Goal: Task Accomplishment & Management: Use online tool/utility

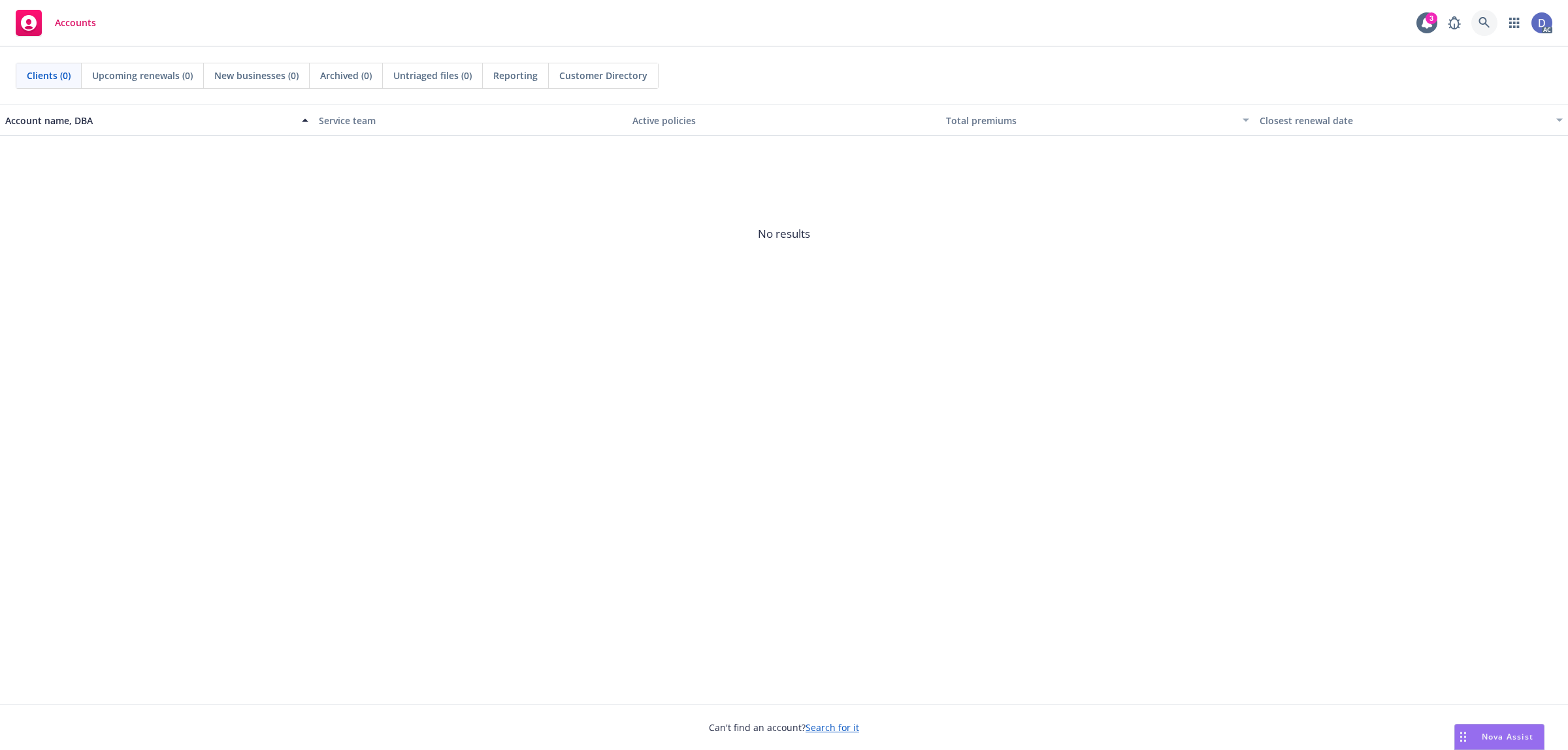
click at [1481, 26] on icon at bounding box center [1484, 22] width 11 height 11
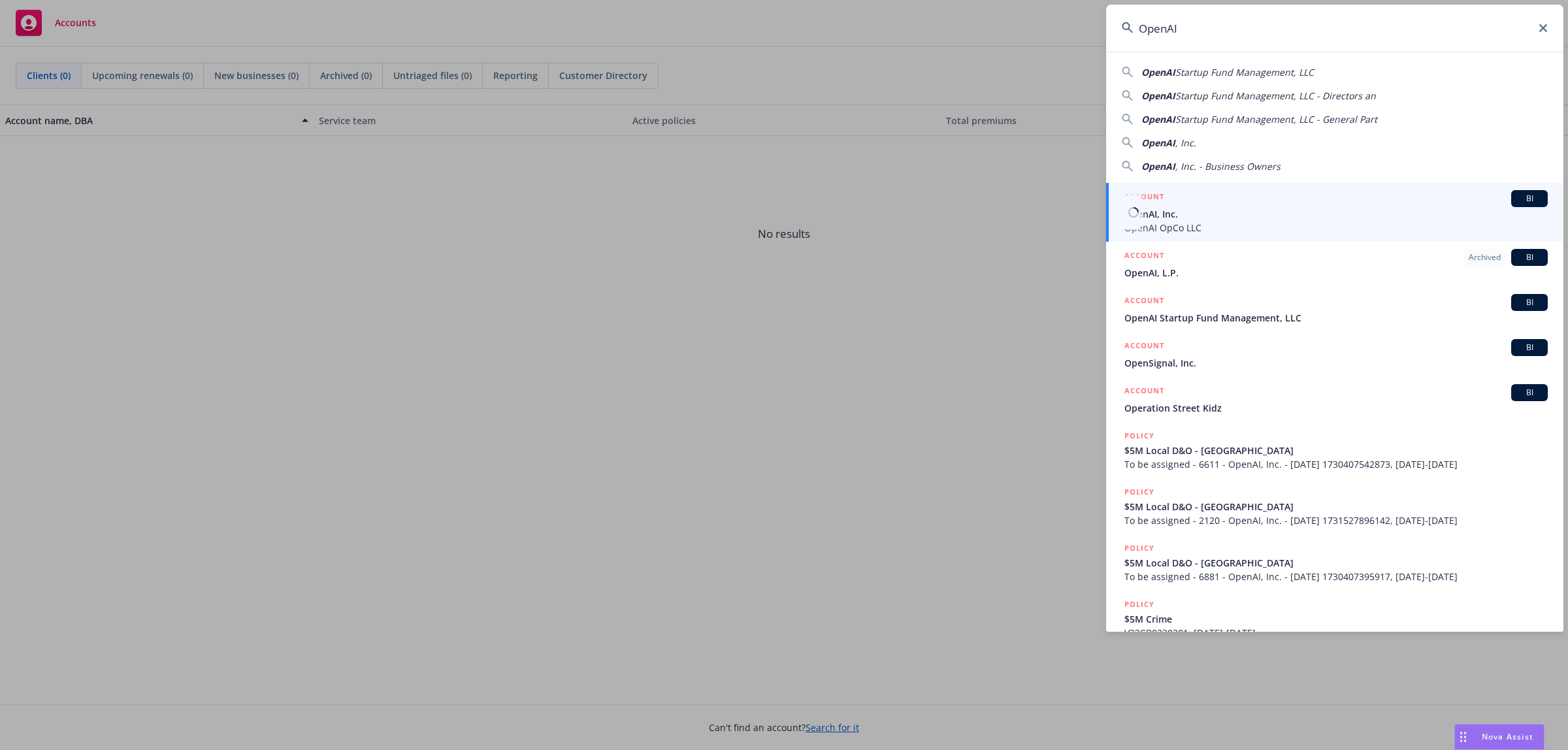
type input "OpenAI"
click at [1254, 215] on span "OpenAI, Inc." at bounding box center [1336, 215] width 424 height 14
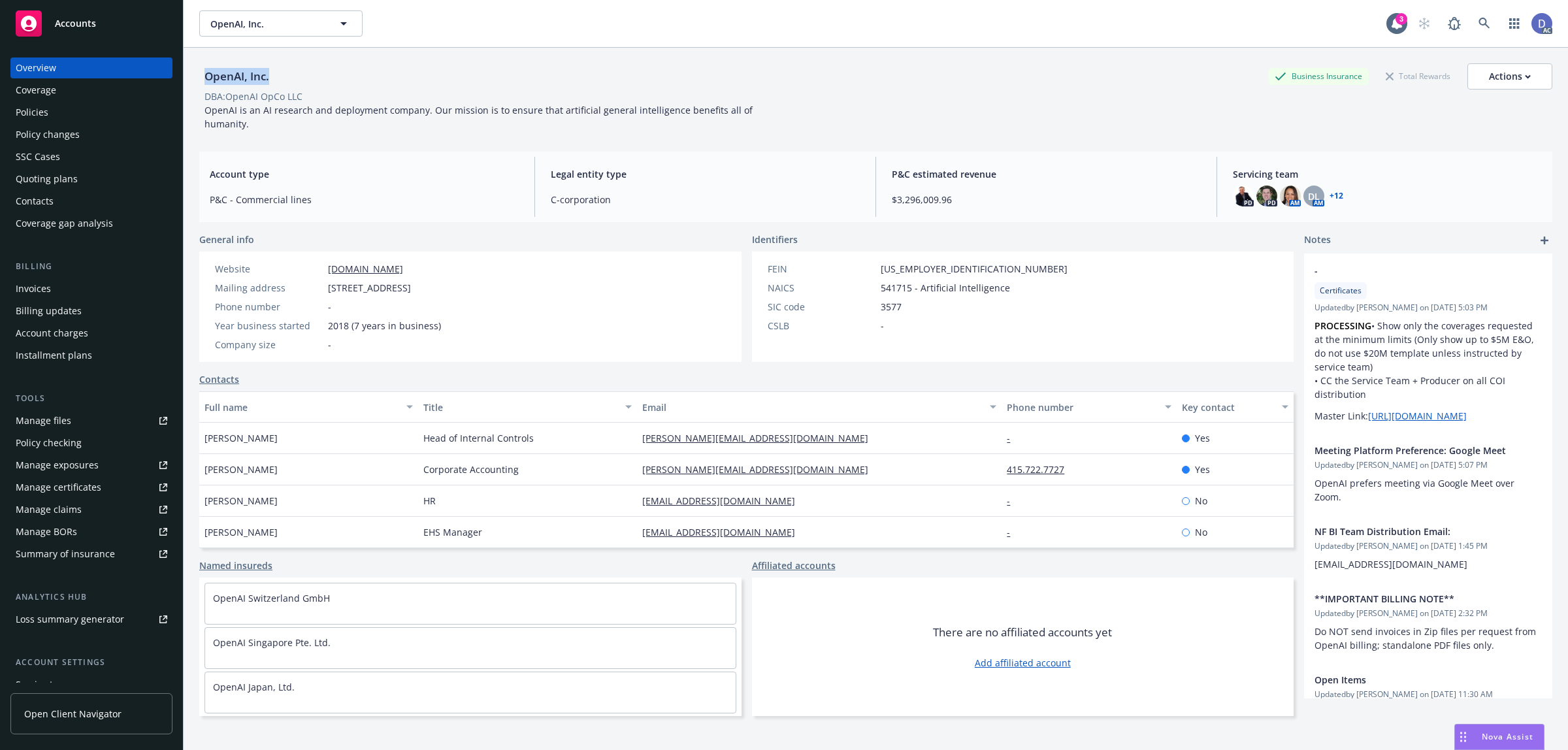
copy div "OpenAI, Inc."
drag, startPoint x: 207, startPoint y: 74, endPoint x: 200, endPoint y: 74, distance: 7.0
click at [200, 74] on div "OpenAI, Inc. Business Insurance Total Rewards Actions" at bounding box center [875, 76] width 1353 height 26
click at [70, 503] on div "Manage claims" at bounding box center [48, 510] width 66 height 21
click at [76, 422] on link "Manage files" at bounding box center [91, 421] width 162 height 21
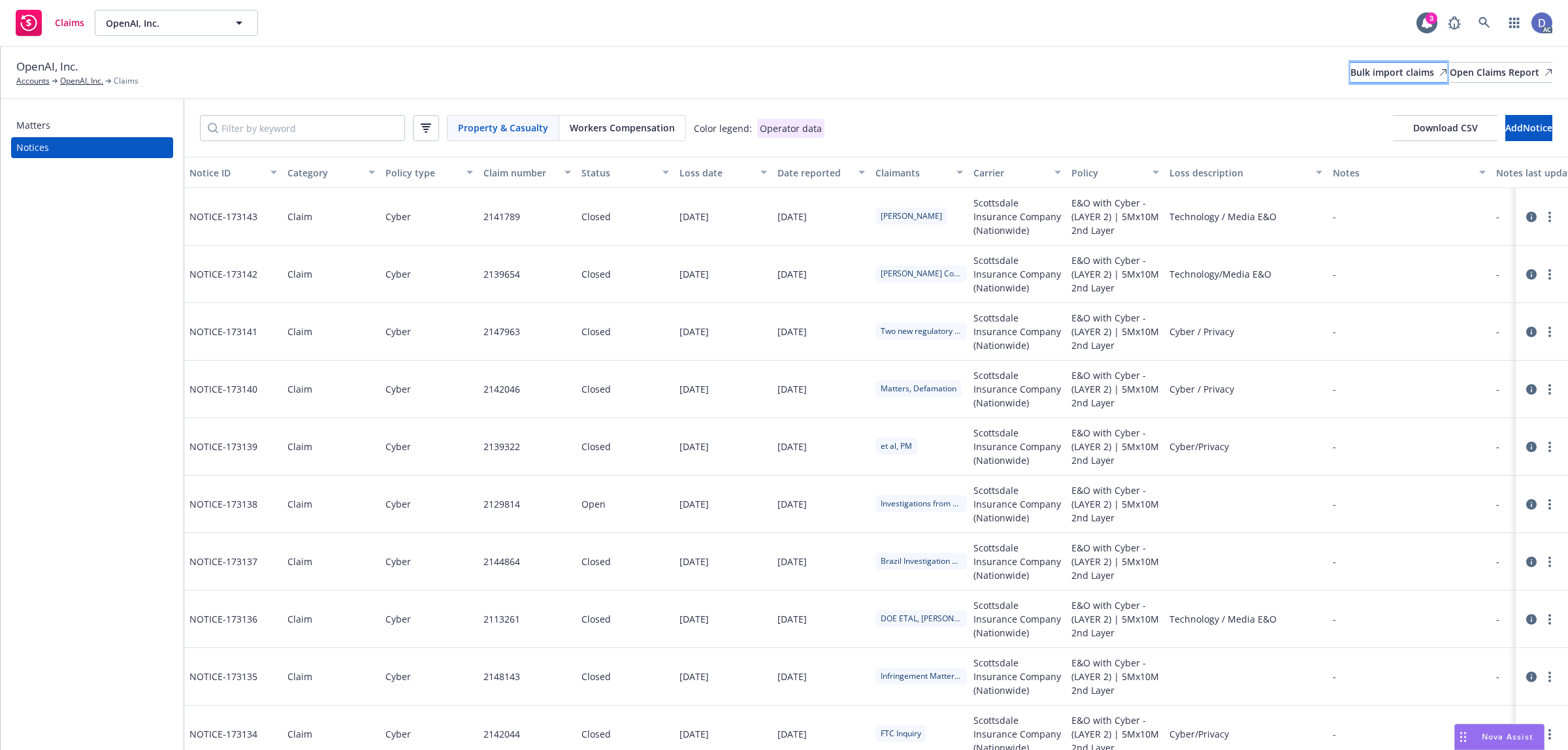
click at [1350, 66] on div "Bulk import claims" at bounding box center [1398, 72] width 97 height 19
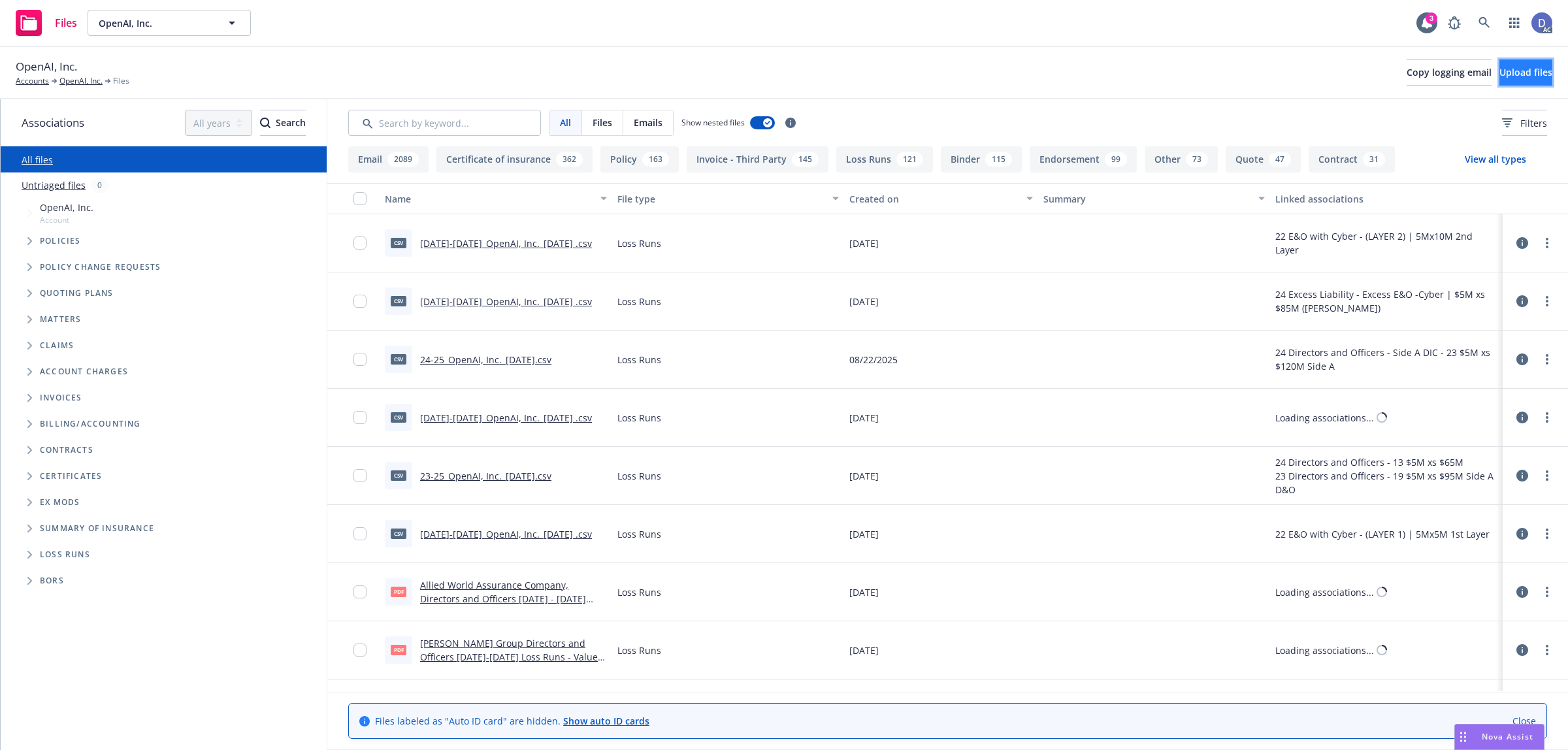
click at [1499, 79] on button "Upload files" at bounding box center [1526, 73] width 53 height 26
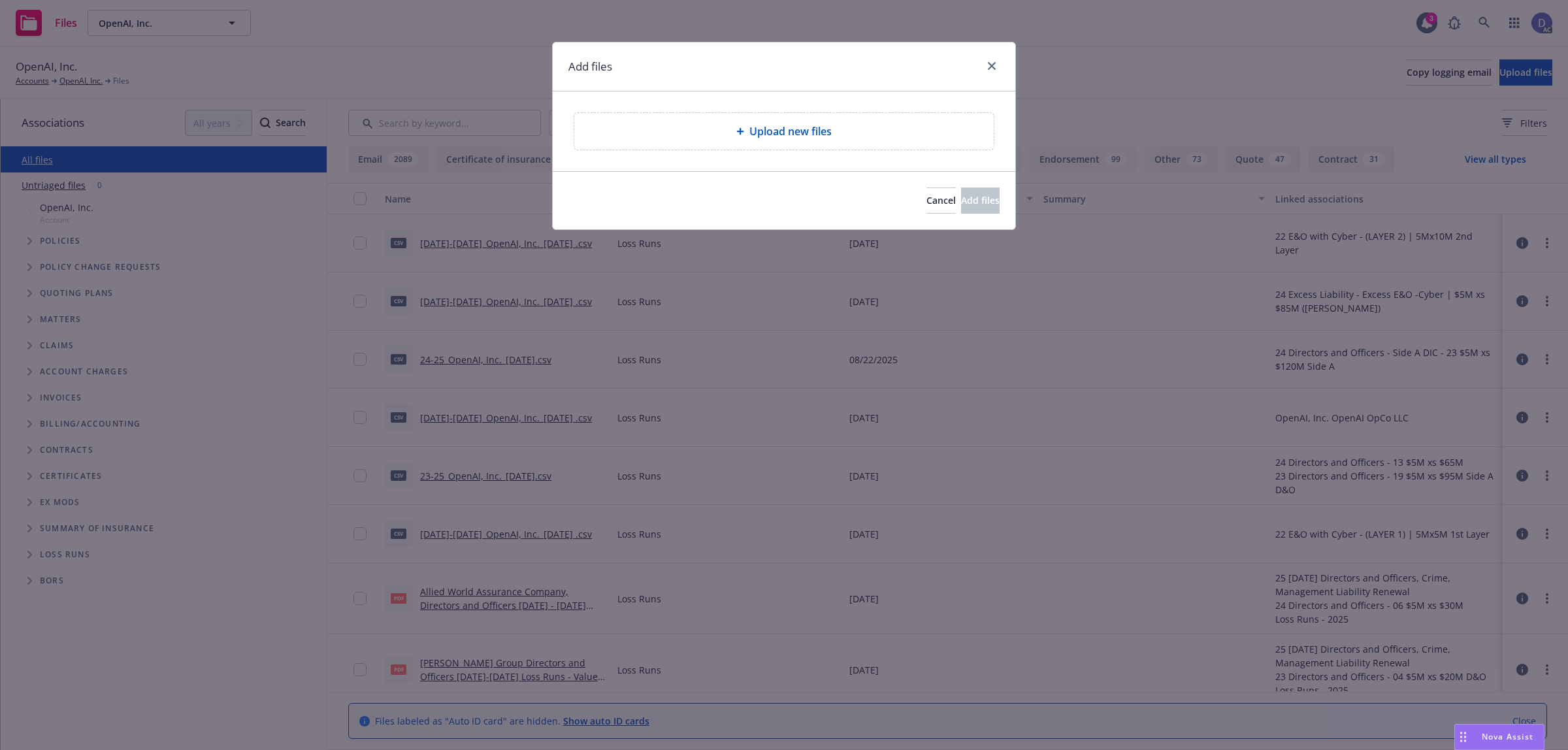
click at [702, 149] on div "Upload new files" at bounding box center [783, 132] width 419 height 37
click at [831, 142] on div "Upload new files" at bounding box center [783, 132] width 419 height 37
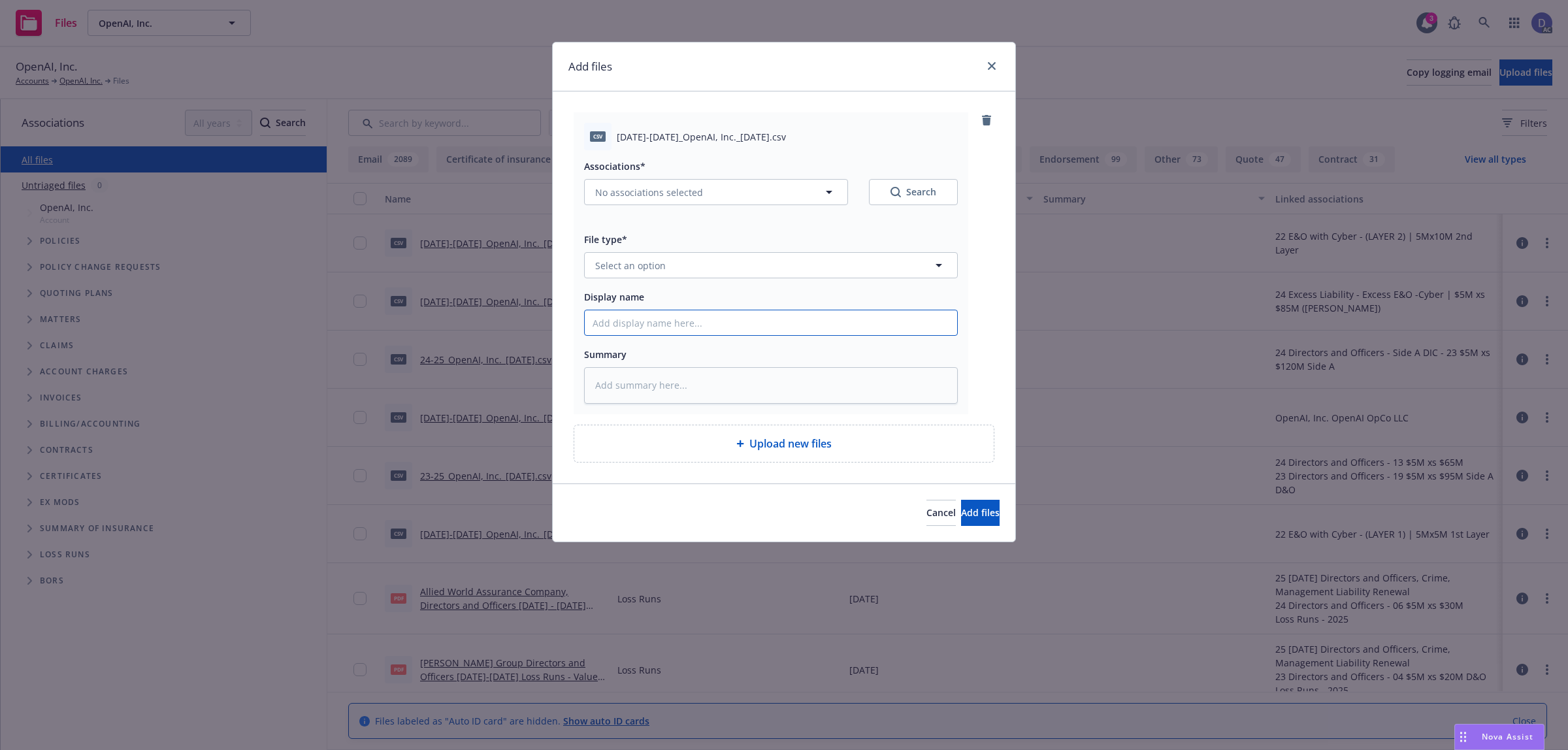
drag, startPoint x: 673, startPoint y: 335, endPoint x: 704, endPoint y: 279, distance: 64.0
click at [673, 335] on input "Display name" at bounding box center [771, 323] width 373 height 25
paste input "2023-2025_OpenAI, Inc._8-4-2025"
type input "2023-2025_OpenAI, Inc._8-4-2025"
type textarea "x"
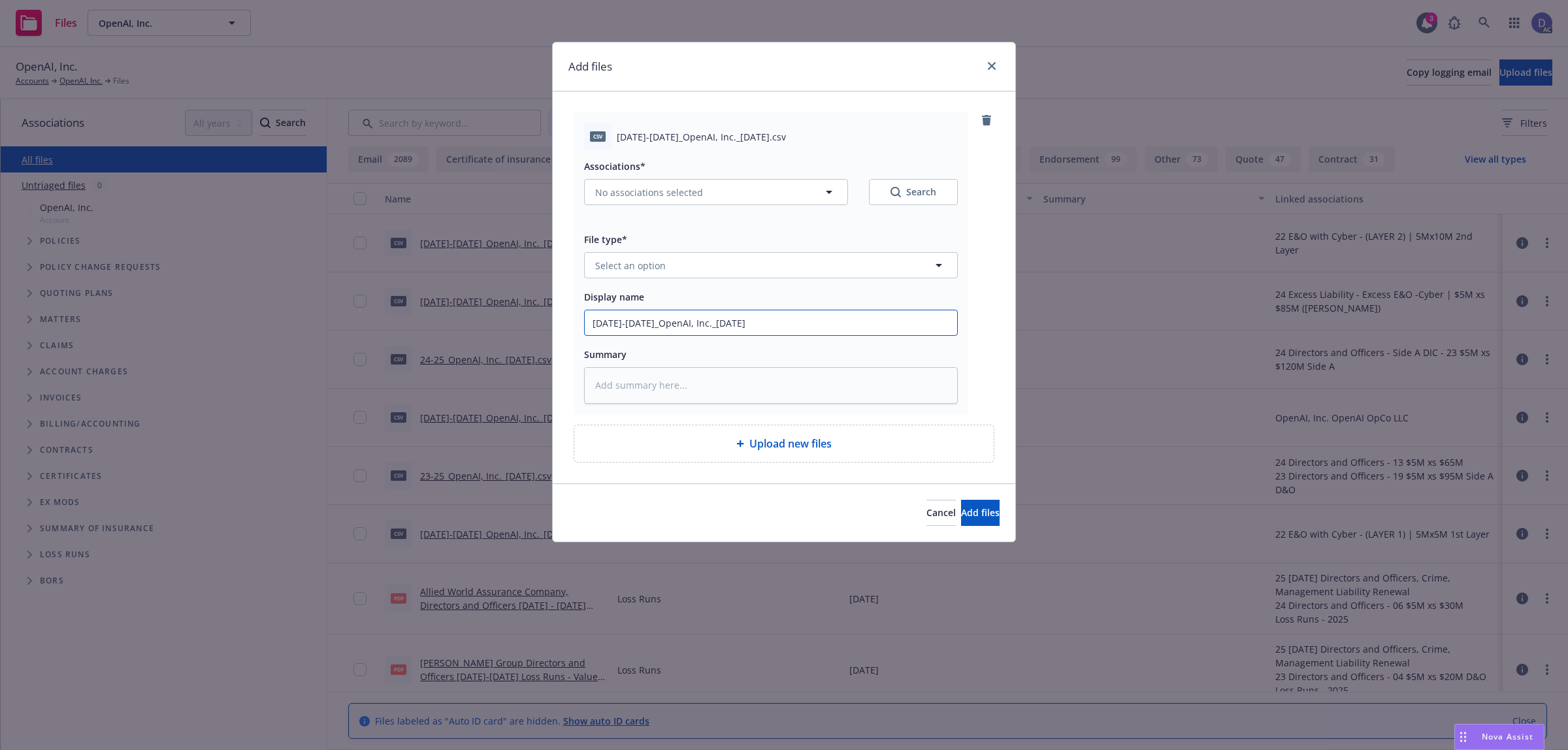
type input "2023-2025_OpenAI, Inc._8-4-2025"
click at [710, 272] on button "Select an option" at bounding box center [770, 266] width 374 height 26
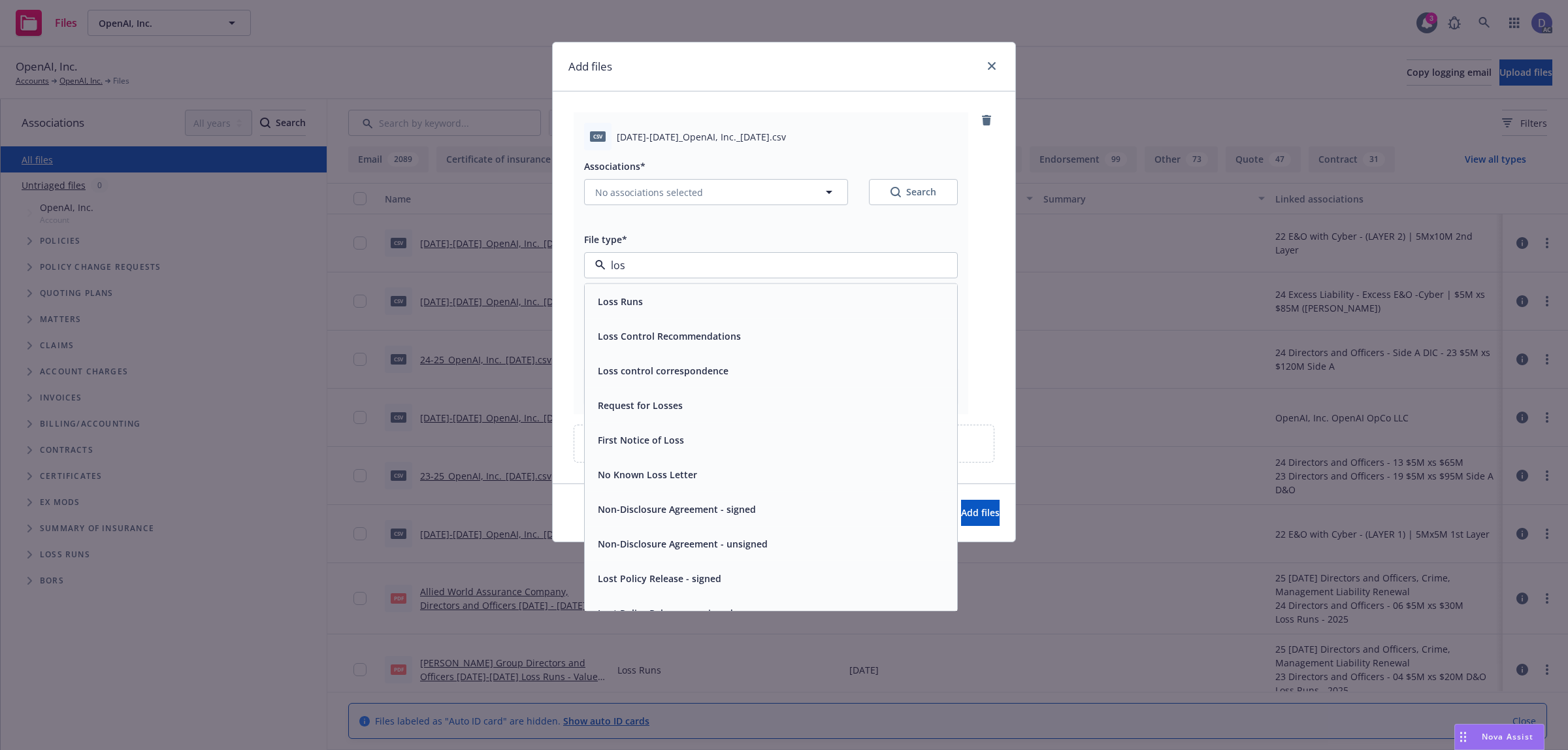
type input "loss"
click at [693, 288] on div "Loss Runs" at bounding box center [771, 301] width 373 height 34
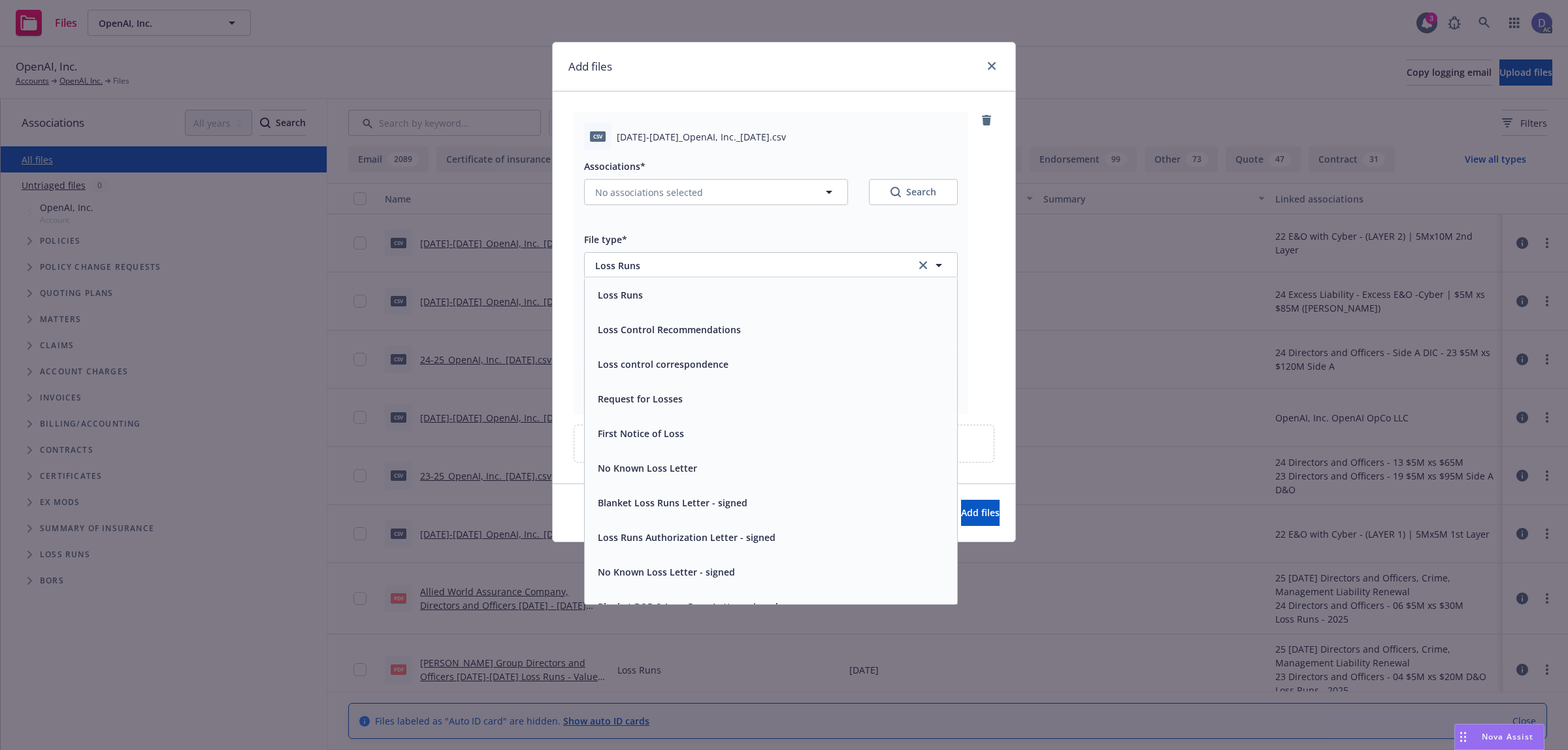
drag, startPoint x: 734, startPoint y: 210, endPoint x: 740, endPoint y: 192, distance: 19.0
click at [734, 206] on div "Associations* No associations selected Search" at bounding box center [770, 189] width 374 height 62
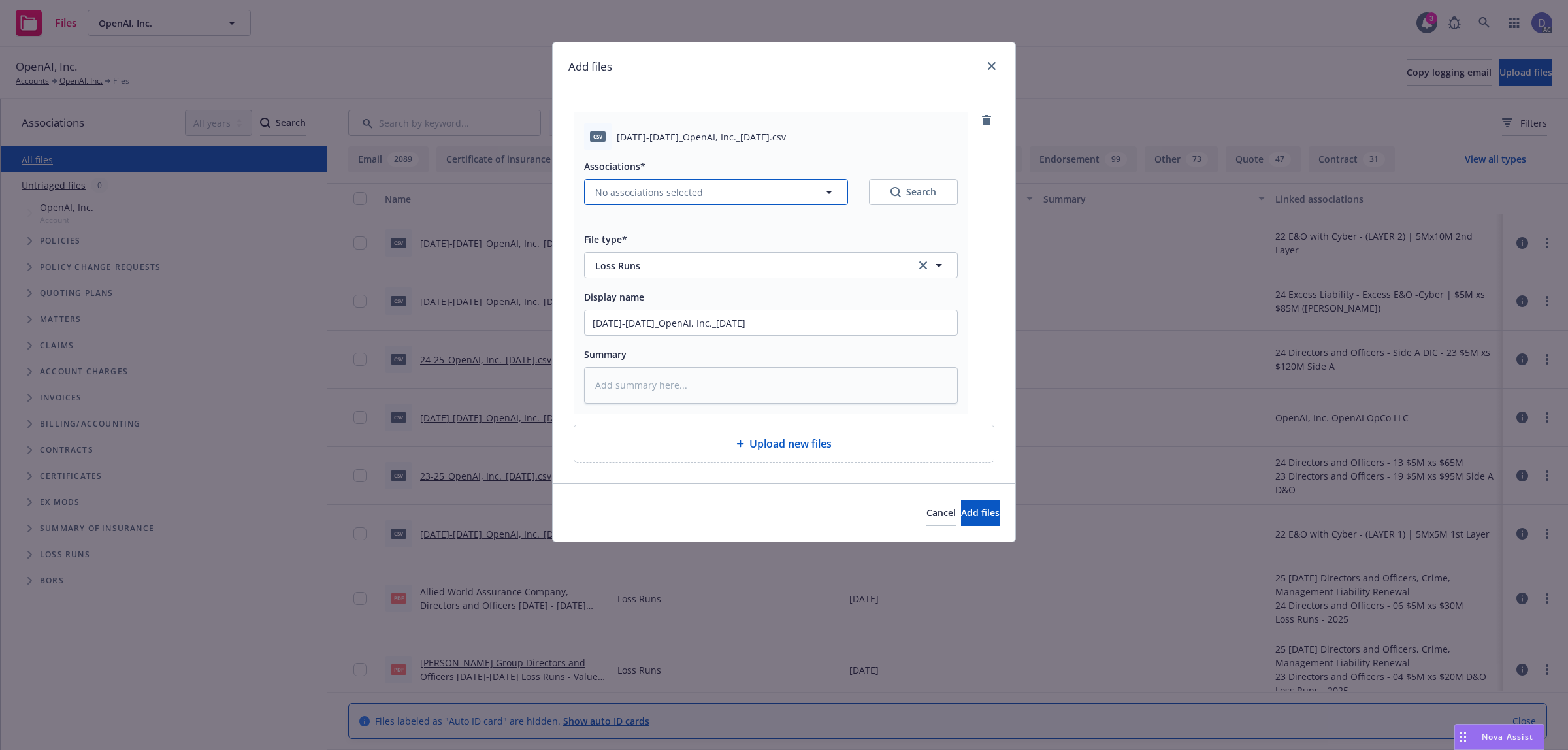
click at [740, 192] on button "No associations selected" at bounding box center [715, 193] width 264 height 26
type textarea "x"
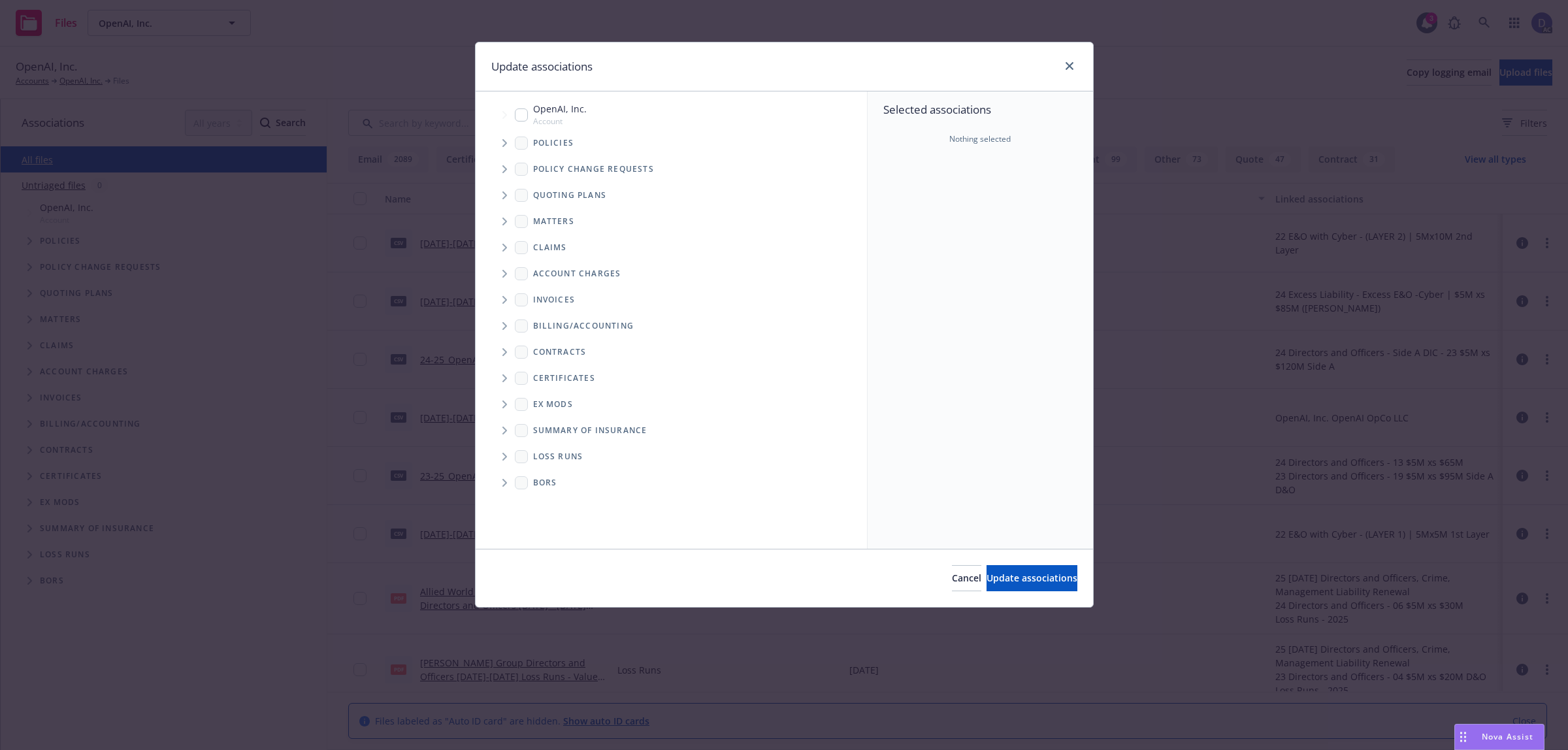
click at [519, 123] on div "OpenAI, Inc. Account" at bounding box center [551, 114] width 72 height 25
checkbox input "true"
click at [1024, 586] on button "Update associations" at bounding box center [1031, 579] width 91 height 26
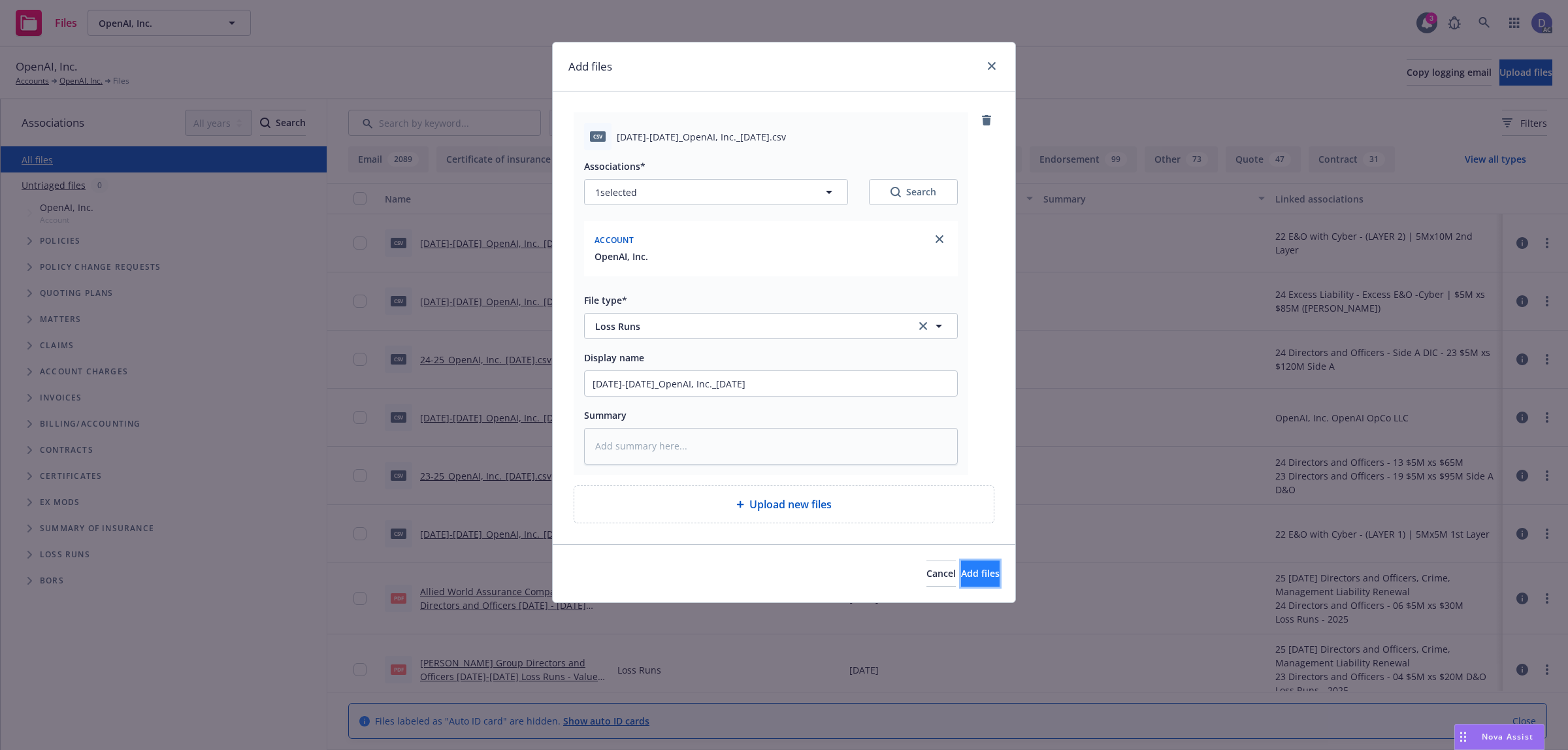
click at [982, 582] on button "Add files" at bounding box center [980, 574] width 39 height 26
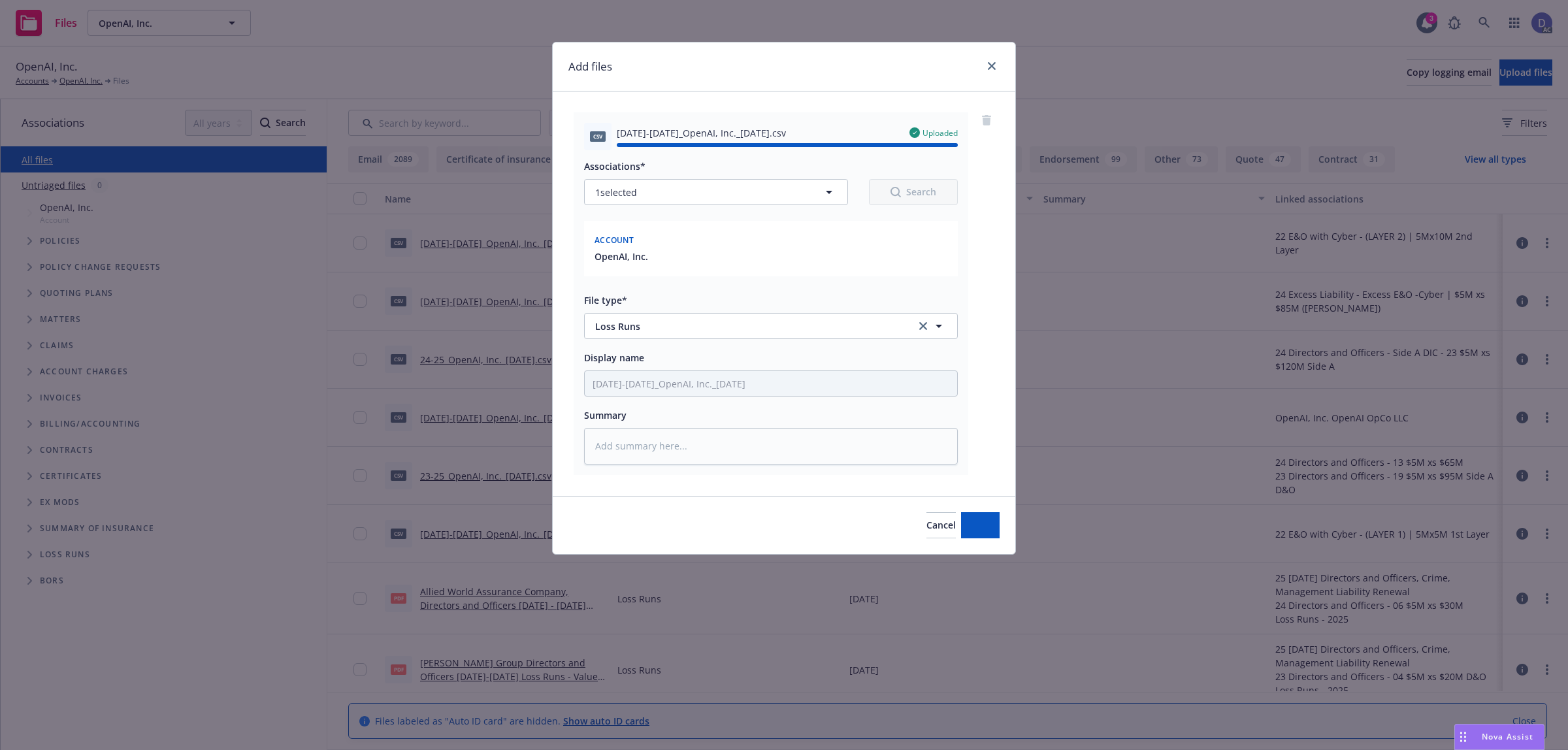
type textarea "x"
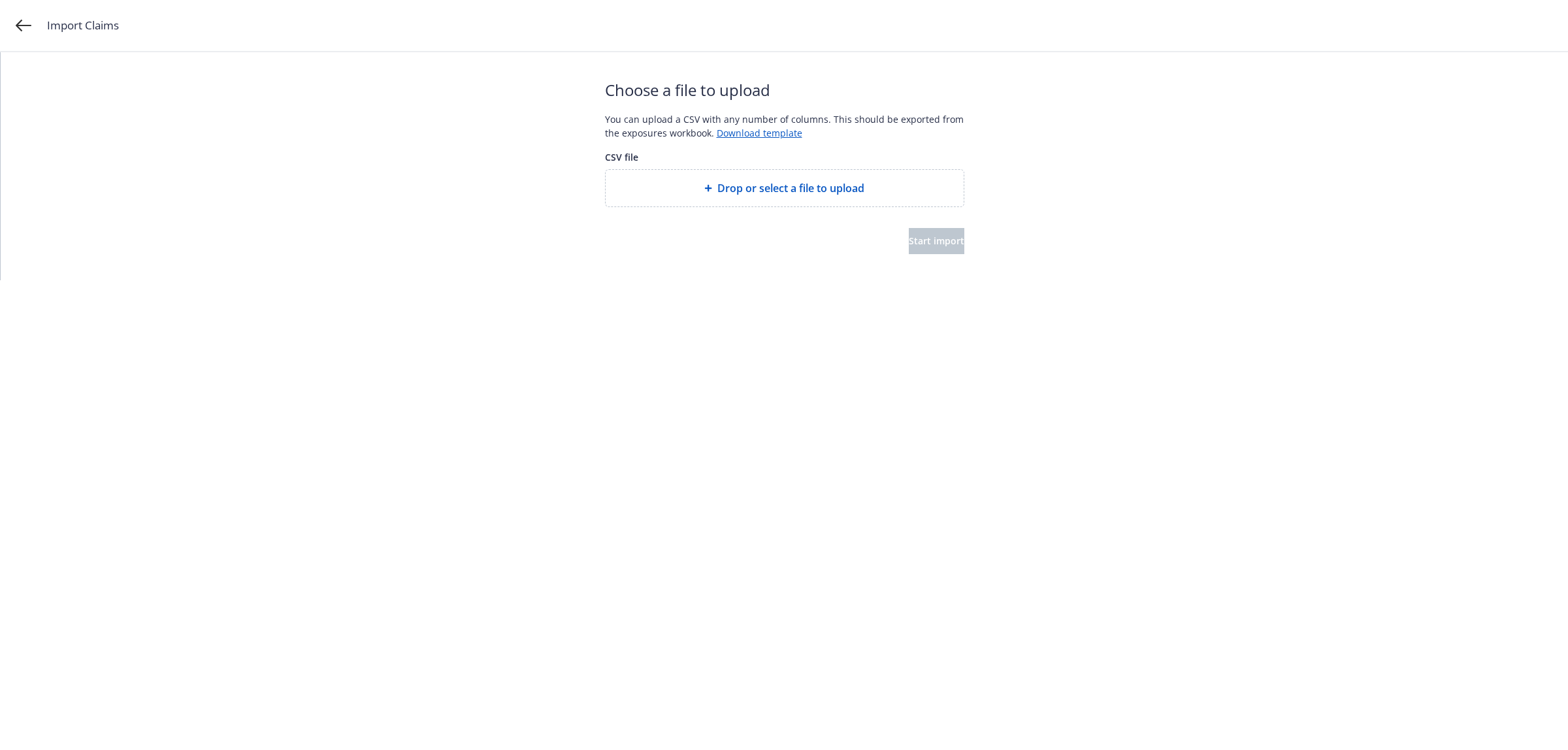
click at [792, 180] on span "Drop or select a file to upload" at bounding box center [790, 188] width 147 height 16
click at [921, 245] on span "Start import" at bounding box center [936, 241] width 55 height 12
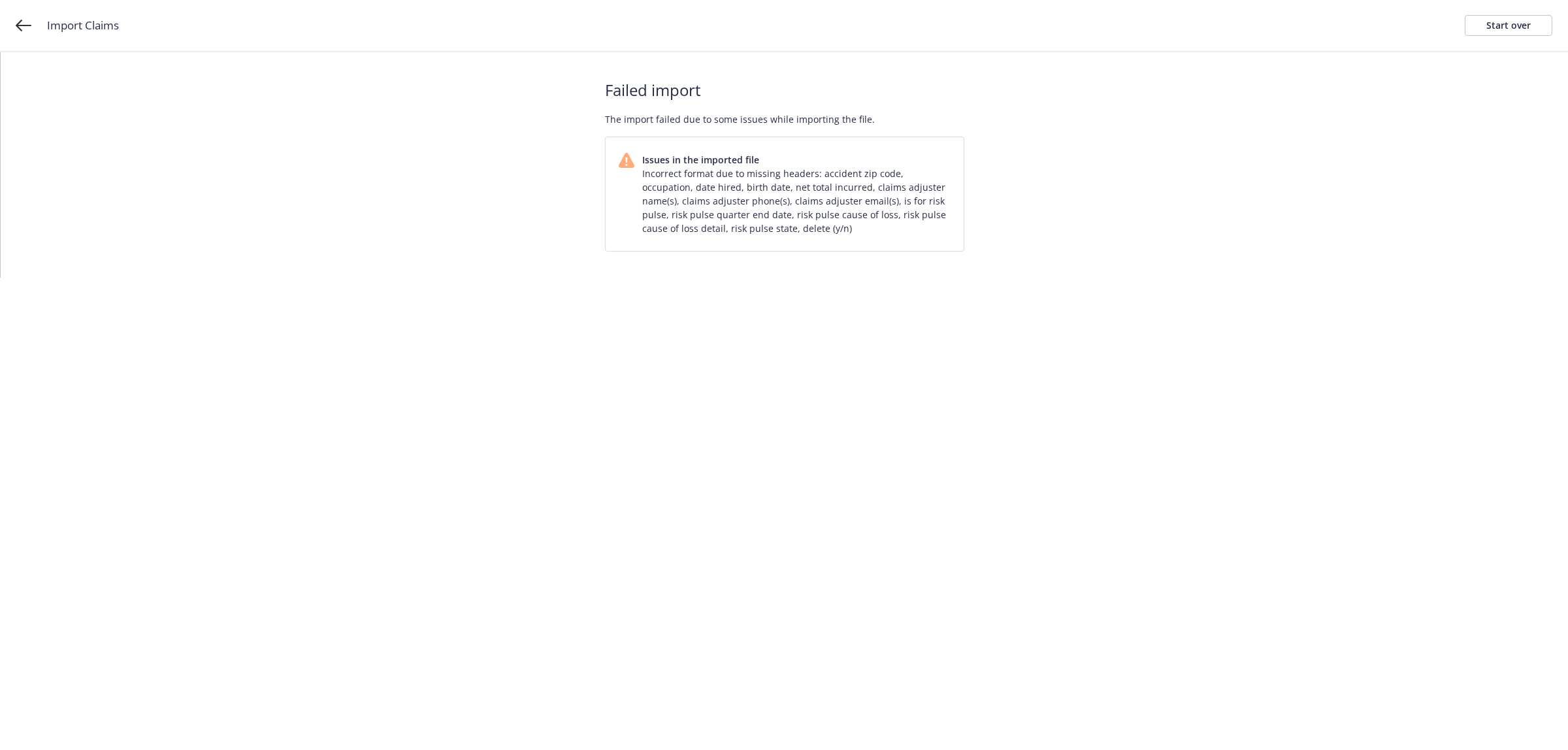
click at [902, 83] on span "Failed import" at bounding box center [784, 90] width 359 height 24
click at [1484, 31] on link "Start over" at bounding box center [1508, 25] width 88 height 21
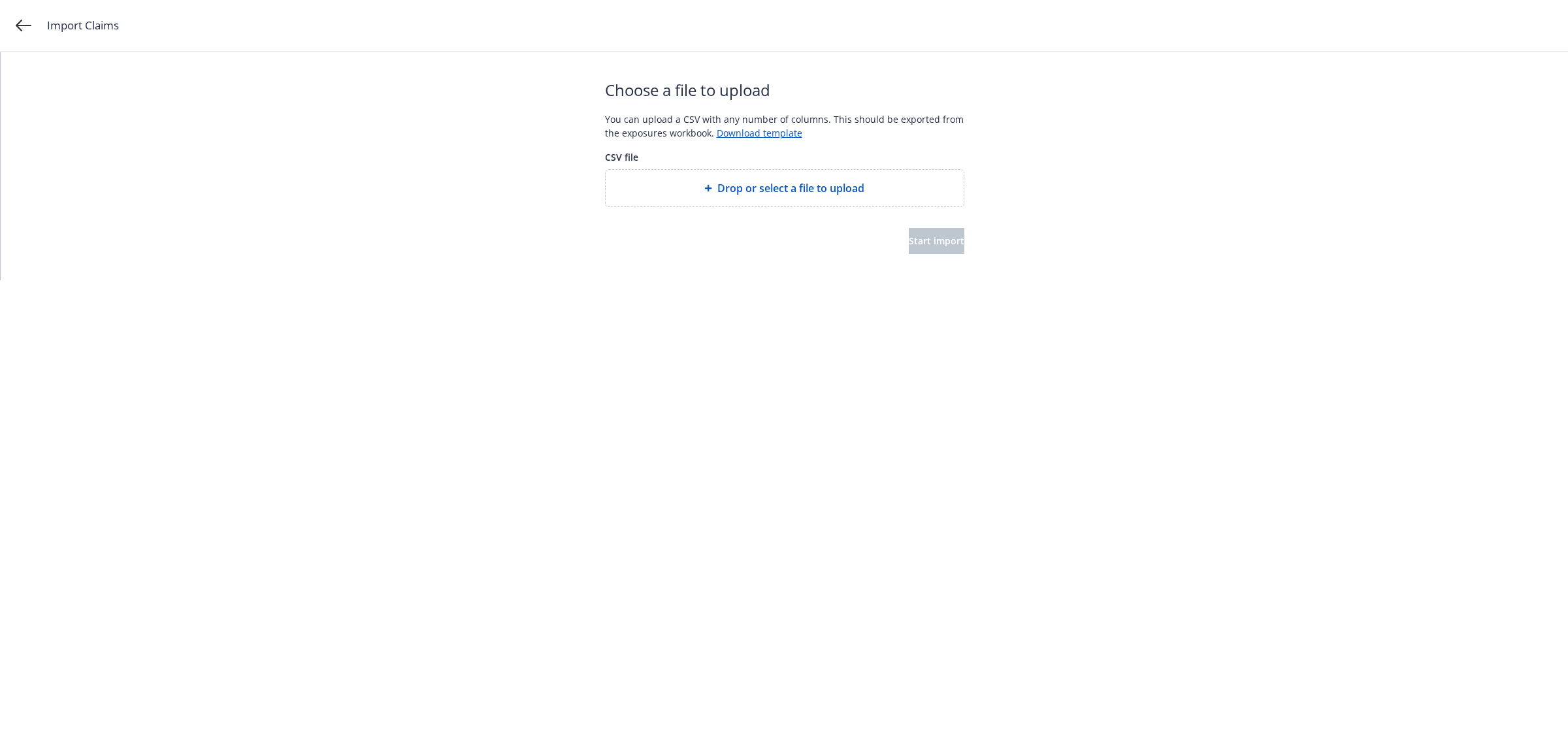
click at [837, 181] on span "Drop or select a file to upload" at bounding box center [790, 188] width 147 height 16
click at [934, 245] on span "Start import" at bounding box center [936, 241] width 55 height 12
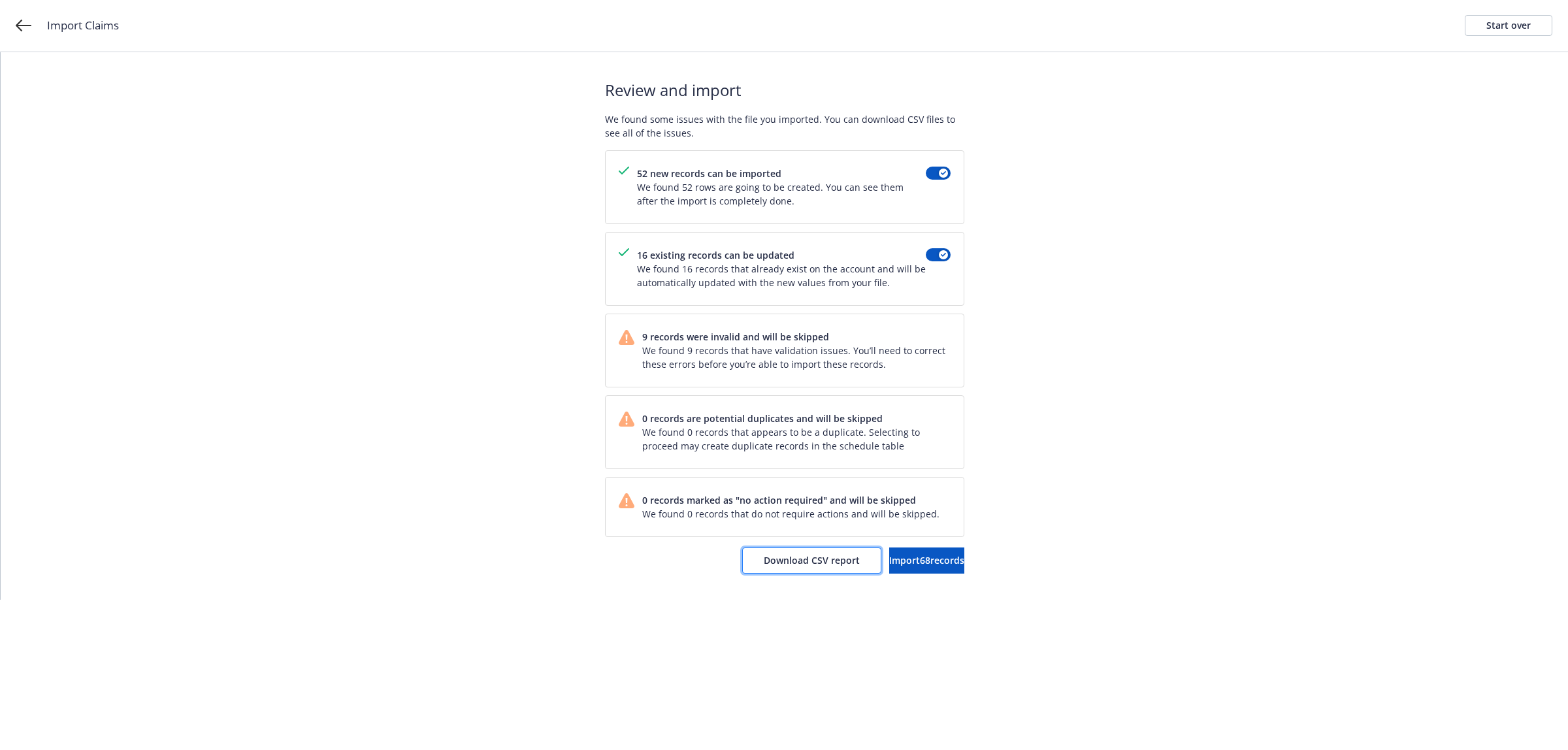
click at [795, 565] on span "Download CSV report" at bounding box center [811, 560] width 96 height 12
click at [1480, 22] on link "Start over" at bounding box center [1508, 25] width 88 height 21
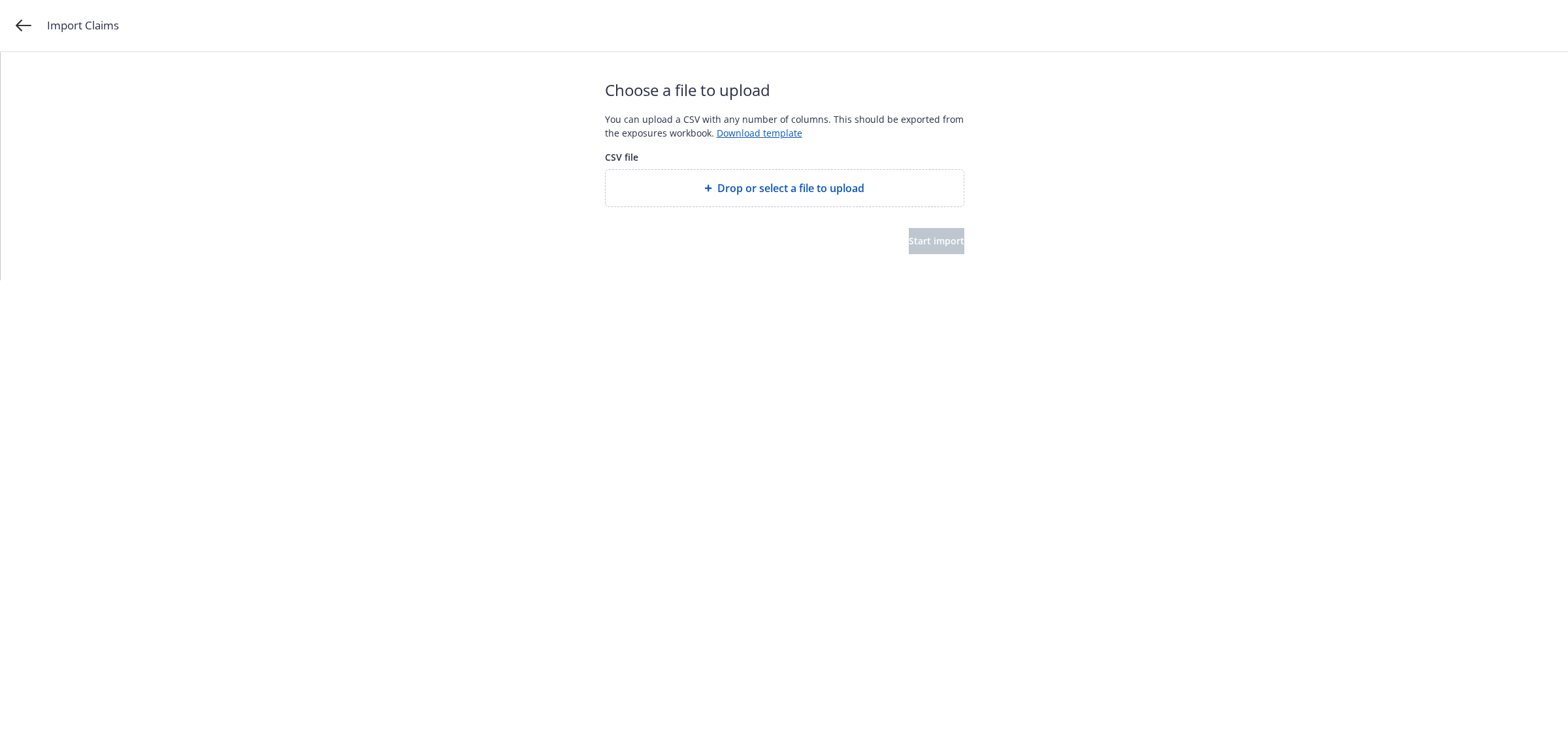
click at [774, 201] on div "Drop or select a file to upload" at bounding box center [784, 188] width 358 height 37
click at [909, 237] on span "Start import" at bounding box center [936, 241] width 55 height 12
click at [609, 280] on html "Import Claims Choose a file to upload You can upload a CSV with any number of c…" at bounding box center [784, 140] width 1568 height 280
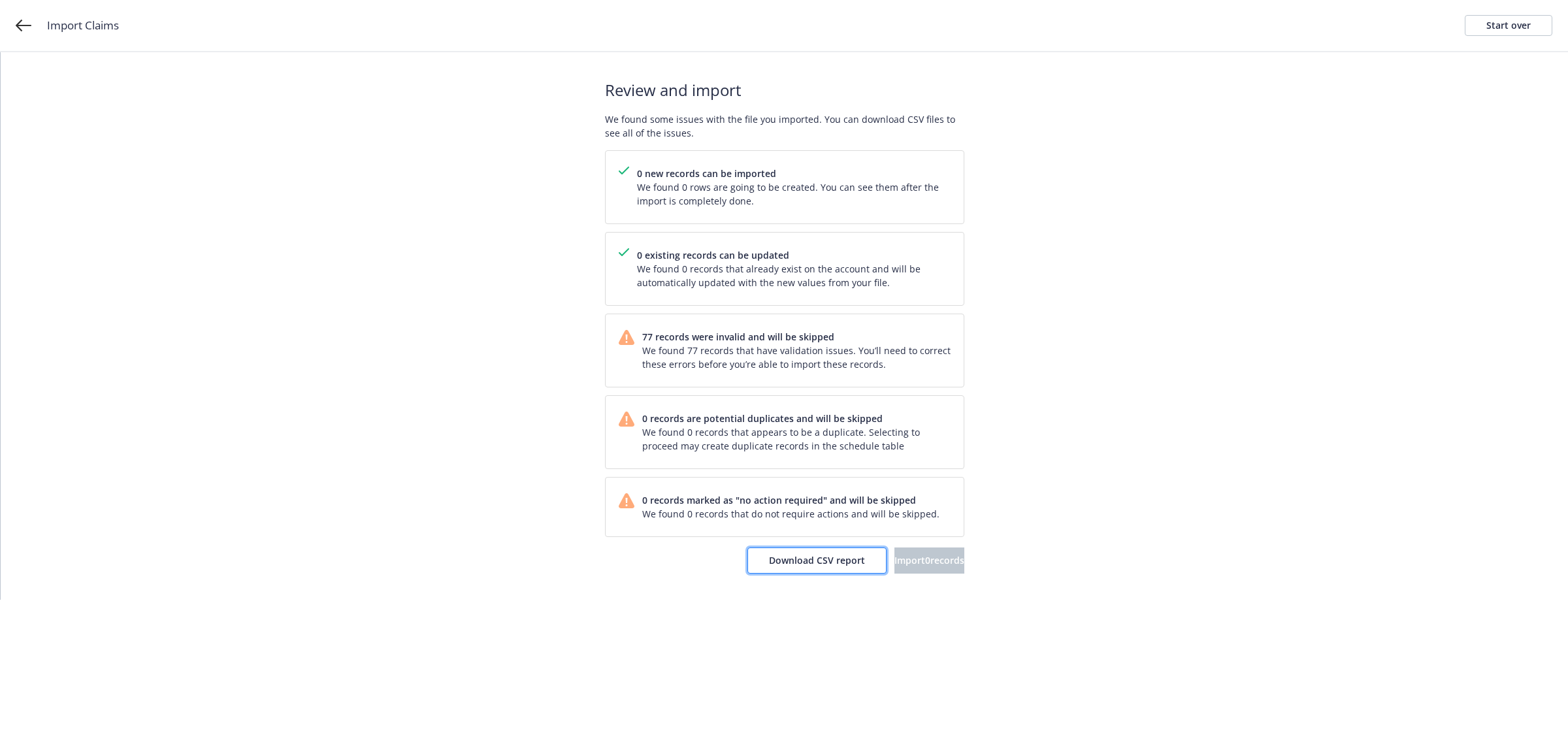
click at [785, 566] on span "Download CSV report" at bounding box center [817, 560] width 96 height 12
click at [1491, 21] on div "Start over" at bounding box center [1508, 25] width 45 height 19
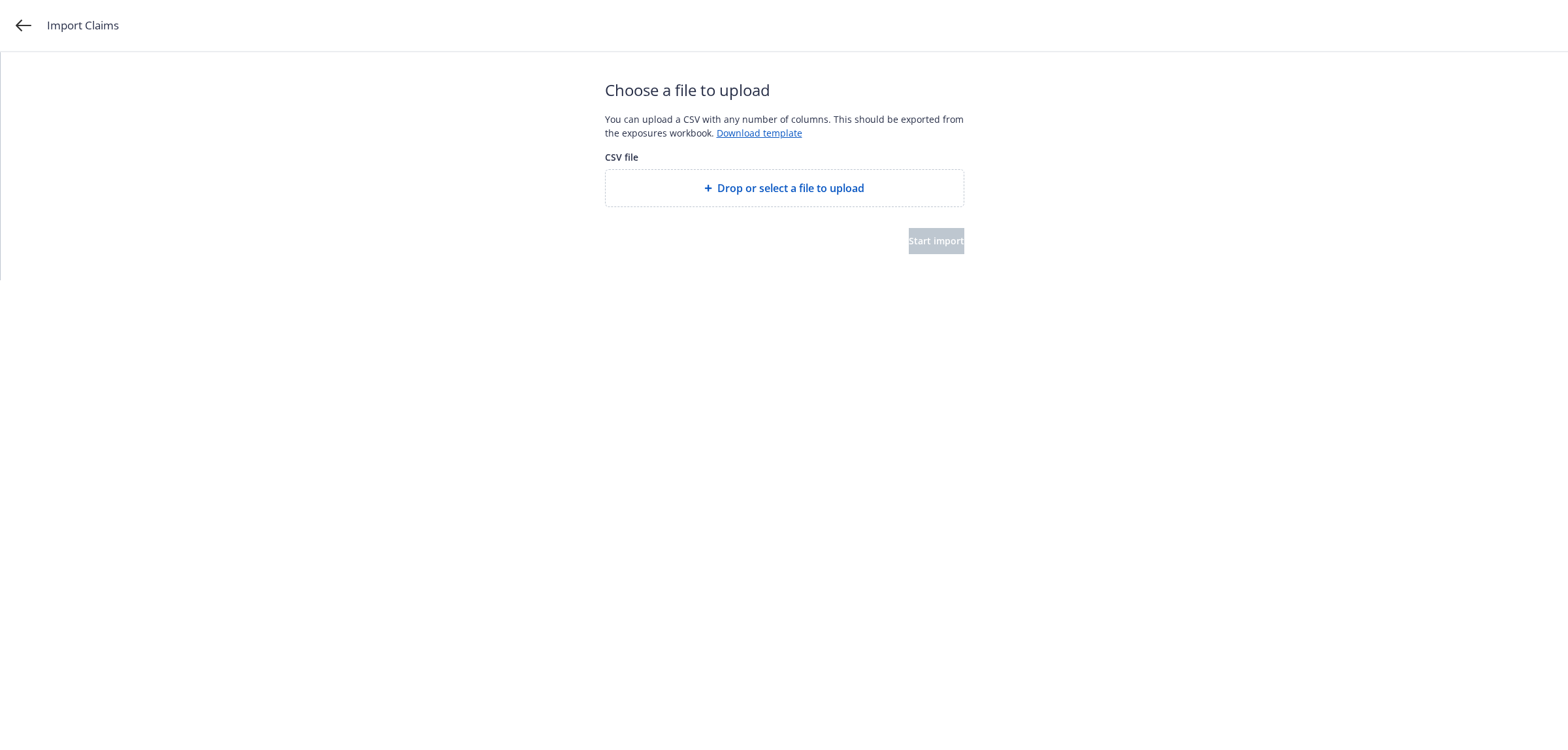
click at [803, 177] on div "Drop or select a file to upload" at bounding box center [784, 188] width 358 height 37
click at [954, 237] on button "Start import" at bounding box center [936, 241] width 55 height 26
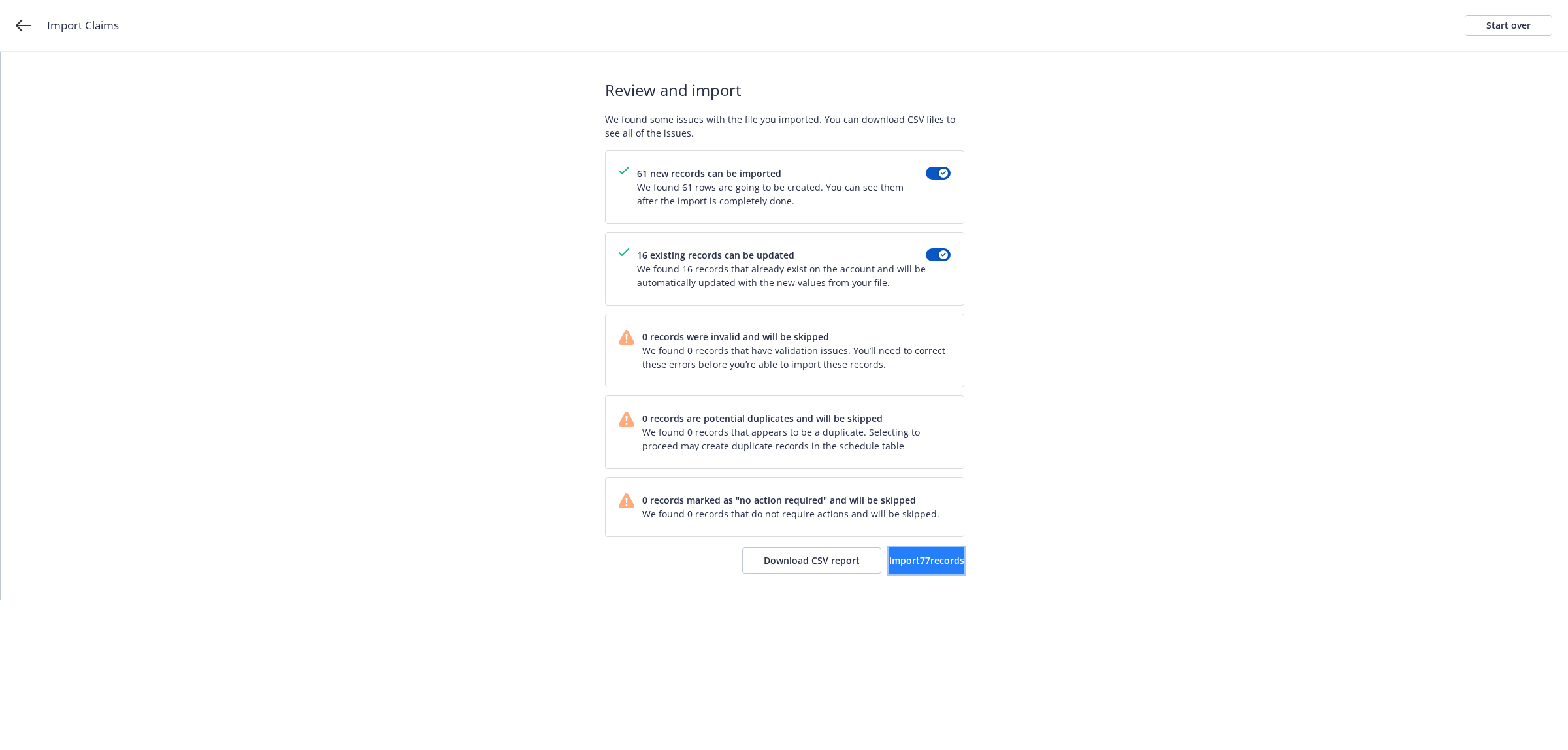
click at [889, 550] on button "Import 77 records" at bounding box center [926, 561] width 75 height 26
click at [903, 566] on span "View accounts" at bounding box center [911, 560] width 64 height 12
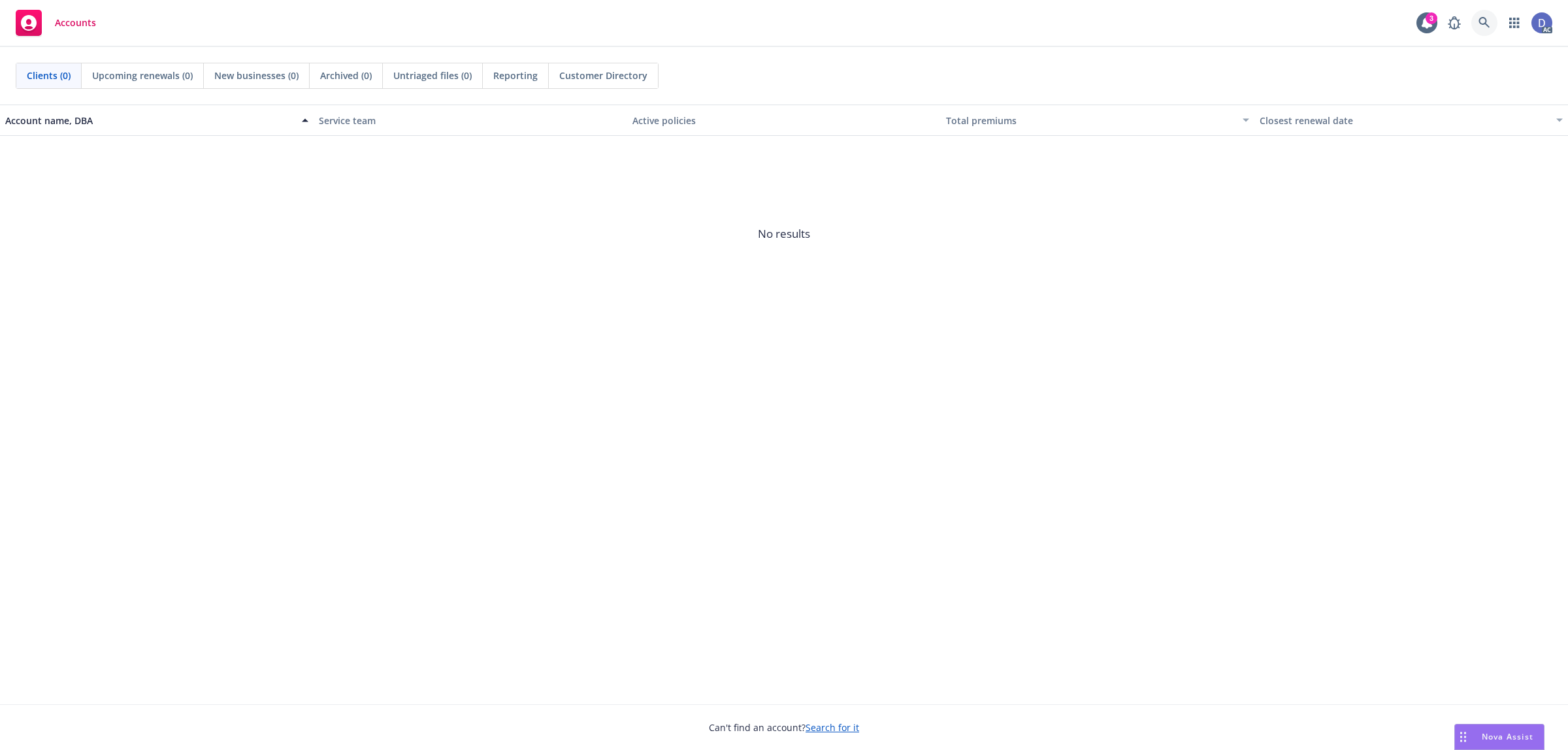
click at [1474, 25] on link at bounding box center [1485, 23] width 26 height 26
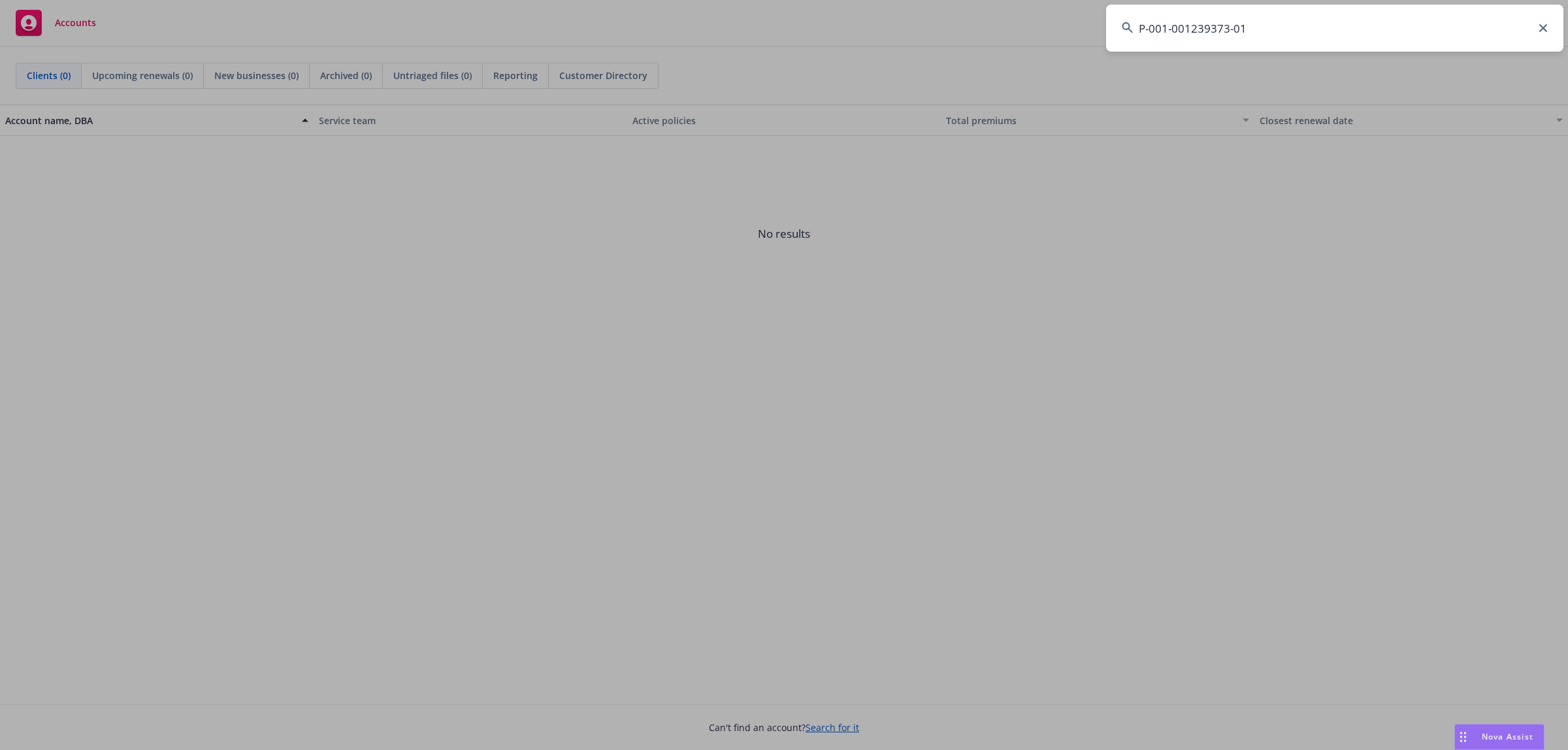
click at [1428, 26] on input "P-001-001239373-01" at bounding box center [1334, 28] width 457 height 47
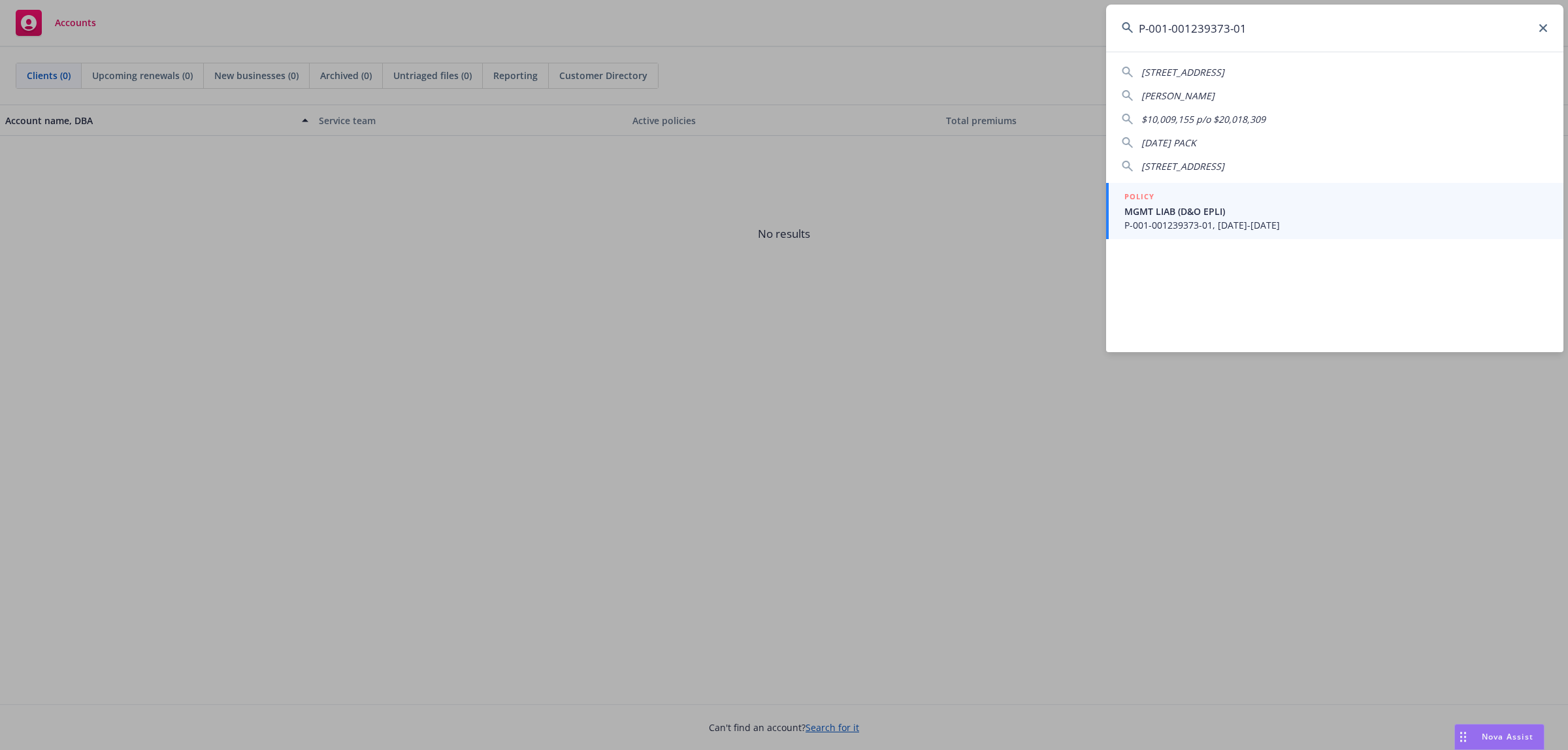
type input "P-001-001239373-01"
click at [1180, 216] on span "MGMT LIAB (D&O EPLI)" at bounding box center [1336, 212] width 424 height 14
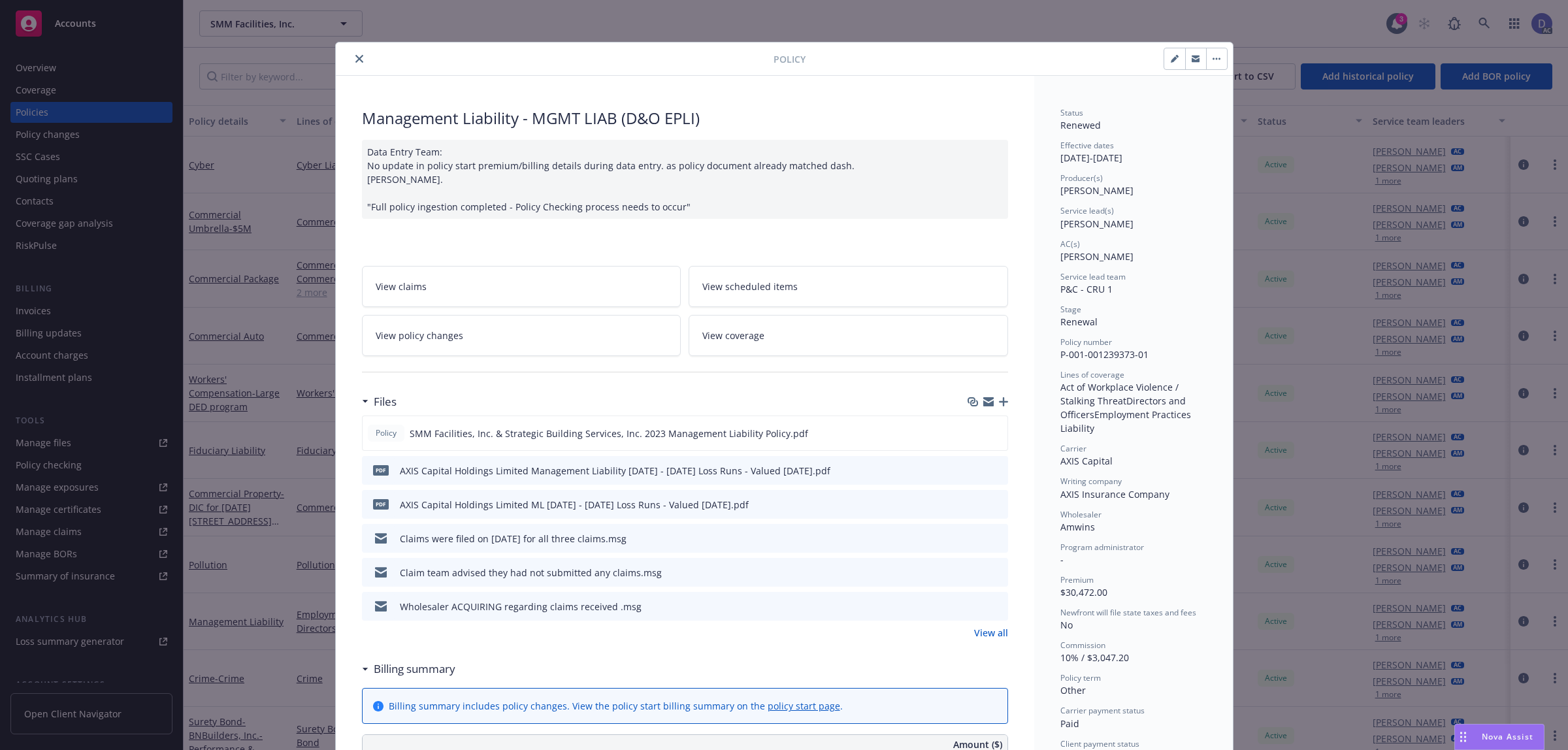
click at [352, 60] on button "close" at bounding box center [359, 59] width 16 height 16
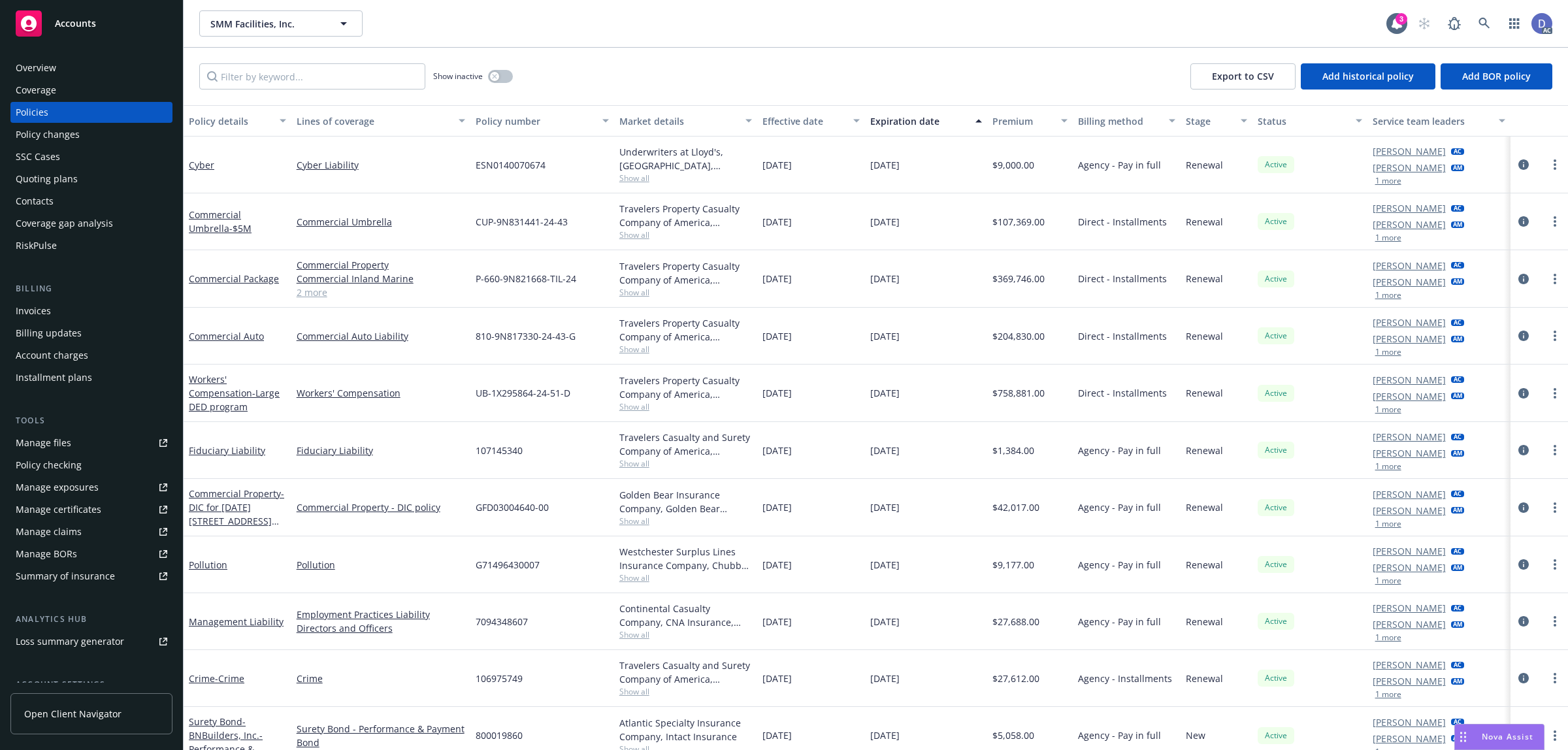
click at [57, 65] on div "Overview" at bounding box center [91, 68] width 151 height 21
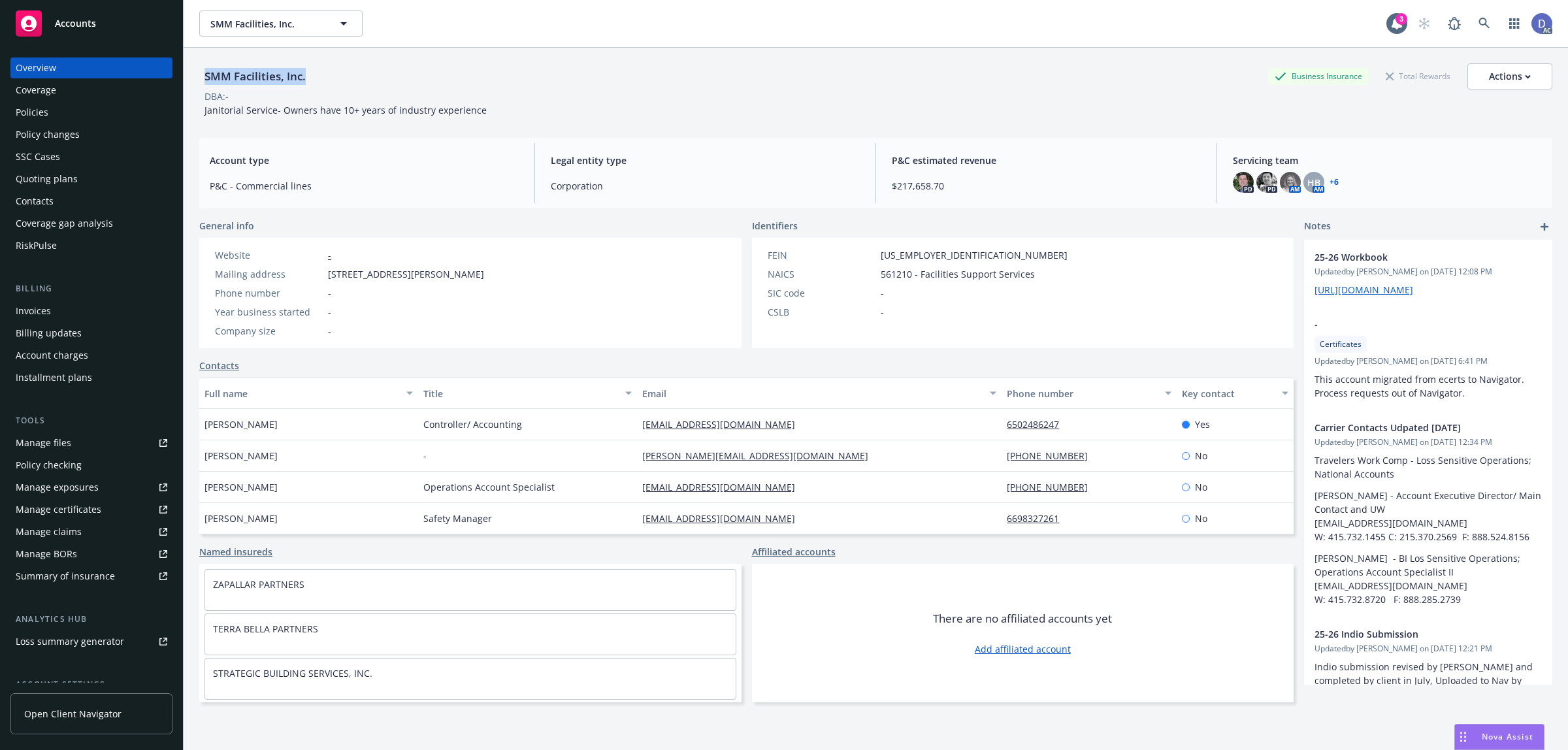
copy div "SMM Facilities, Inc."
drag, startPoint x: 312, startPoint y: 83, endPoint x: 201, endPoint y: 84, distance: 111.0
click at [201, 84] on div "SMM Facilities, Inc. Business Insurance Total Rewards Actions" at bounding box center [875, 76] width 1353 height 26
click at [83, 536] on link "Manage claims" at bounding box center [91, 532] width 162 height 21
click at [49, 439] on div "Manage files" at bounding box center [43, 443] width 55 height 21
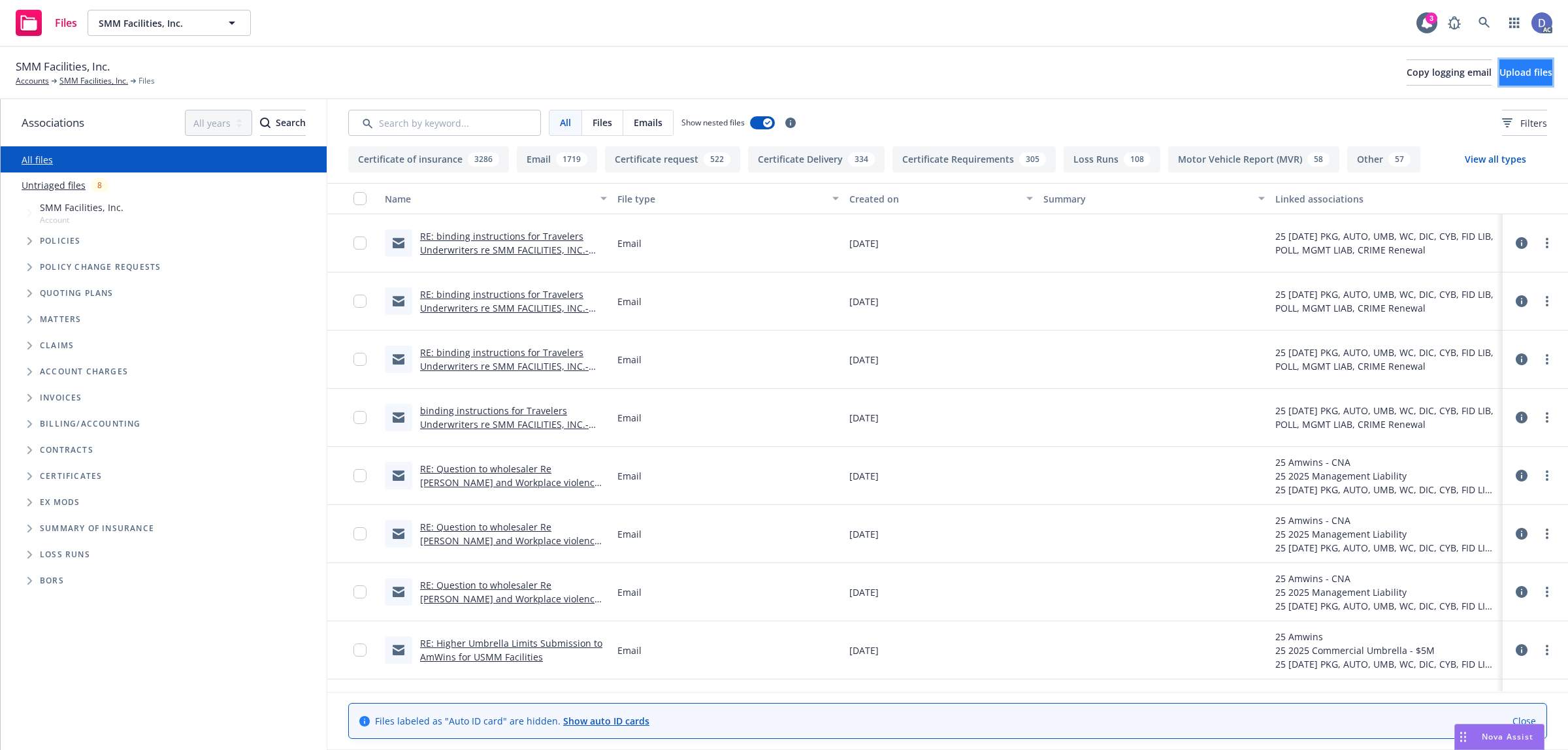
click at [1499, 69] on span "Upload files" at bounding box center [1526, 72] width 53 height 12
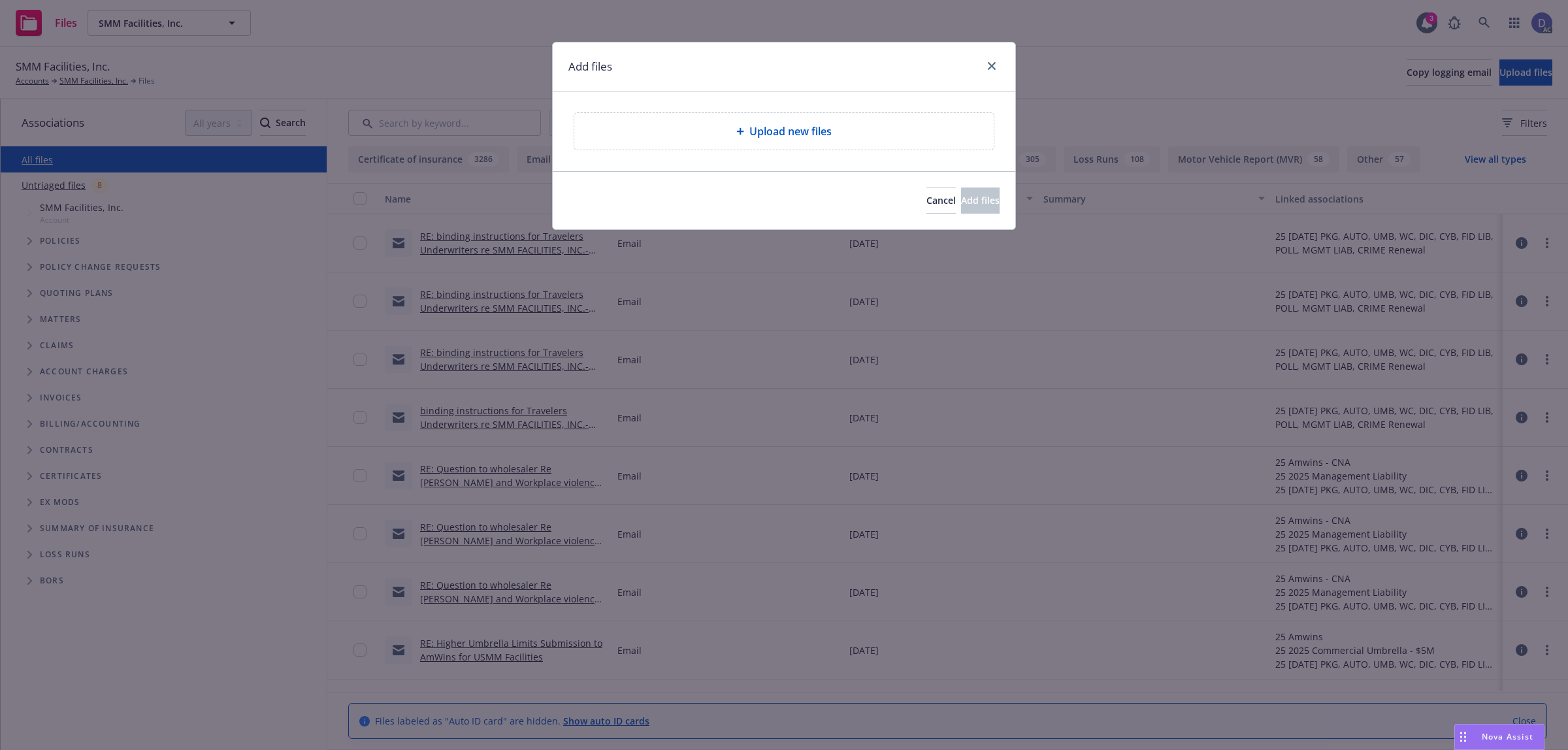
click at [814, 145] on div "Upload new files" at bounding box center [783, 132] width 419 height 37
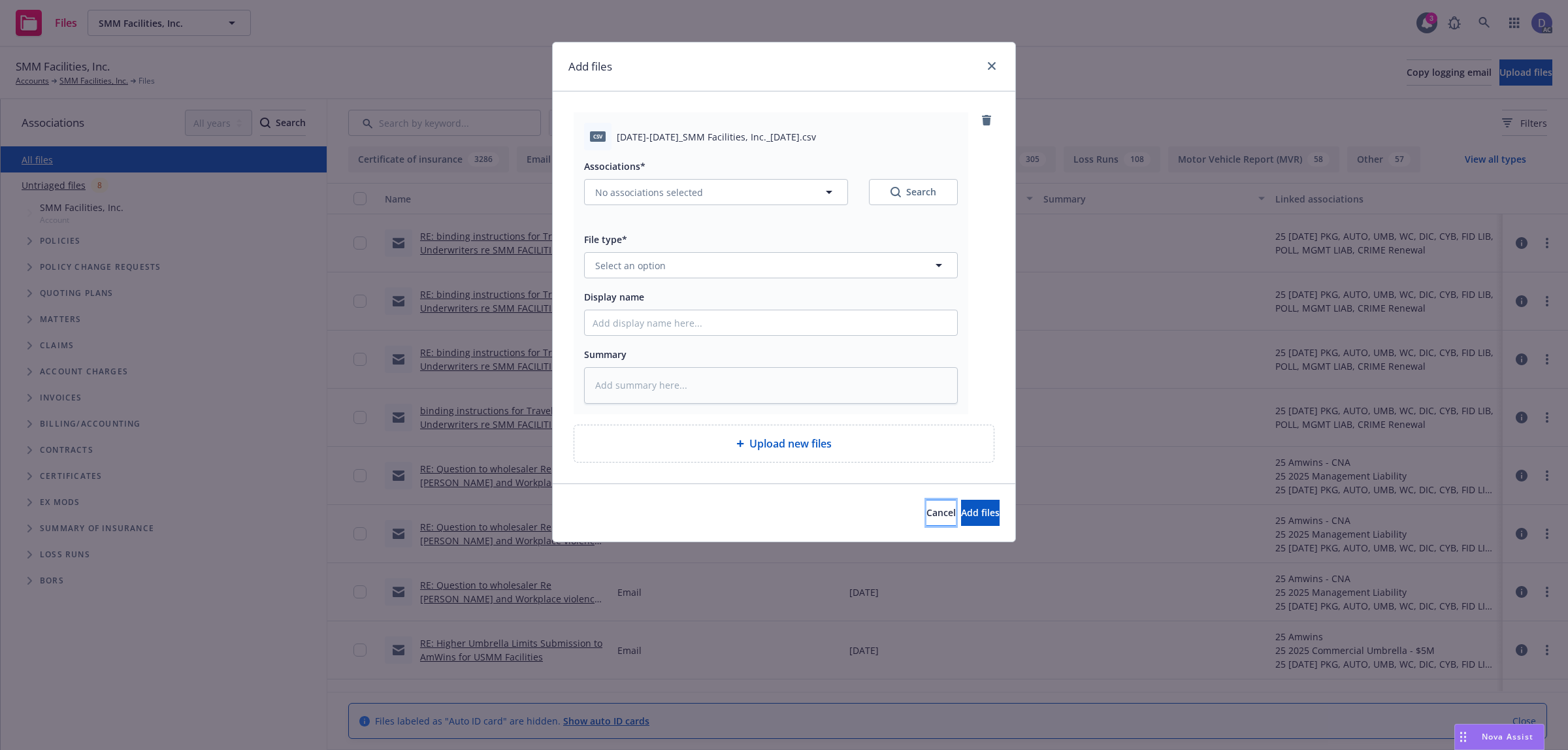
click at [926, 513] on span "Cancel" at bounding box center [940, 513] width 29 height 12
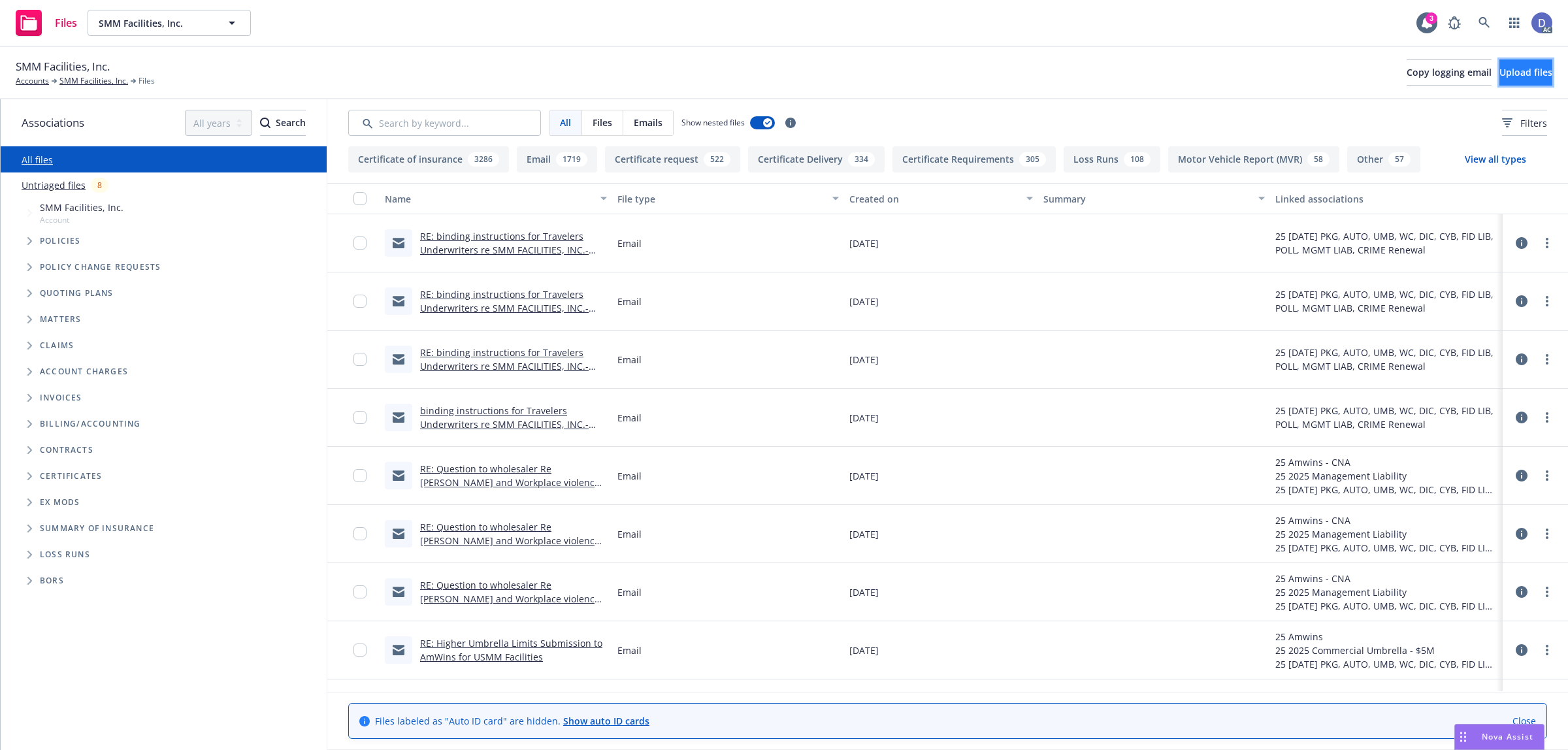
click at [1499, 72] on span "Upload files" at bounding box center [1526, 72] width 53 height 12
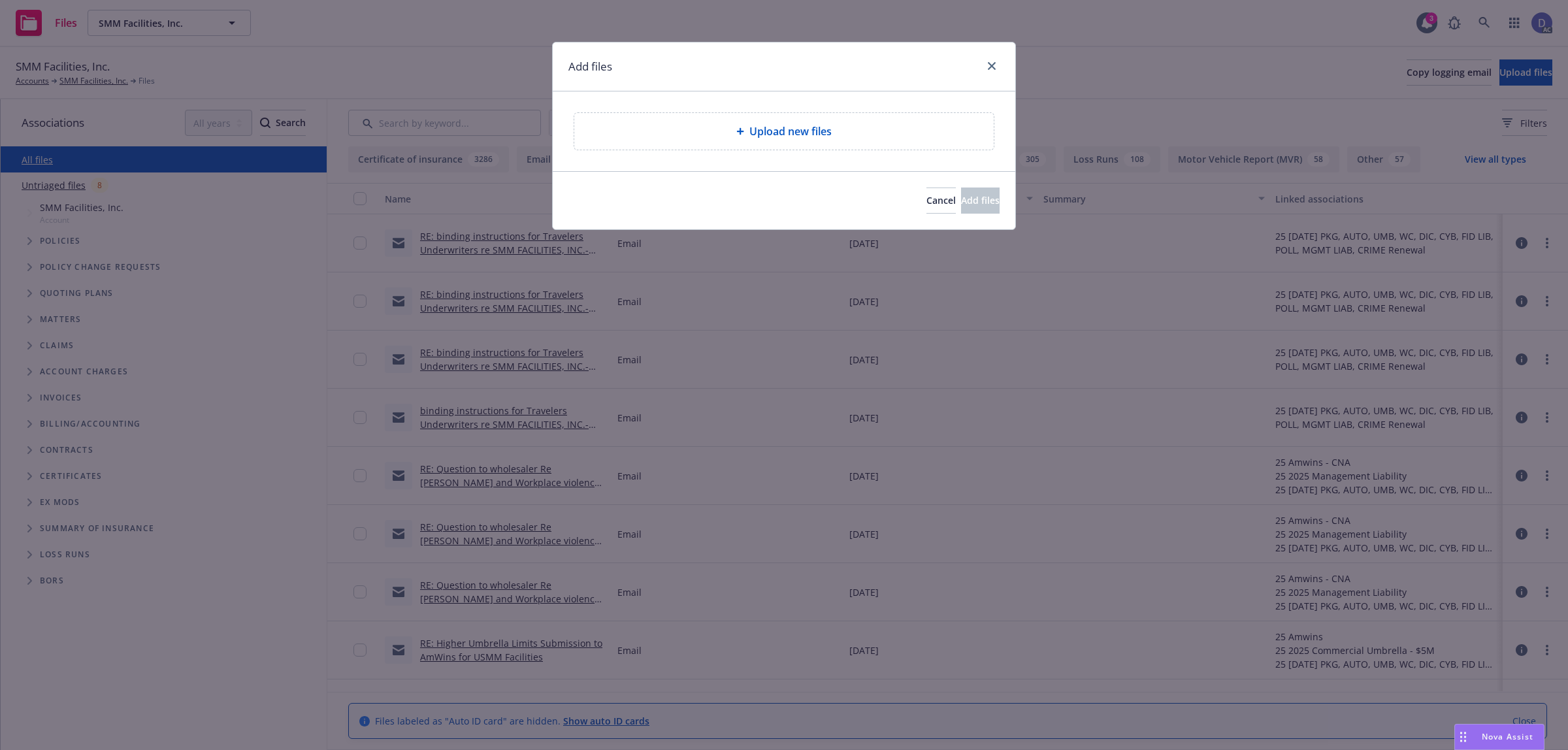
click at [744, 148] on div "Upload new files" at bounding box center [783, 132] width 419 height 37
type textarea "x"
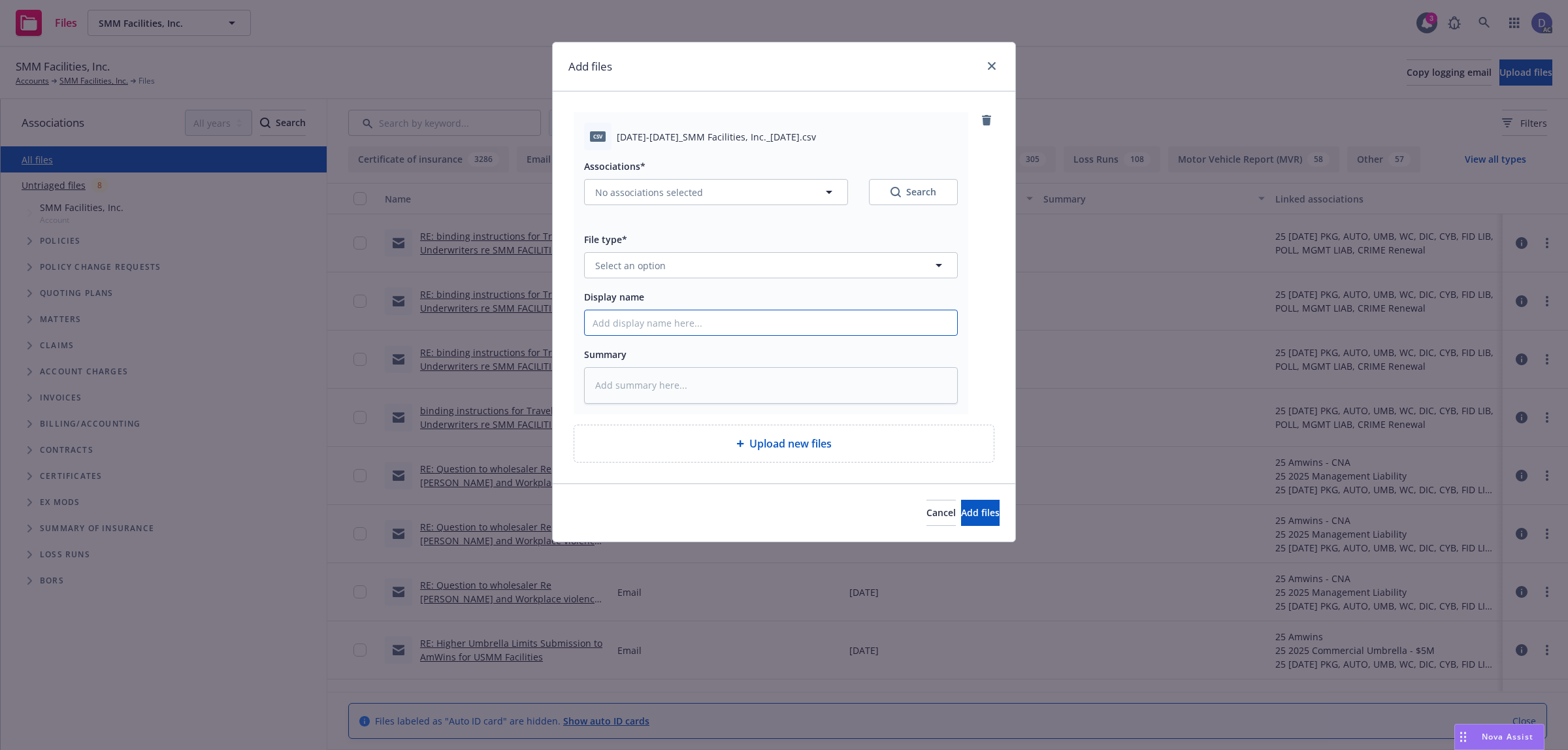
click at [794, 311] on input "Display name" at bounding box center [771, 323] width 373 height 25
paste input "2023-2024_SMM Facilities, Inc._7-31-2025"
type input "2023-2024_SMM Facilities, Inc._7-31-2025"
type textarea "x"
type input "2023-2024_SMM Facilities, Inc._7-31-2025"
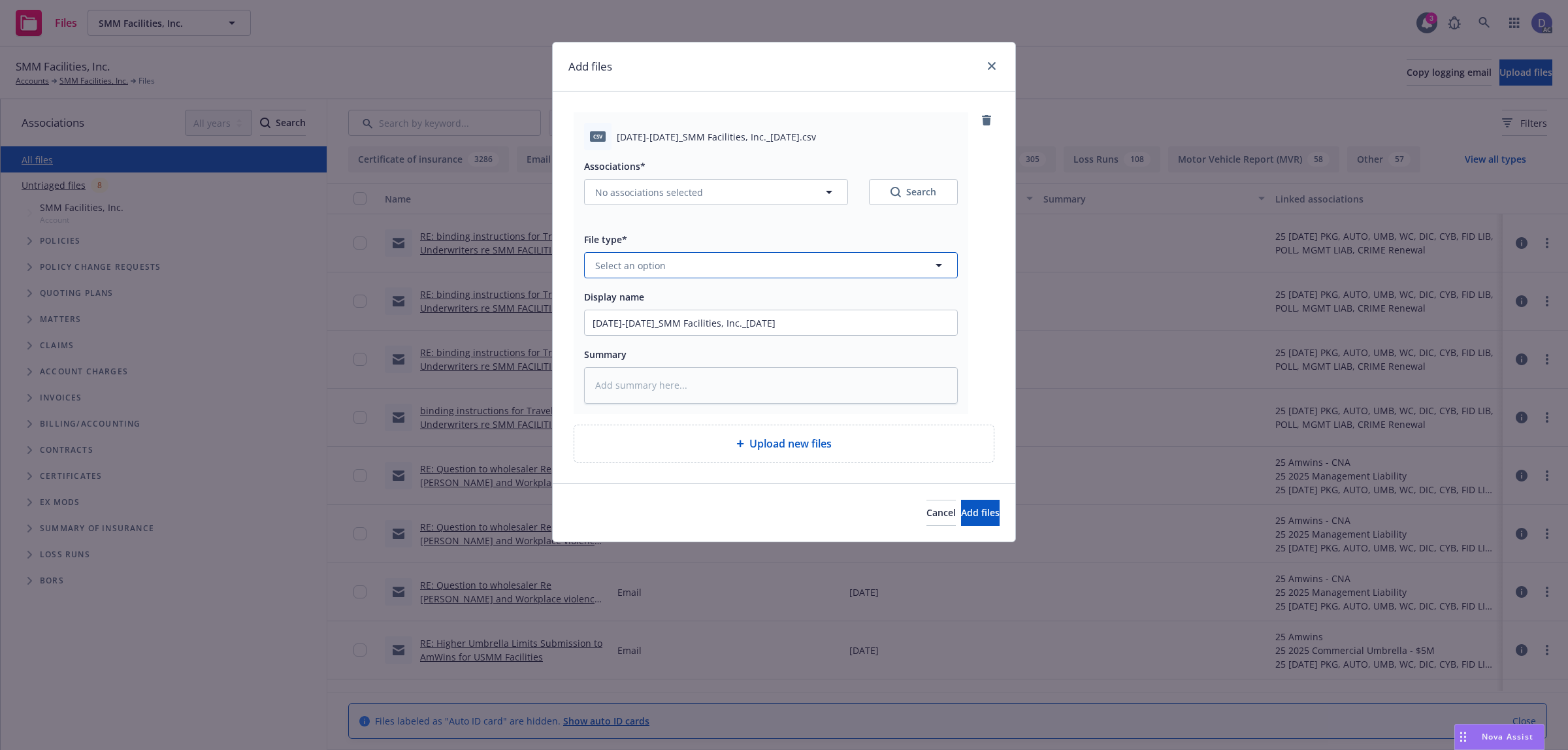
click at [816, 270] on button "Select an option" at bounding box center [770, 266] width 374 height 26
type input "LOSS"
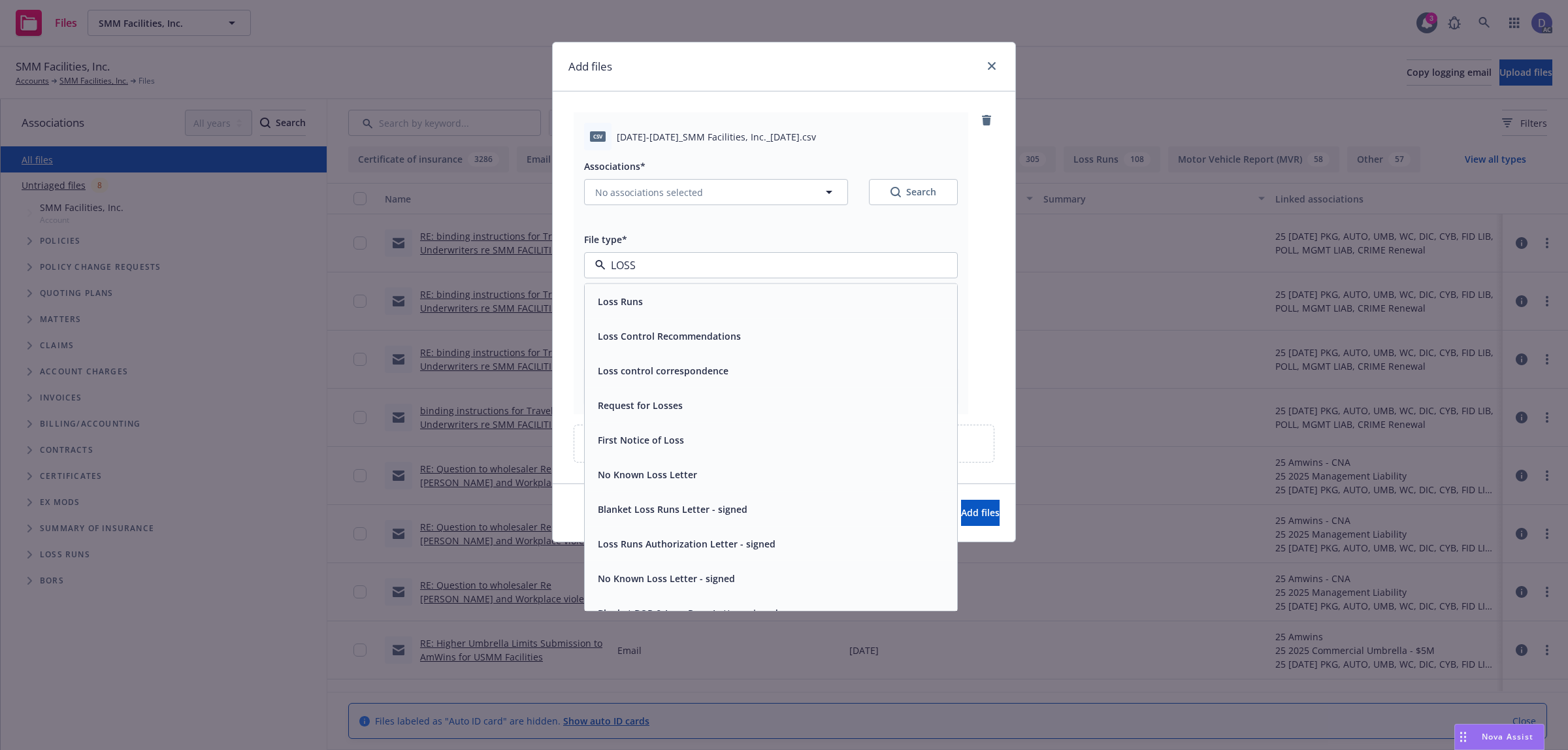
click at [788, 301] on div "Loss Runs" at bounding box center [771, 302] width 357 height 19
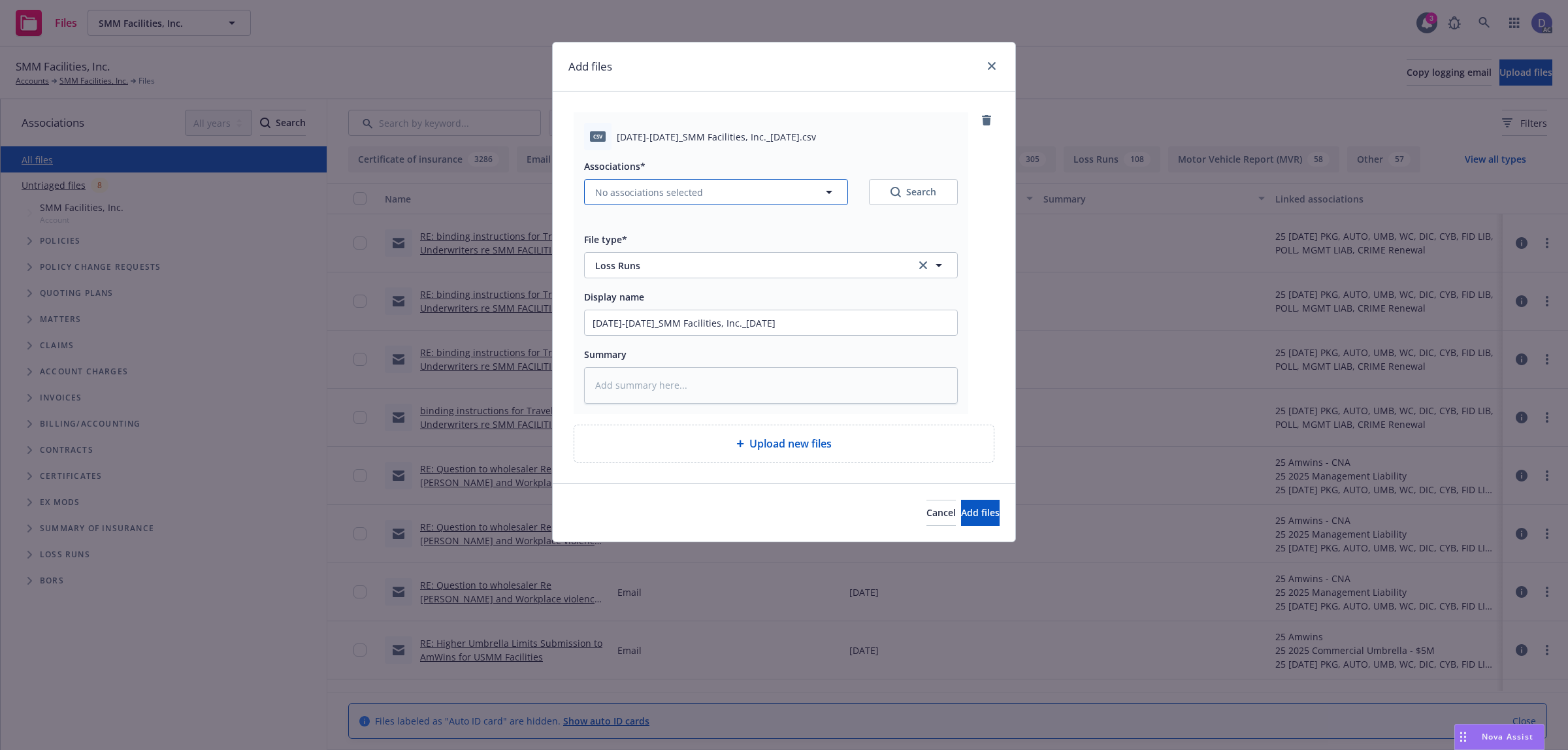
click at [716, 193] on button "No associations selected" at bounding box center [715, 193] width 264 height 26
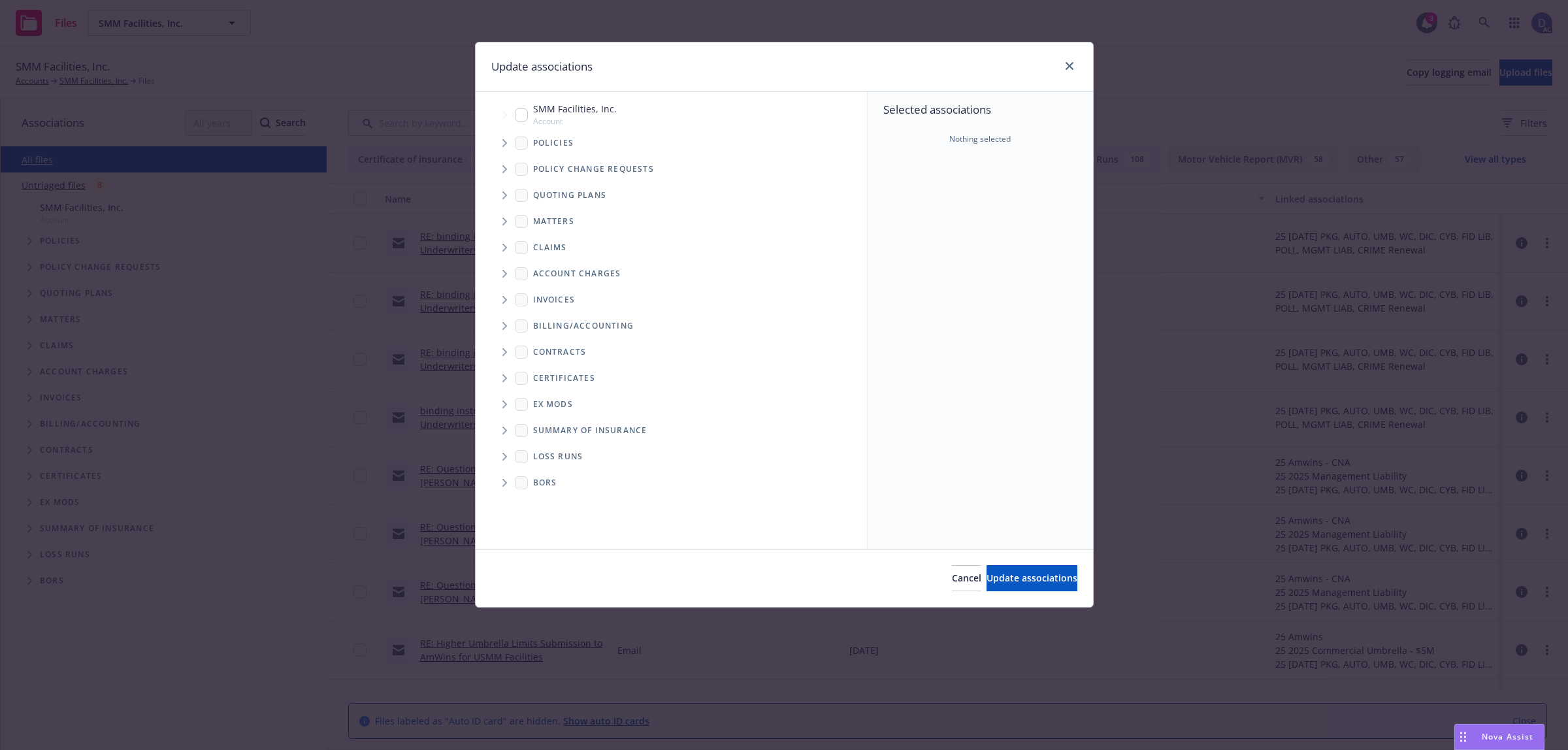
type textarea "x"
click at [504, 144] on icon "Tree Example" at bounding box center [505, 142] width 5 height 8
click at [945, 214] on div "Selected associations Nothing selected" at bounding box center [980, 320] width 225 height 457
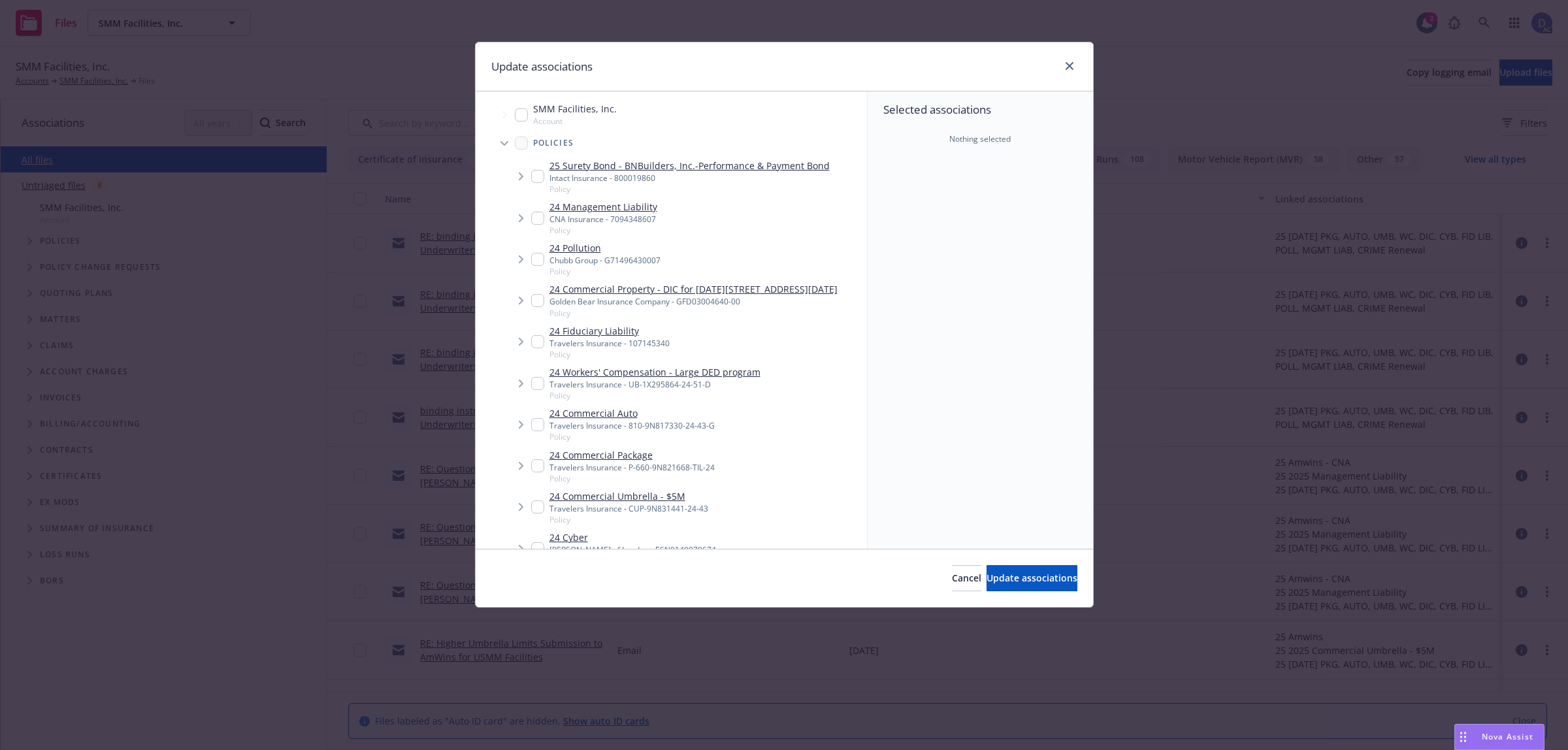
scroll to position [366, 0]
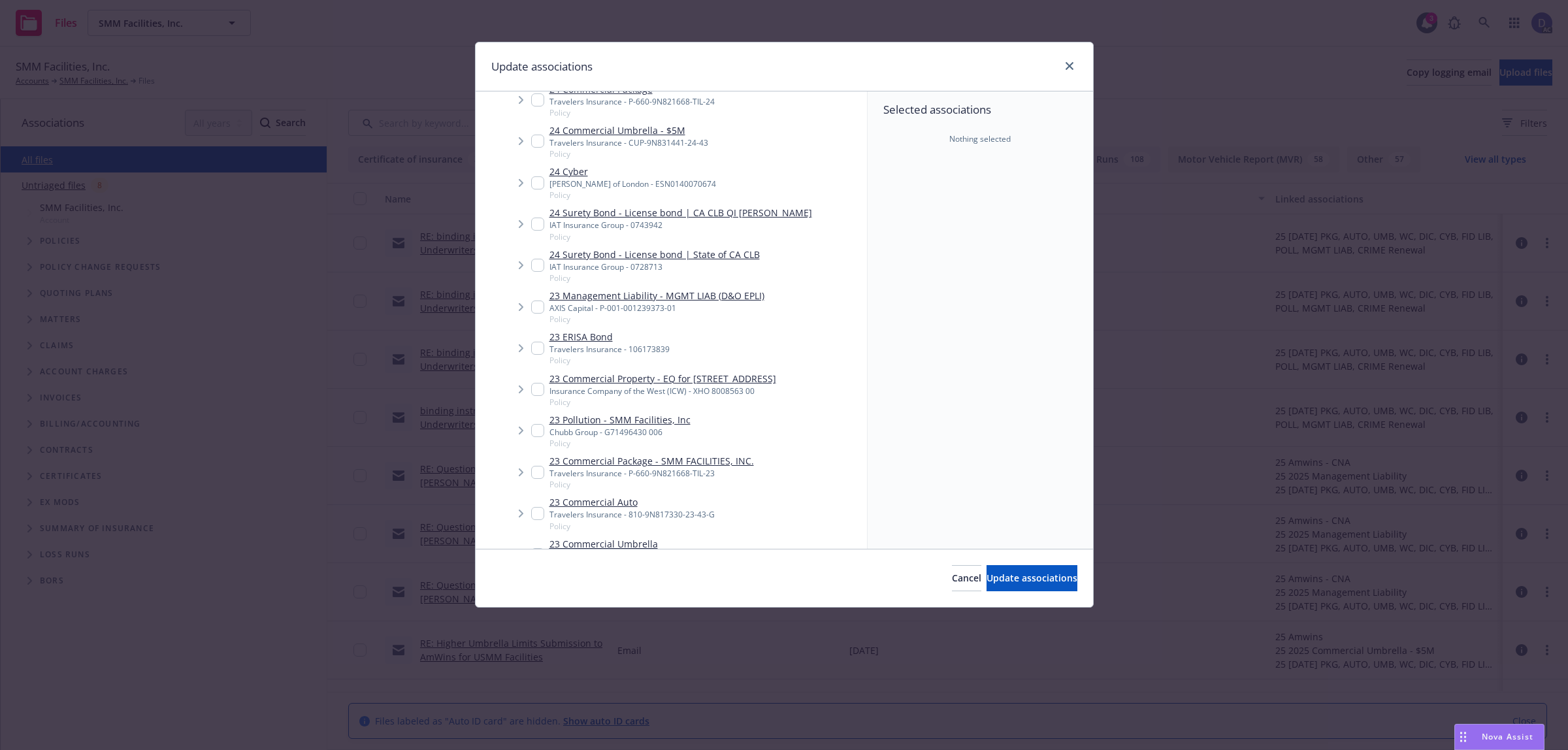
click at [658, 314] on div "AXIS Capital - P-001-001239373-01" at bounding box center [657, 308] width 215 height 11
checkbox input "true"
click at [1004, 569] on button "Update associations" at bounding box center [1031, 579] width 91 height 26
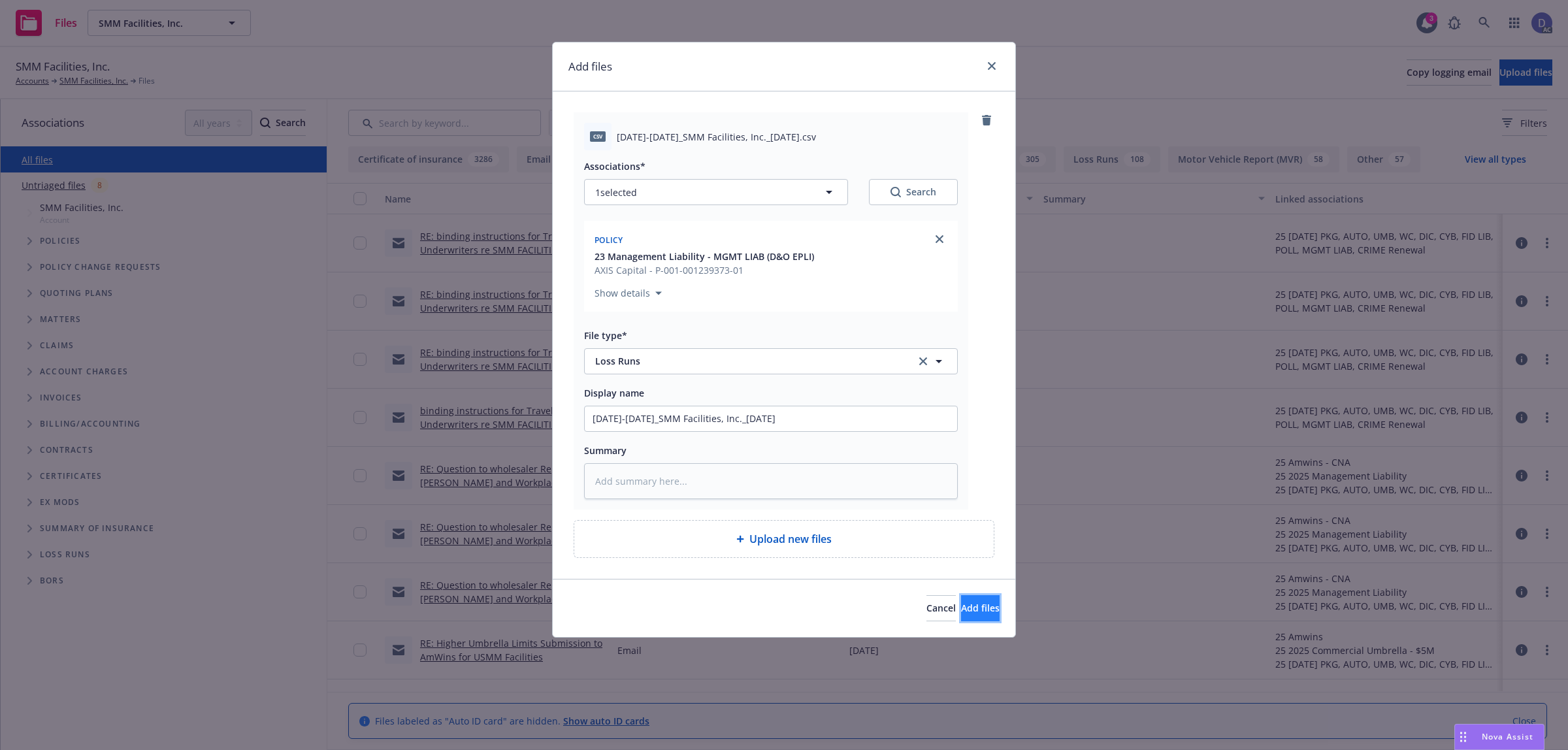
click at [961, 607] on span "Add files" at bounding box center [980, 608] width 39 height 12
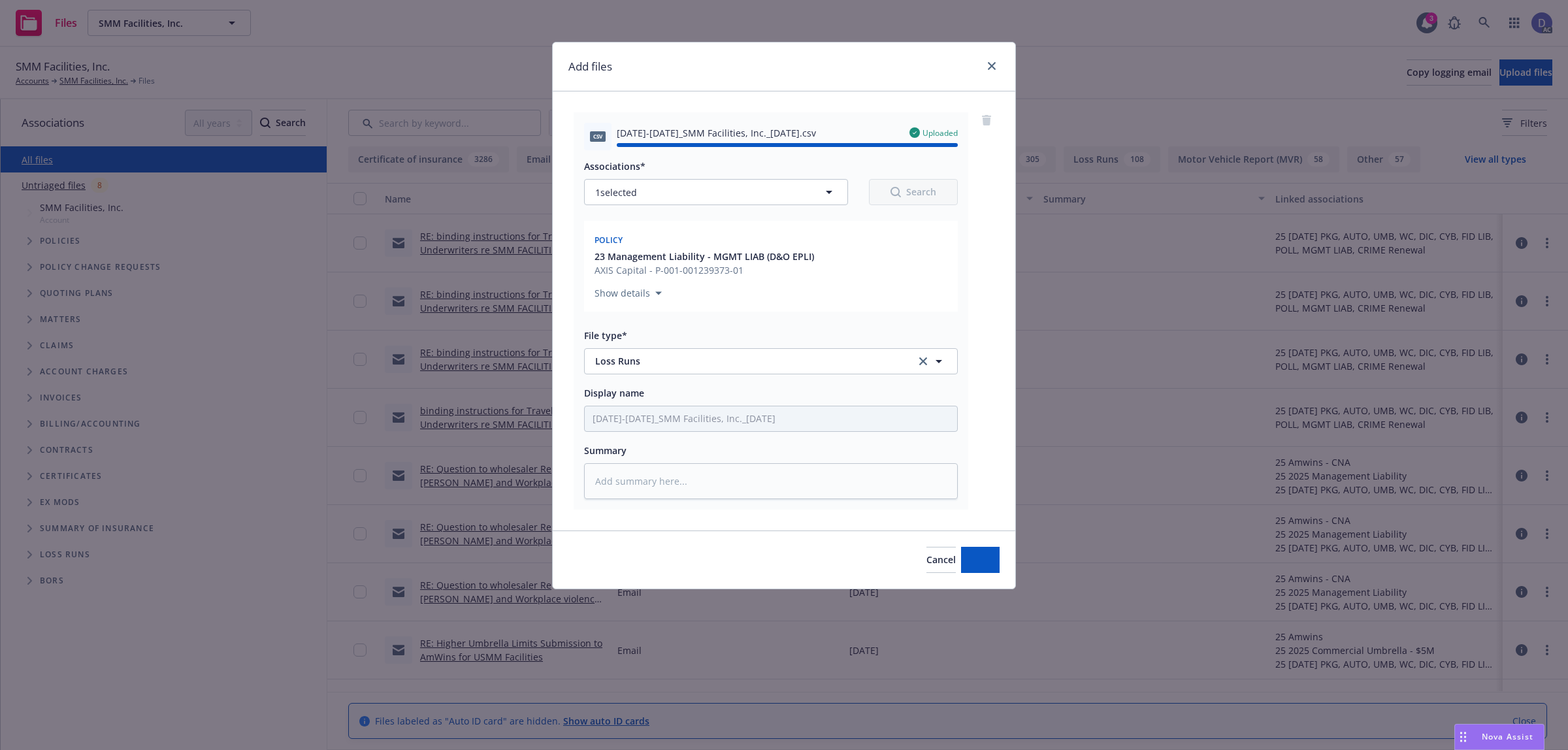
type textarea "x"
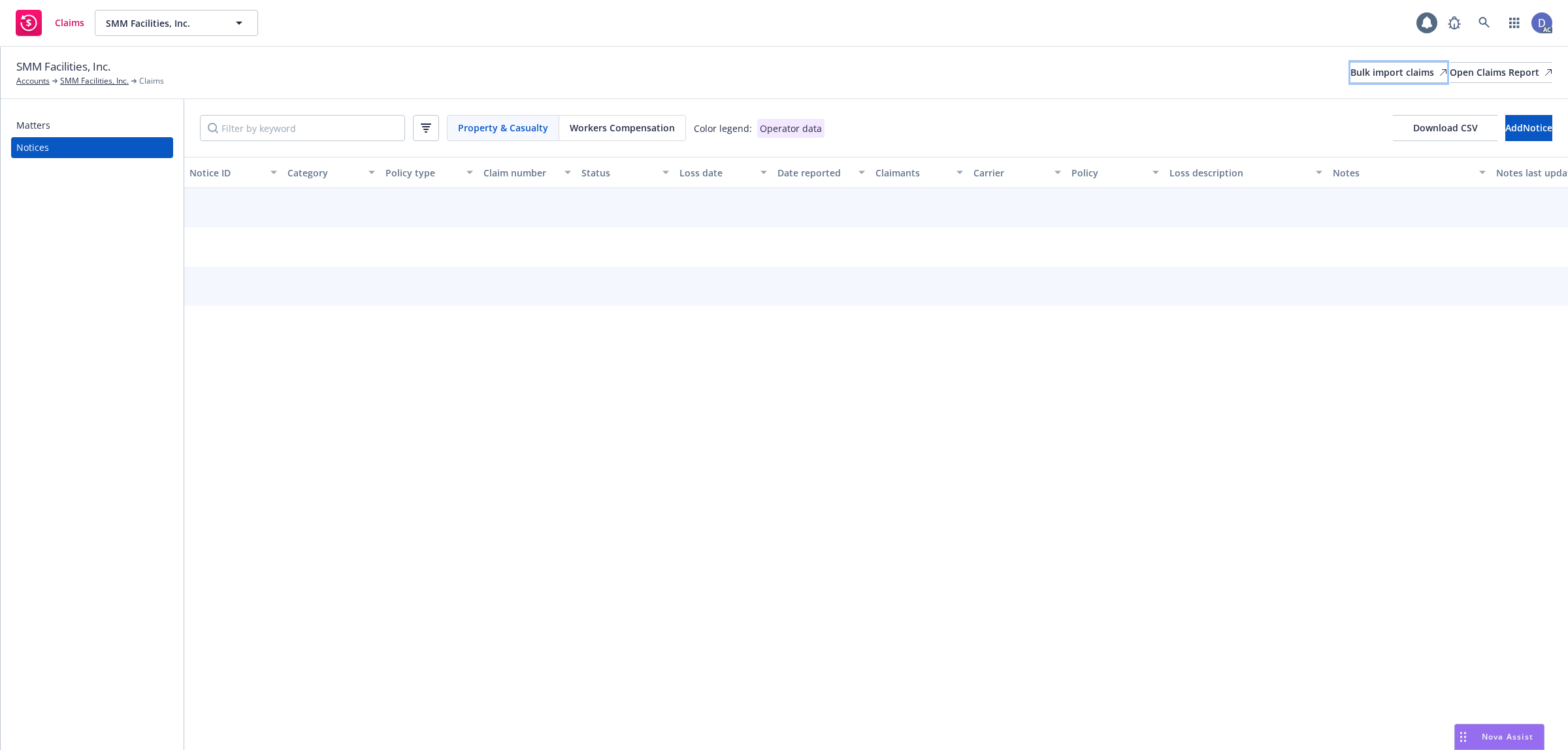
click at [1350, 73] on div "Bulk import claims" at bounding box center [1398, 72] width 97 height 19
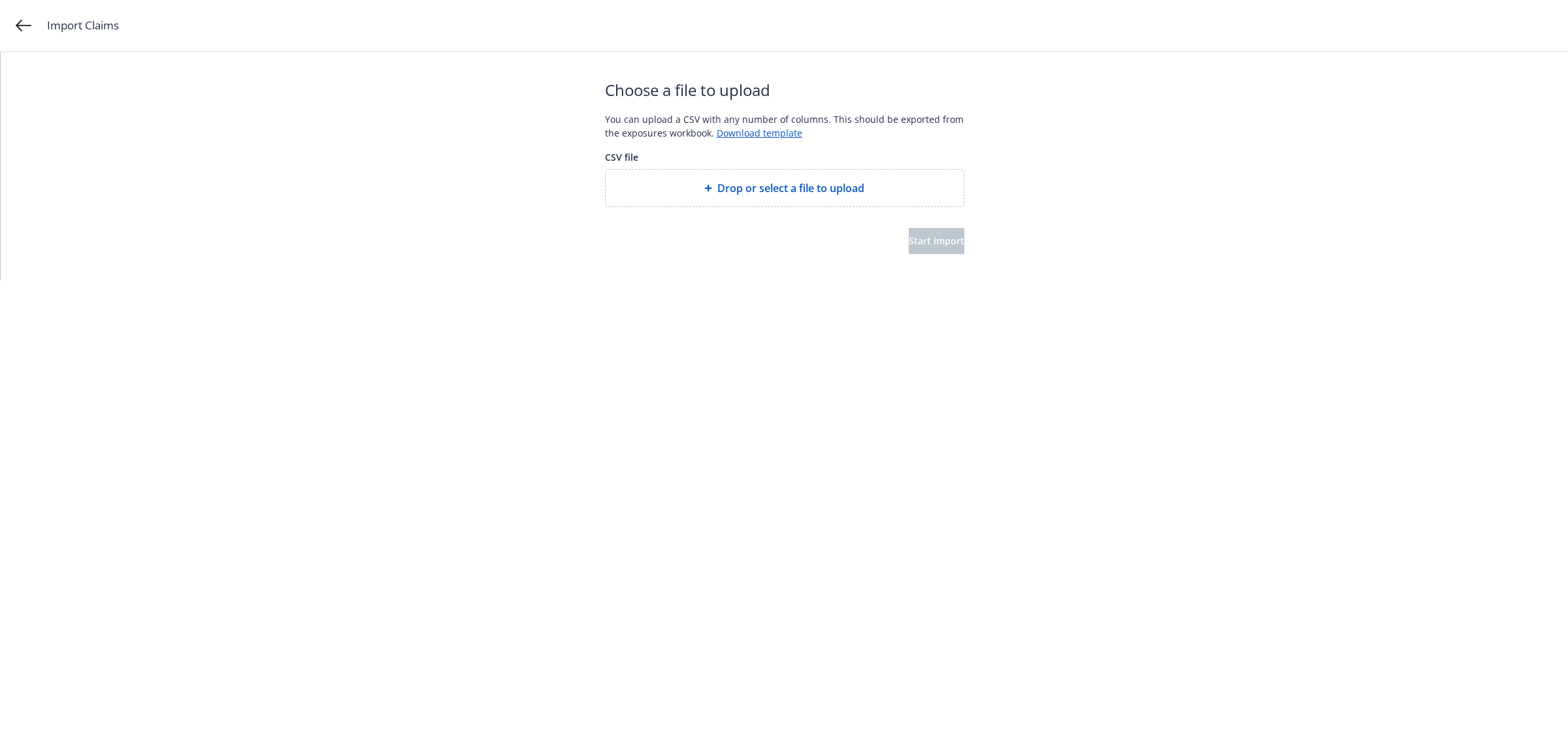
click at [801, 193] on span "Drop or select a file to upload" at bounding box center [790, 188] width 147 height 16
click at [928, 253] on button "Start import" at bounding box center [936, 241] width 55 height 26
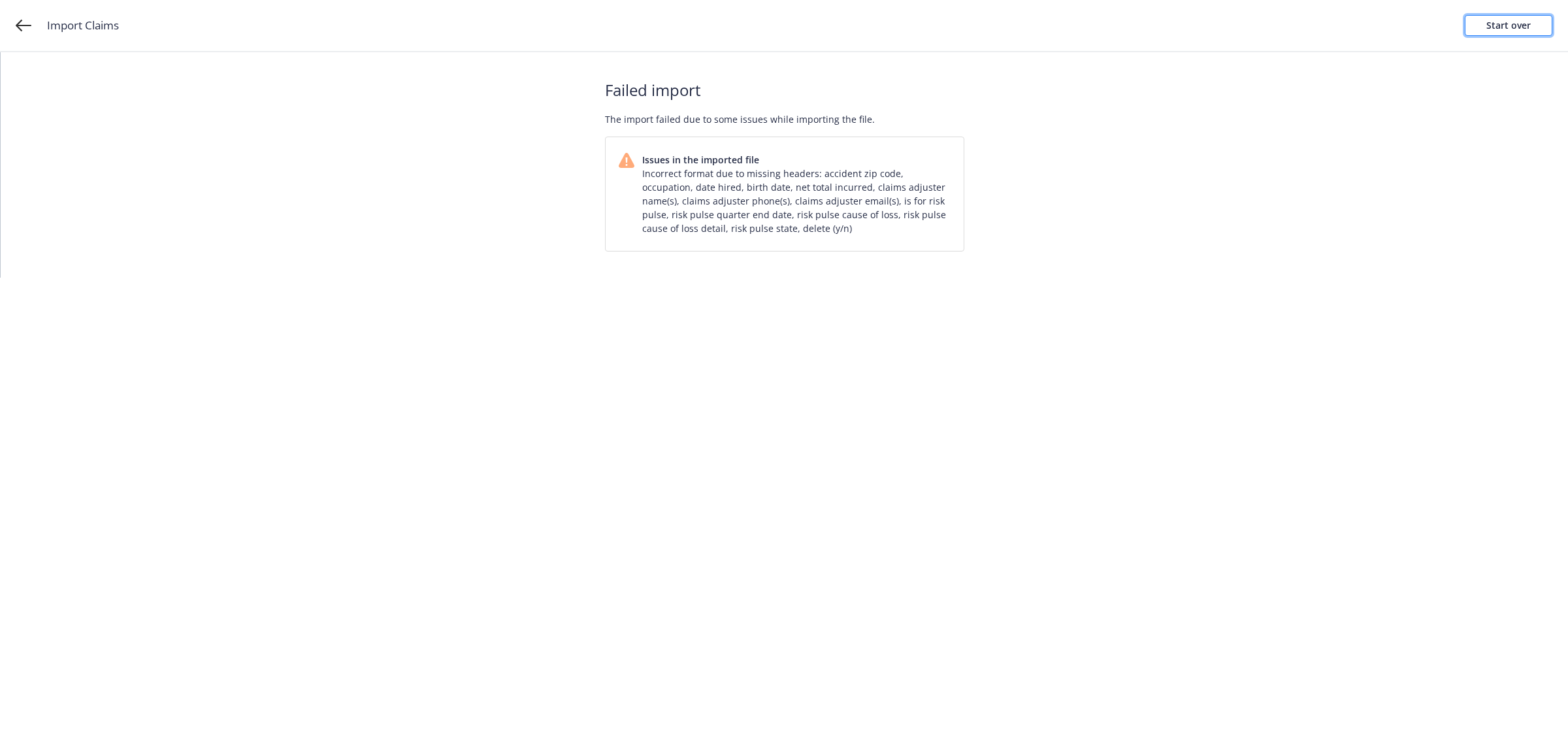
click at [1498, 34] on div "Start over" at bounding box center [1508, 25] width 45 height 19
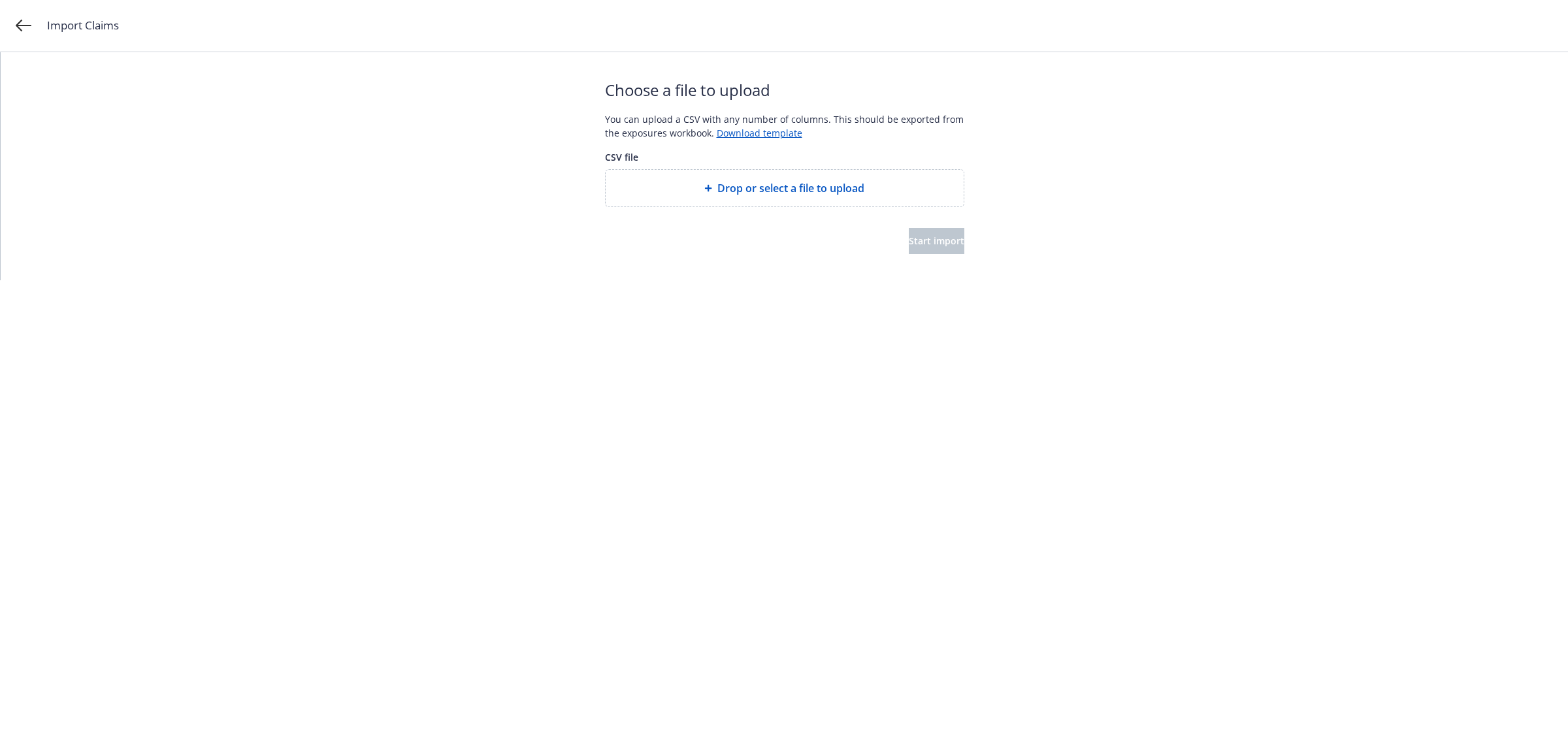
click at [750, 200] on div "Drop or select a file to upload" at bounding box center [784, 188] width 358 height 37
click at [909, 237] on span "Start import" at bounding box center [936, 241] width 55 height 12
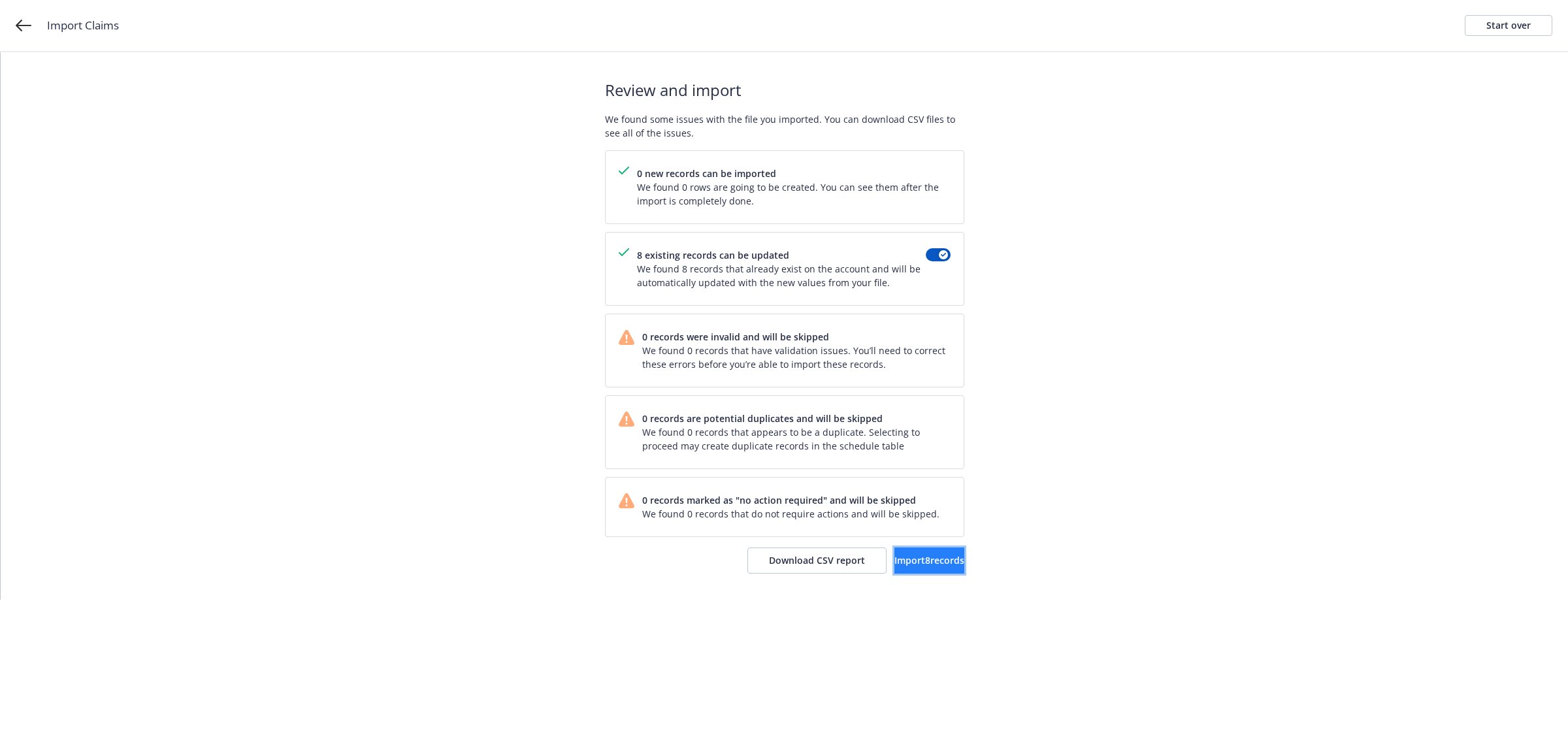
click at [897, 558] on span "Import 8 records" at bounding box center [930, 560] width 70 height 12
click at [897, 557] on span "View accounts" at bounding box center [911, 560] width 64 height 12
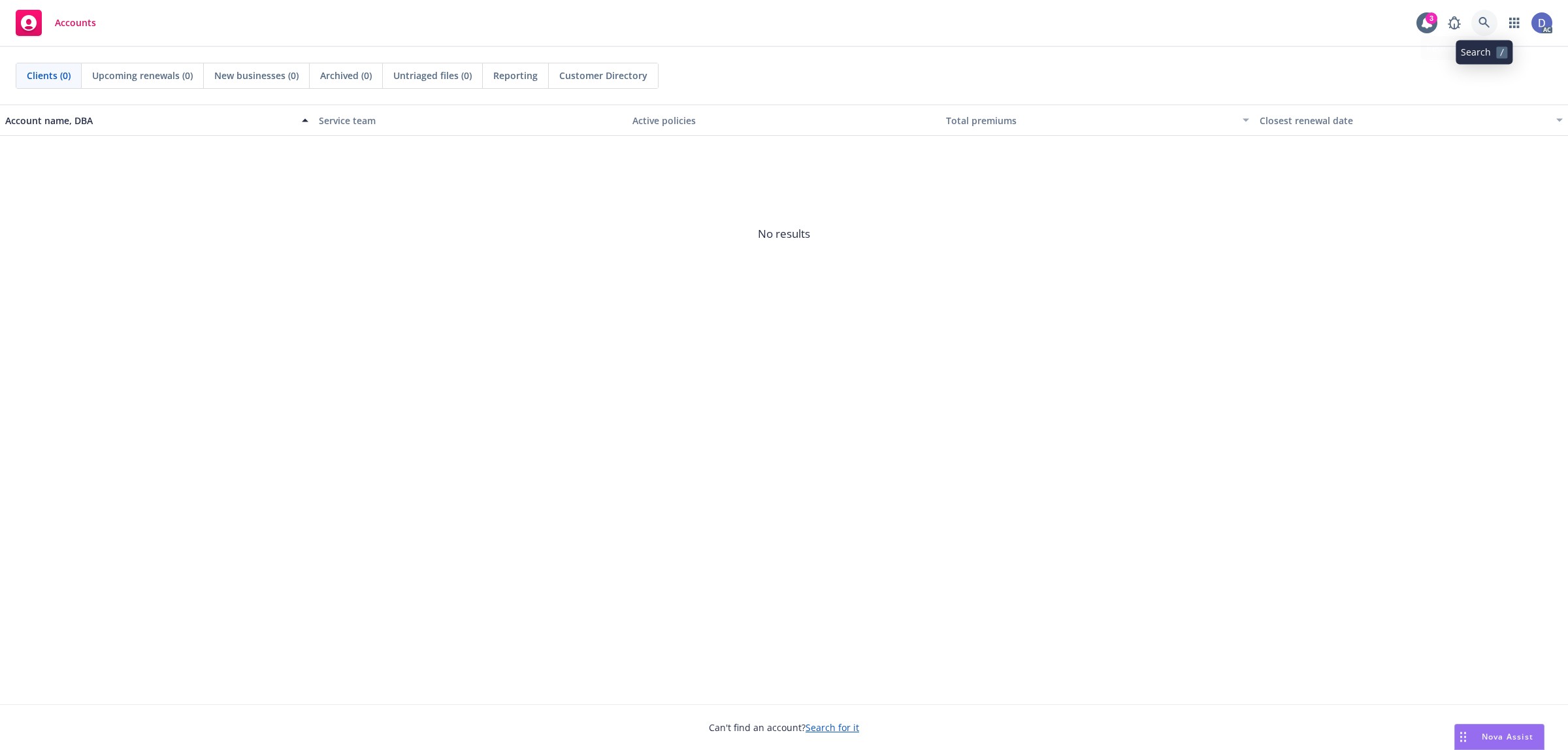
click at [1487, 23] on icon at bounding box center [1484, 22] width 11 height 11
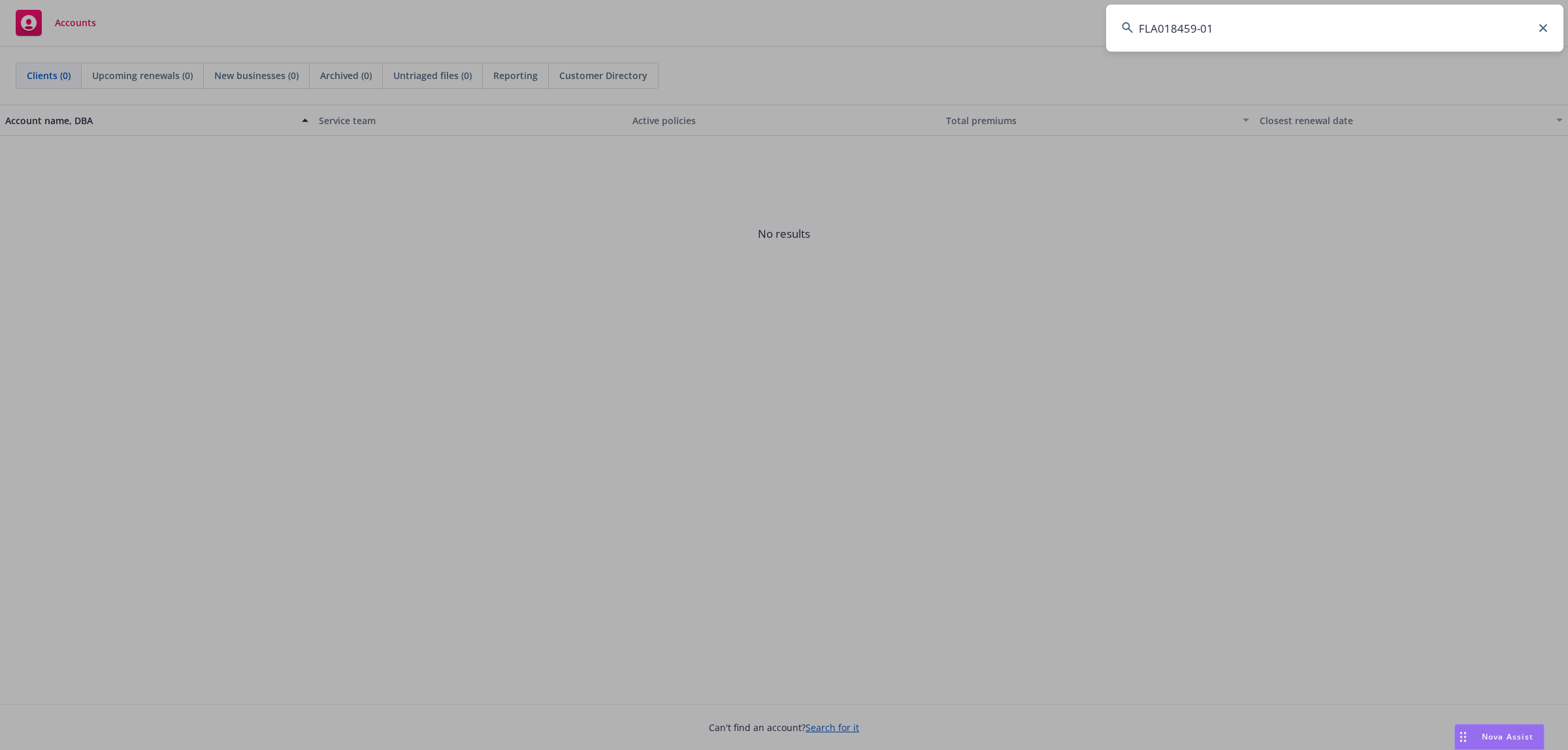
click at [1444, 25] on input "FLA018459-01" at bounding box center [1334, 28] width 457 height 47
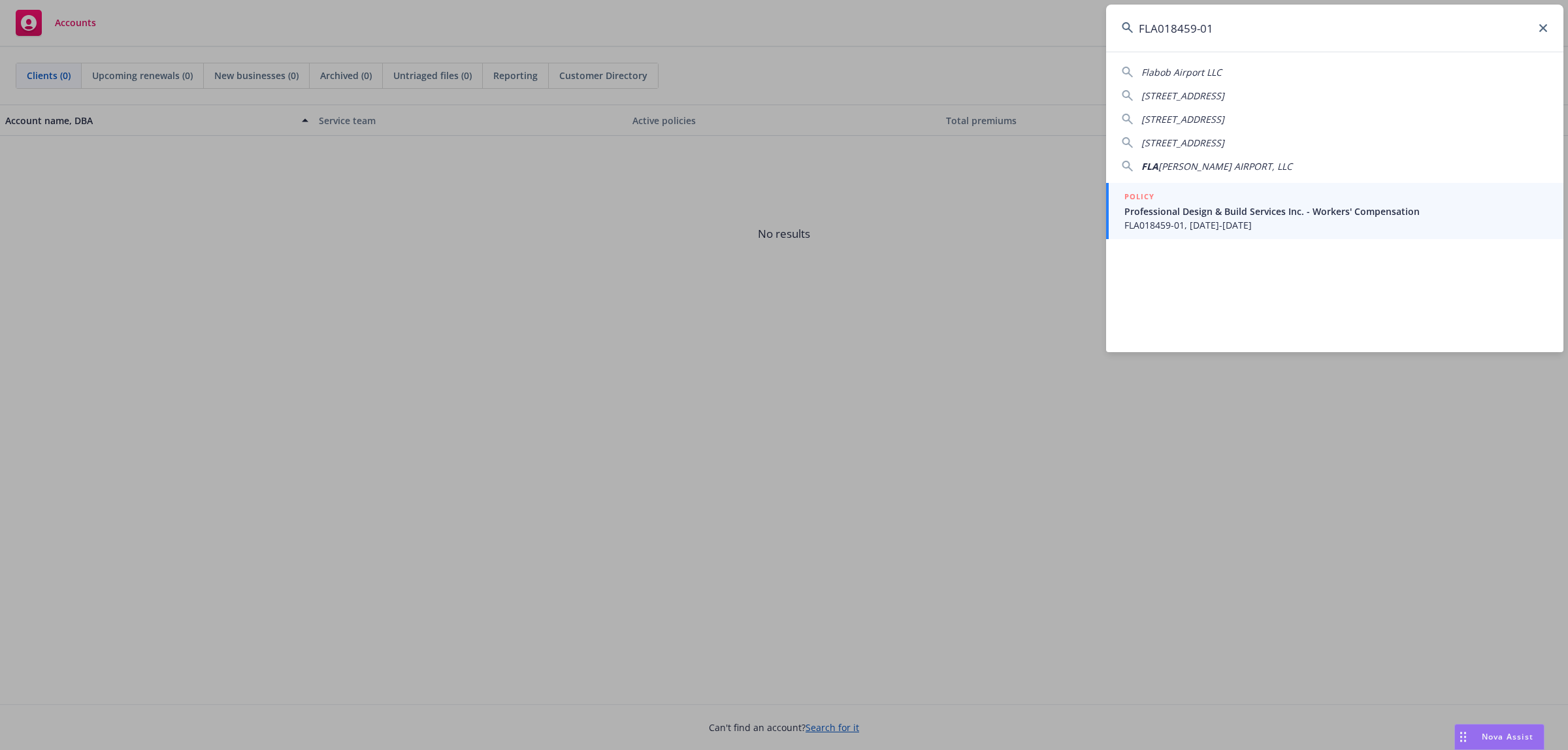
type input "FLA018459-01"
click at [1177, 201] on div "POLICY" at bounding box center [1336, 197] width 424 height 14
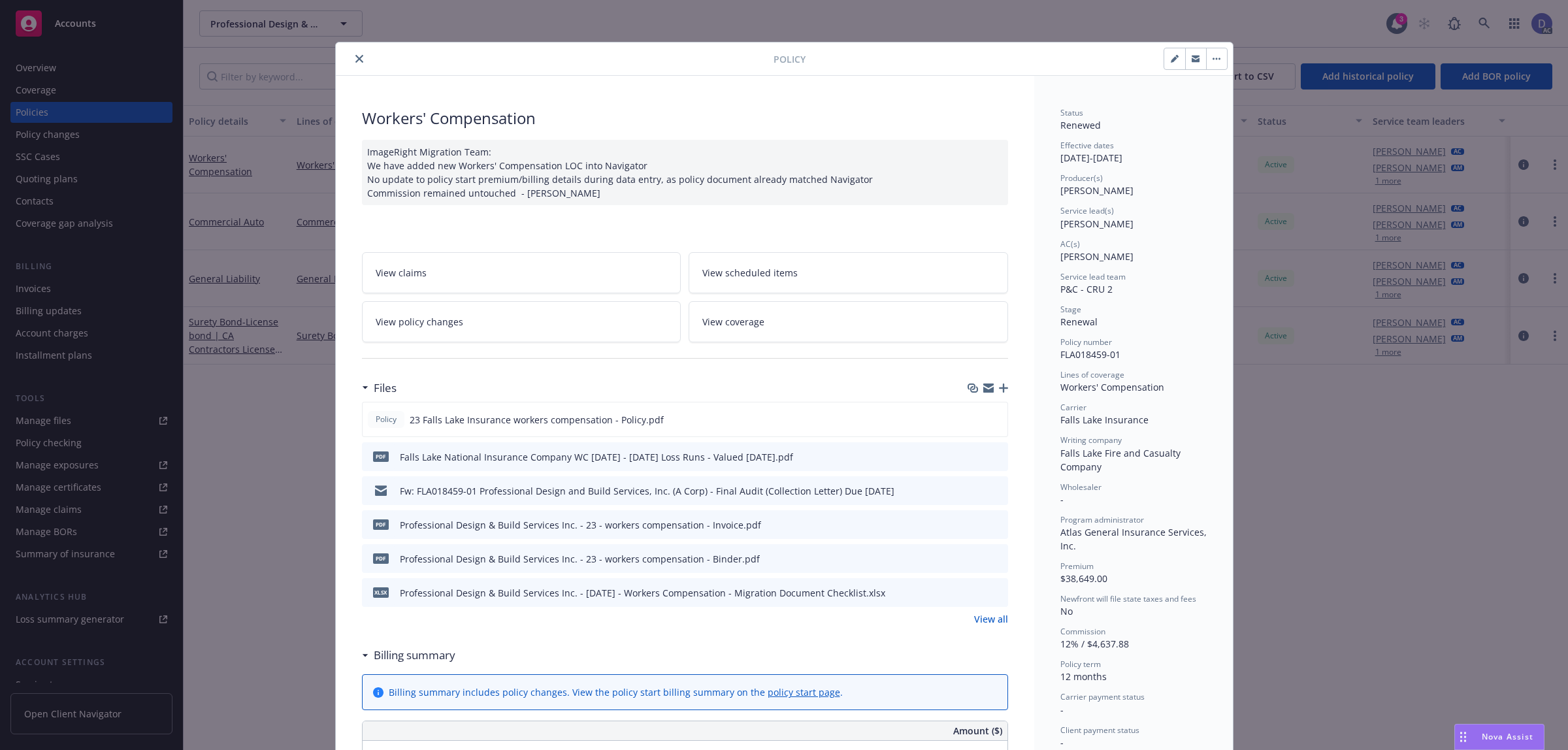
click at [352, 64] on button "close" at bounding box center [359, 59] width 16 height 16
click at [109, 72] on div "Overview" at bounding box center [91, 68] width 151 height 21
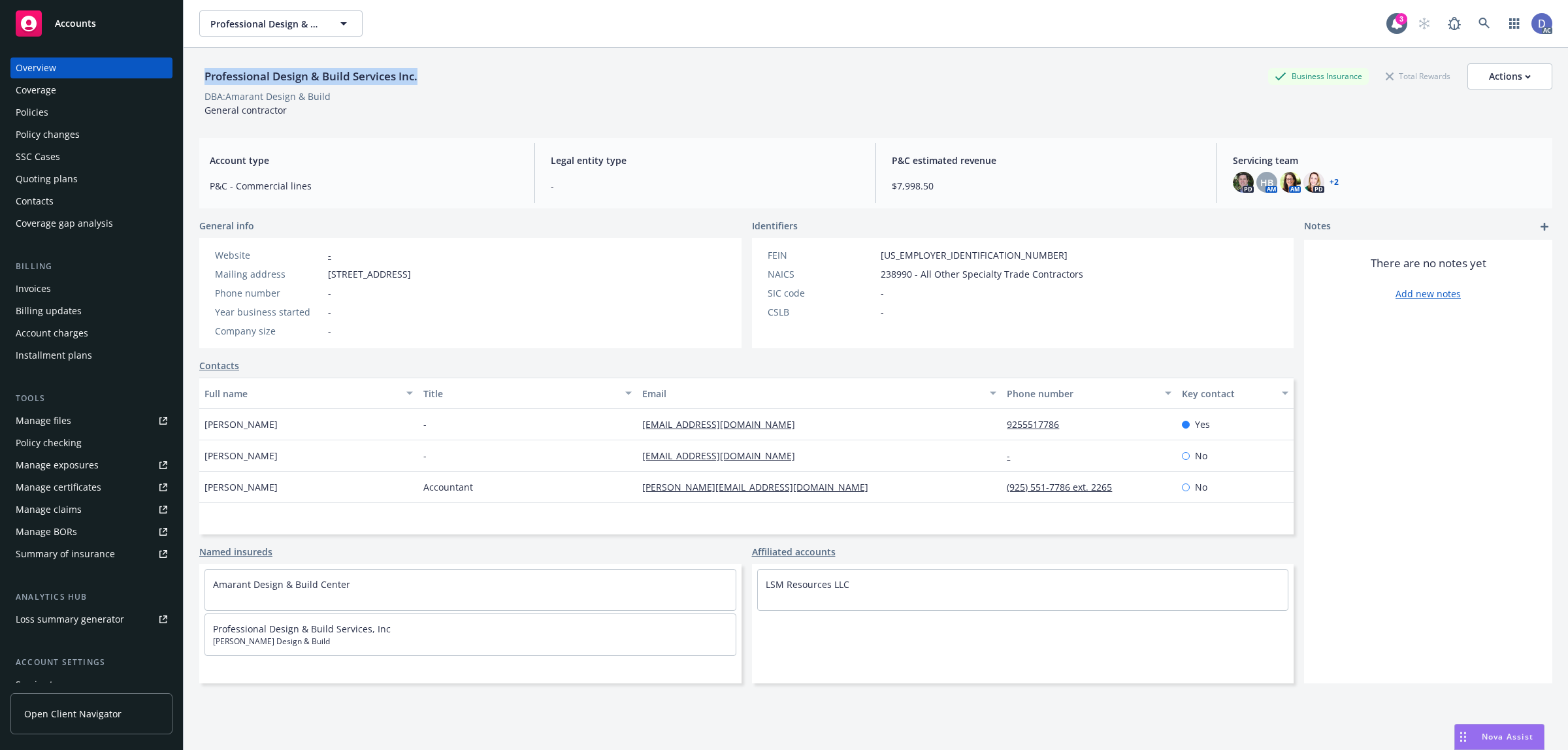
copy div "Professional Design & Build Services Inc."
drag, startPoint x: 420, startPoint y: 76, endPoint x: 207, endPoint y: 82, distance: 213.1
click at [207, 82] on div "Professional Design & Build Services Inc." at bounding box center [311, 76] width 223 height 17
click at [61, 513] on div "Manage claims" at bounding box center [48, 510] width 66 height 21
click at [62, 430] on div "Manage files" at bounding box center [43, 421] width 55 height 21
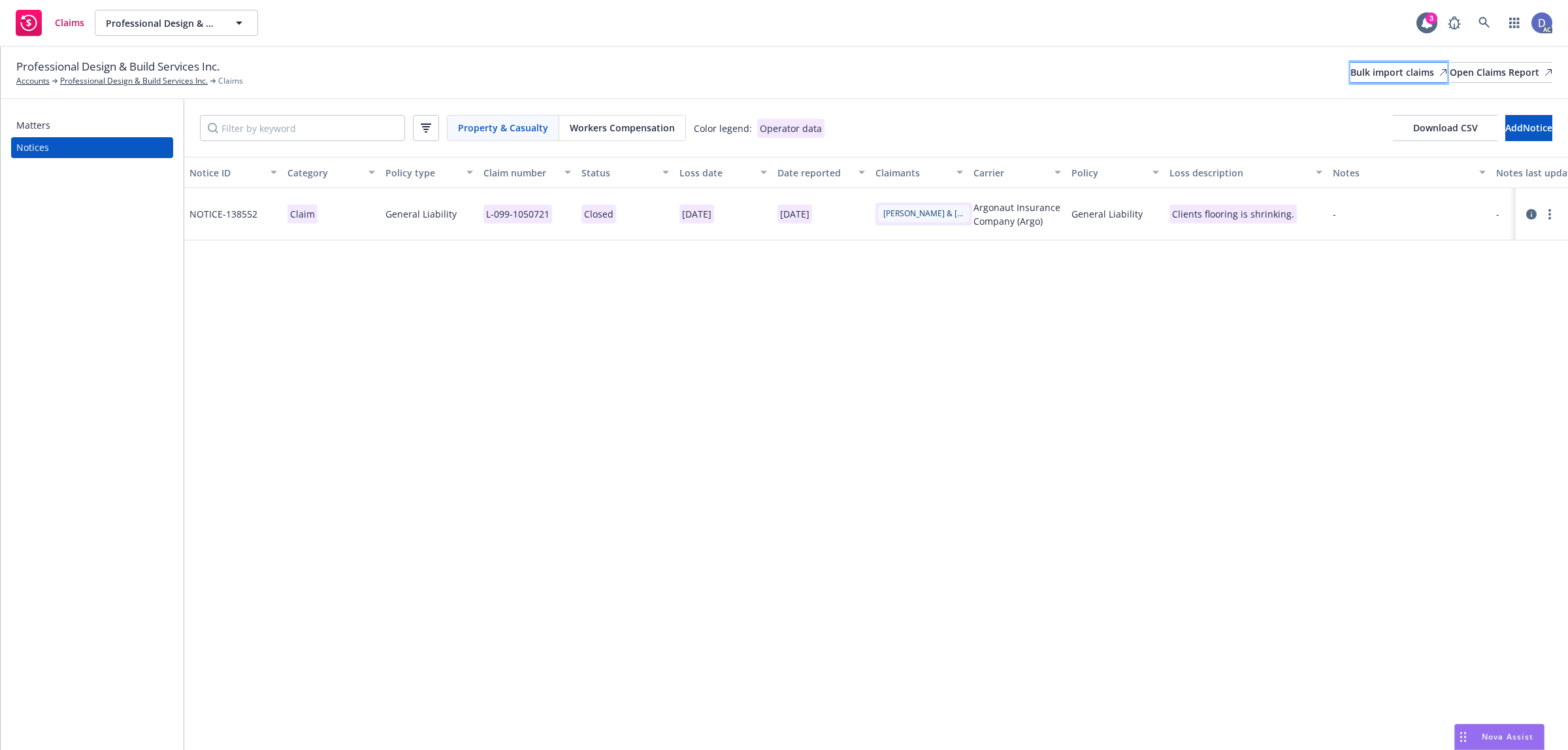
click at [1350, 75] on div "Bulk import claims" at bounding box center [1398, 72] width 97 height 19
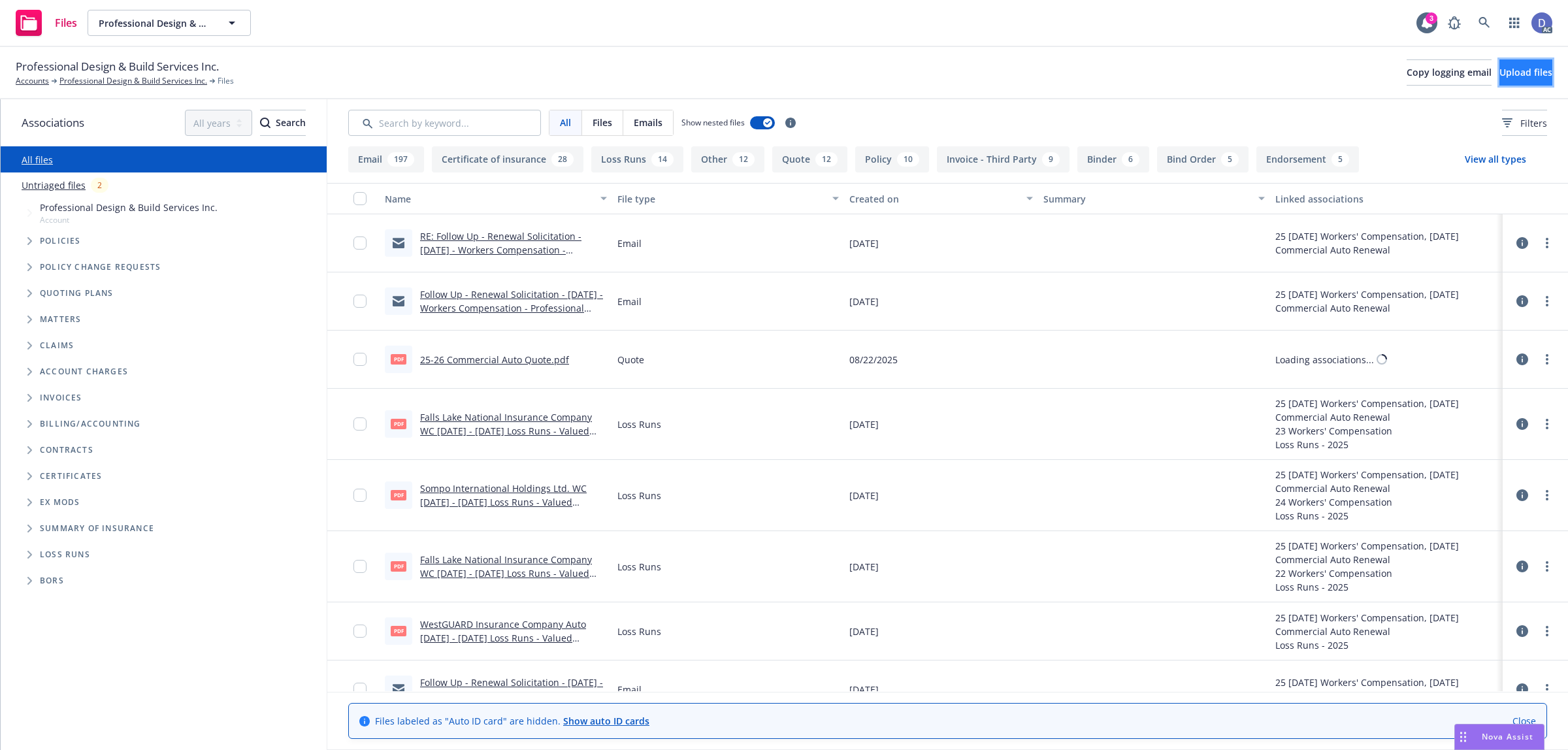
click at [1499, 73] on button "Upload files" at bounding box center [1526, 73] width 53 height 26
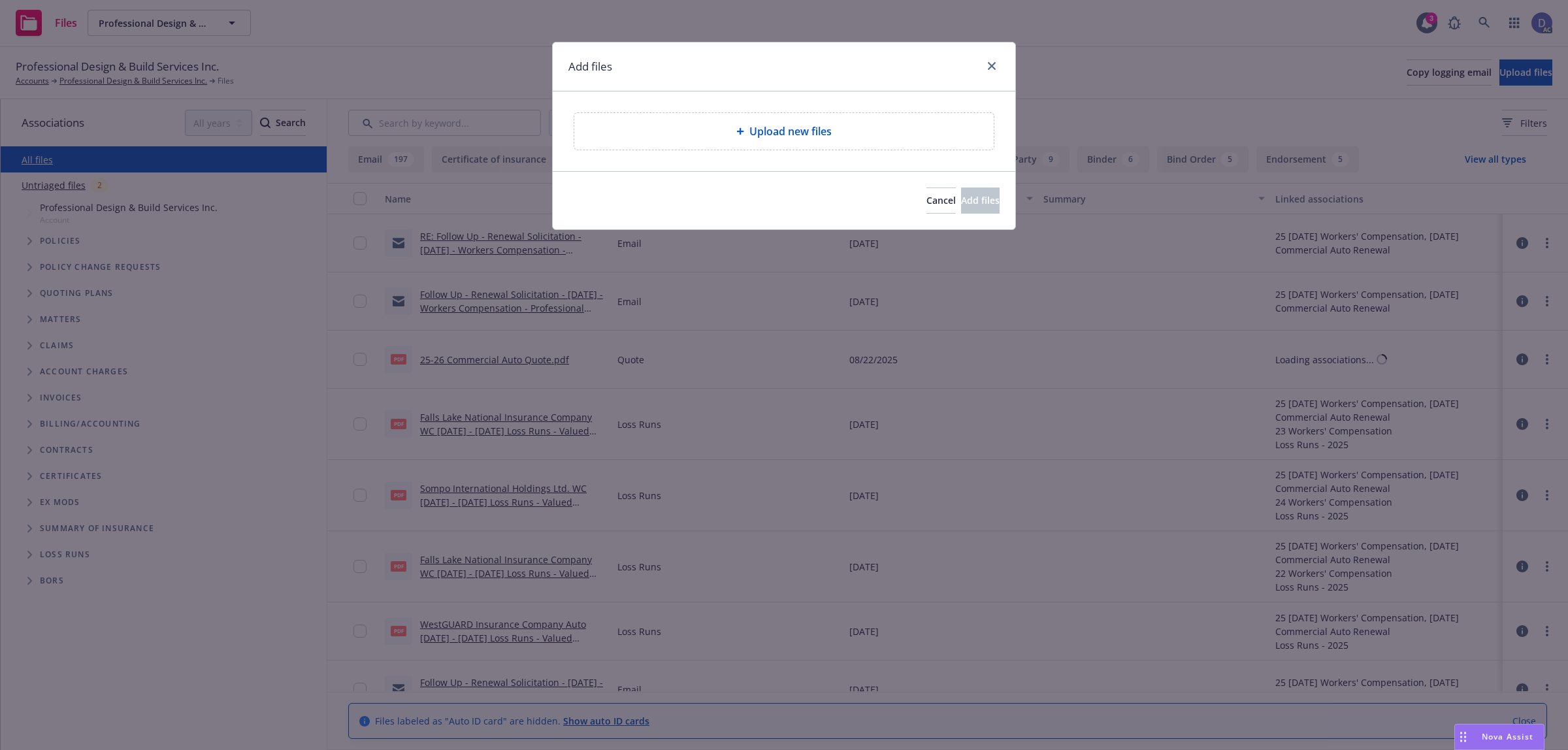
click at [782, 144] on div "Upload new files" at bounding box center [783, 132] width 419 height 37
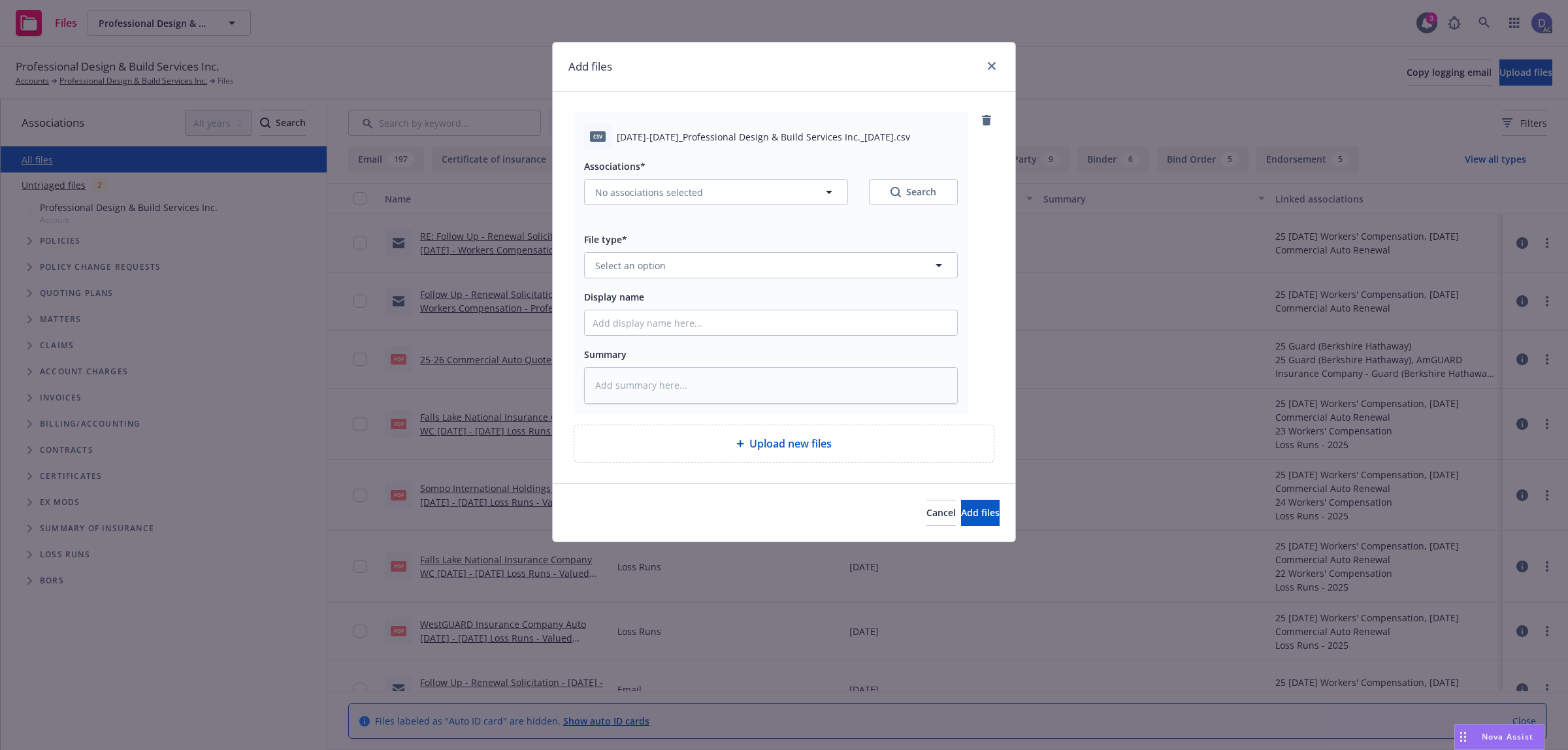
click at [765, 337] on div "Associations* No associations selected Search File type* Select an option Displ…" at bounding box center [770, 277] width 374 height 253
click at [765, 327] on input "Display name" at bounding box center [771, 323] width 373 height 25
paste input "2023-2024_Professional Design & Build Services Inc._7-29-2025"
type input "2023-2024_Professional Design & Build Services Inc._7-29-2025"
type textarea "x"
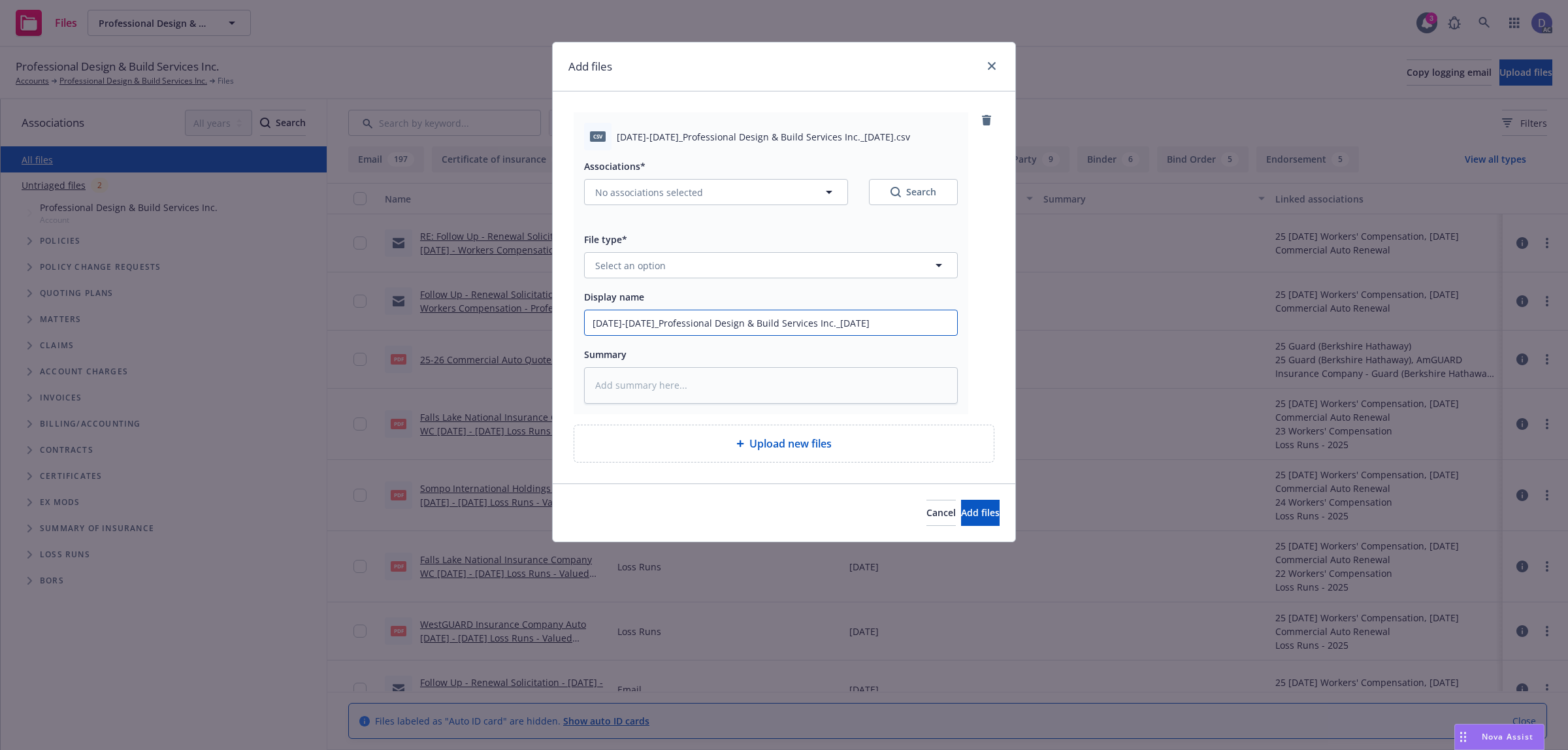
type input "2023-2024_Professional Design & Build Services Inc._7-29-2025"
click at [758, 272] on button "Select an option" at bounding box center [770, 266] width 374 height 26
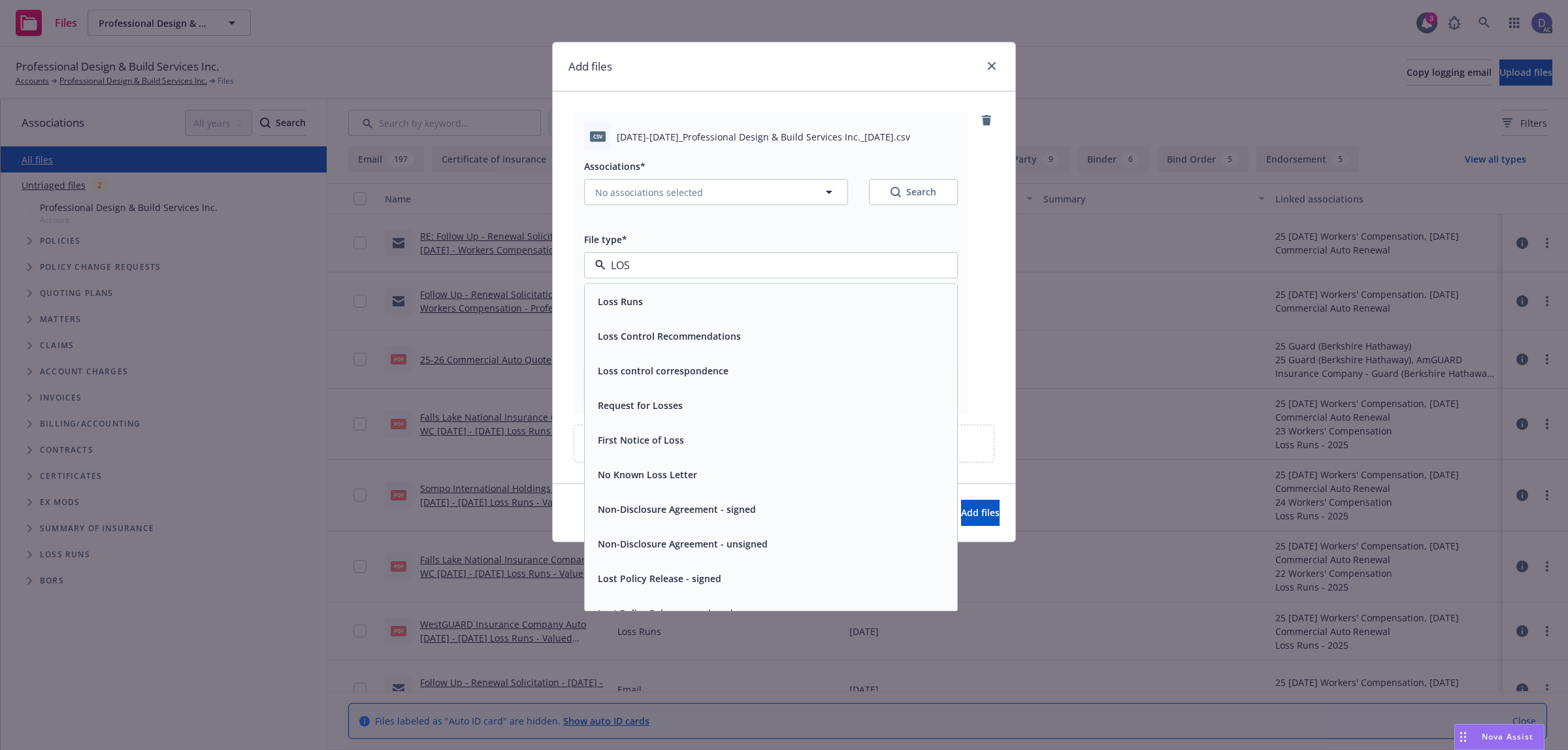
type input "LOSS"
click at [733, 304] on div "Loss Runs" at bounding box center [771, 302] width 357 height 19
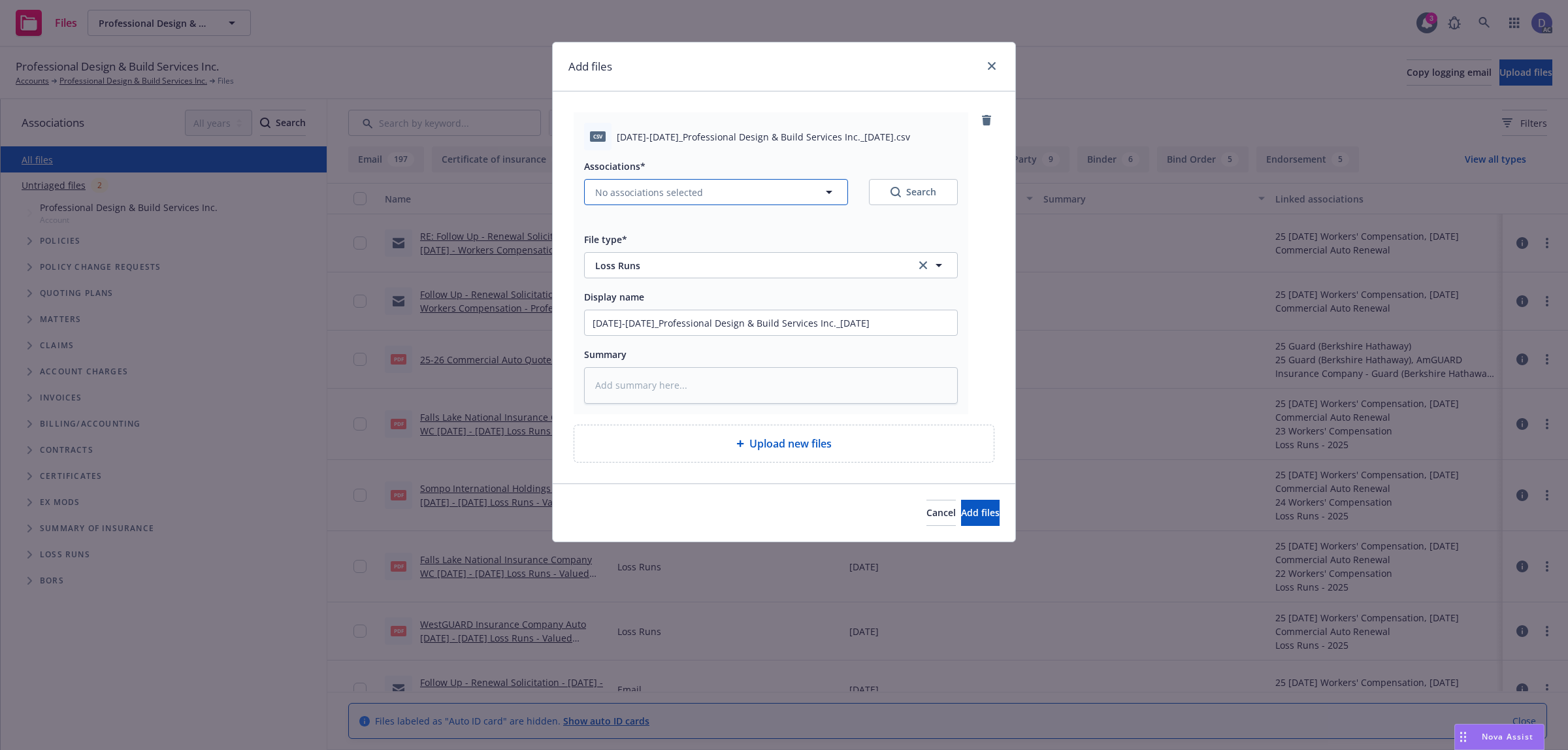
click at [801, 197] on button "No associations selected" at bounding box center [715, 193] width 264 height 26
type textarea "x"
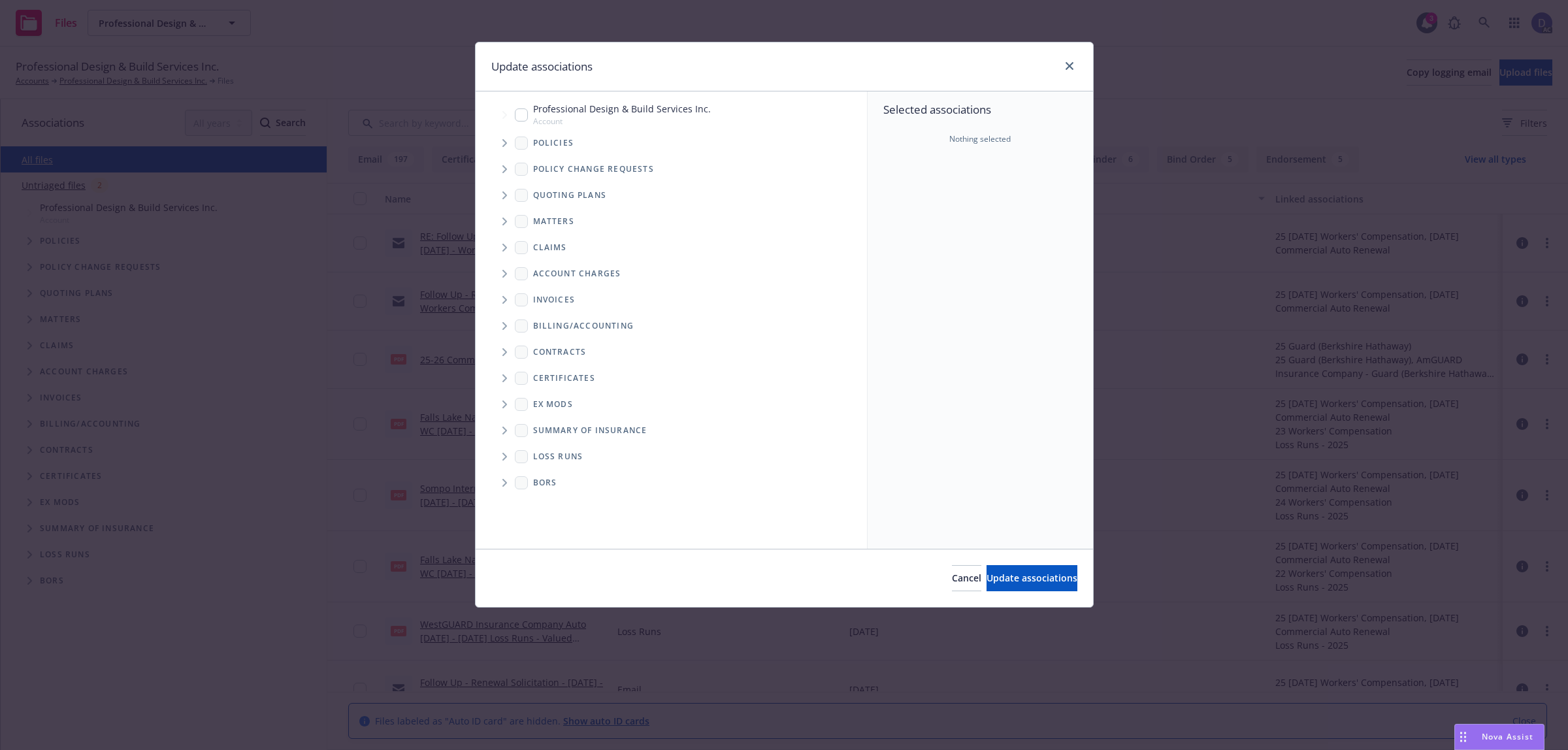
click at [501, 142] on span "Tree Example" at bounding box center [505, 143] width 21 height 21
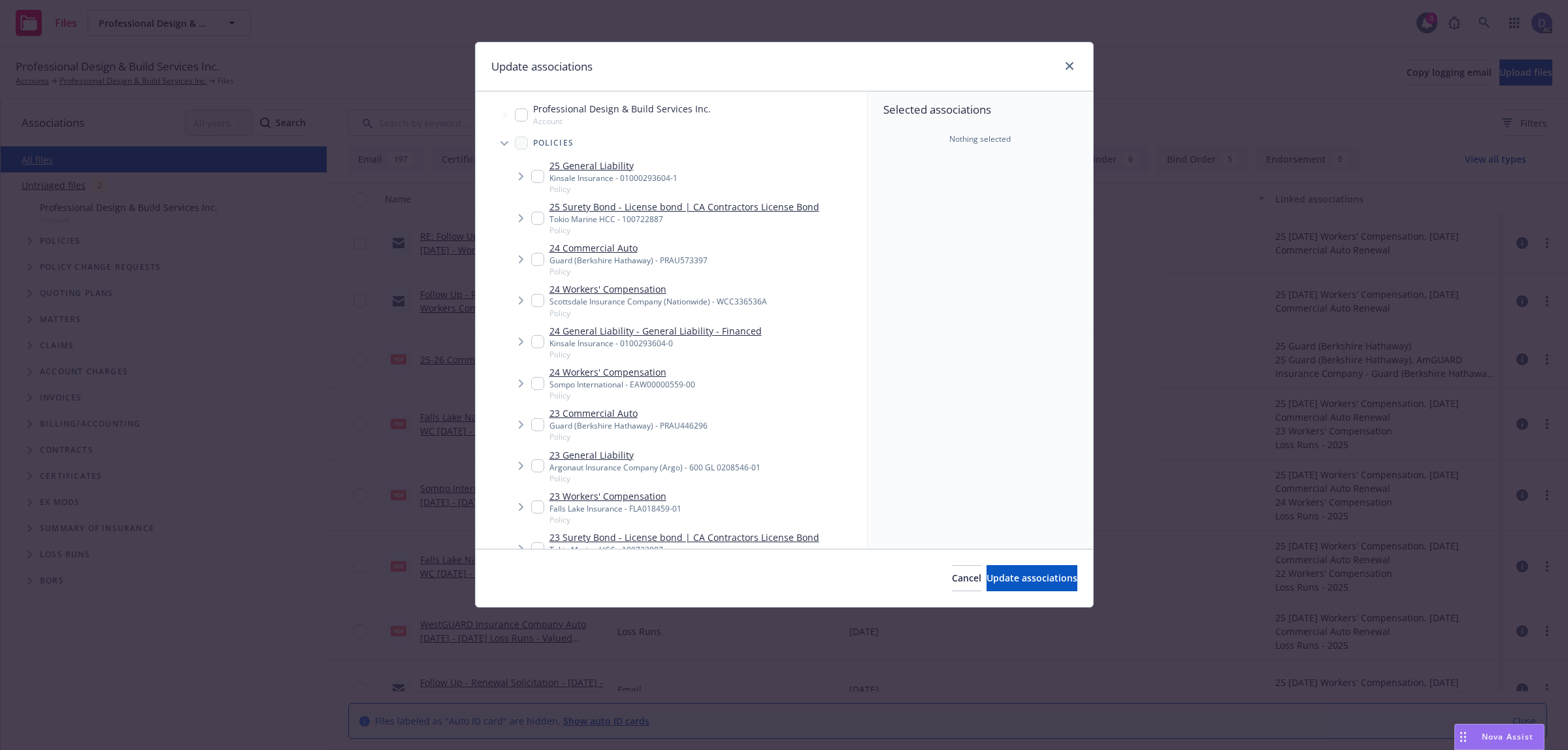
click at [650, 500] on link "23 Workers' Compensation" at bounding box center [615, 497] width 132 height 14
checkbox input "true"
click at [1003, 593] on div "Cancel Update associations" at bounding box center [784, 578] width 617 height 58
click at [1004, 593] on div "Cancel Update associations" at bounding box center [784, 578] width 617 height 58
click at [1013, 582] on span "Update associations" at bounding box center [1031, 578] width 91 height 12
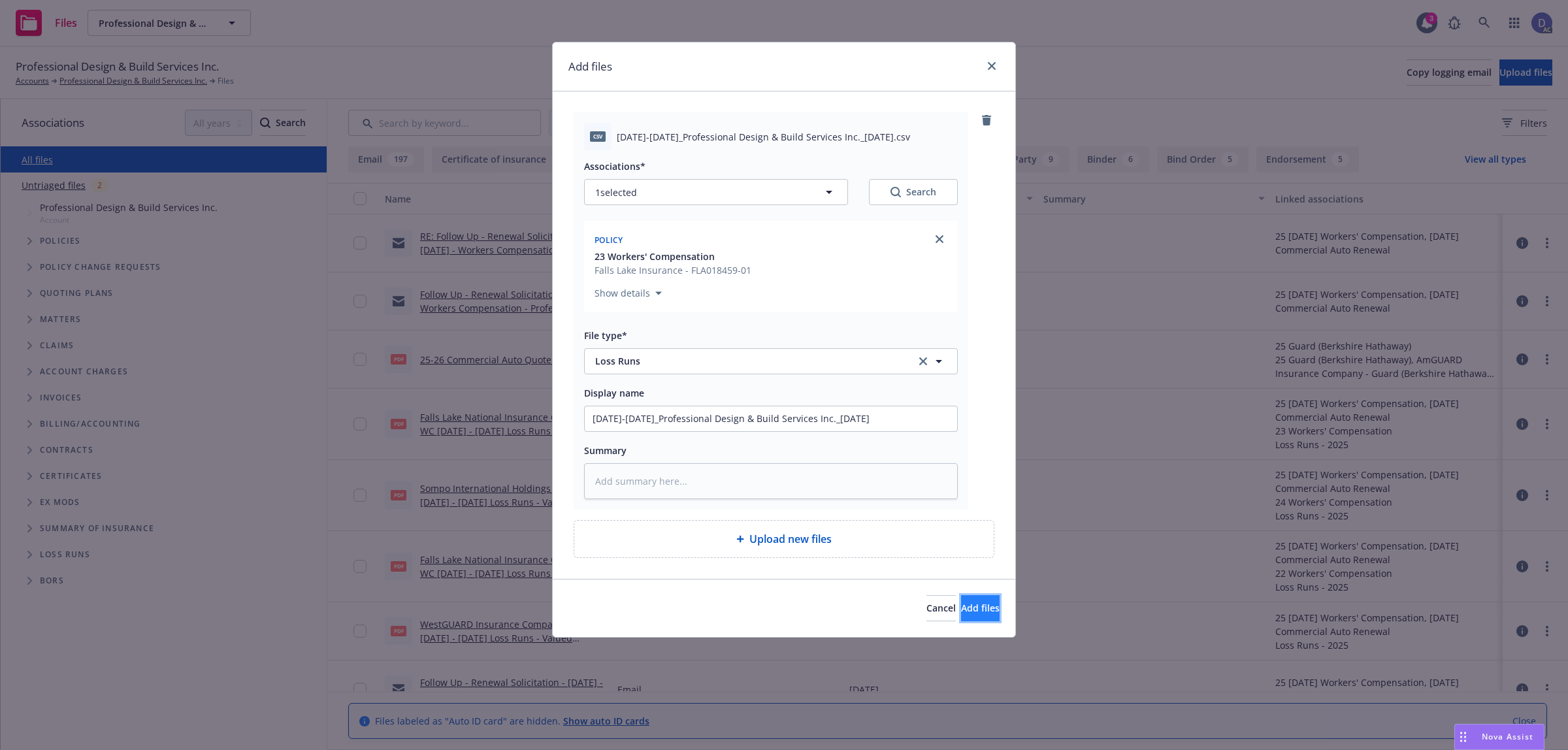
click at [961, 601] on button "Add files" at bounding box center [980, 608] width 39 height 26
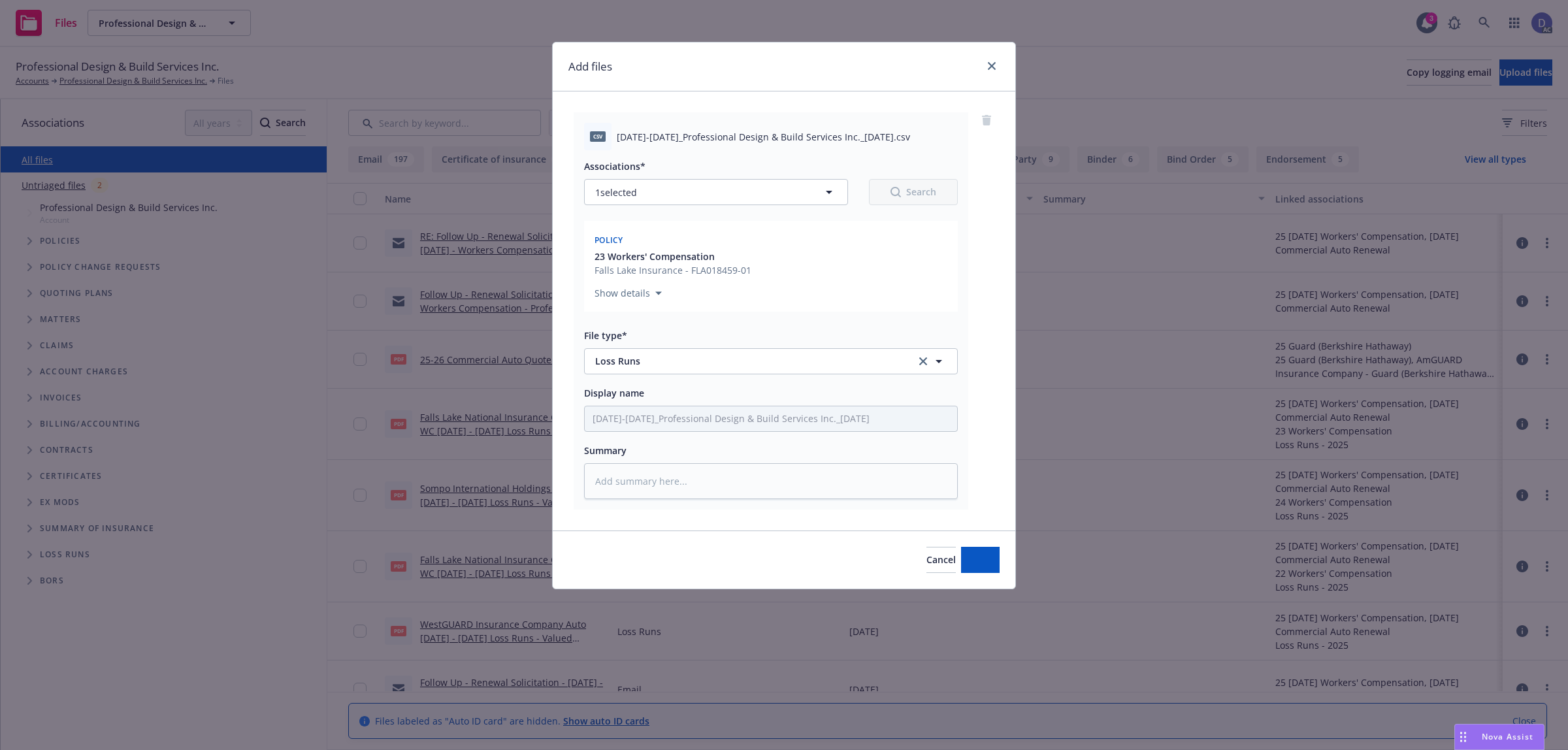
type textarea "x"
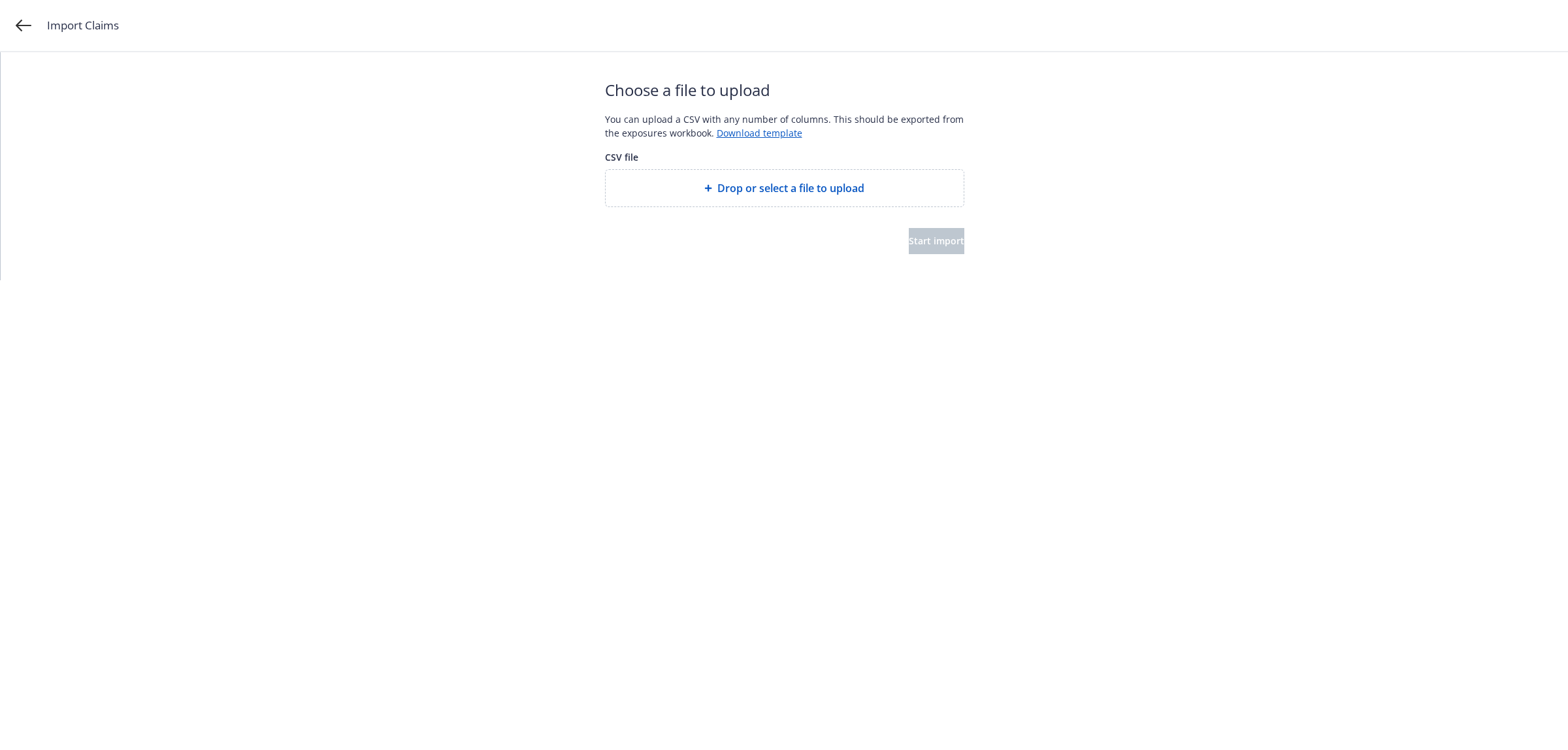
click at [793, 198] on div "Drop or select a file to upload" at bounding box center [784, 188] width 358 height 37
click at [909, 246] on span "Start import" at bounding box center [936, 241] width 55 height 12
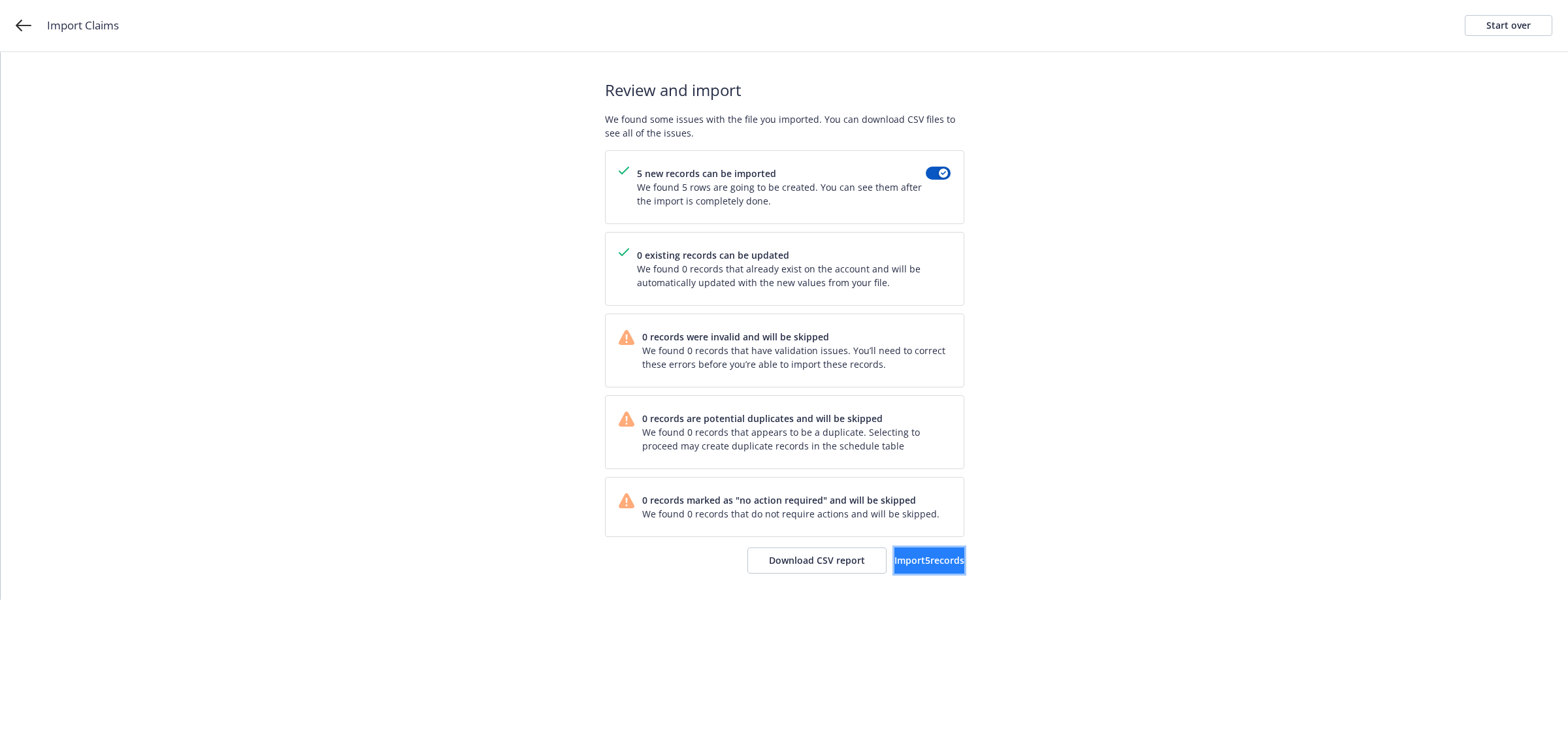
click at [895, 572] on button "Import 5 records" at bounding box center [930, 561] width 70 height 26
click at [895, 556] on span "View accounts" at bounding box center [911, 560] width 64 height 12
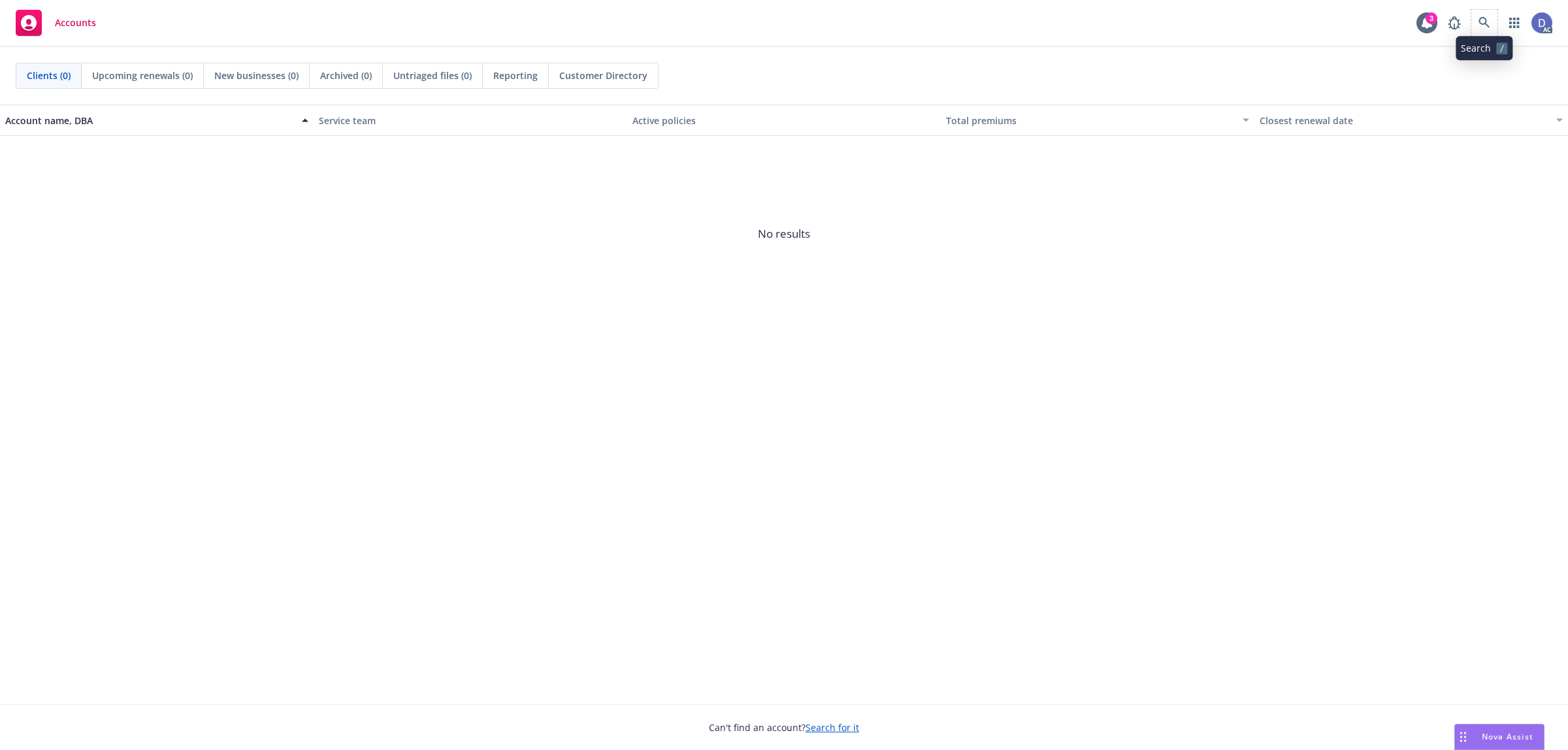
click at [1490, 34] on span at bounding box center [1485, 23] width 26 height 26
click at [1482, 27] on icon at bounding box center [1484, 22] width 11 height 11
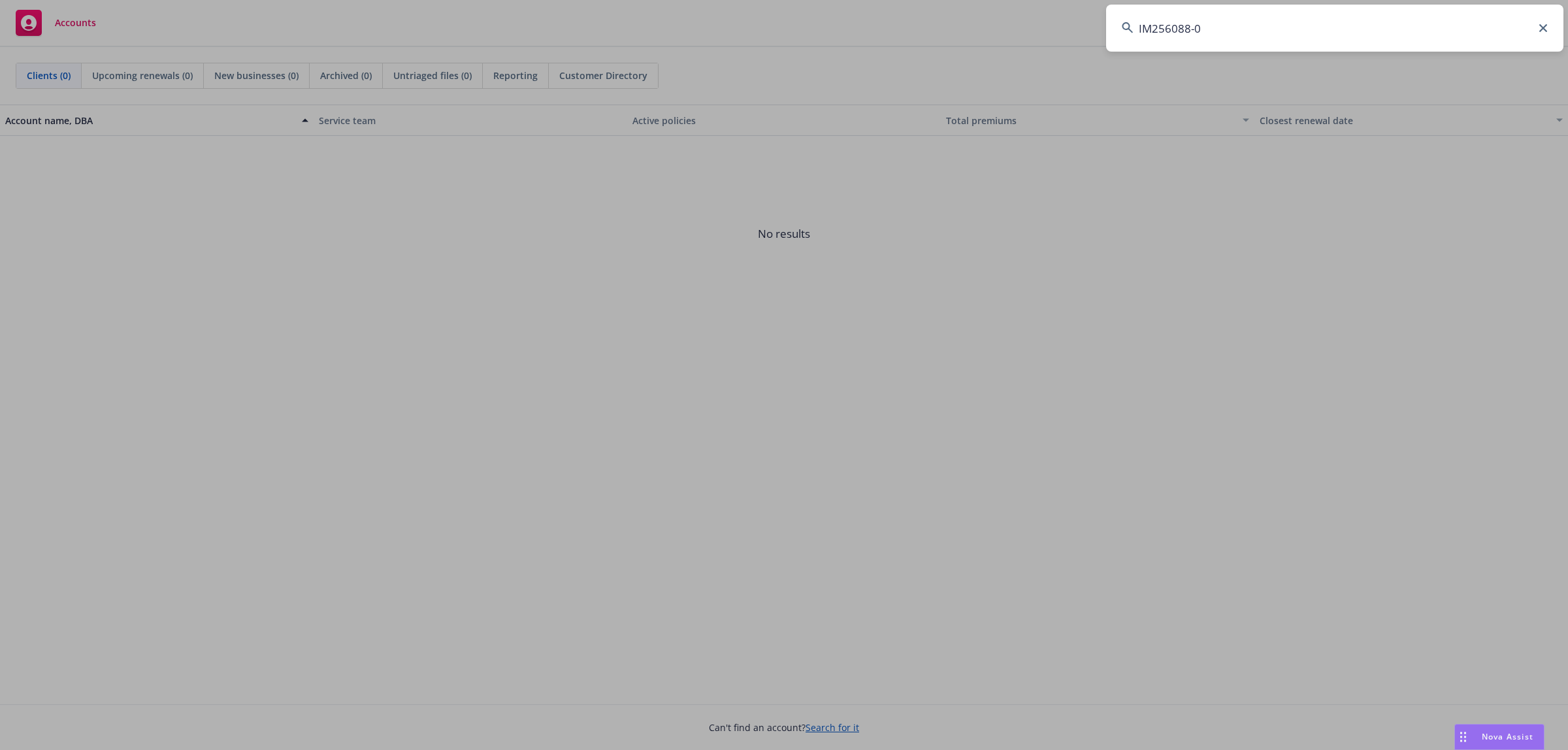
click at [1482, 27] on input "IM256088-0" at bounding box center [1334, 28] width 457 height 47
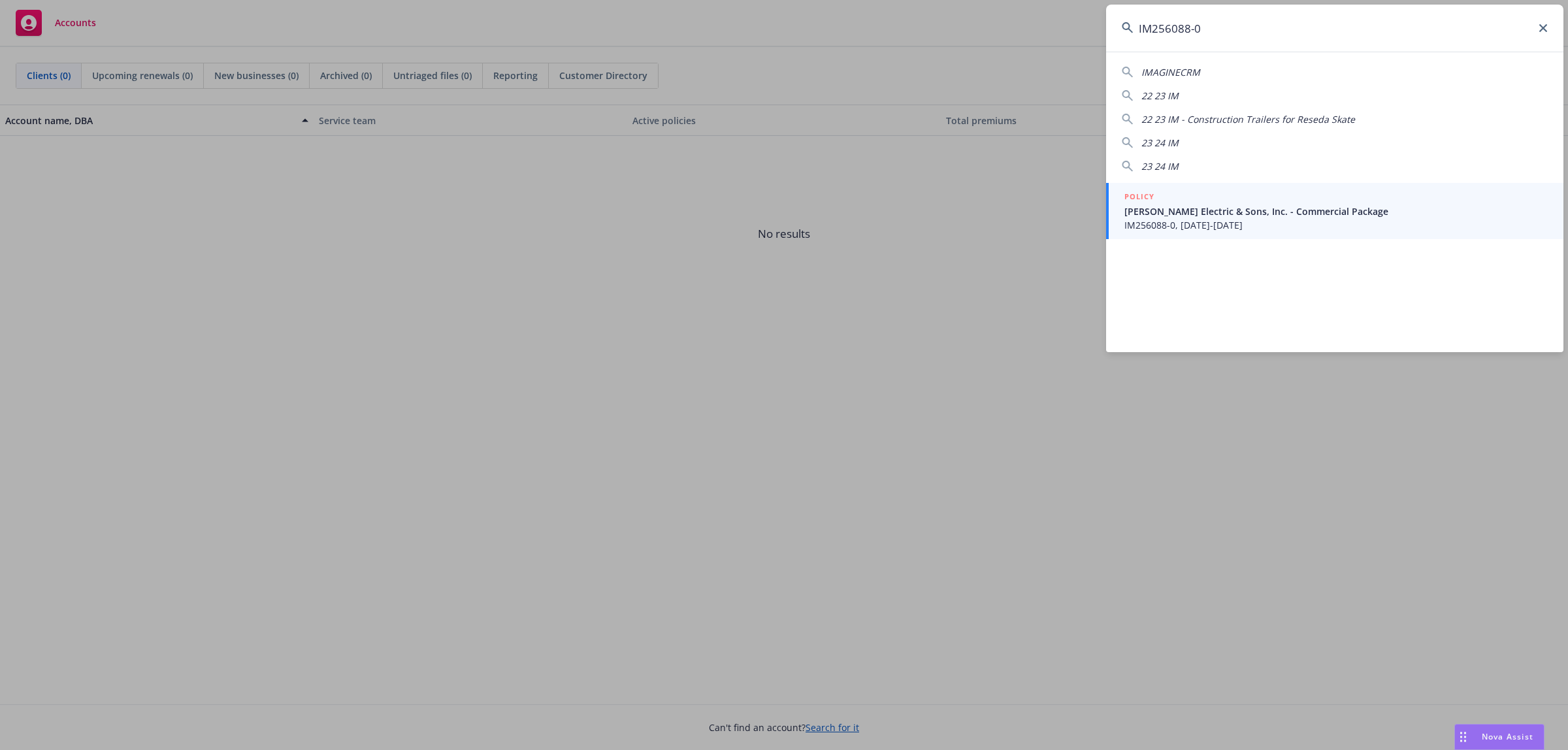
type input "IM256088-0"
click at [1238, 210] on span "[PERSON_NAME] Electric & Sons, Inc. - Commercial Package" at bounding box center [1336, 212] width 424 height 14
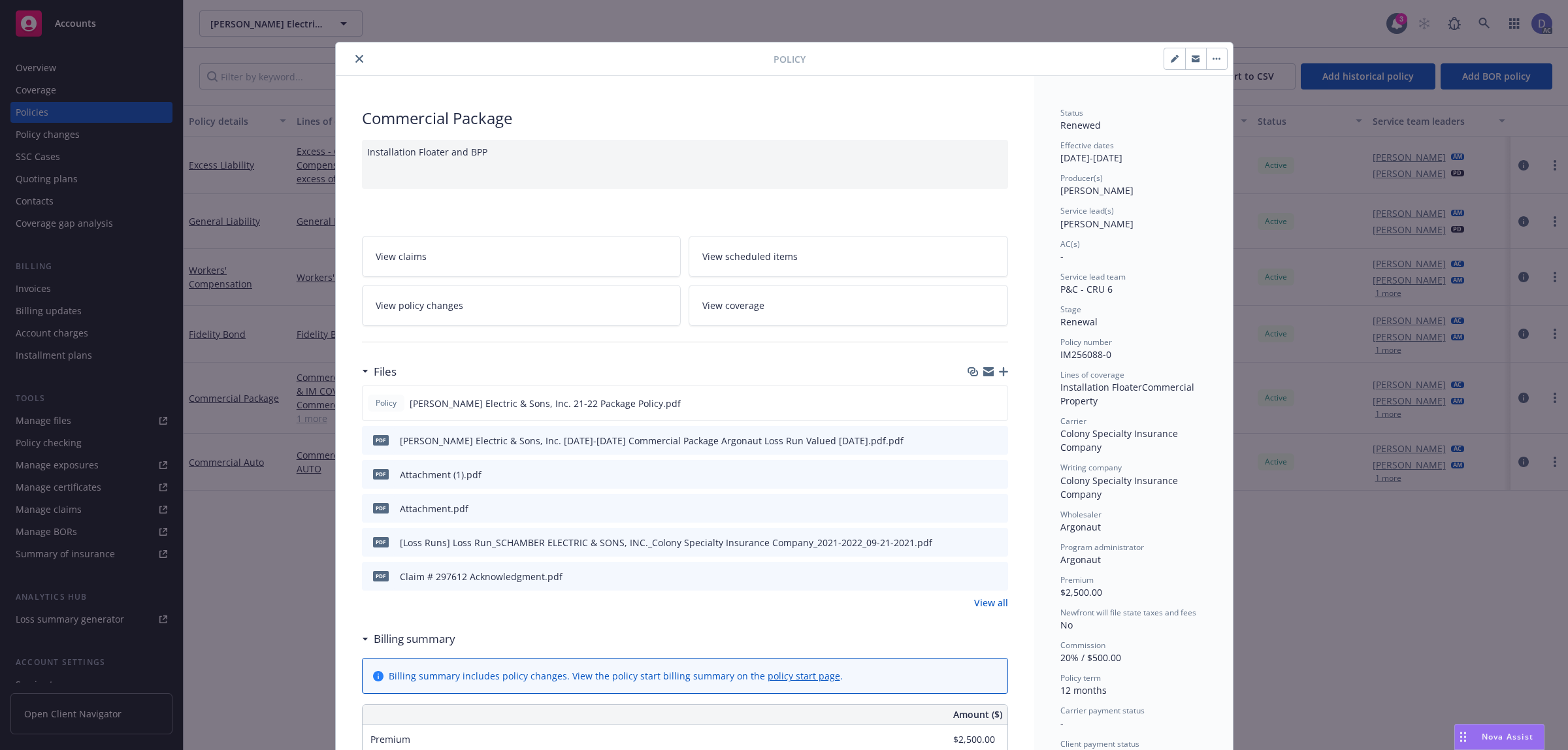
click at [358, 55] on button "close" at bounding box center [359, 59] width 16 height 16
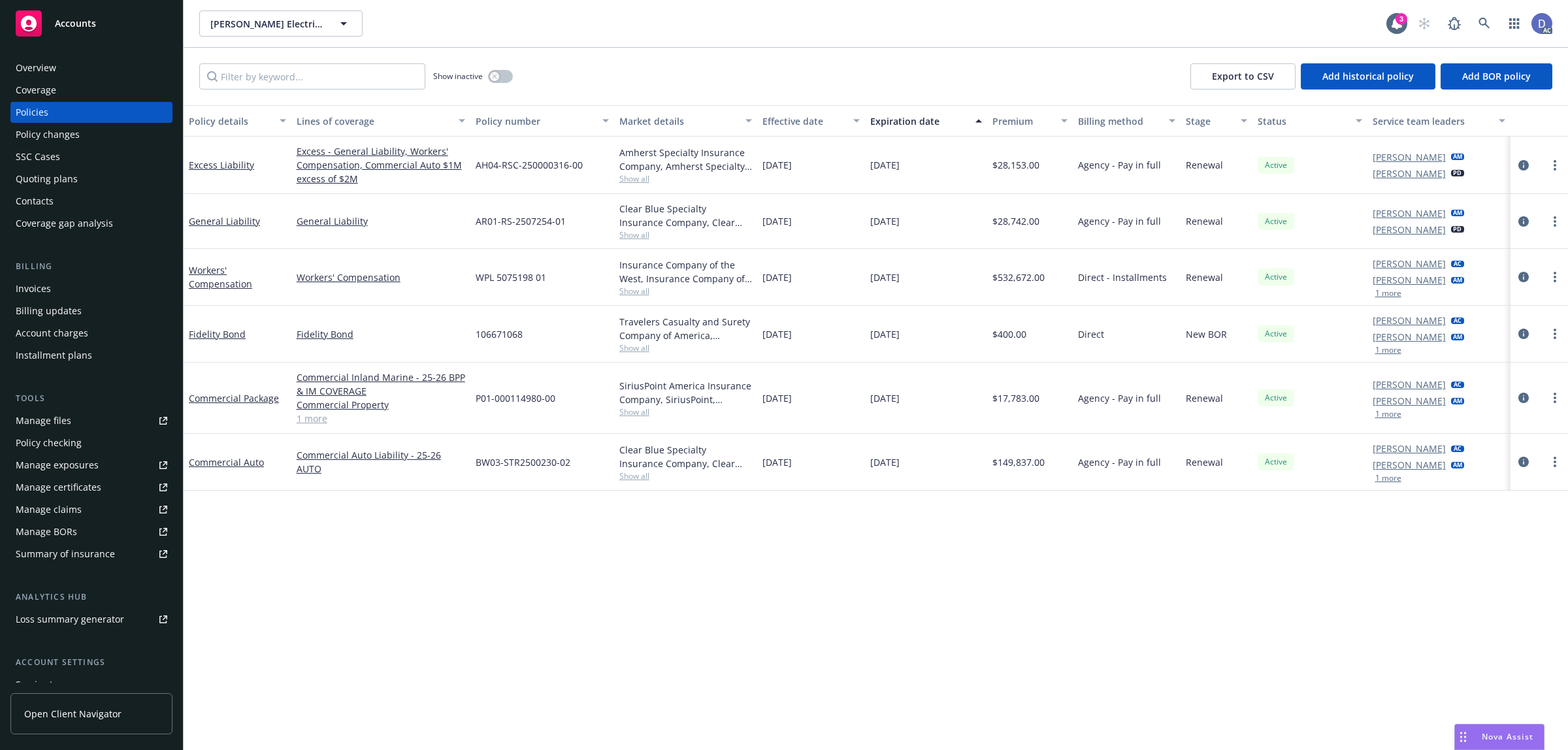
click at [97, 59] on div "Overview" at bounding box center [91, 68] width 151 height 21
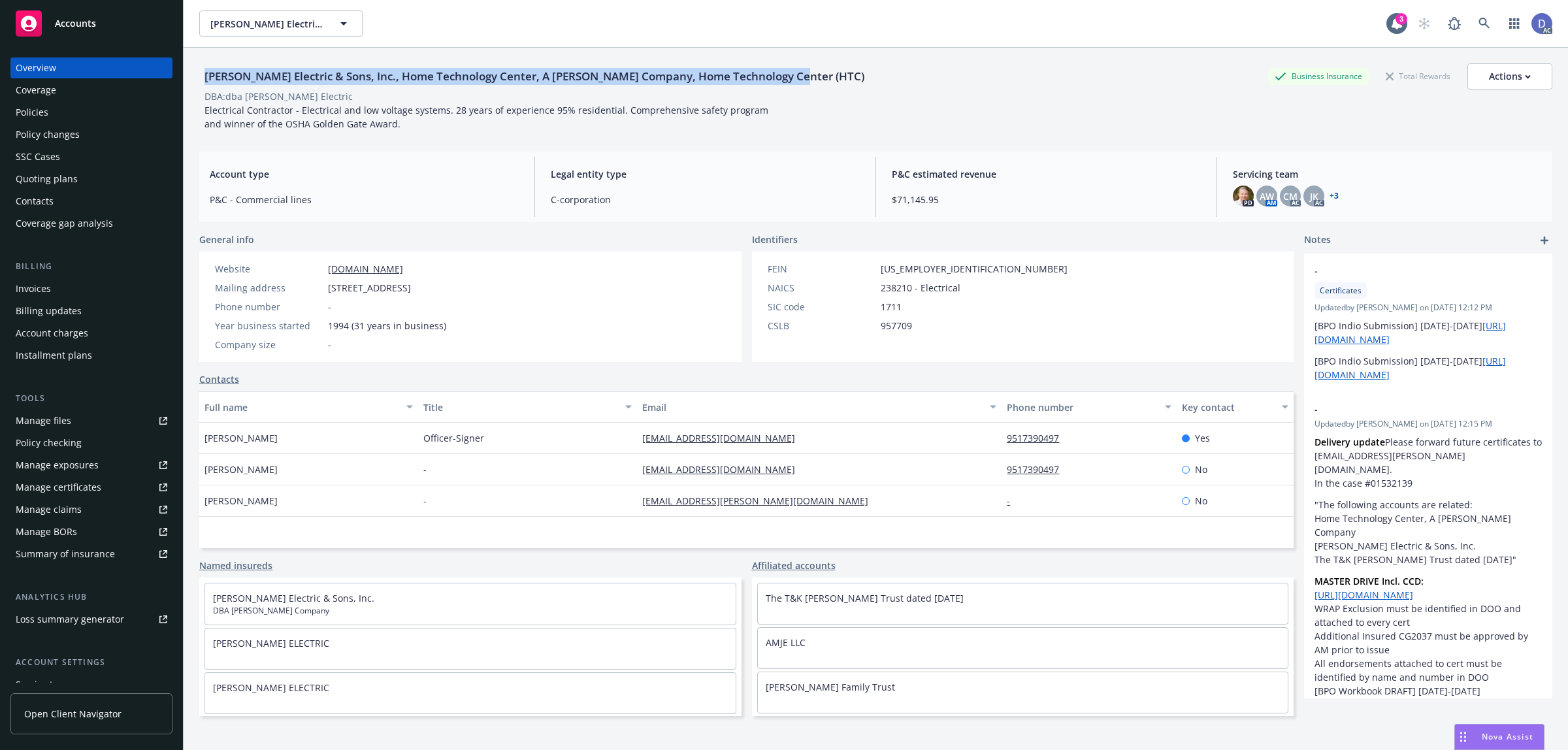
drag, startPoint x: 808, startPoint y: 80, endPoint x: 203, endPoint y: 77, distance: 605.0
click at [203, 77] on div "Schamber Electric & Sons, Inc., Home Technology Center, A Schamber Company, Hom…" at bounding box center [875, 76] width 1353 height 26
click at [73, 513] on div "Manage claims" at bounding box center [48, 510] width 66 height 21
click at [64, 423] on div "Manage files" at bounding box center [43, 421] width 55 height 21
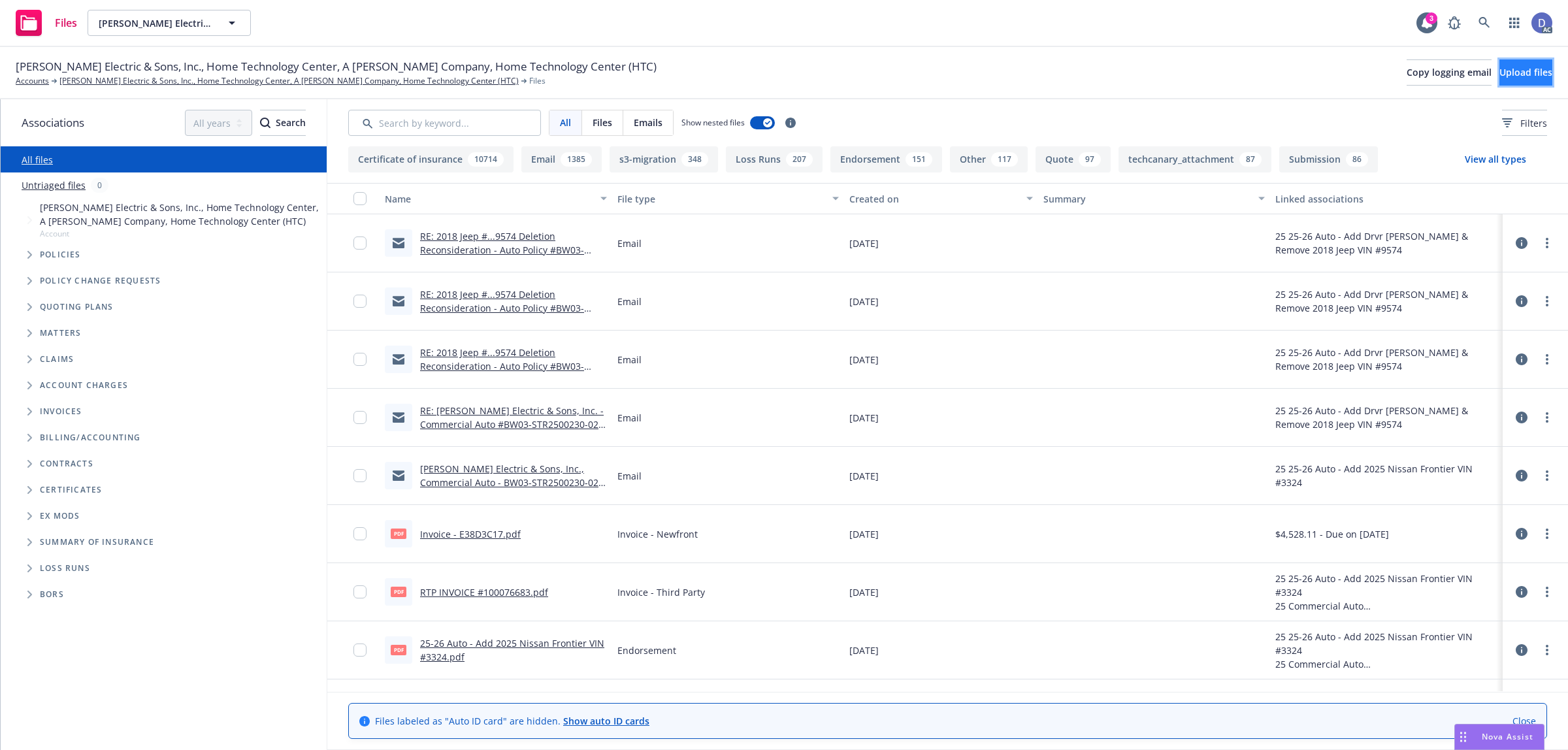
click at [1500, 66] on span "Upload files" at bounding box center [1526, 72] width 53 height 12
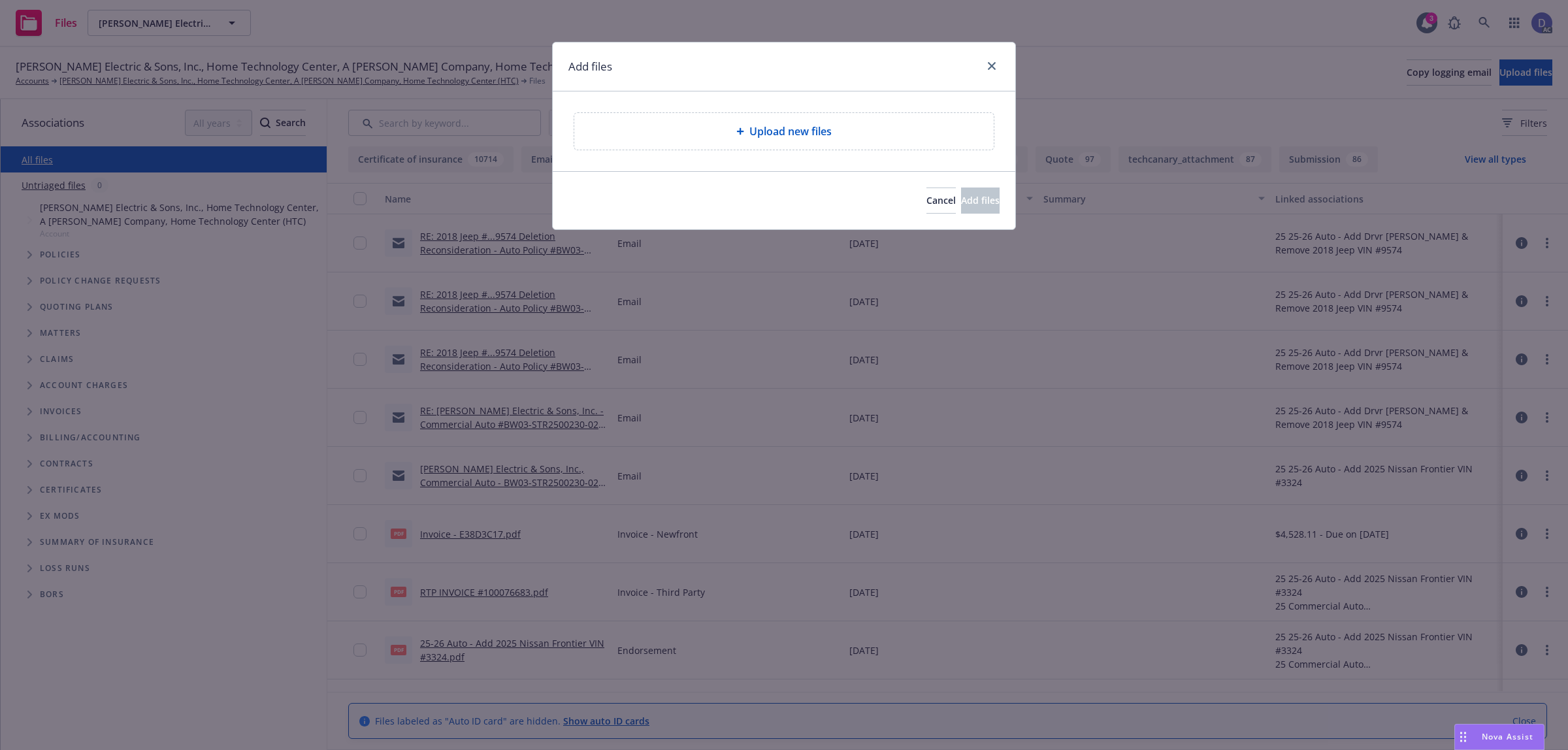
click at [844, 136] on div "Upload new files" at bounding box center [783, 131] width 398 height 16
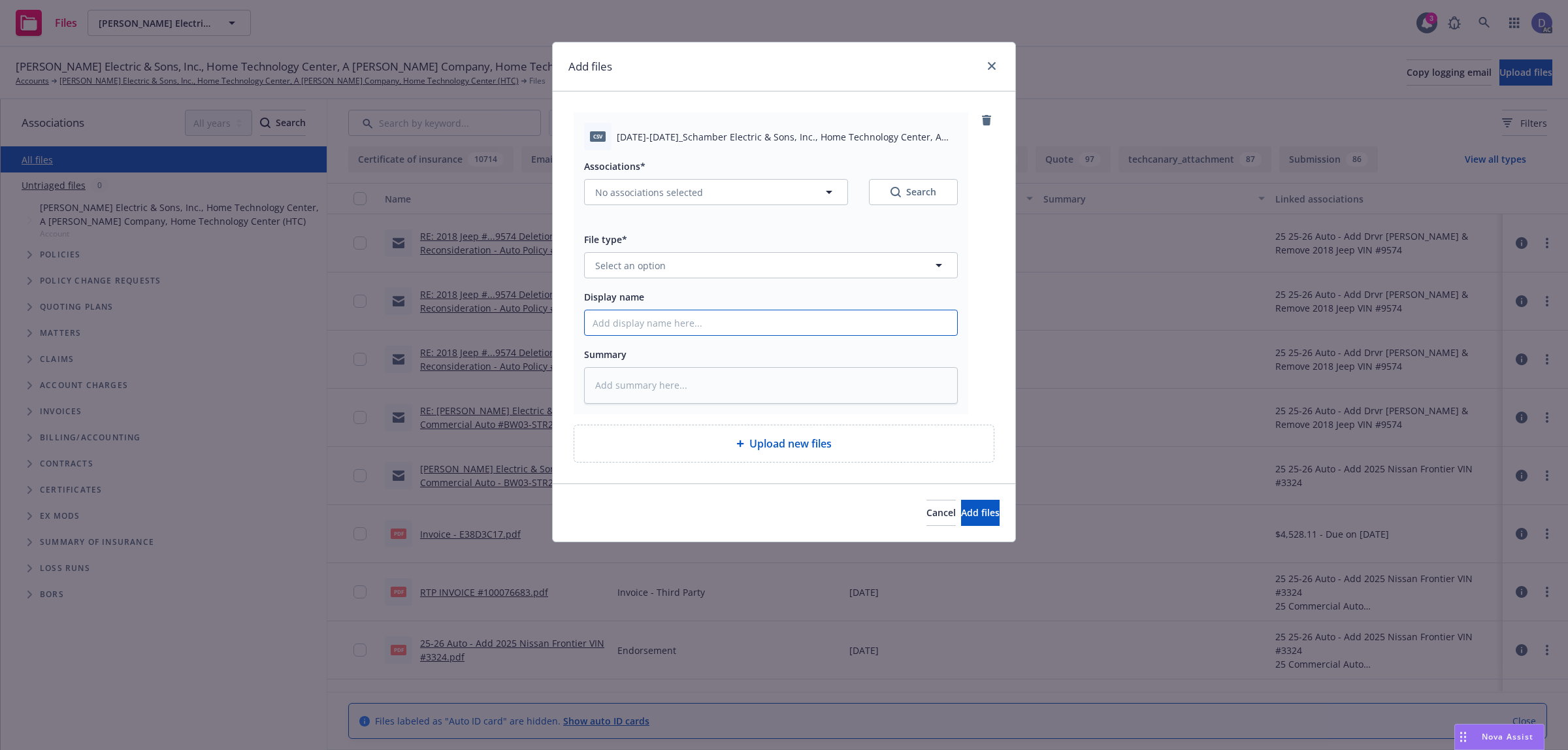
click at [747, 324] on input "Display name" at bounding box center [771, 323] width 373 height 25
paste input "2021-2022_Schamber Electric & Sons, Inc., Home Technology Center, A Schamber Co…"
type input "2021-2022_Schamber Electric & Sons, Inc., Home Technology Center, A Schamber Co…"
type textarea "x"
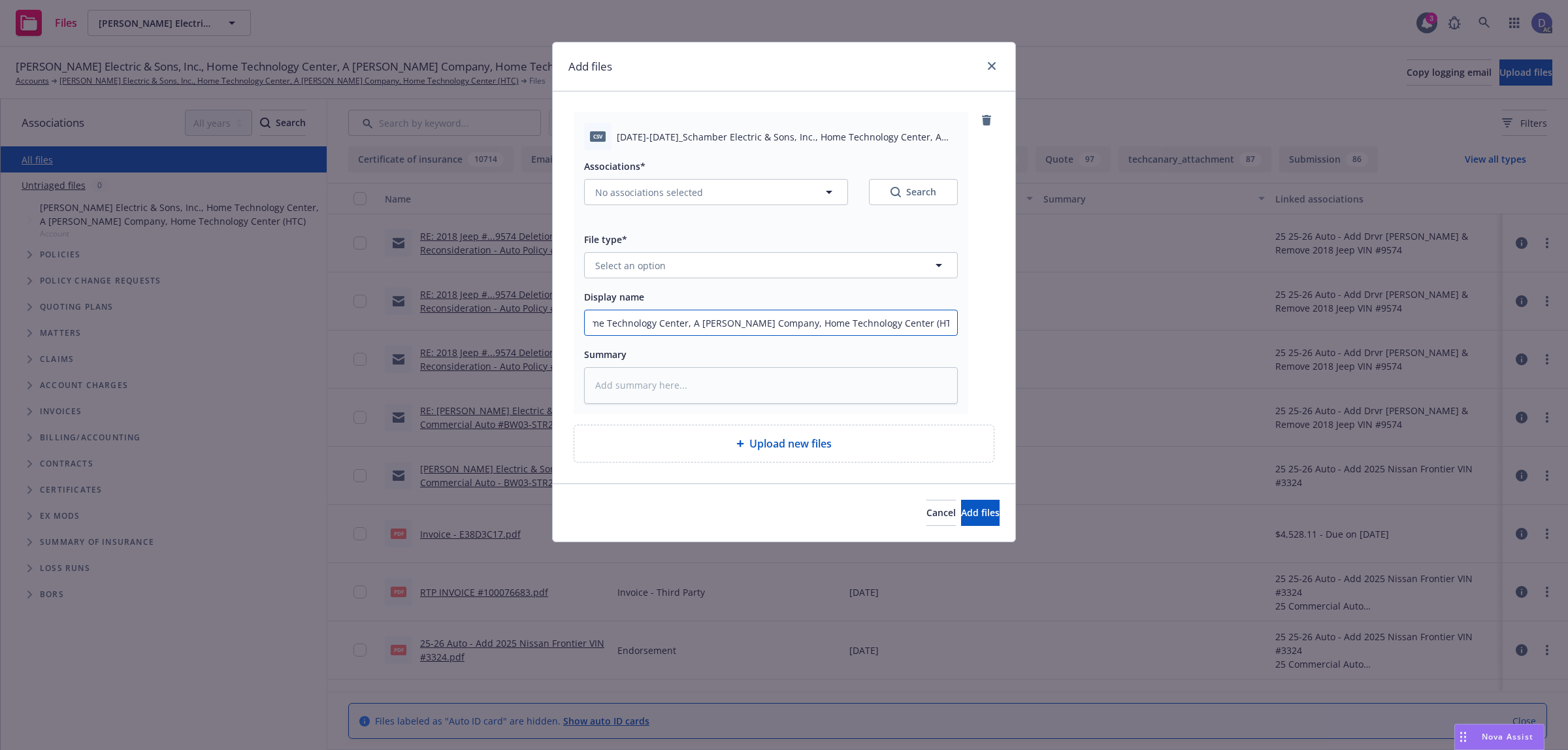
type input "2021-2022_Schamber Electric & Sons, Inc., Home Technology Center, A Schamber Co…"
click at [785, 276] on button "Select an option" at bounding box center [770, 266] width 374 height 26
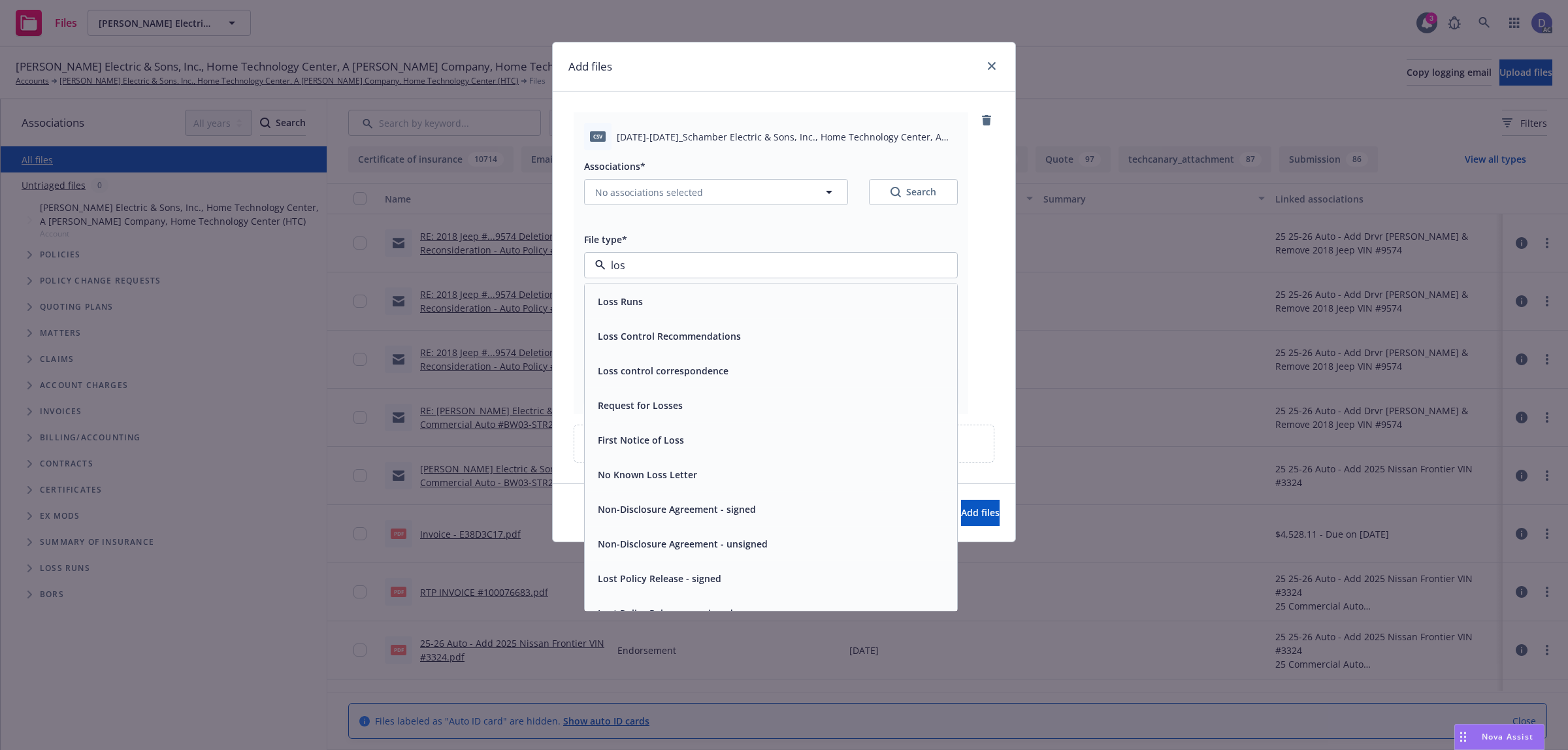
type input "loss"
click at [774, 311] on div "Loss Runs" at bounding box center [771, 302] width 357 height 19
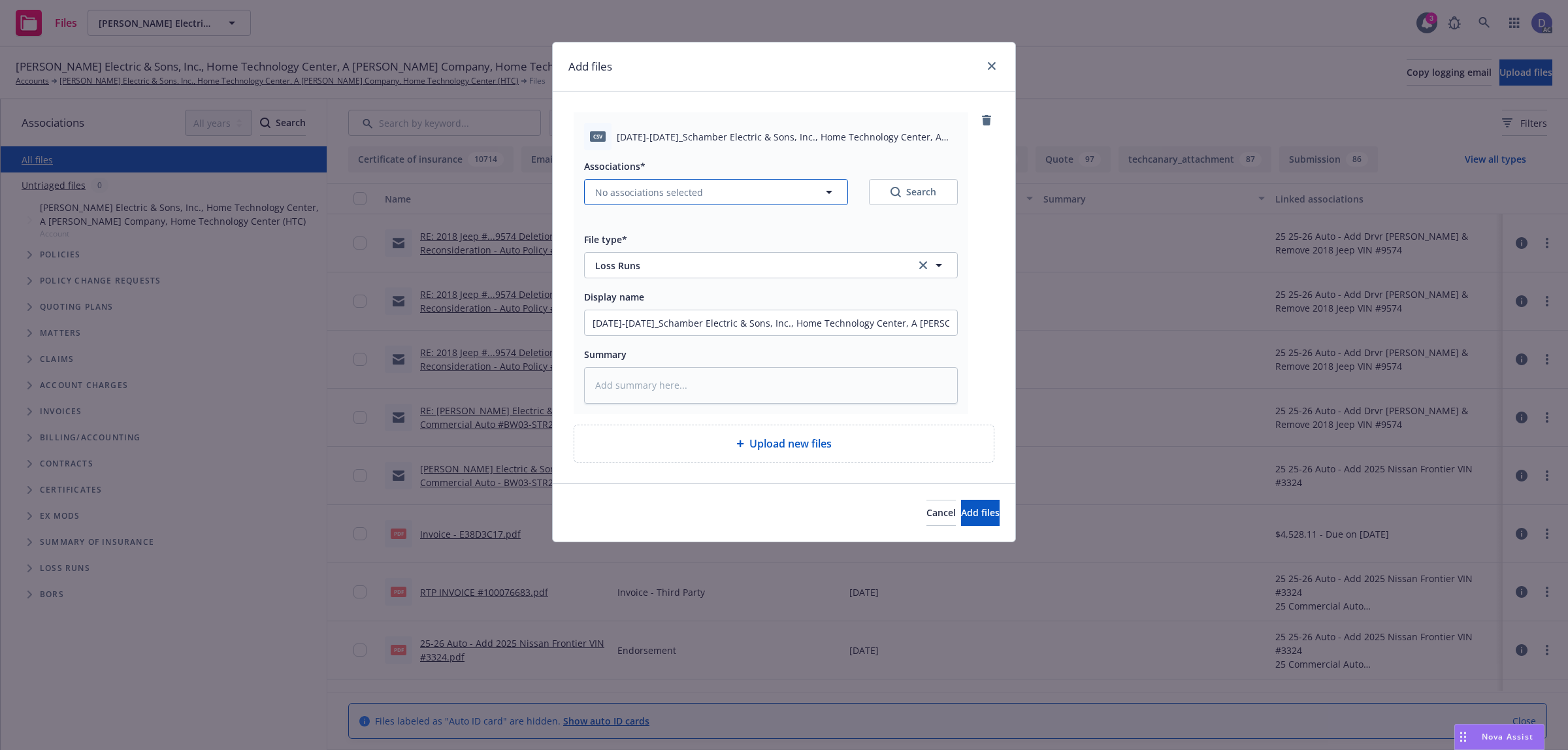
click at [761, 201] on button "No associations selected" at bounding box center [715, 193] width 264 height 26
type textarea "x"
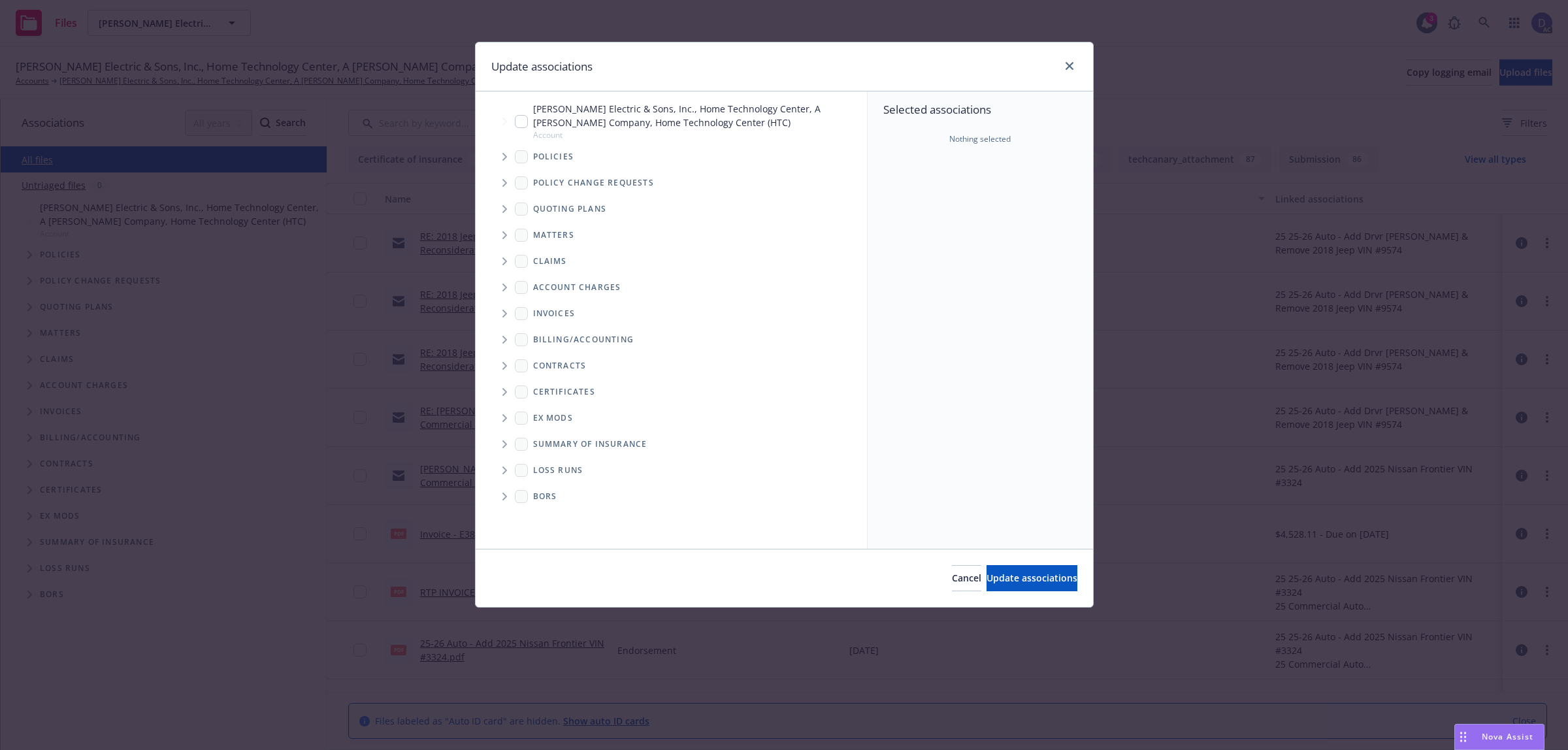
click at [503, 157] on icon "Tree Example" at bounding box center [505, 157] width 5 height 8
click at [851, 215] on div "Quoting plans" at bounding box center [678, 209] width 378 height 26
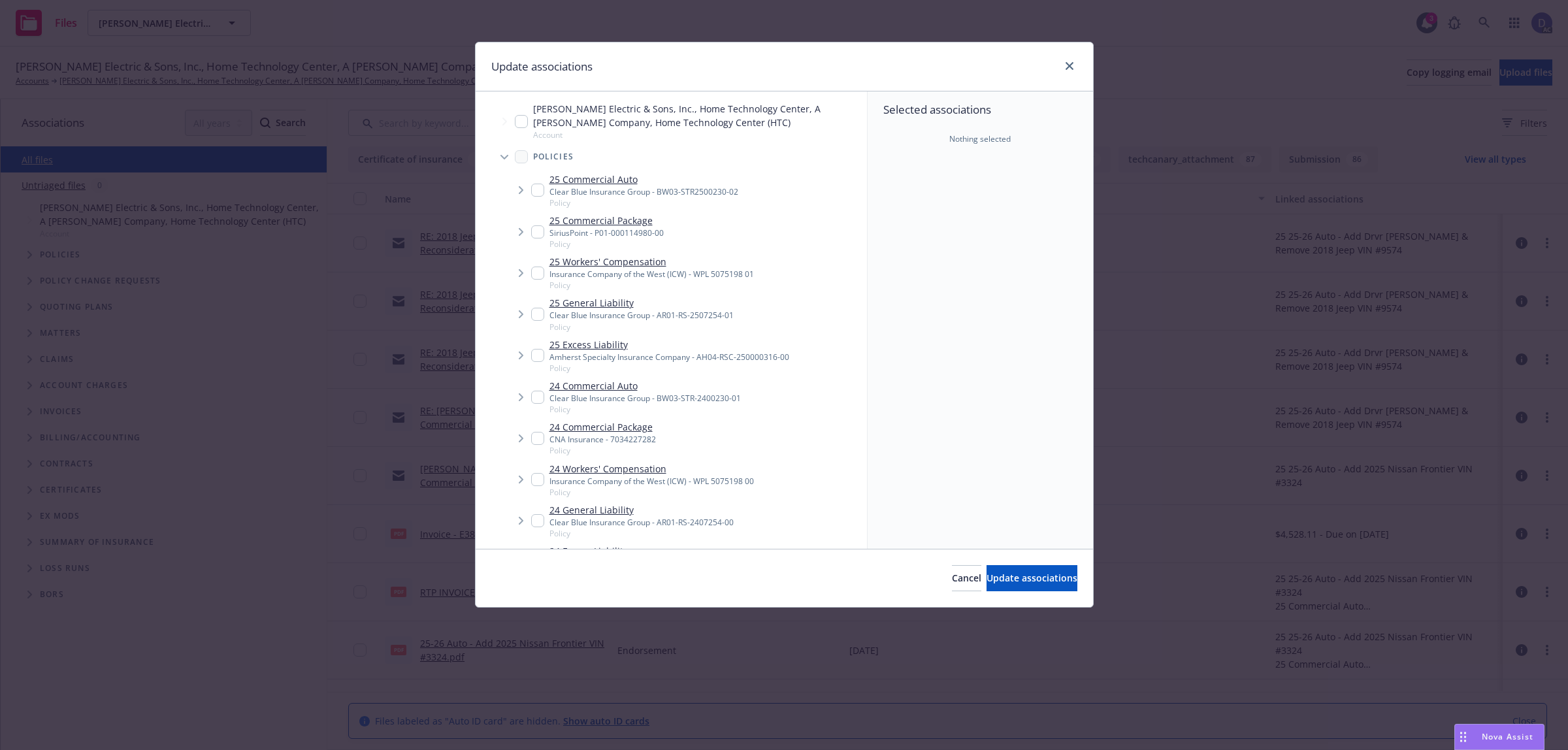
scroll to position [779, 0]
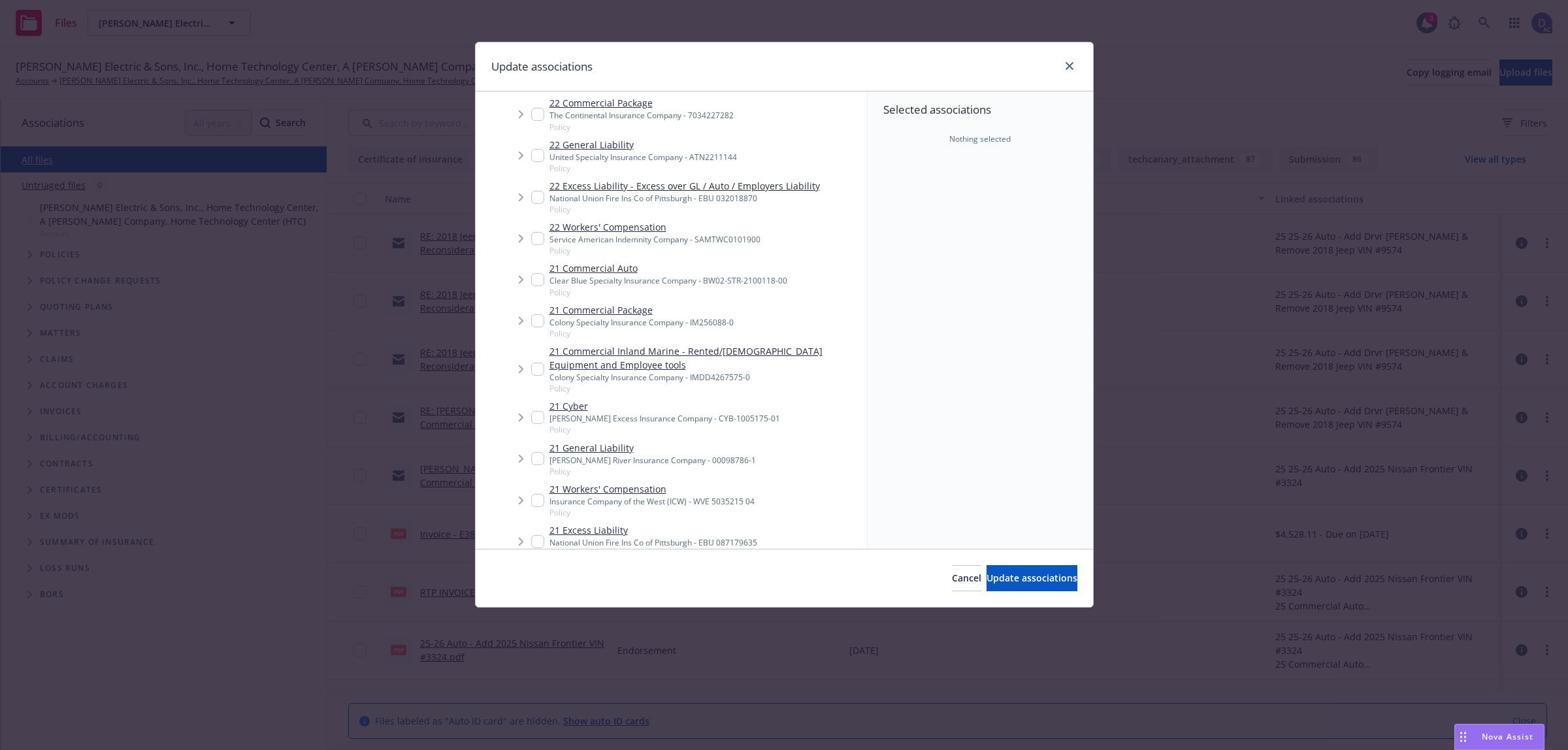
click at [658, 332] on span "Policy" at bounding box center [642, 333] width 185 height 11
checkbox input "true"
click at [1003, 573] on span "Update associations" at bounding box center [1031, 578] width 91 height 12
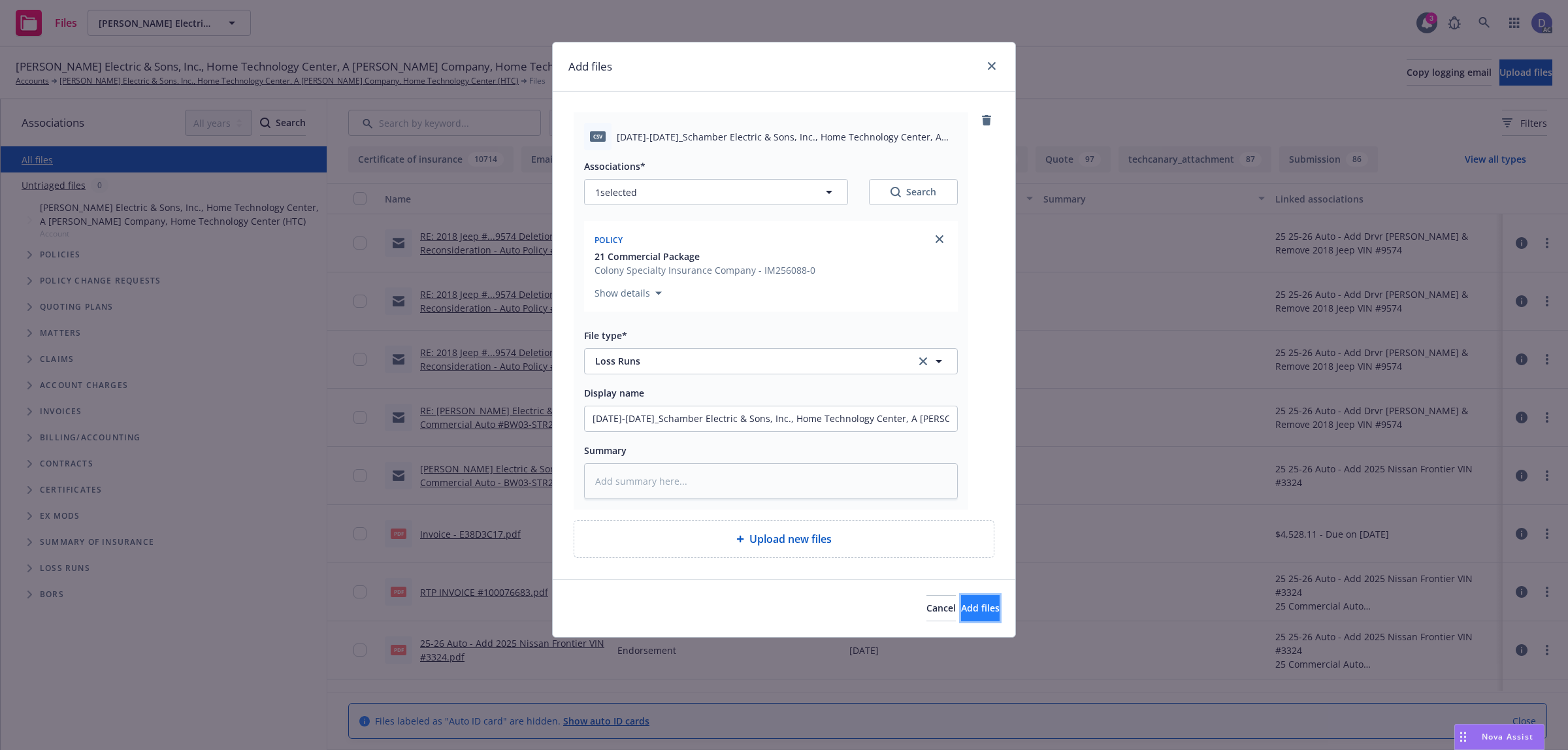
click at [969, 600] on button "Add files" at bounding box center [980, 608] width 39 height 26
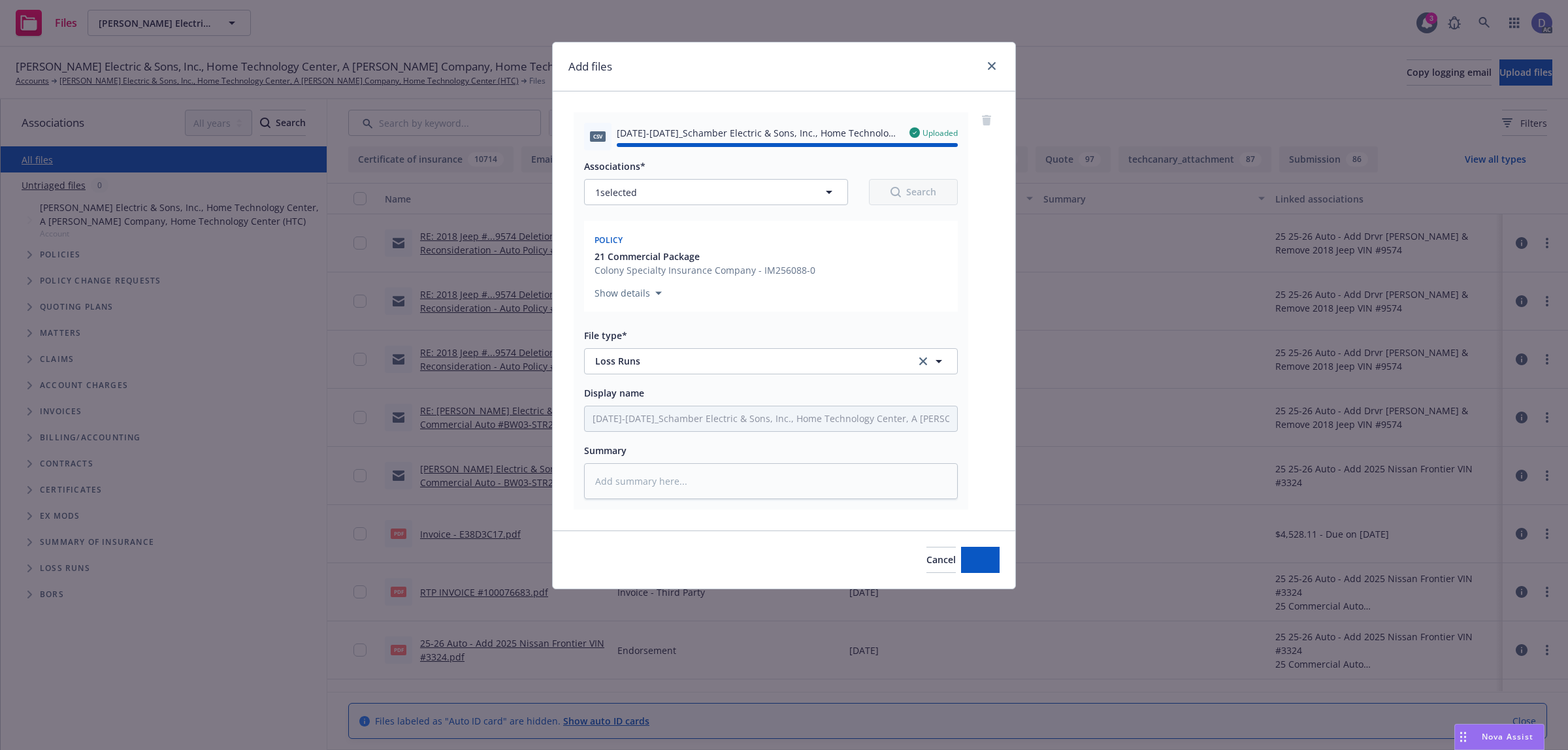
type textarea "x"
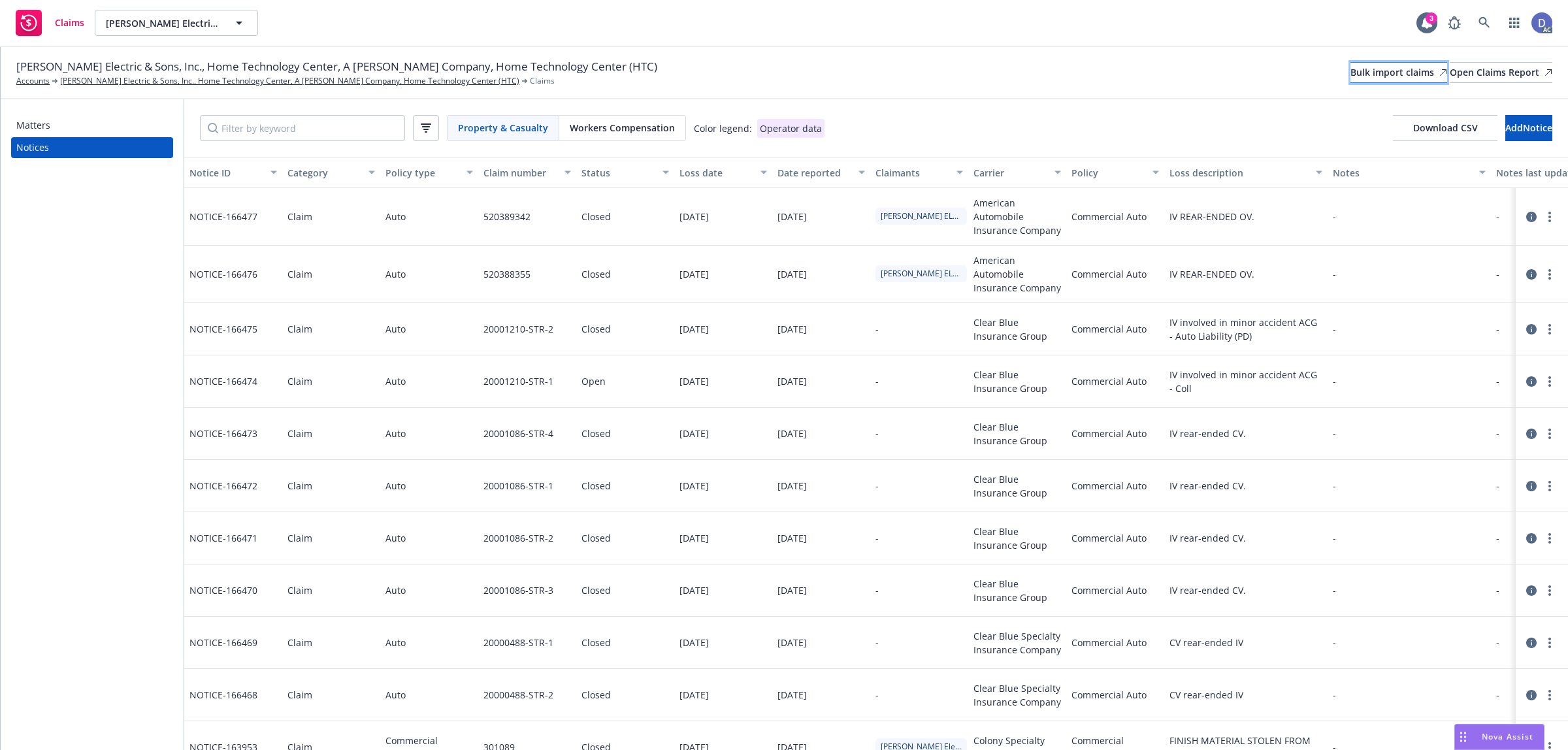
click at [1350, 72] on div "Bulk import claims" at bounding box center [1398, 72] width 97 height 19
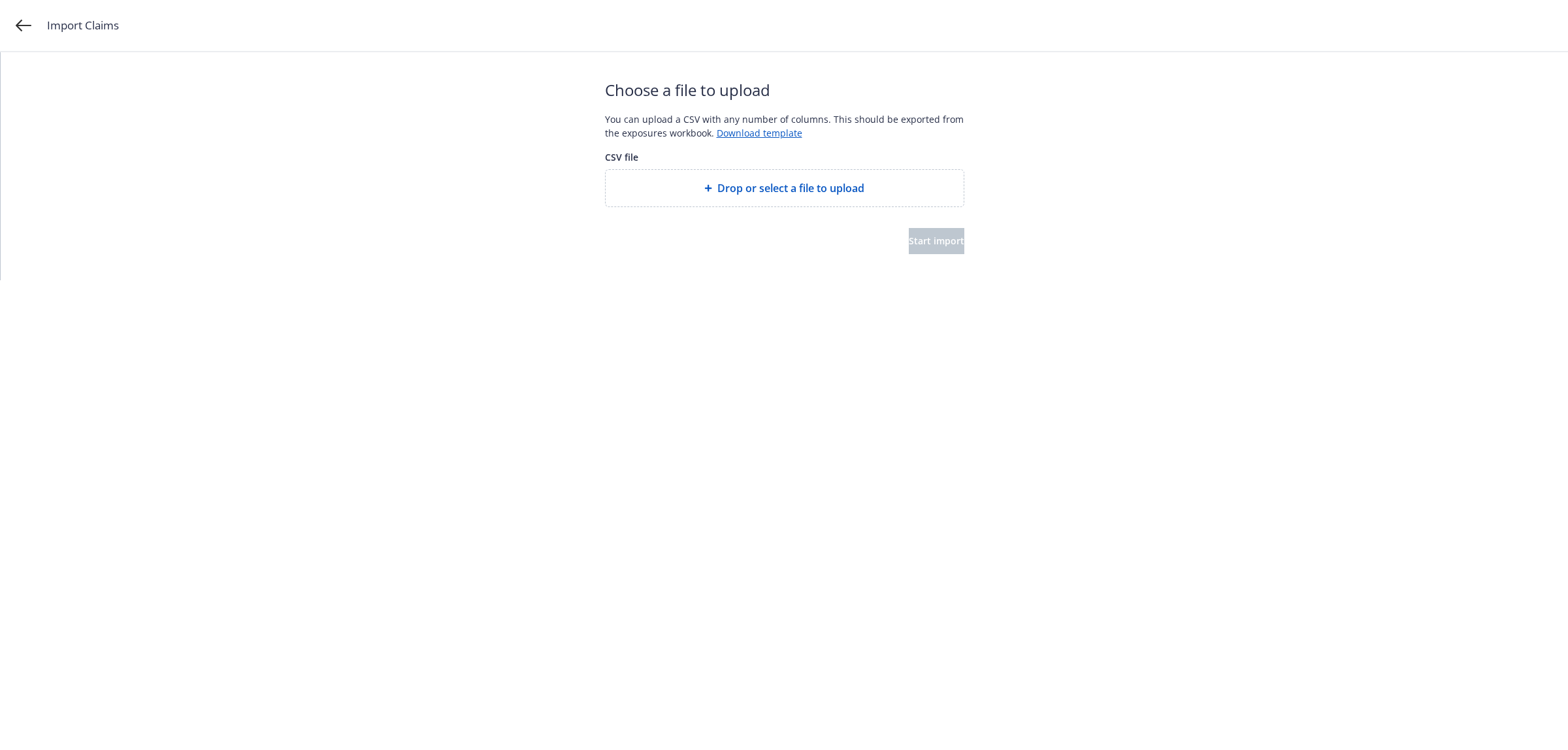
click at [782, 192] on span "Drop or select a file to upload" at bounding box center [790, 188] width 147 height 16
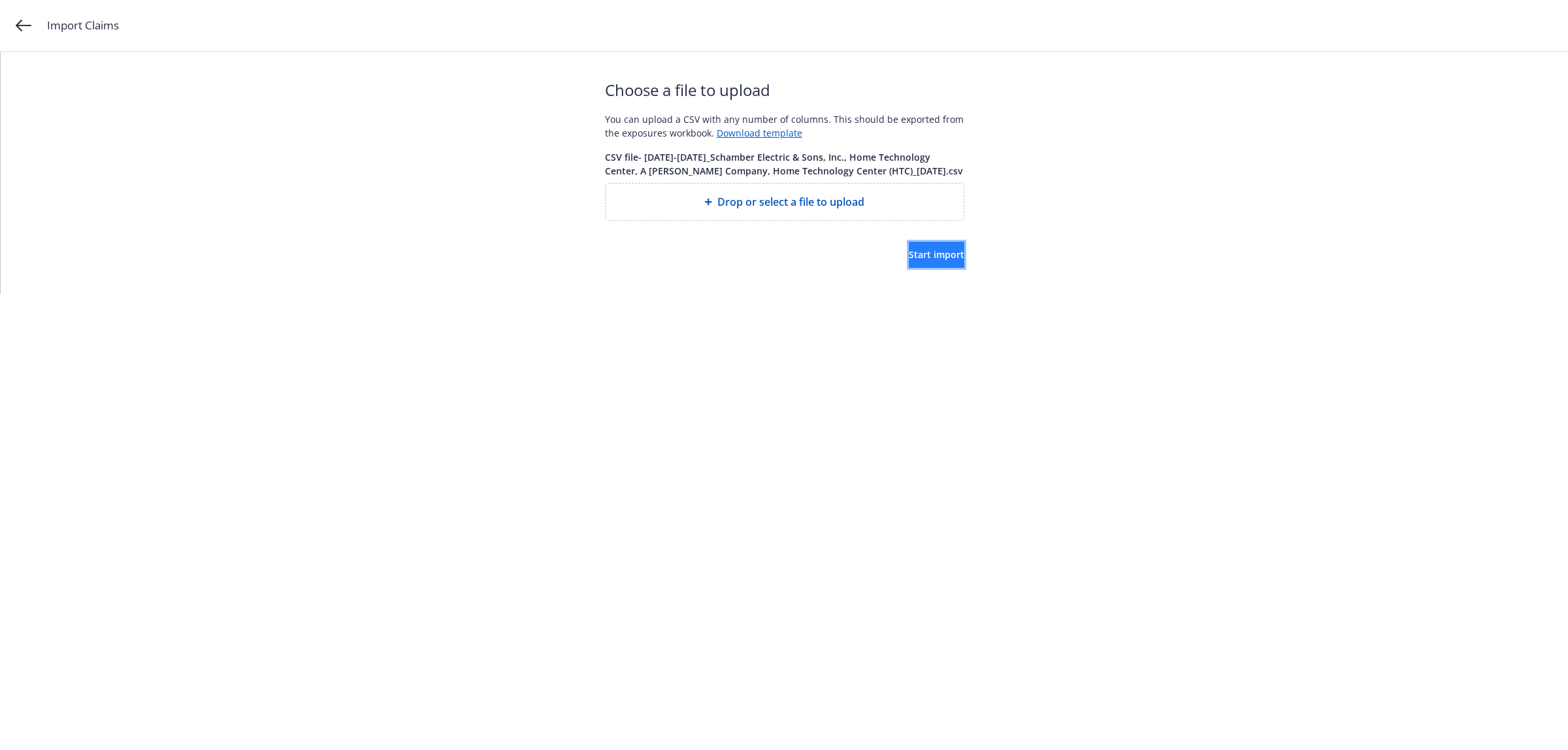
click at [909, 245] on button "Start import" at bounding box center [936, 255] width 55 height 26
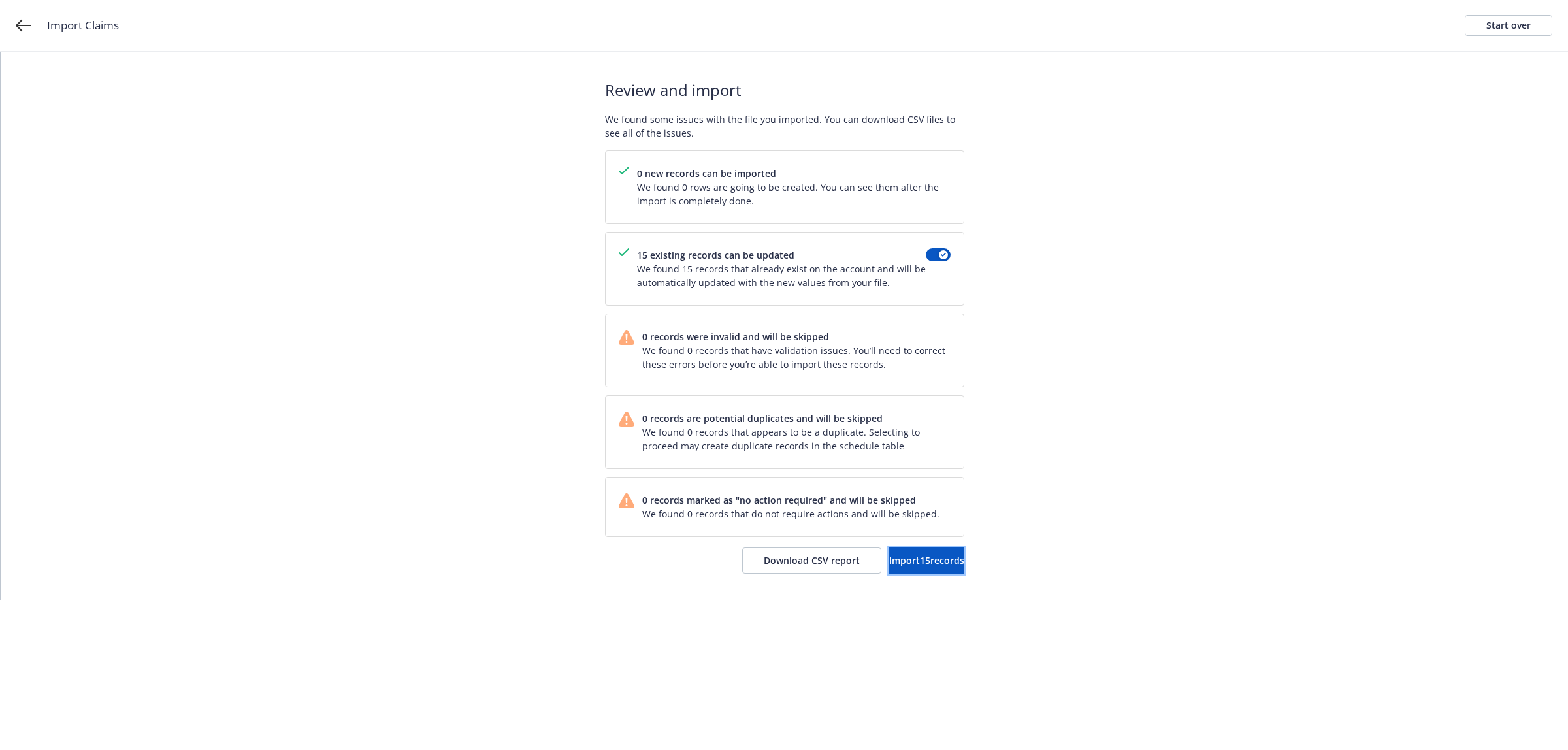
drag, startPoint x: 885, startPoint y: 570, endPoint x: 978, endPoint y: 470, distance: 136.6
click at [894, 560] on button "Import 15 records" at bounding box center [926, 561] width 75 height 26
click at [897, 566] on span "View accounts" at bounding box center [911, 560] width 64 height 12
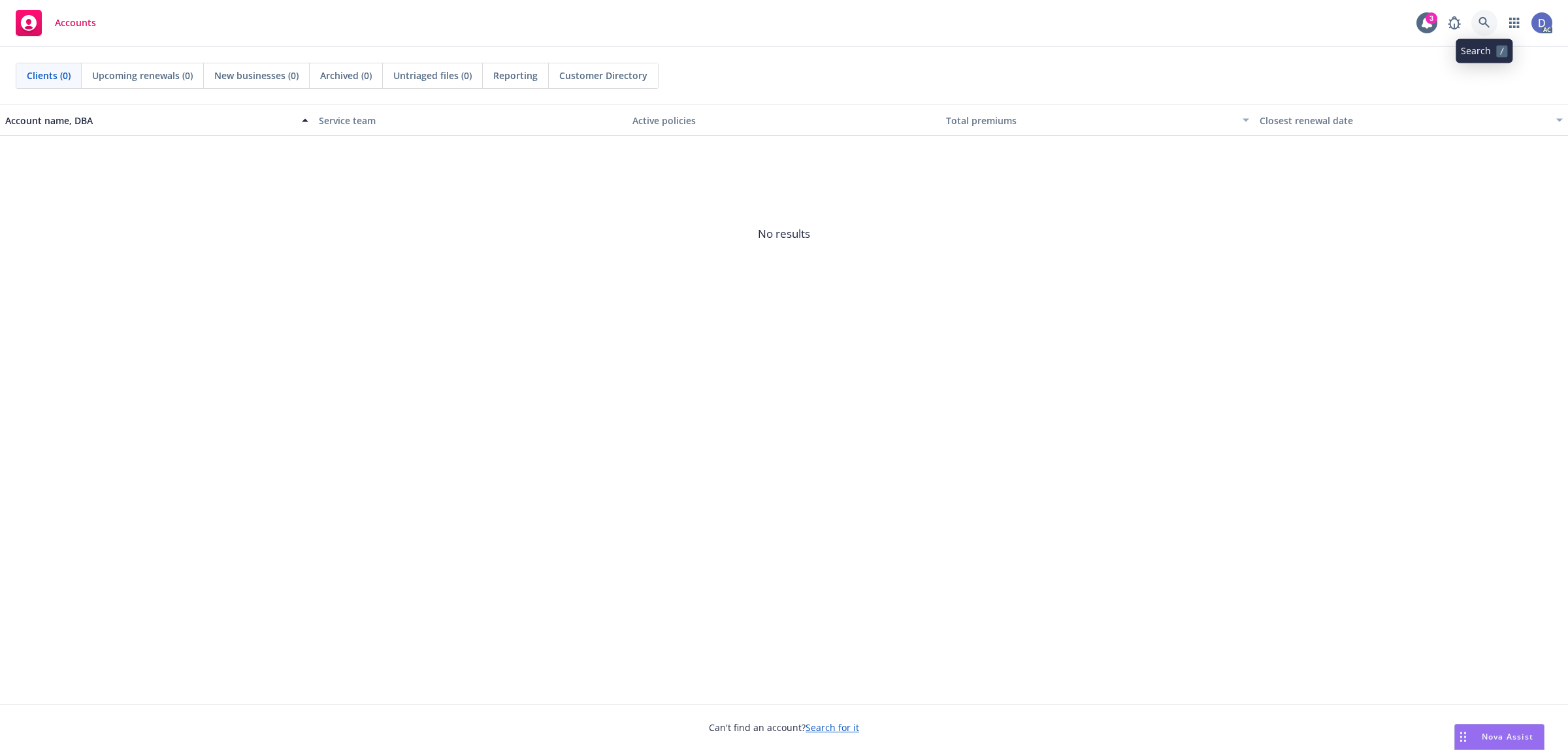
click at [1484, 30] on link at bounding box center [1485, 23] width 26 height 26
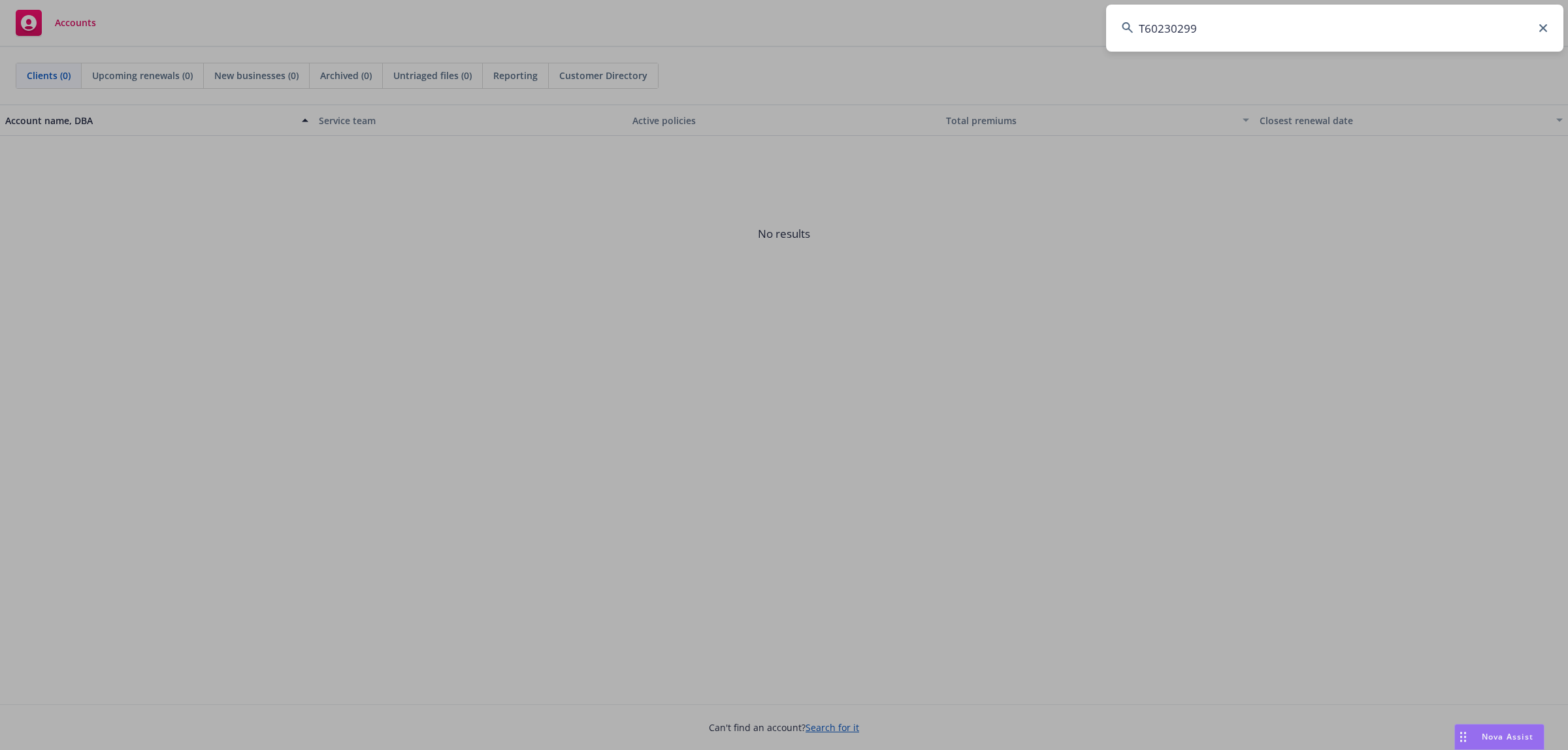
click at [1473, 26] on input "T60230299" at bounding box center [1334, 28] width 457 height 47
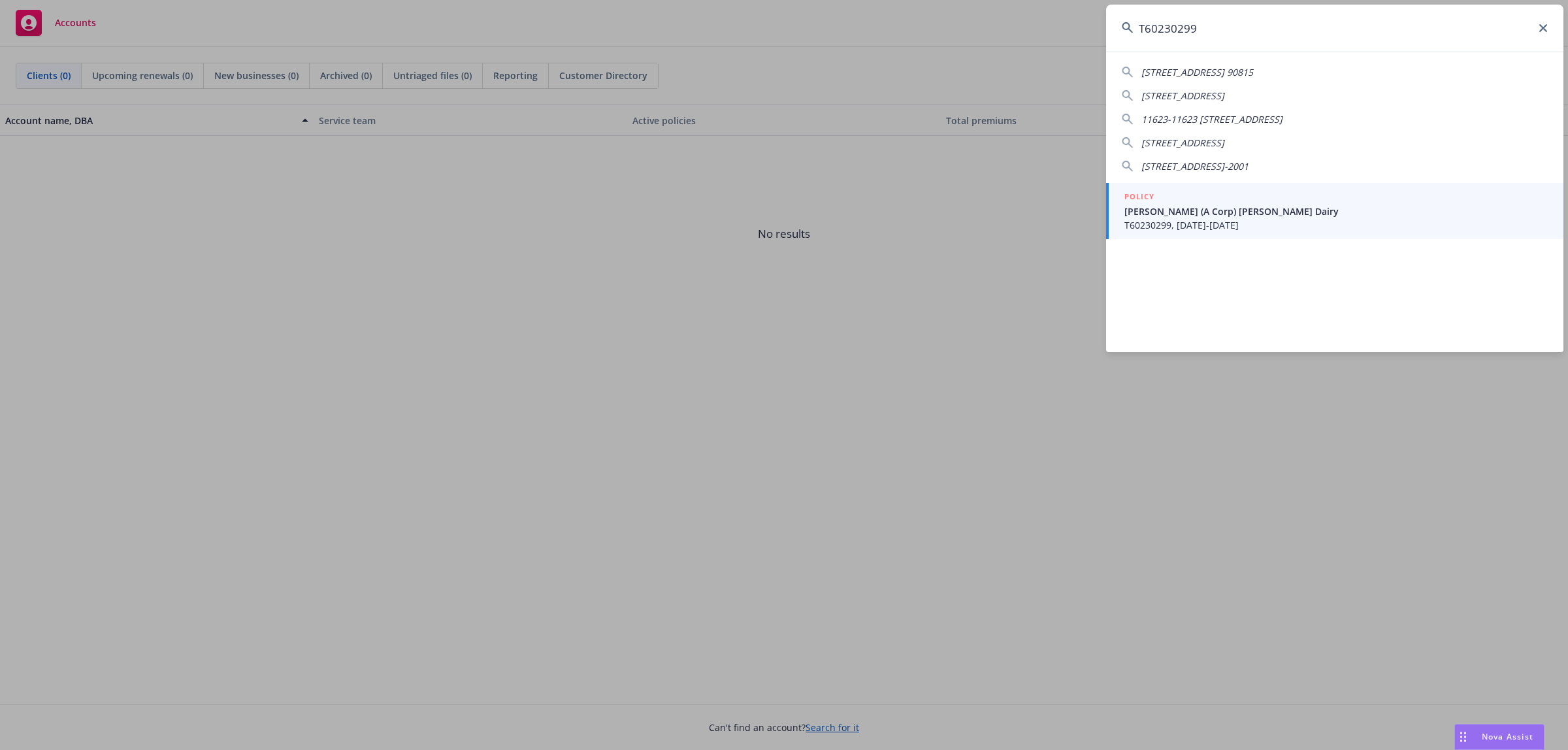
type input "T60230299"
click at [1159, 200] on div "POLICY" at bounding box center [1336, 197] width 424 height 14
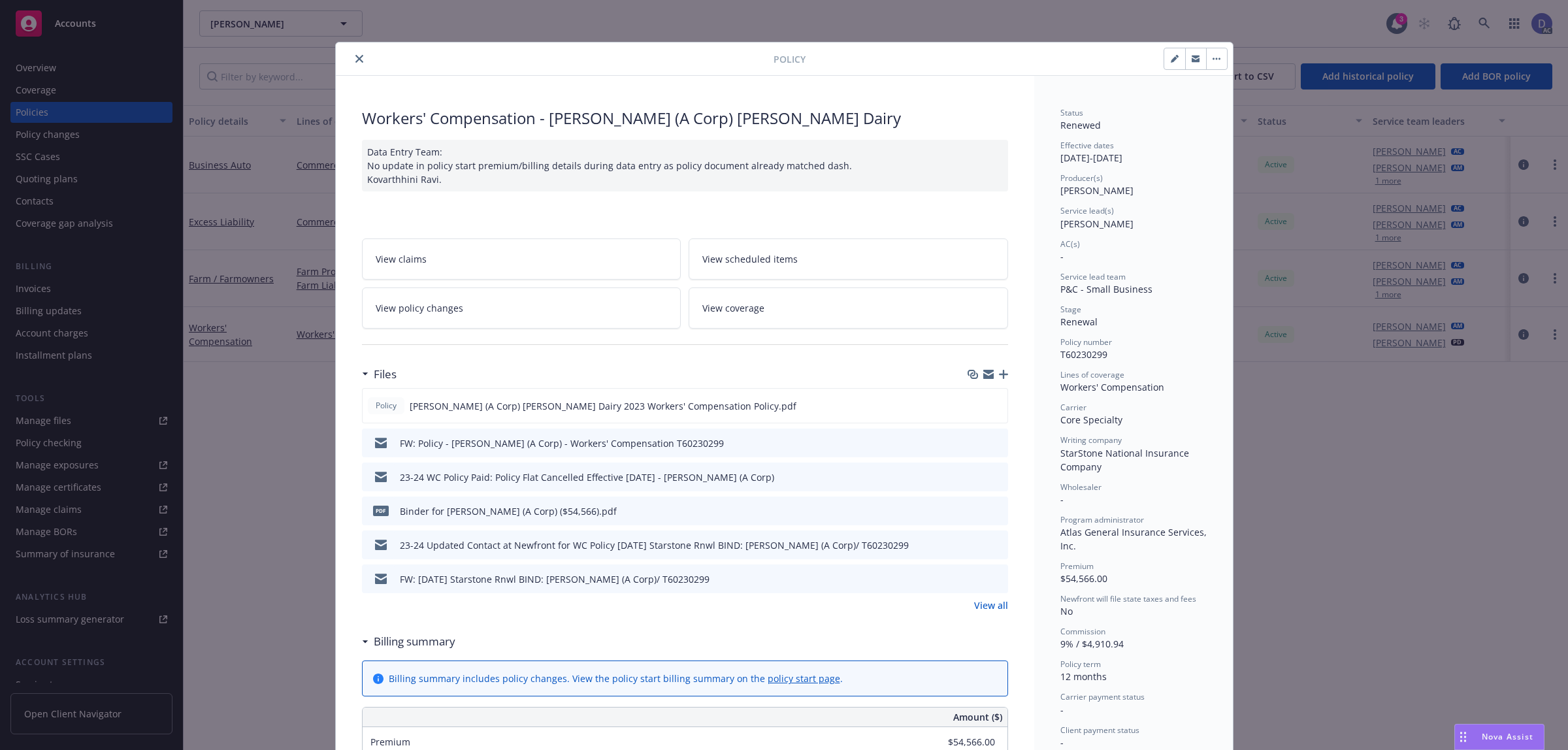
click at [352, 65] on button "close" at bounding box center [359, 59] width 16 height 16
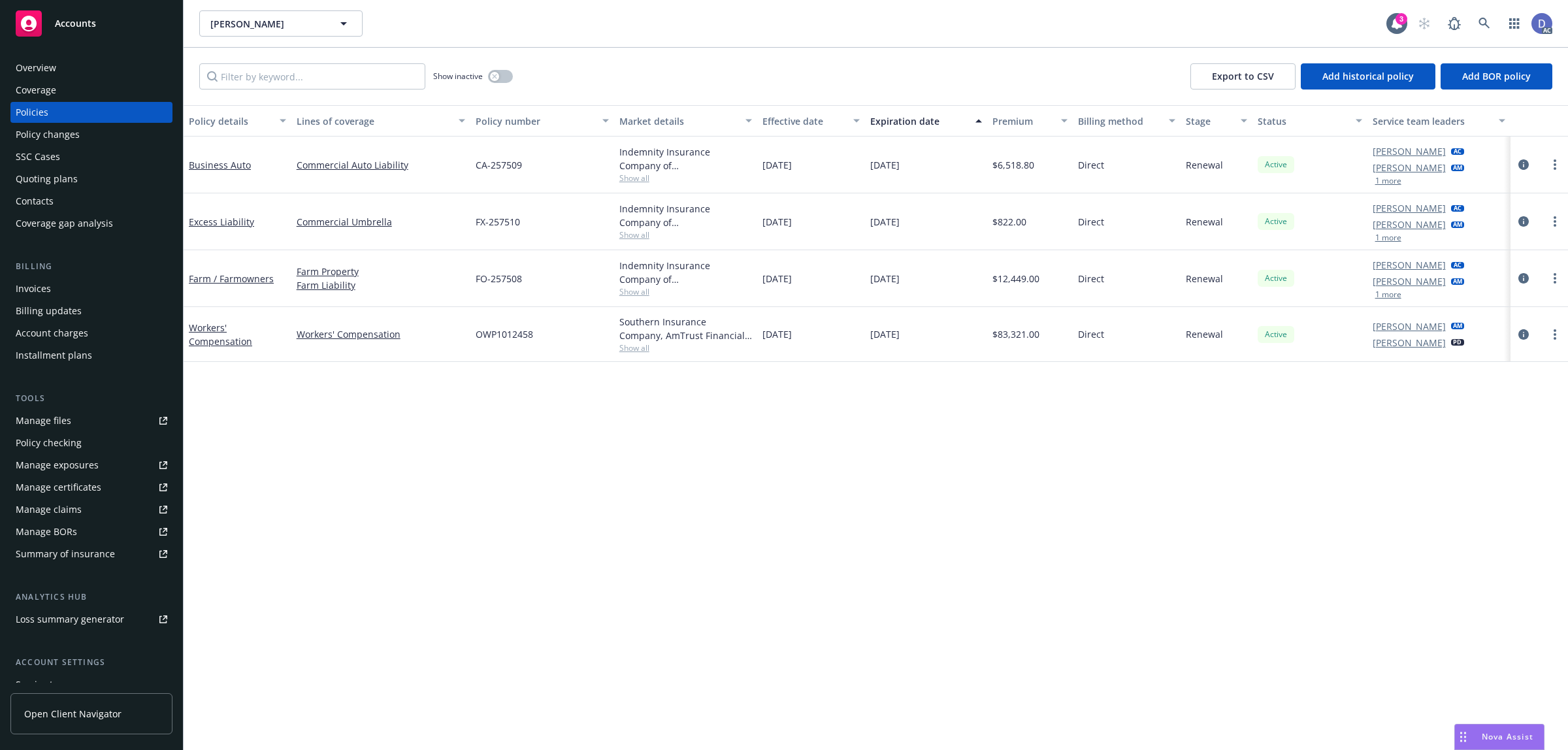
click at [80, 72] on div "Overview" at bounding box center [91, 68] width 151 height 21
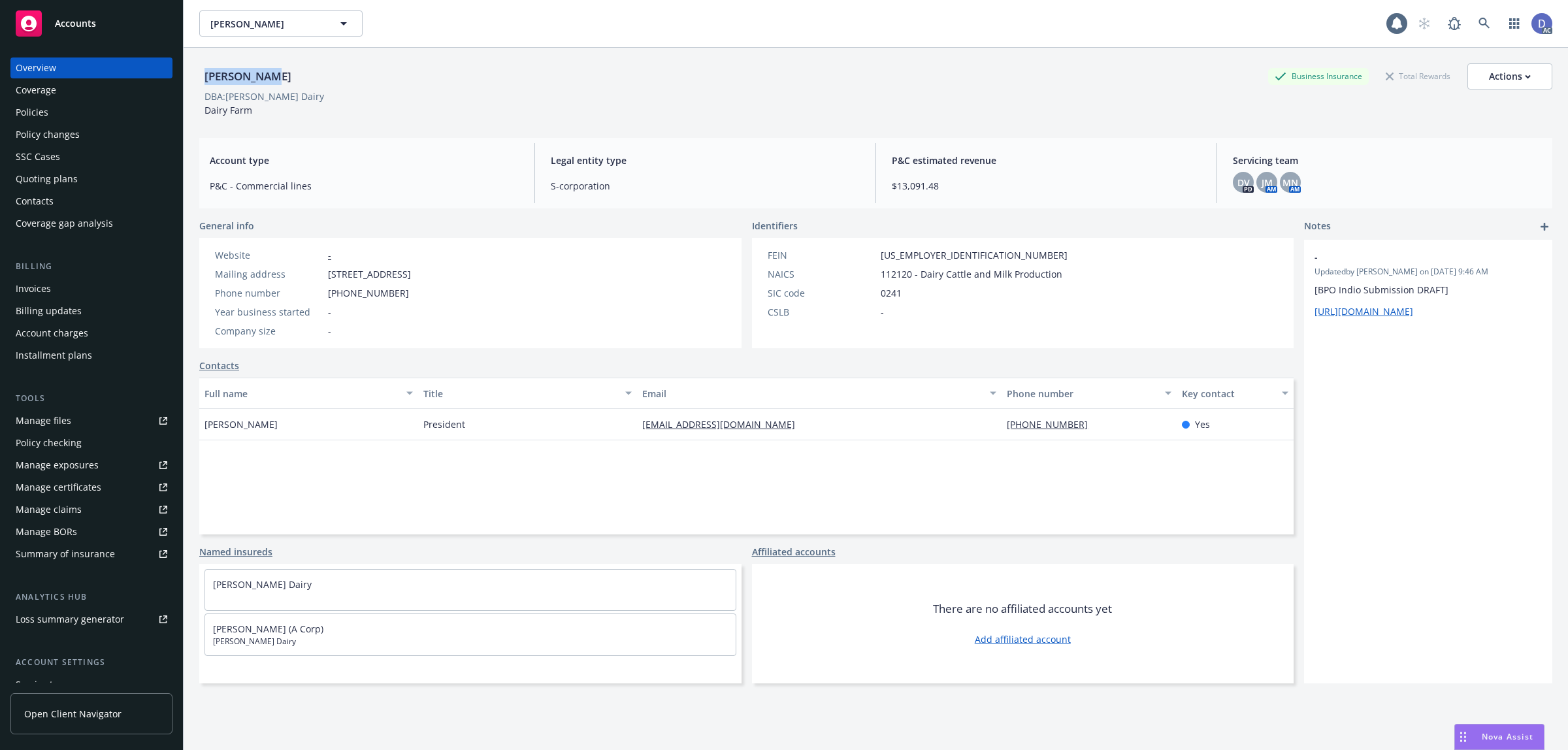
copy div "[PERSON_NAME]"
drag, startPoint x: 271, startPoint y: 77, endPoint x: 207, endPoint y: 77, distance: 64.0
click at [207, 77] on div "[PERSON_NAME] Business Insurance Total Rewards Actions" at bounding box center [875, 76] width 1353 height 26
click at [62, 510] on div "Manage claims" at bounding box center [48, 510] width 66 height 21
click at [43, 417] on div "Manage files" at bounding box center [43, 421] width 55 height 21
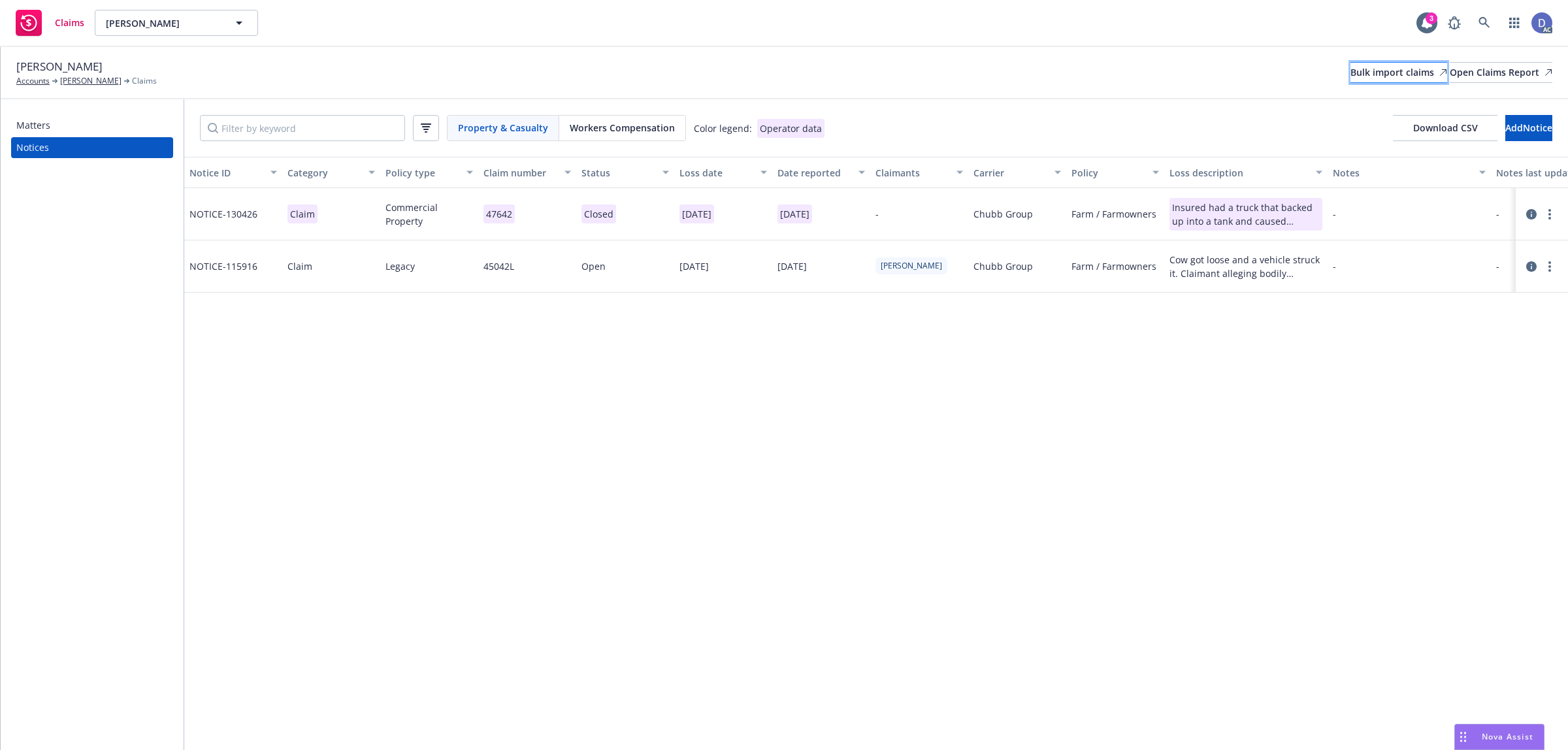
click at [1350, 79] on div "Bulk import claims" at bounding box center [1398, 72] width 97 height 19
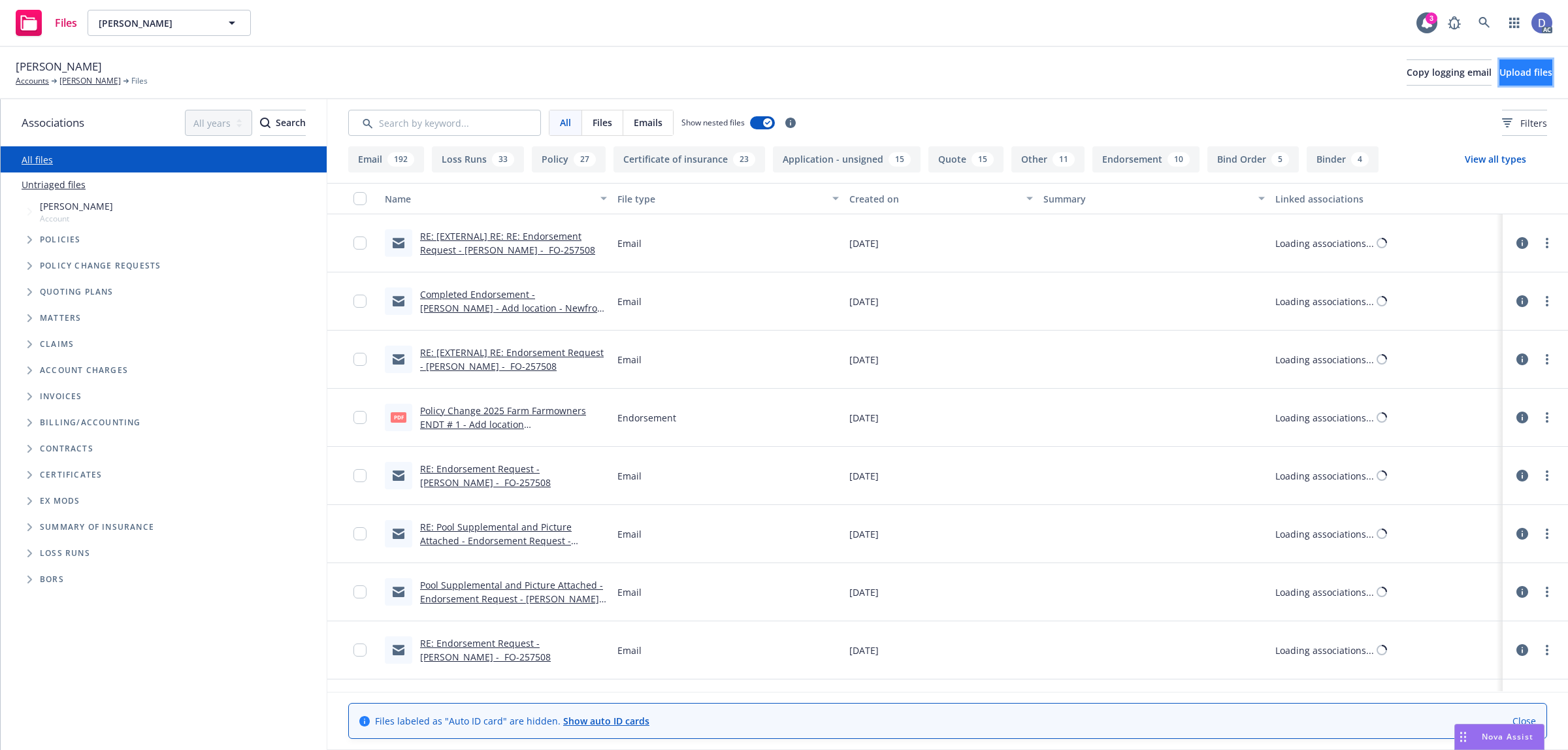
click at [1499, 69] on span "Upload files" at bounding box center [1526, 72] width 53 height 12
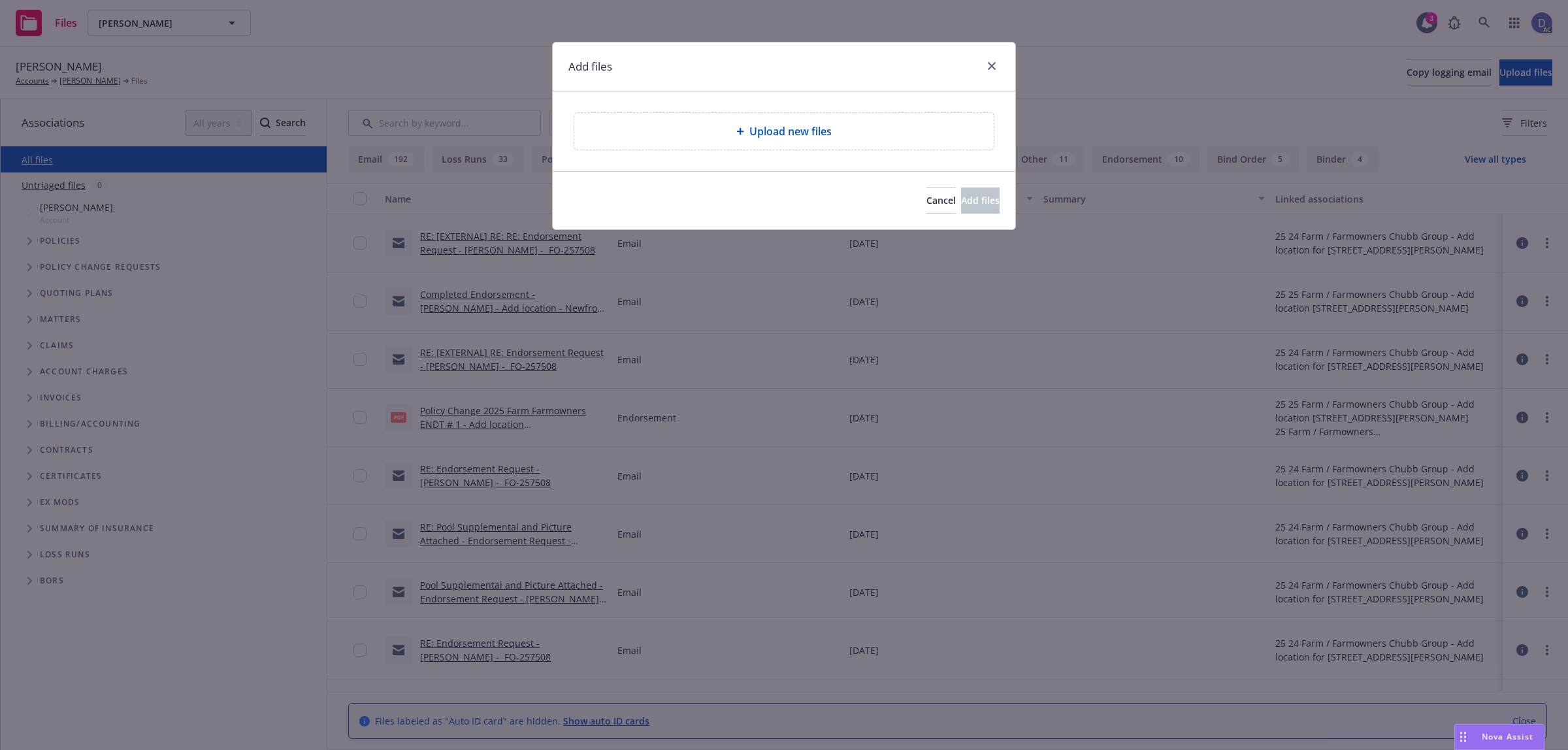
click at [668, 127] on div "Upload new files" at bounding box center [783, 131] width 398 height 16
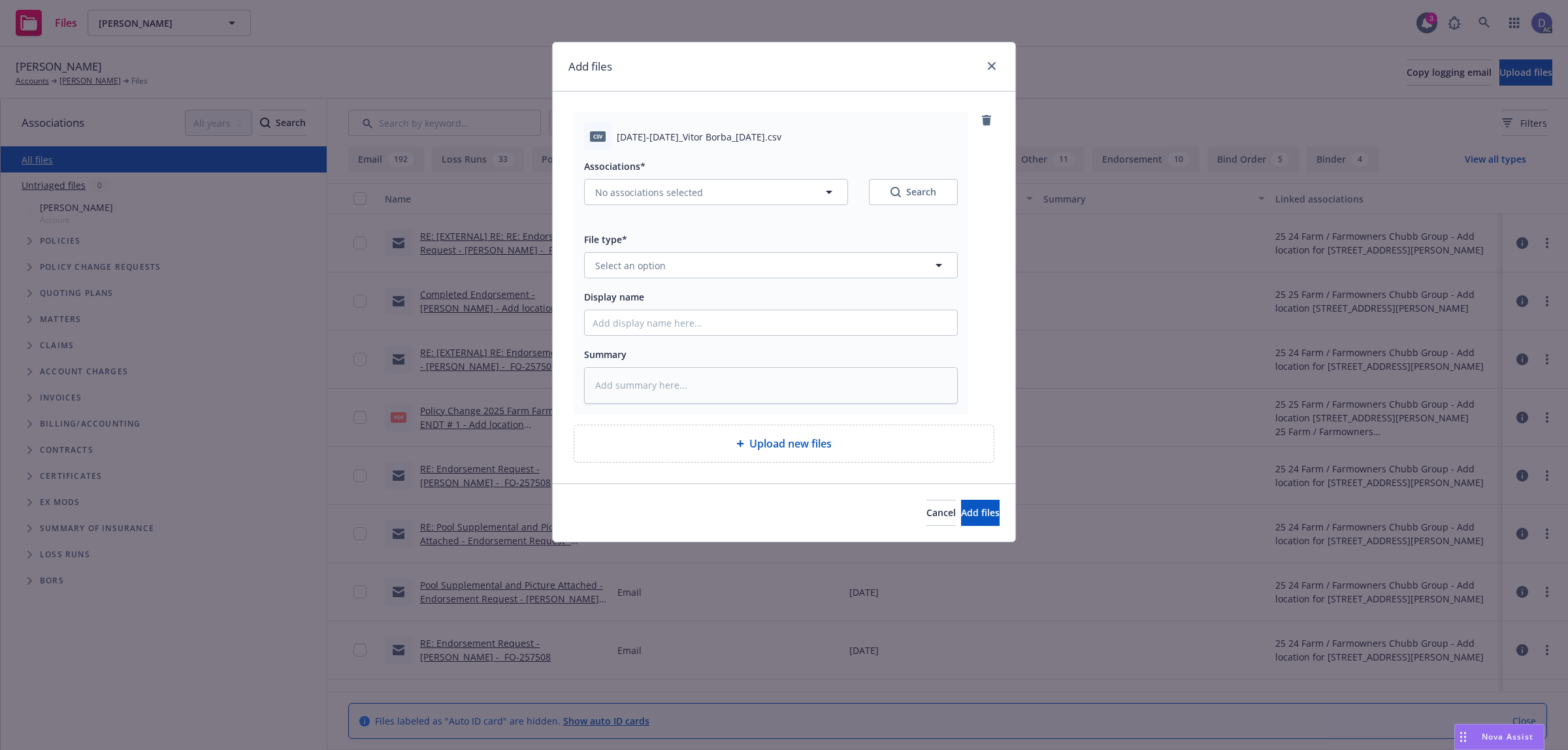
click at [860, 337] on div "Associations* No associations selected Search File type* Select an option Displ…" at bounding box center [770, 277] width 374 height 253
click at [869, 332] on input "Display name" at bounding box center [771, 323] width 373 height 25
paste input "2023-2024_Vitor Borba_4-25-2025"
type input "2023-2024_Vitor Borba_4-25-2025"
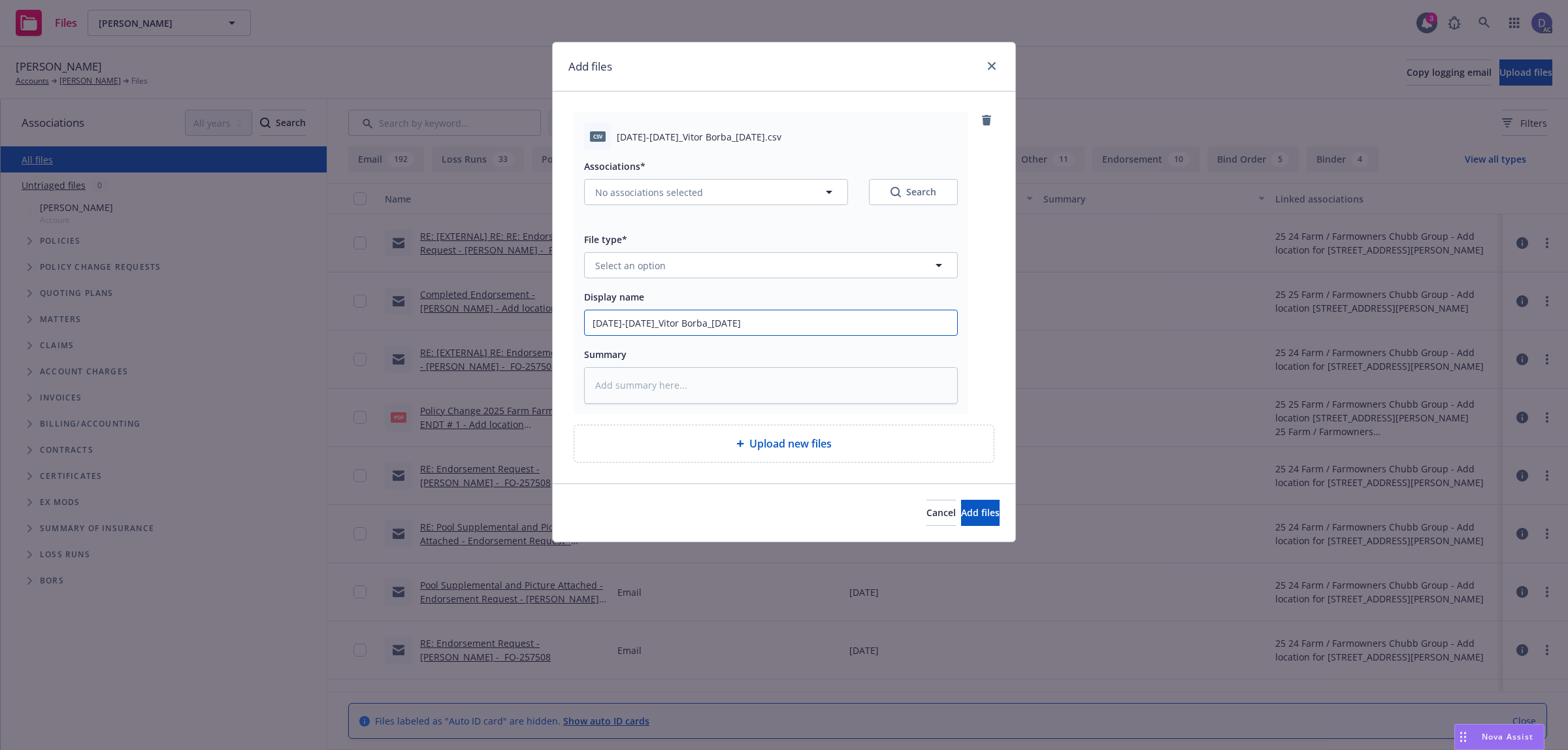
type textarea "x"
type input "2023-2024_Vitor Borba_4-25-2025"
click at [899, 280] on div "Associations* No associations selected Search File type* Select an option Displ…" at bounding box center [770, 277] width 374 height 253
click at [909, 266] on button "Select an option" at bounding box center [770, 266] width 374 height 26
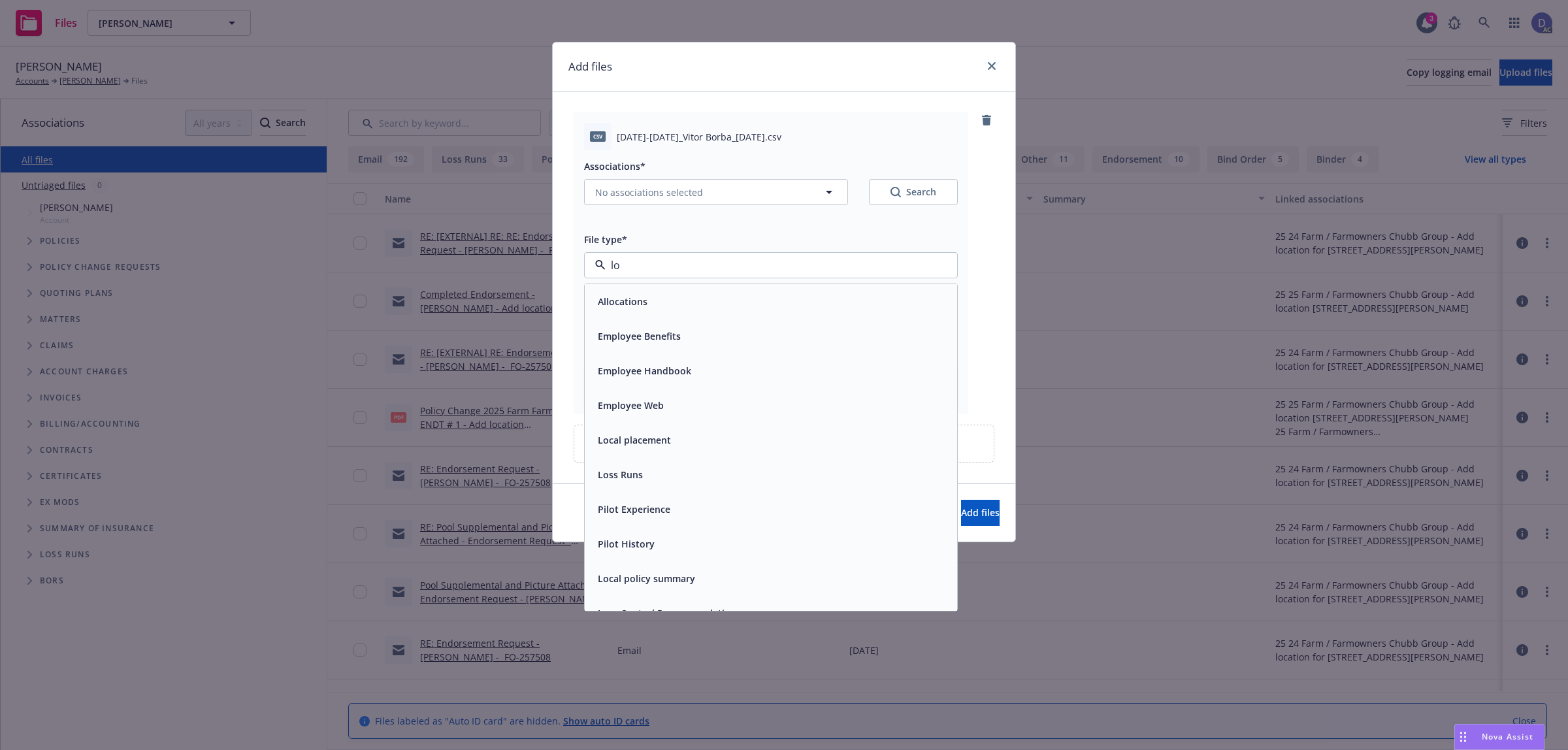
type input "los"
click at [853, 304] on div "Loss Runs" at bounding box center [771, 302] width 357 height 19
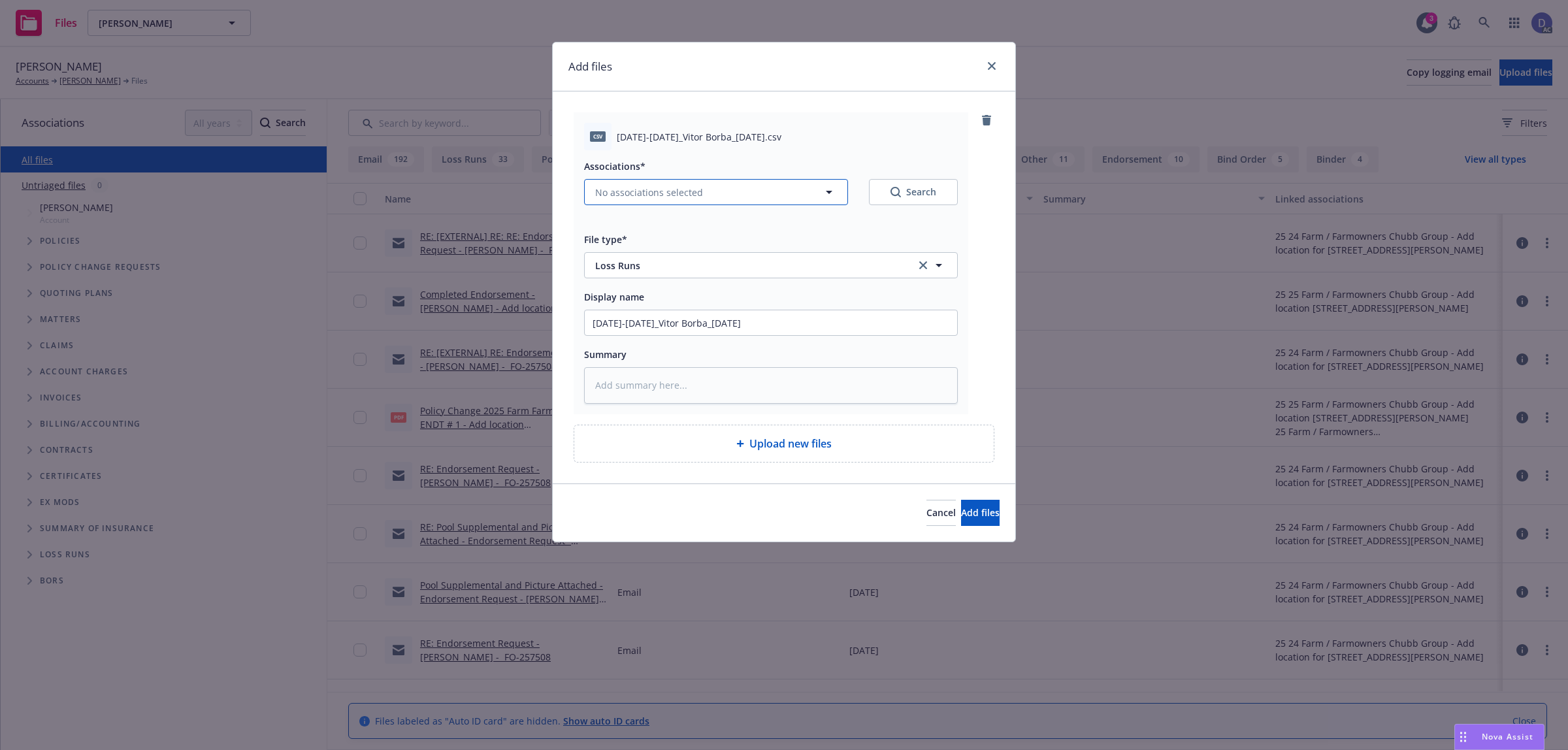
click at [635, 186] on span "No associations selected" at bounding box center [649, 193] width 108 height 14
type textarea "x"
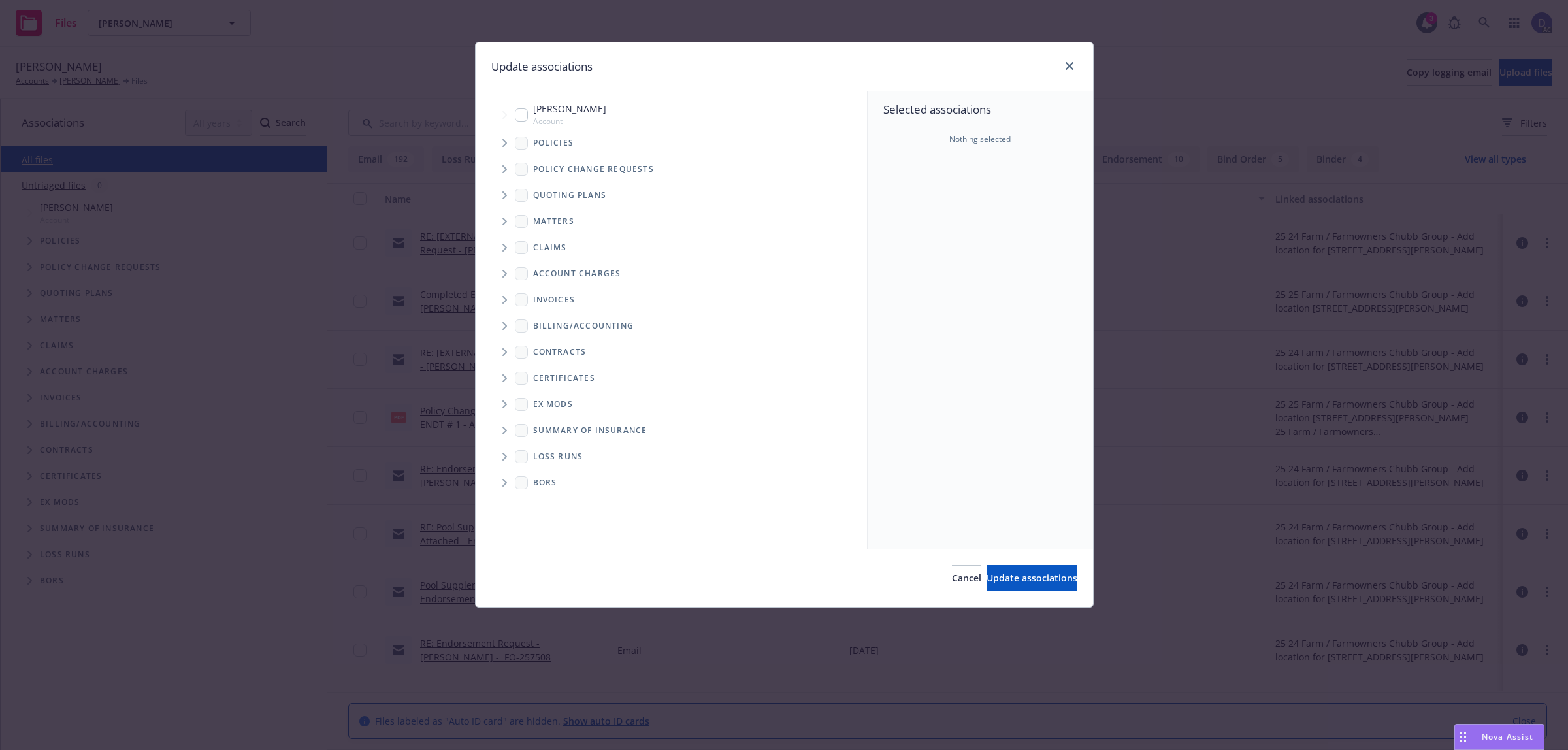
click at [506, 149] on span "Tree Example" at bounding box center [505, 143] width 21 height 21
click at [940, 191] on div "Selected associations Nothing selected" at bounding box center [980, 320] width 225 height 457
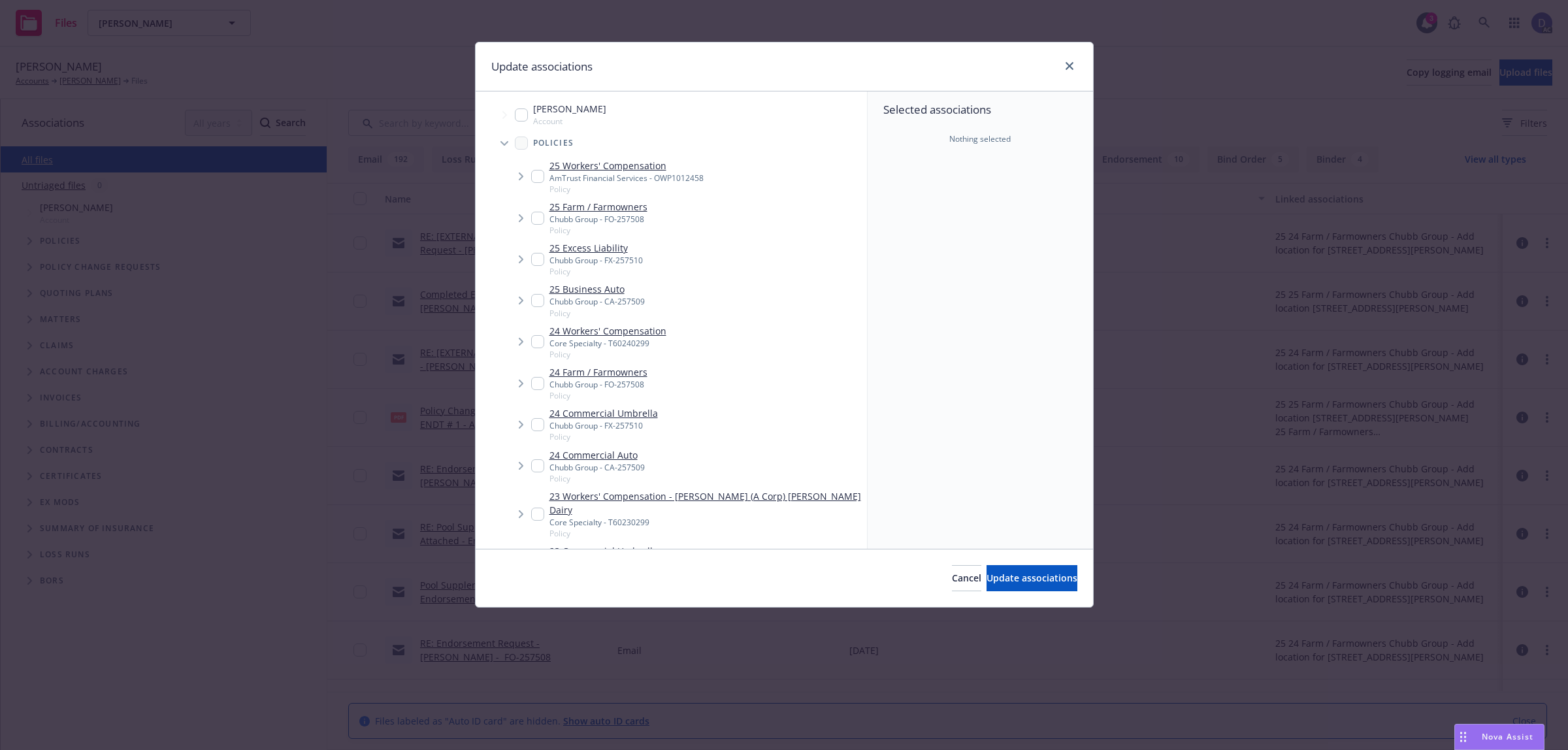
click at [683, 497] on link "23 Workers' Compensation - Vitor Borba (A Corp) Vitor Borba Dairy" at bounding box center [705, 503] width 312 height 27
checkbox input "true"
click at [1047, 592] on div "Cancel Update associations" at bounding box center [784, 578] width 617 height 58
click at [989, 586] on button "Update associations" at bounding box center [1031, 579] width 91 height 26
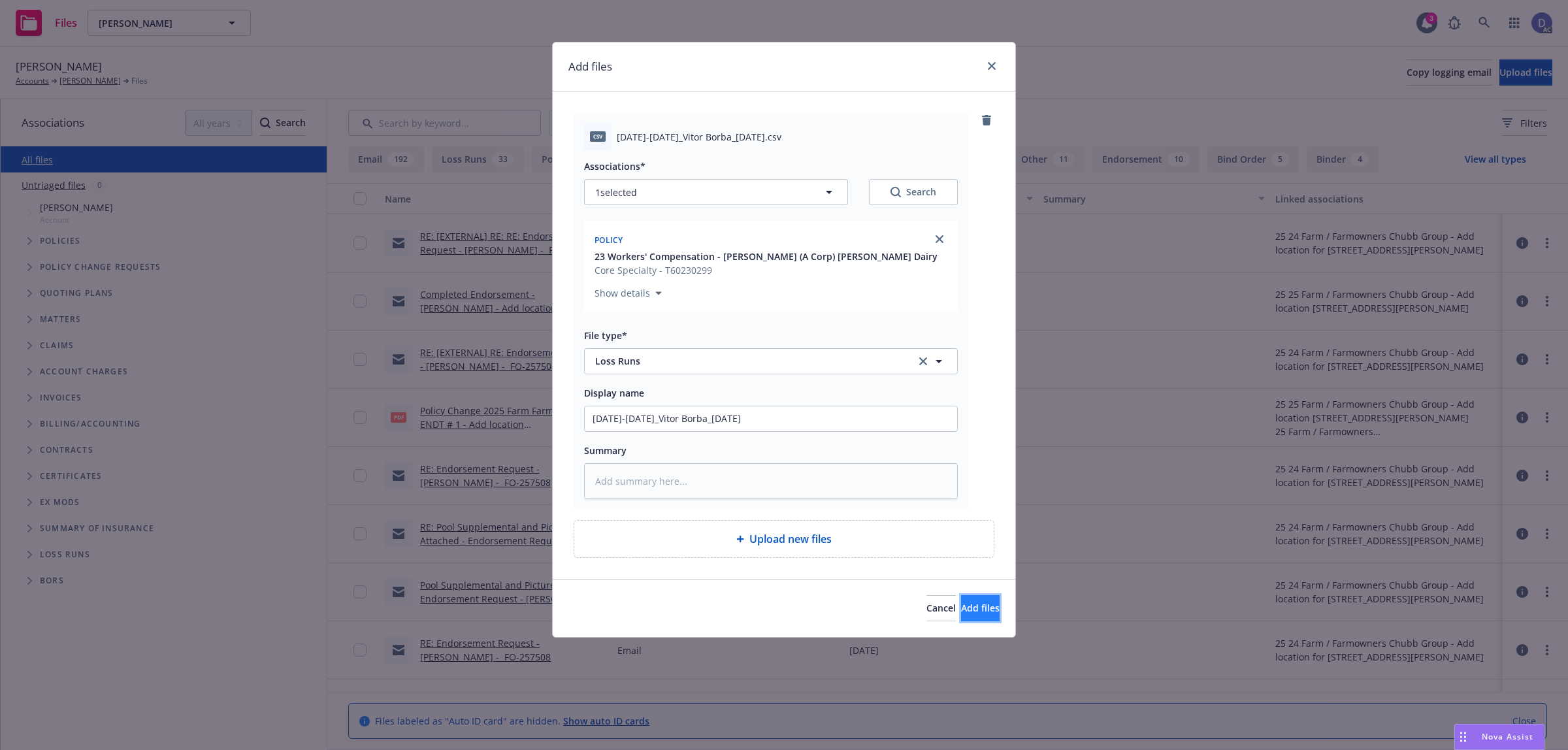
click at [961, 608] on span "Add files" at bounding box center [980, 608] width 39 height 12
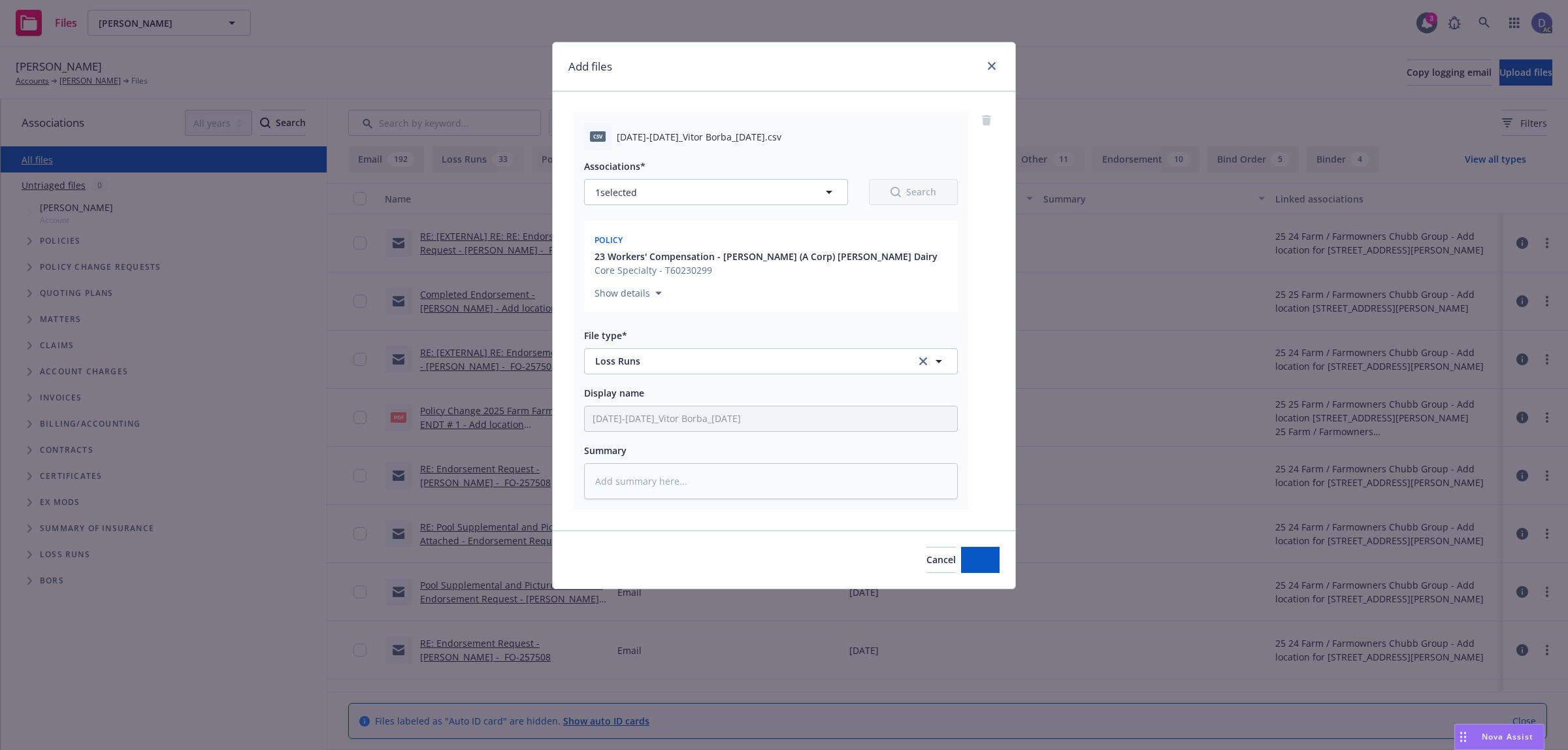
type textarea "x"
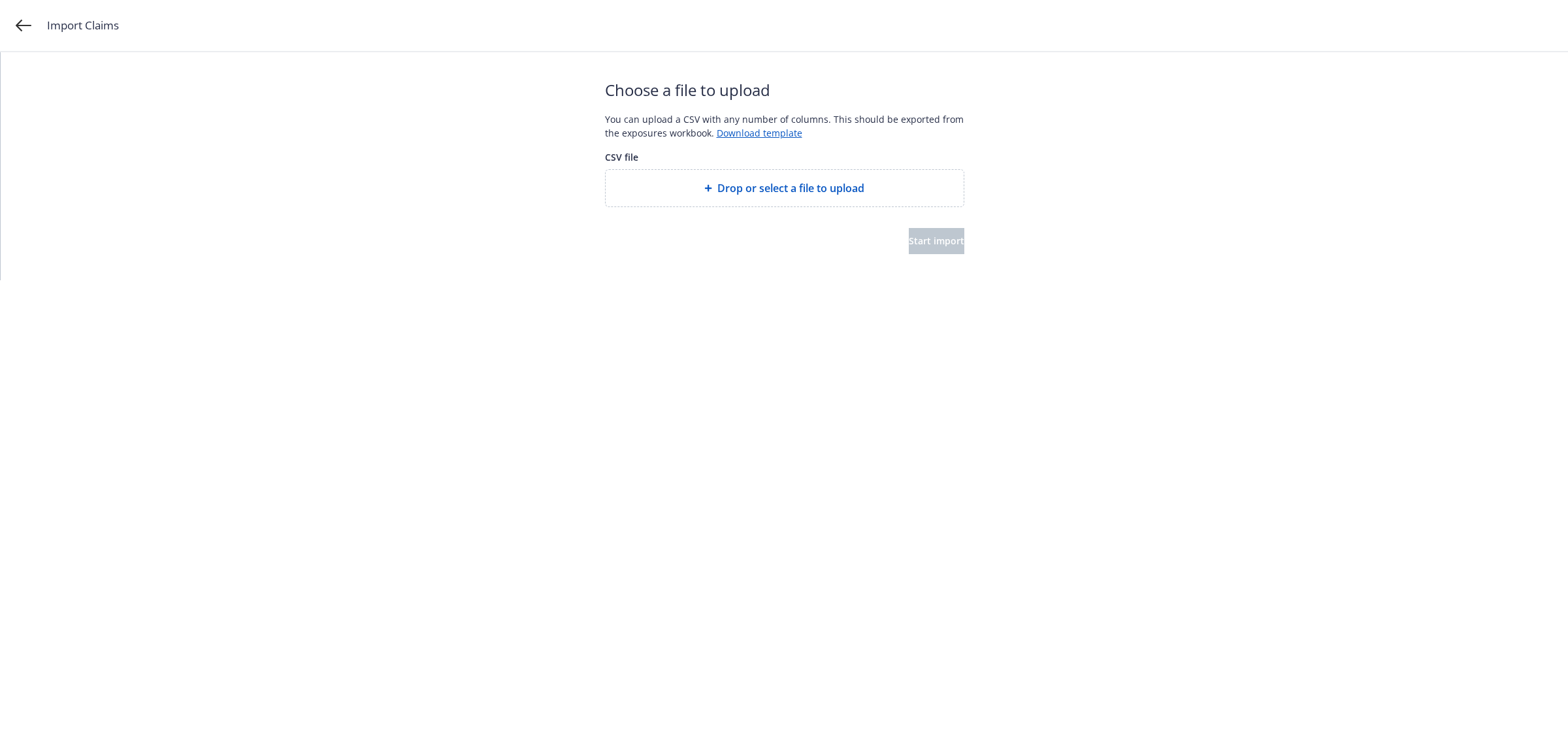
click at [766, 190] on span "Drop or select a file to upload" at bounding box center [790, 188] width 147 height 16
click at [950, 238] on button "Start import" at bounding box center [936, 241] width 55 height 26
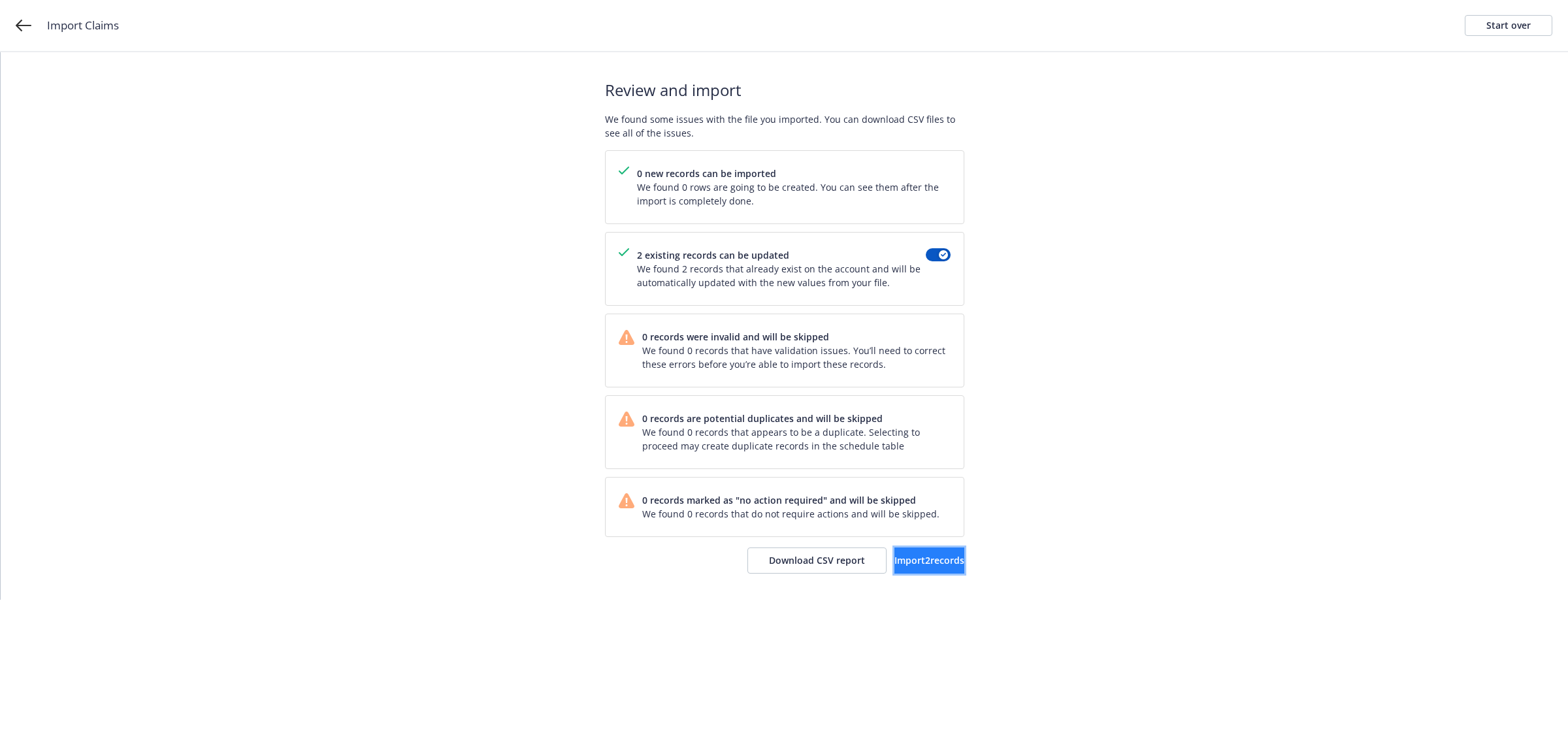
click at [913, 570] on button "Import 2 records" at bounding box center [930, 561] width 70 height 26
click at [881, 559] on span "View accounts" at bounding box center [911, 560] width 64 height 12
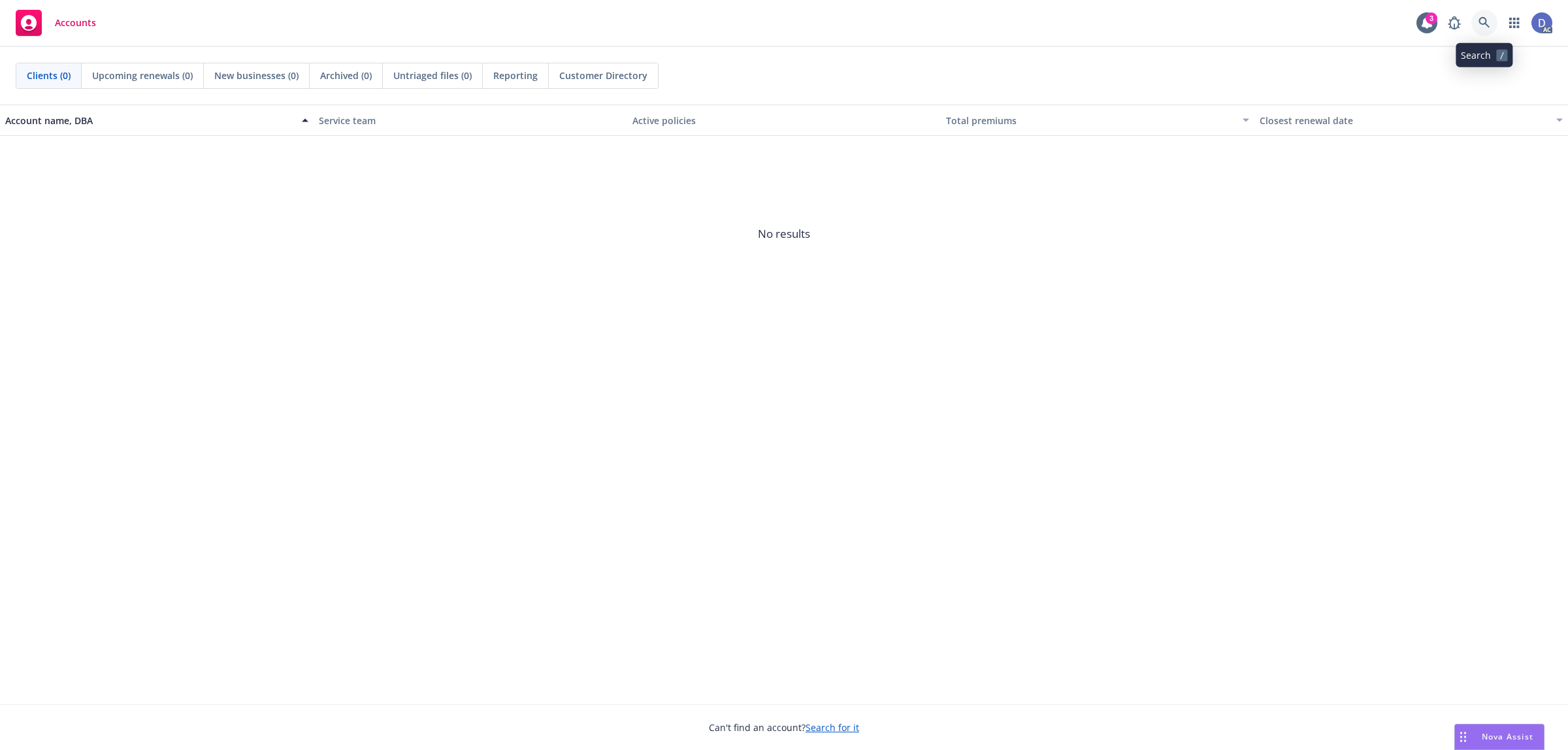
click at [1492, 23] on link at bounding box center [1485, 23] width 26 height 26
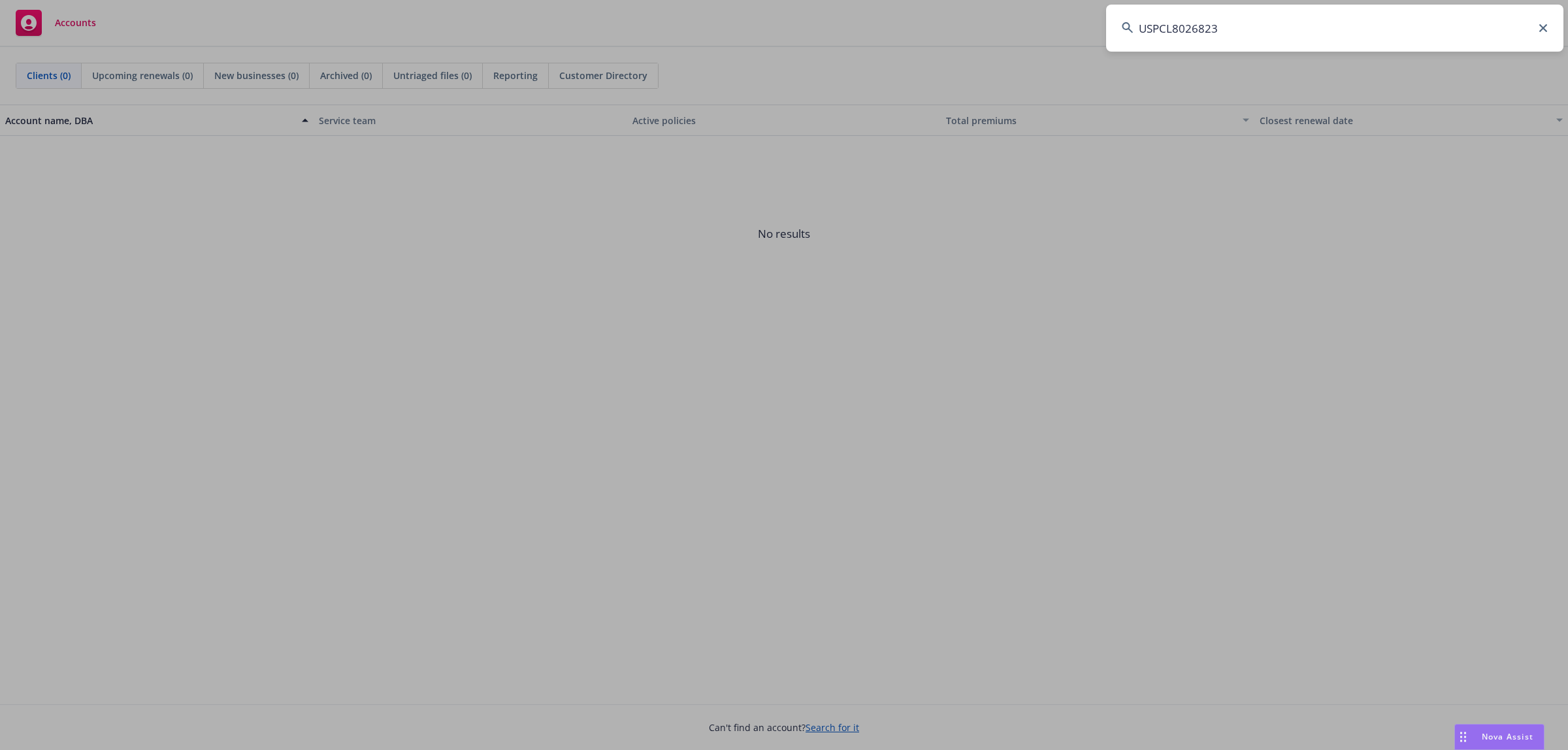
click at [1321, 25] on input "USPCL8026823" at bounding box center [1334, 28] width 457 height 47
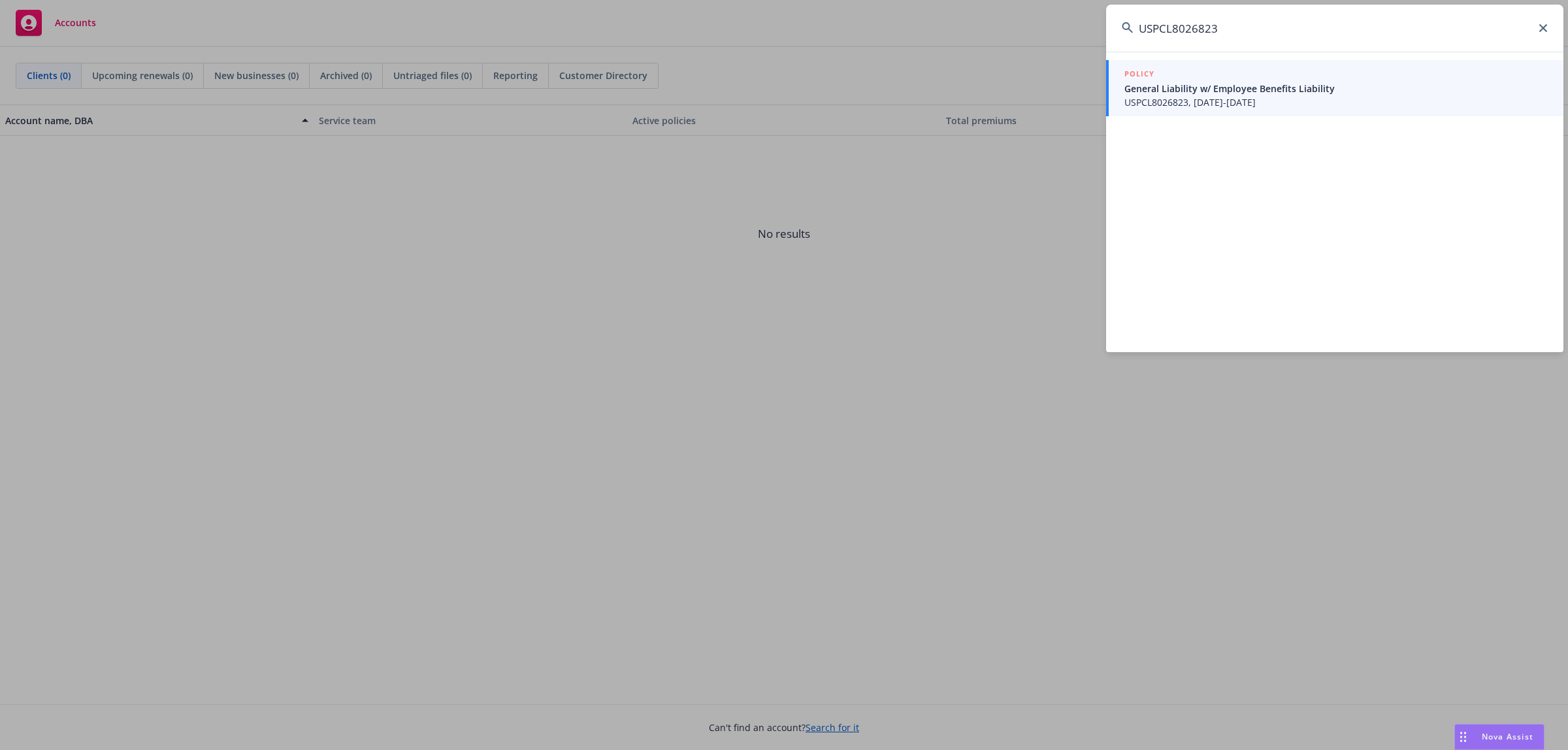
type input "USPCL8026823"
click at [1220, 113] on link "POLICY General Liability w/ Employee Benefits Liability USPCL8026823, 07/02/202…" at bounding box center [1334, 88] width 457 height 56
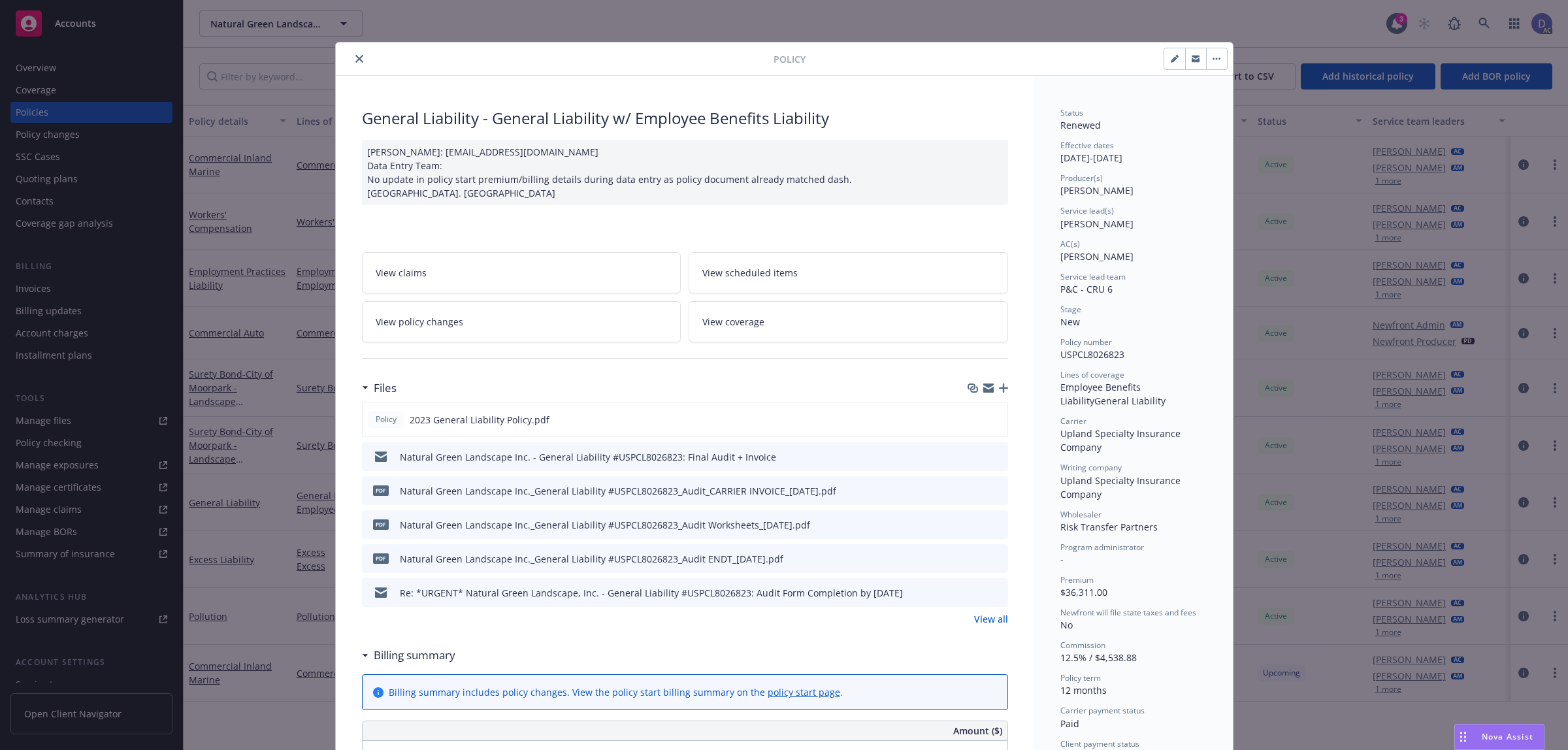
click at [352, 53] on button "close" at bounding box center [359, 59] width 16 height 16
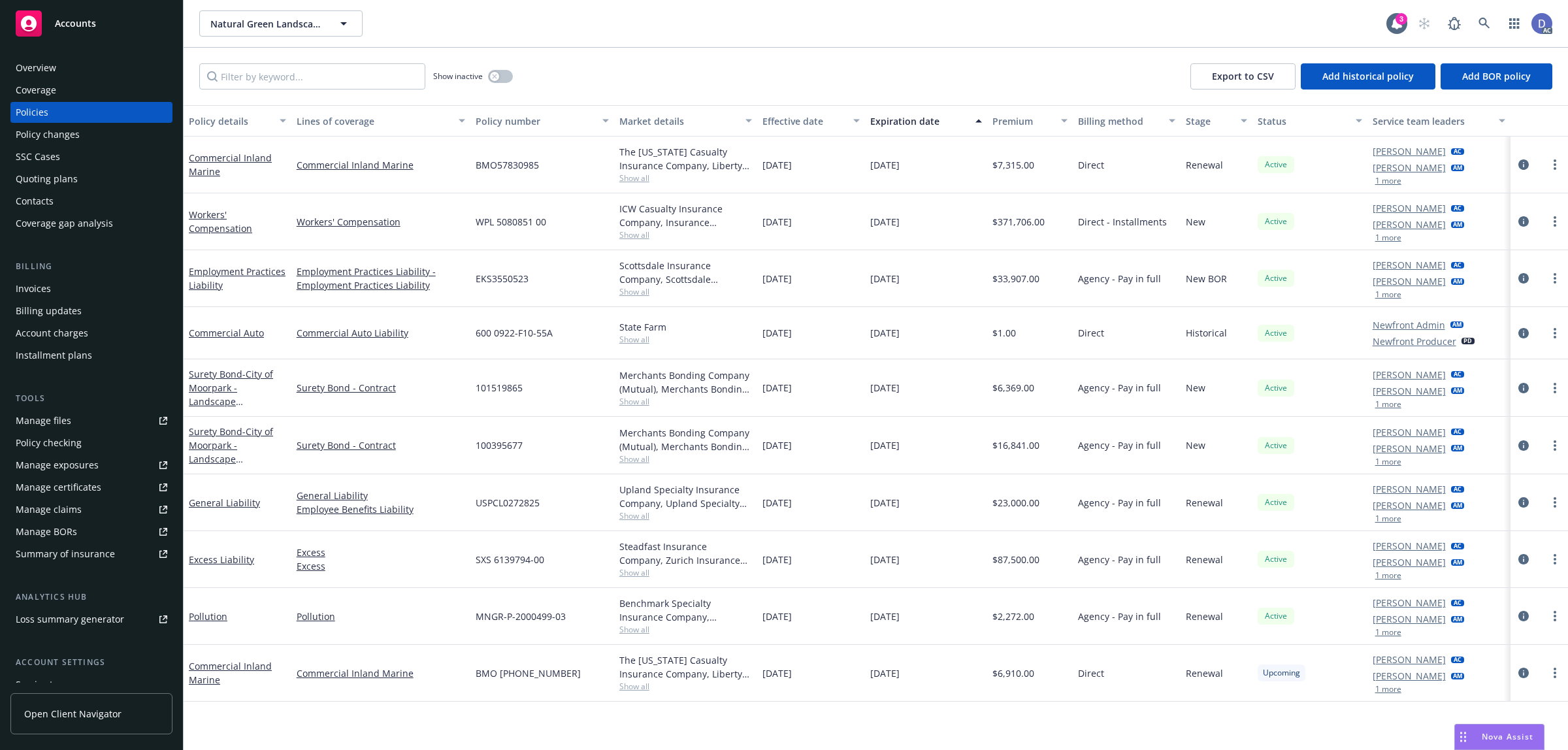
click at [72, 506] on div "Manage claims" at bounding box center [48, 510] width 66 height 21
click at [46, 420] on div "Manage files" at bounding box center [43, 421] width 55 height 21
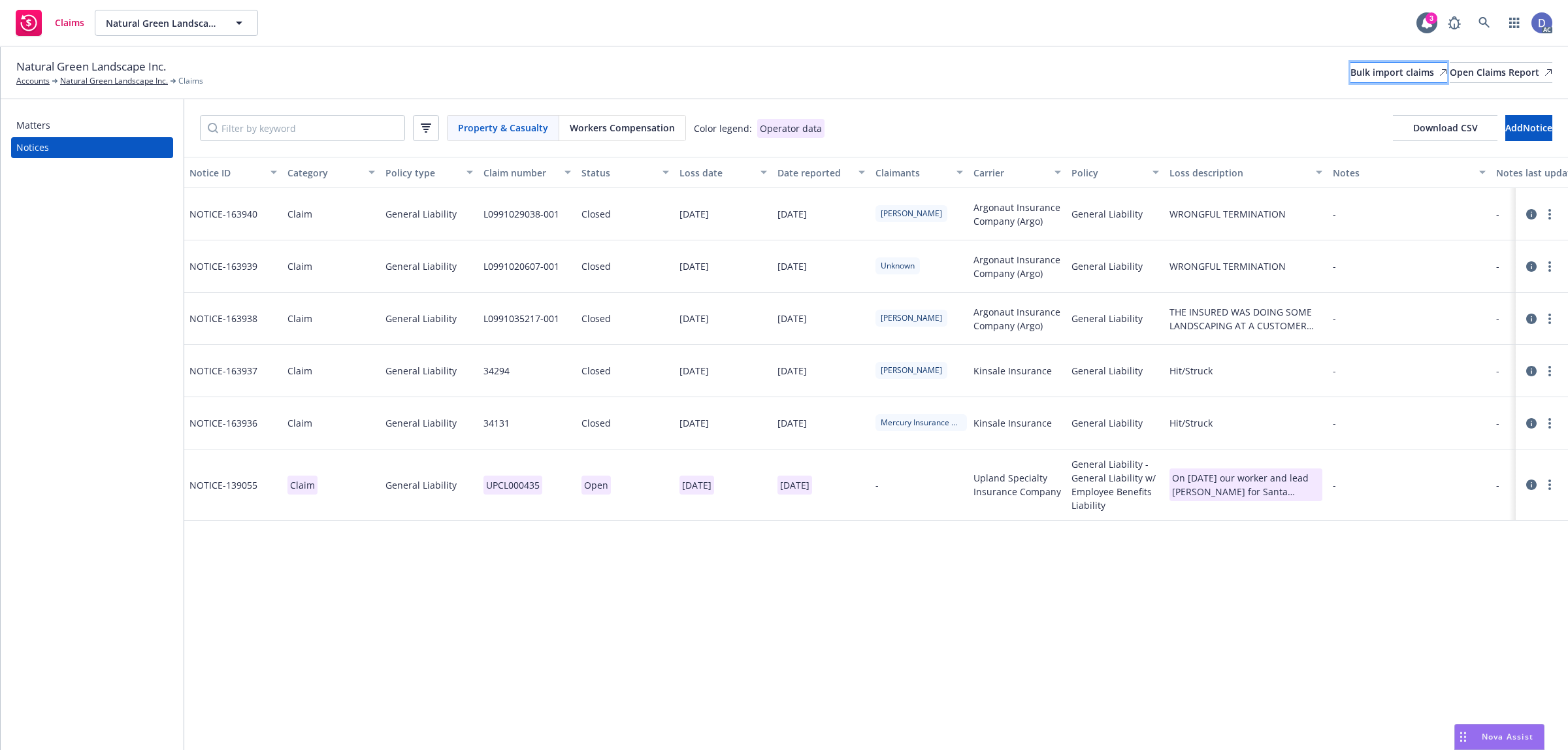
click at [1350, 64] on div "Bulk import claims" at bounding box center [1398, 72] width 97 height 19
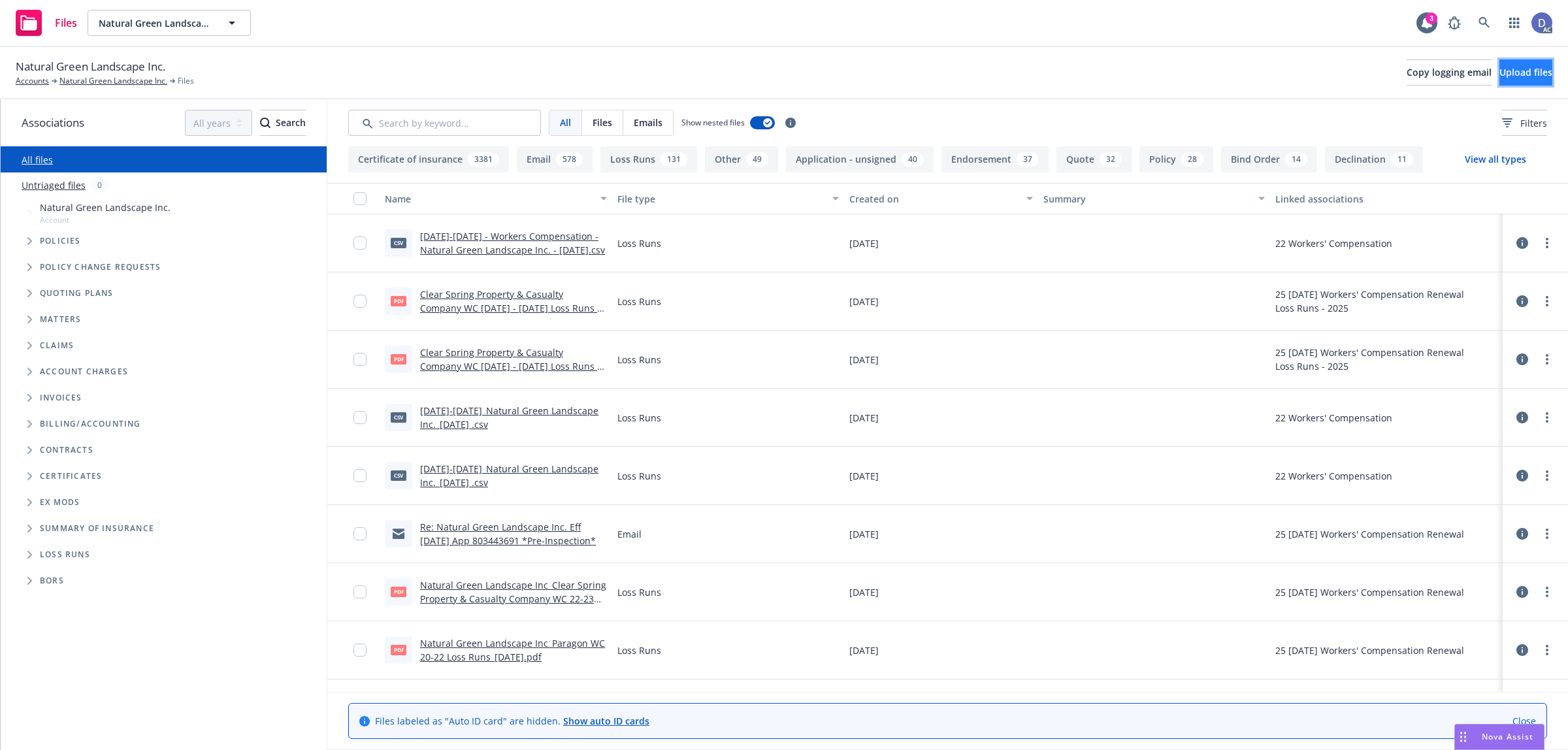
click at [1499, 69] on span "Upload files" at bounding box center [1526, 72] width 53 height 12
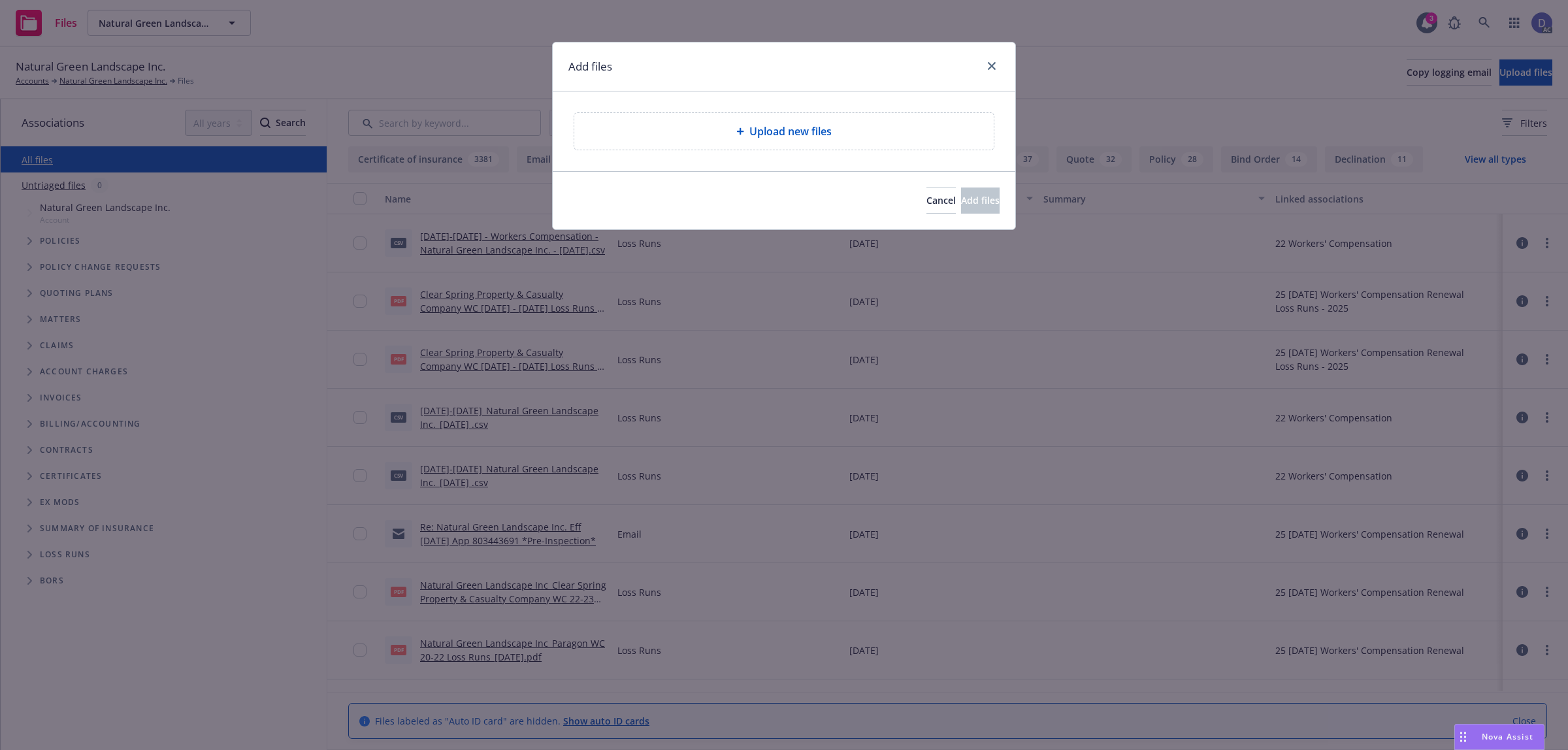
click at [874, 144] on div "Upload new files" at bounding box center [783, 132] width 419 height 37
click at [867, 139] on div "Upload new files" at bounding box center [784, 131] width 421 height 38
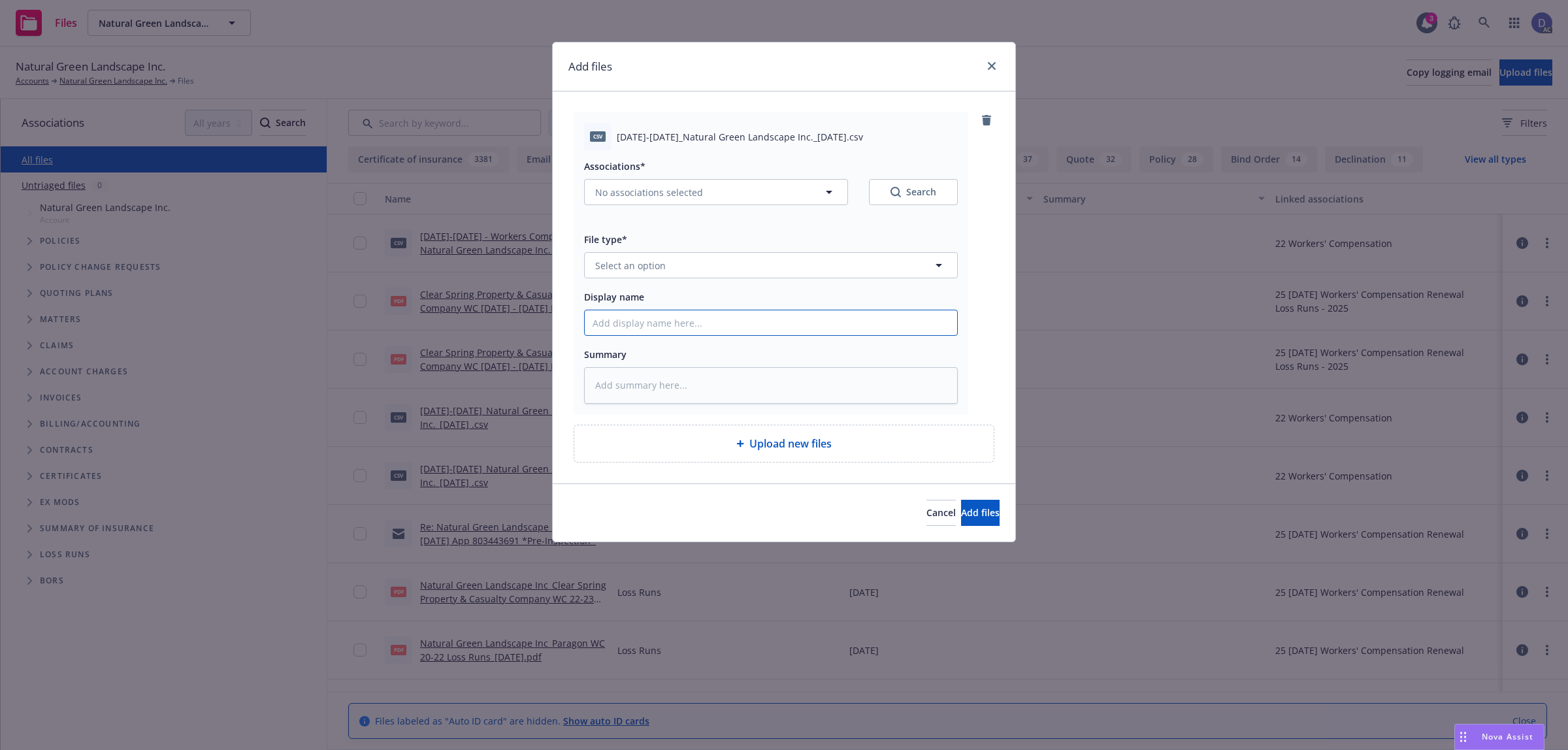
click at [814, 319] on input "Display name" at bounding box center [771, 323] width 373 height 25
paste input "2023-2024_Natural Green Landscape Inc._4-22-2025"
type input "2023-2024_Natural Green Landscape Inc._4-22-2025"
type textarea "x"
type input "2023-2024_Natural Green Landscape Inc._4-22-2025"
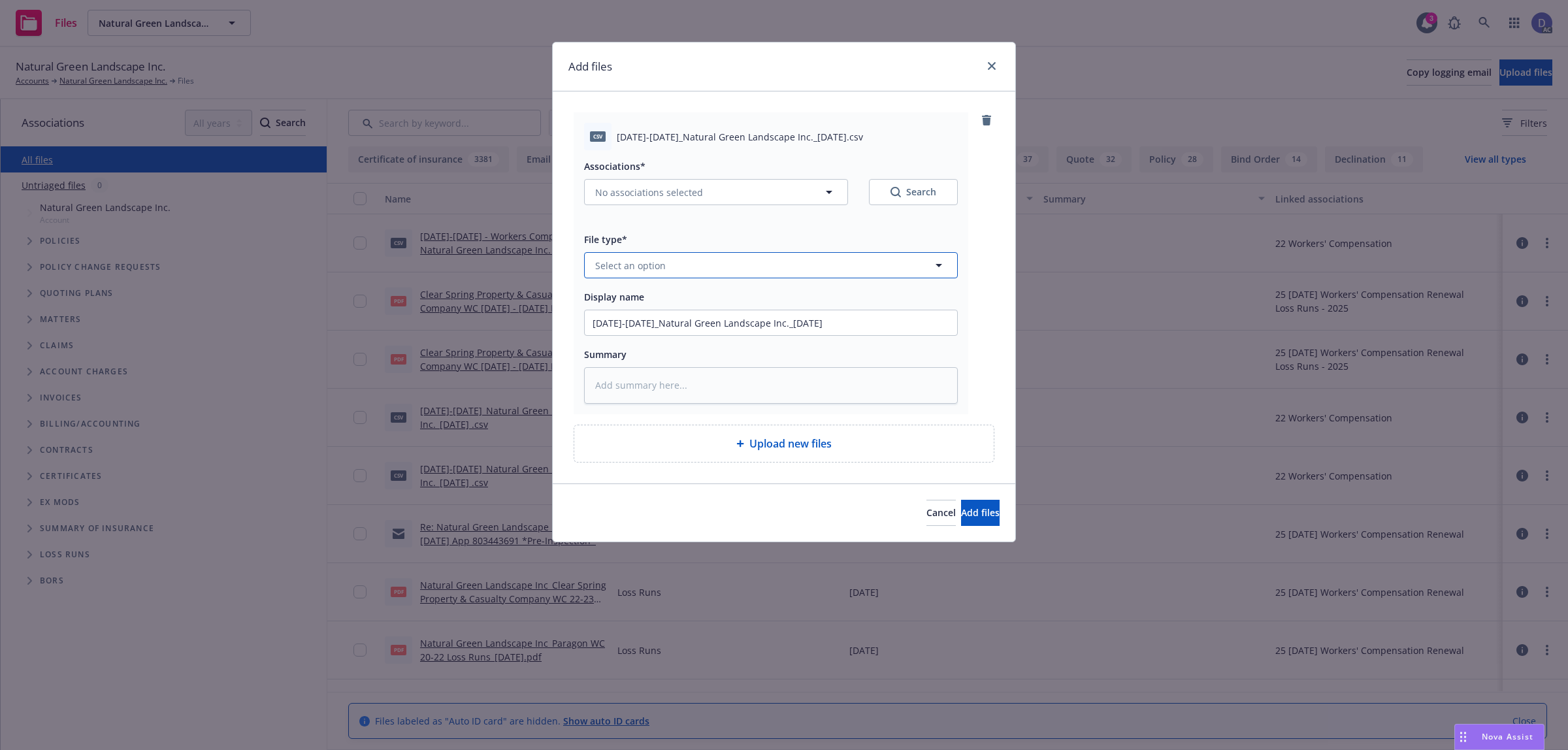
click at [860, 273] on button "Select an option" at bounding box center [770, 266] width 374 height 26
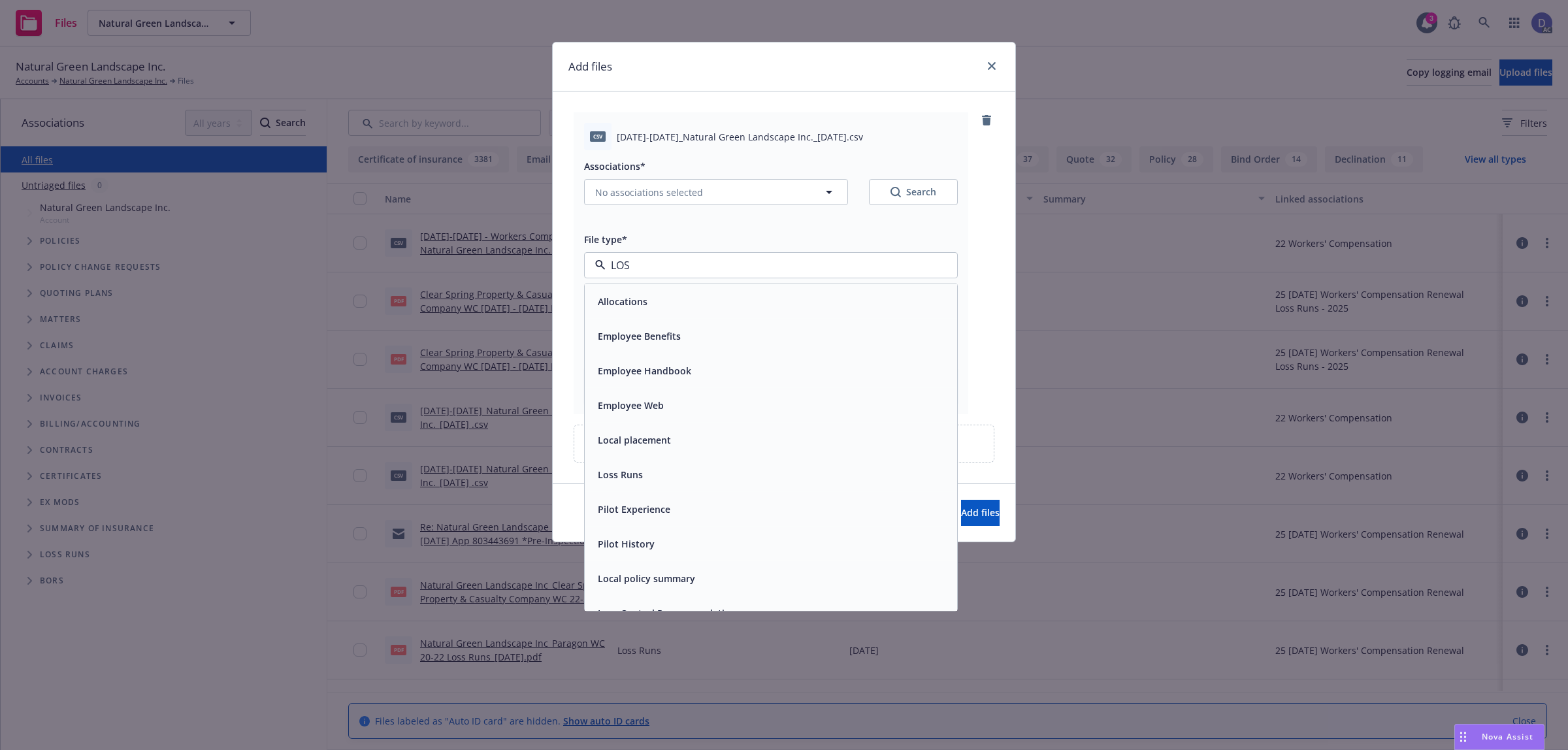
type input "LOSS"
click at [825, 306] on div "Loss Runs" at bounding box center [771, 302] width 357 height 19
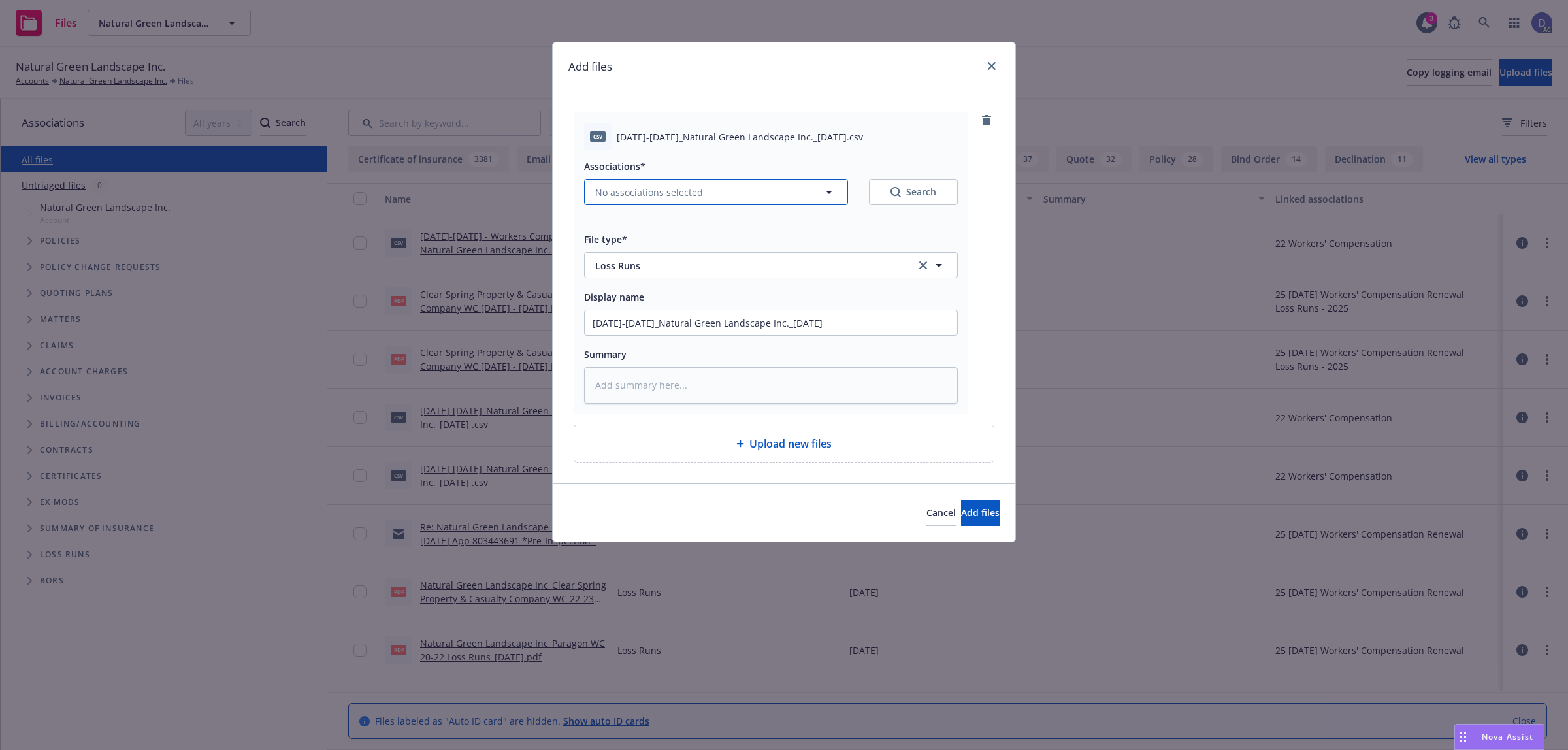
click at [621, 186] on span "No associations selected" at bounding box center [649, 193] width 108 height 14
type textarea "x"
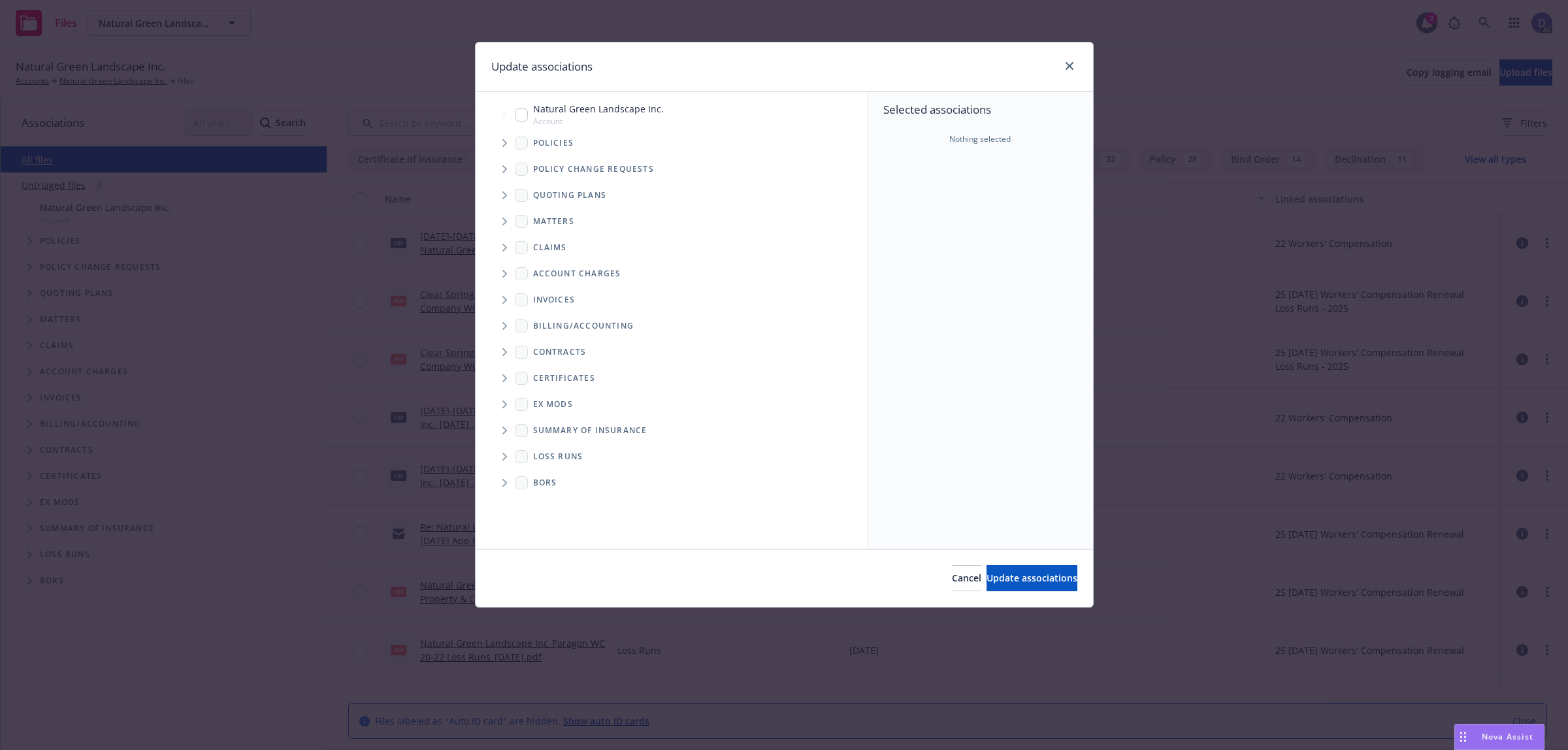
click at [501, 146] on span "Tree Example" at bounding box center [505, 143] width 21 height 21
click at [952, 206] on div "Selected associations Nothing selected" at bounding box center [980, 320] width 225 height 457
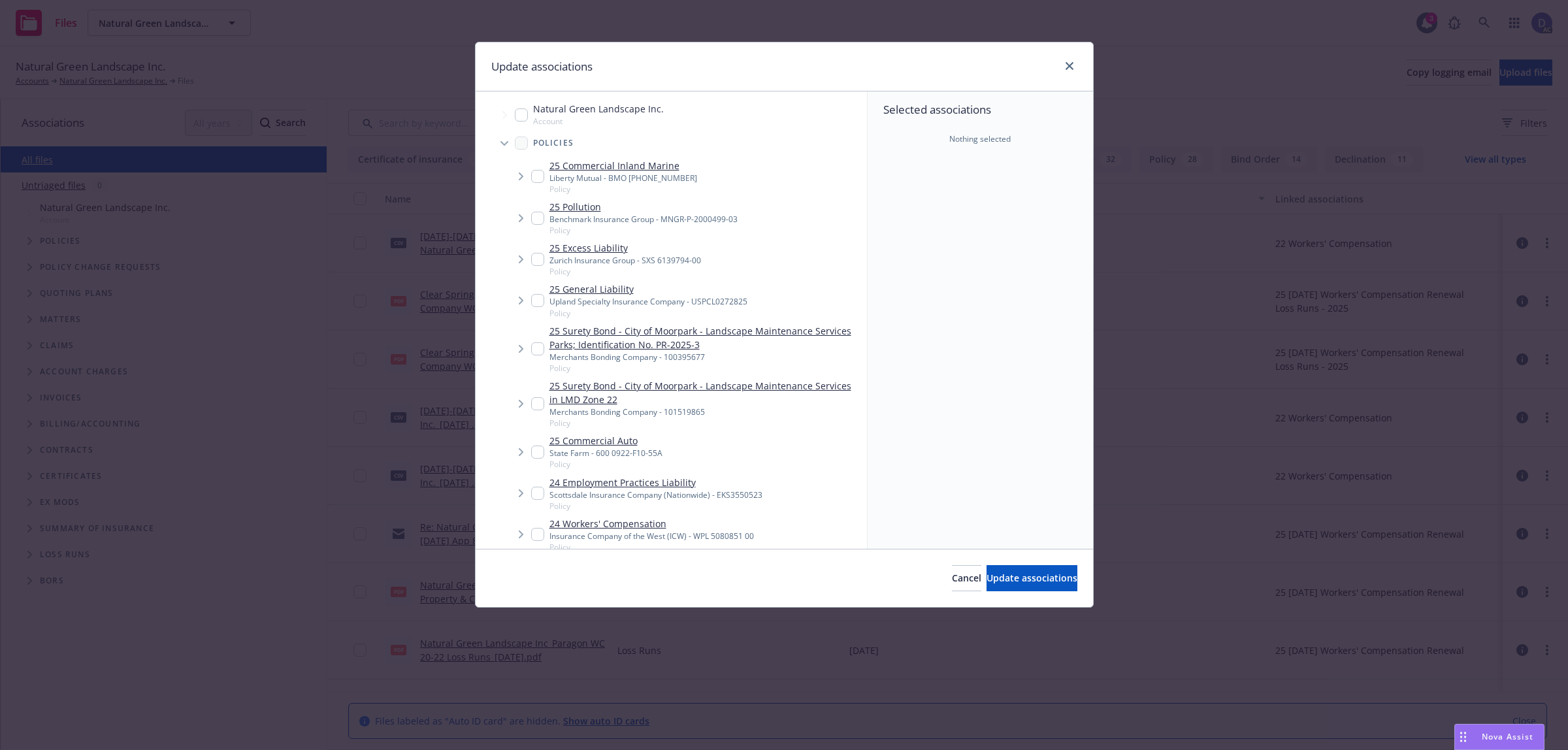
scroll to position [683, 0]
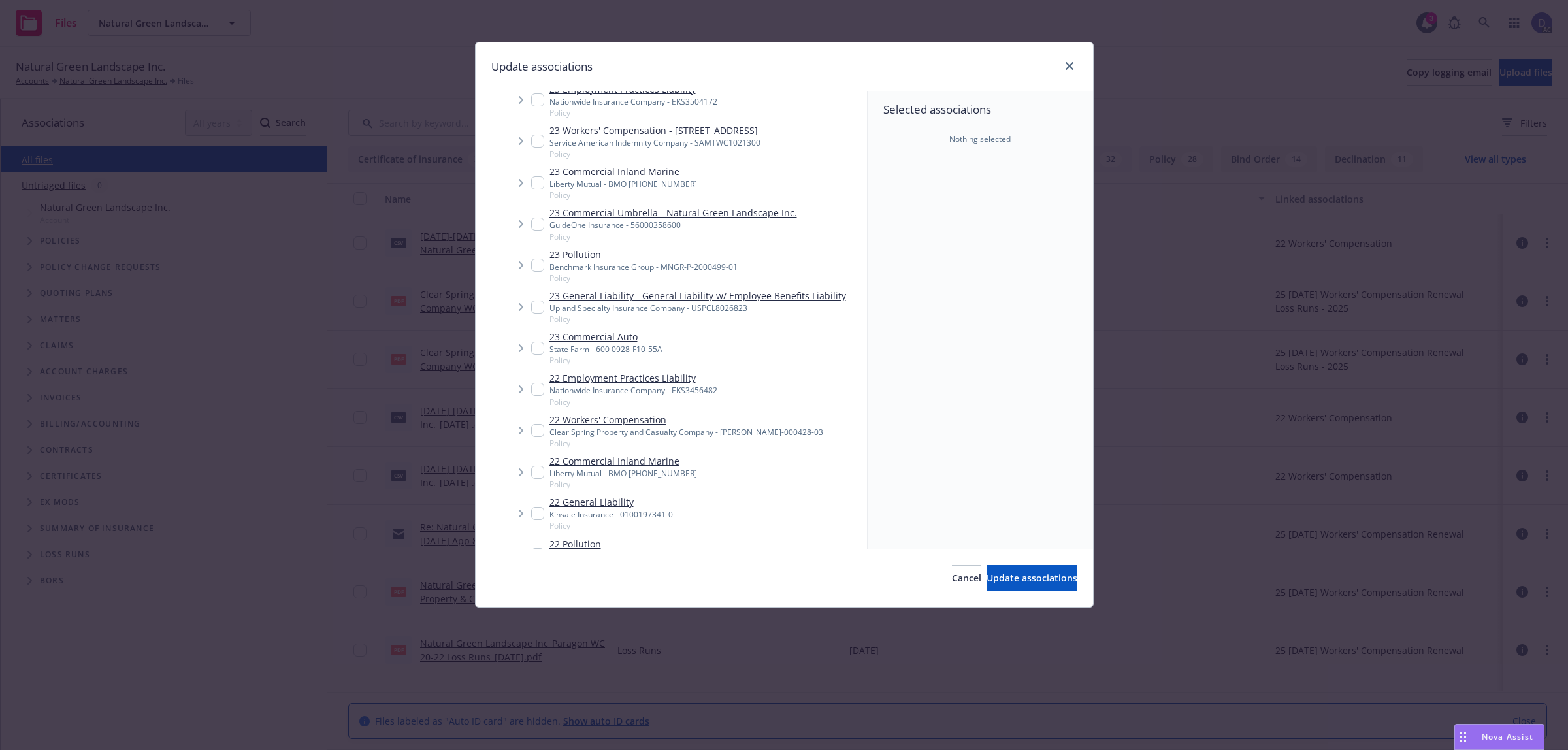
click at [688, 302] on link "23 General Liability - General Liability w/ Employee Benefits Liability" at bounding box center [697, 296] width 296 height 14
checkbox input "true"
click at [1033, 572] on span "Update associations" at bounding box center [1031, 578] width 91 height 12
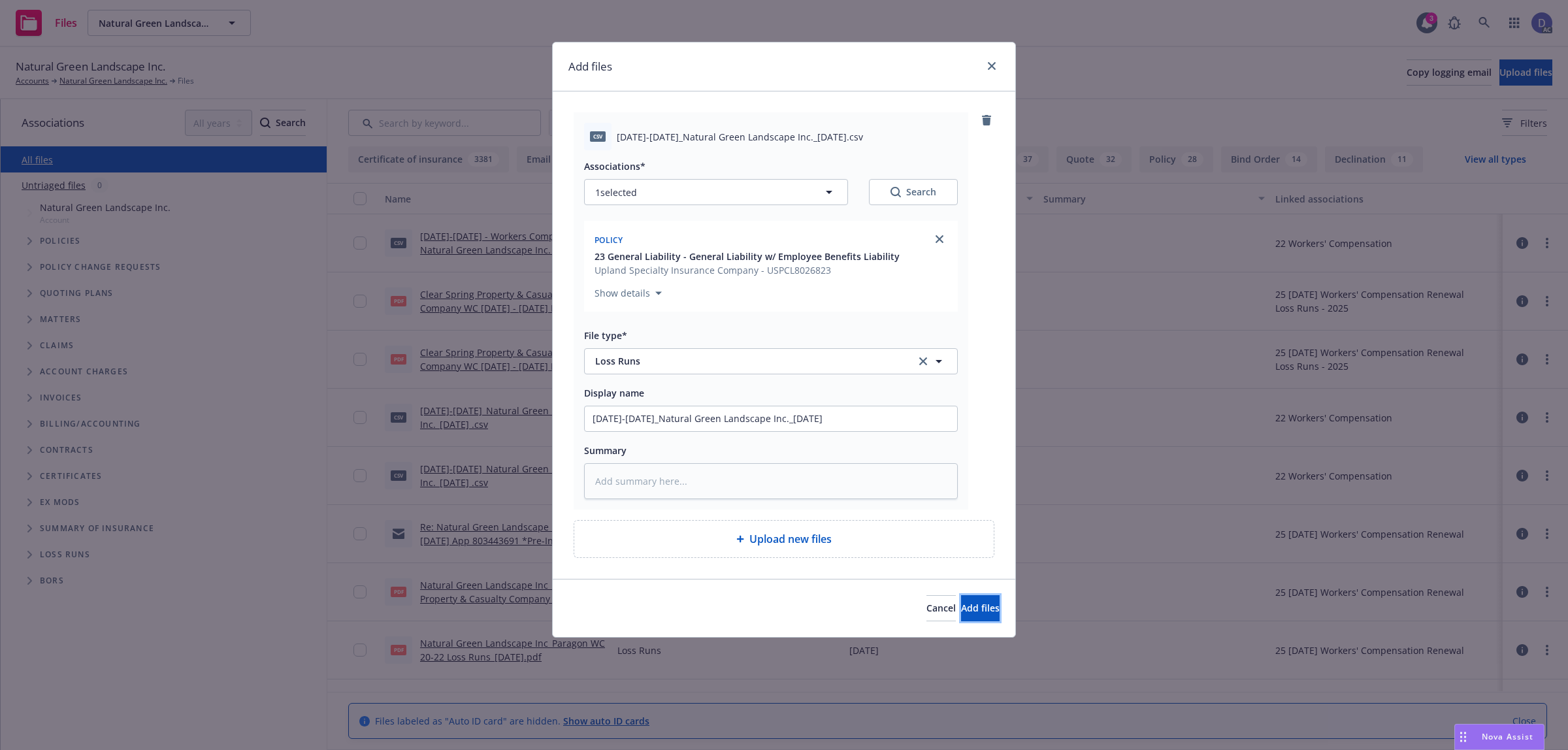
drag, startPoint x: 972, startPoint y: 603, endPoint x: 1207, endPoint y: 419, distance: 298.5
click at [971, 605] on span "Add files" at bounding box center [980, 608] width 39 height 12
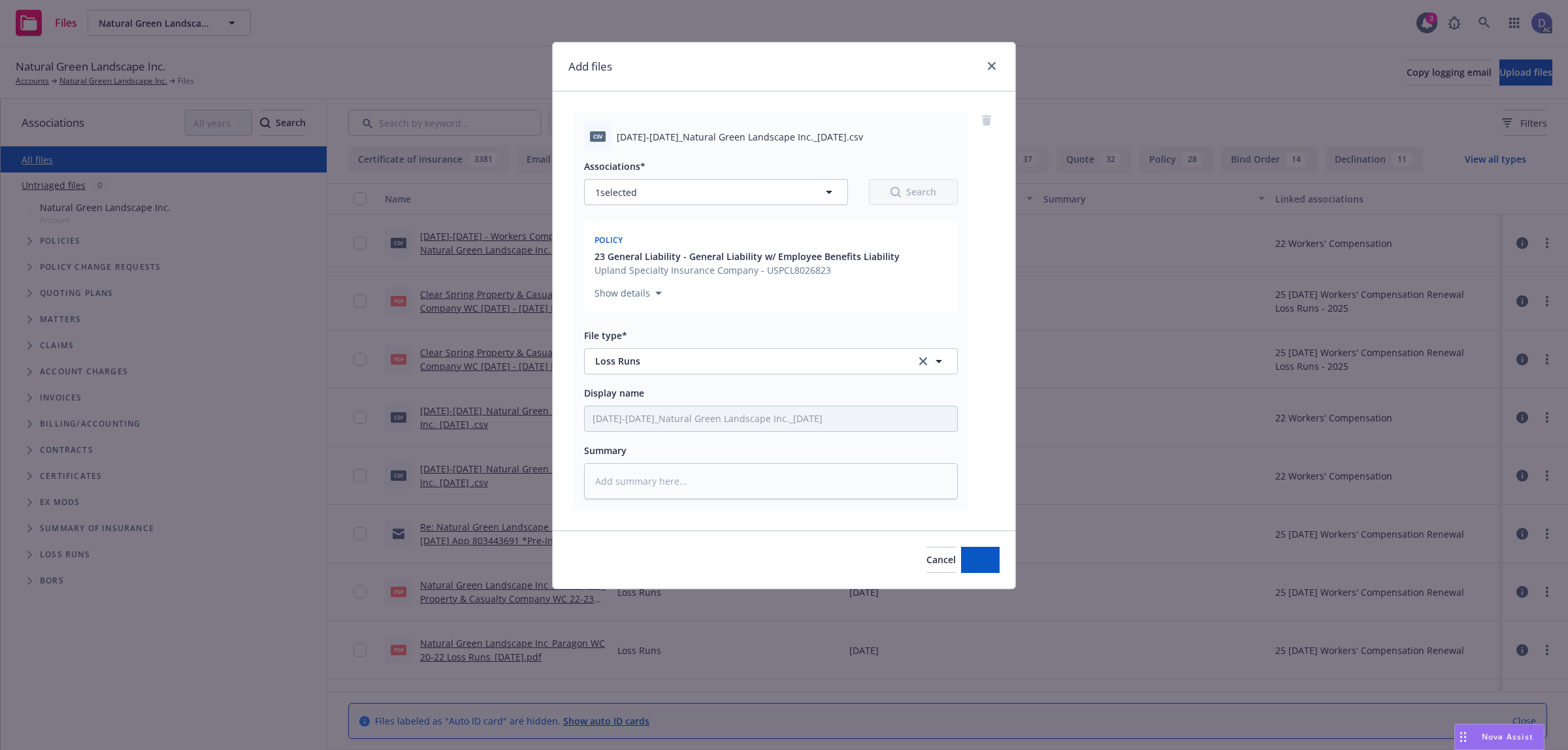
type textarea "x"
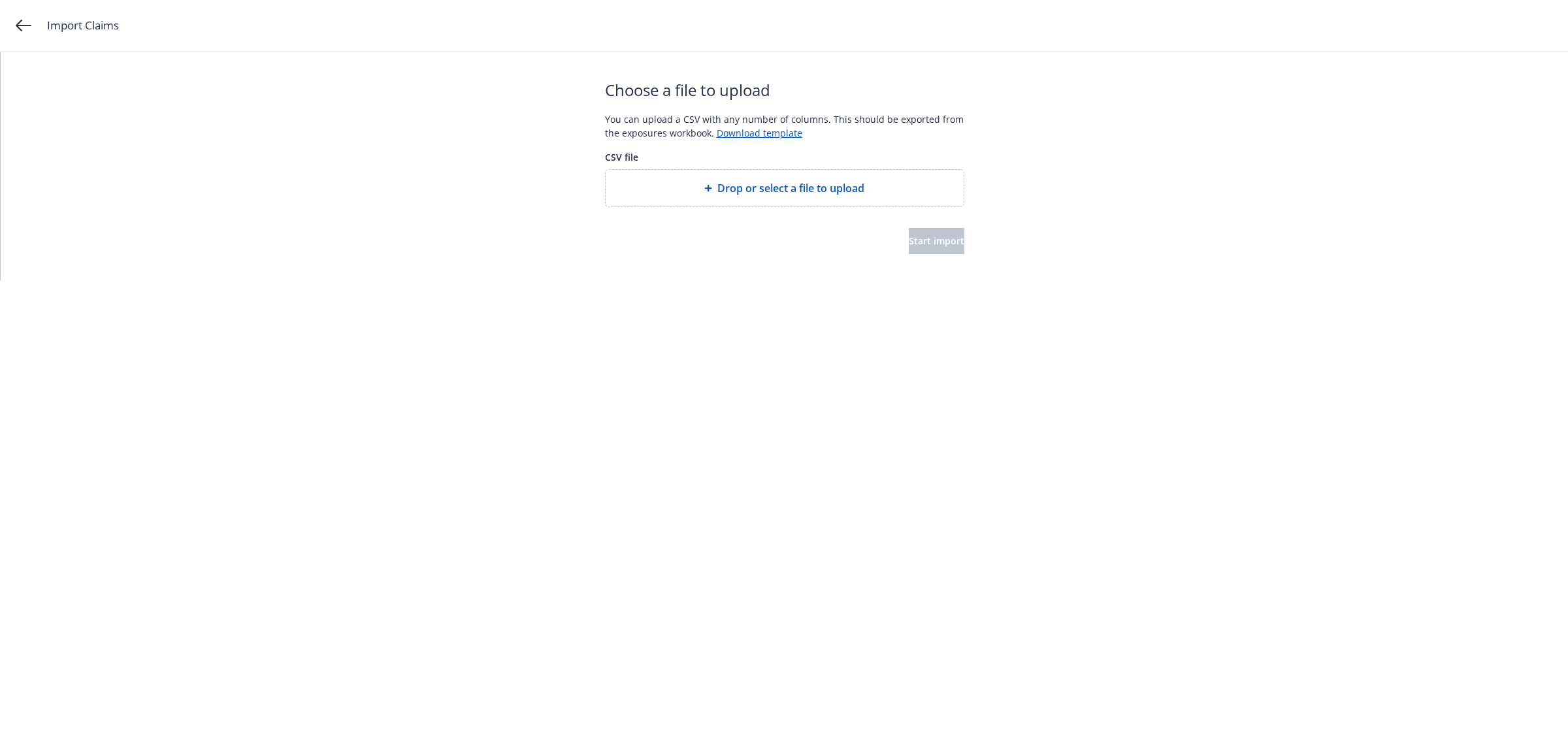
click at [836, 194] on span "Drop or select a file to upload" at bounding box center [790, 188] width 147 height 16
click at [862, 187] on span "Drop or select a file to upload" at bounding box center [790, 188] width 147 height 16
click at [931, 250] on button "Start import" at bounding box center [936, 241] width 55 height 26
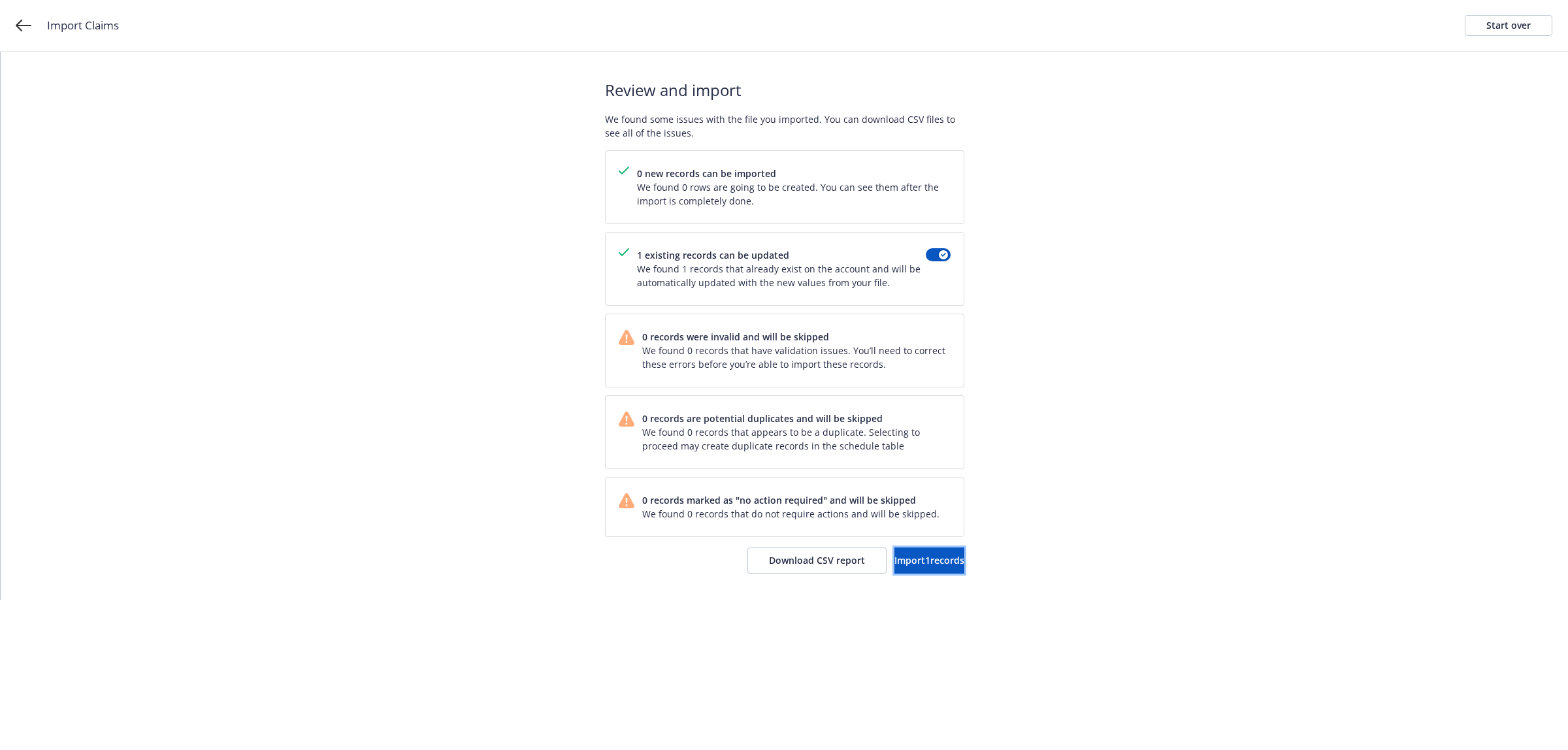
drag, startPoint x: 890, startPoint y: 549, endPoint x: 461, endPoint y: 128, distance: 601.1
click at [895, 550] on button "Import 1 records" at bounding box center [930, 561] width 70 height 26
click at [918, 554] on link "View accounts" at bounding box center [911, 561] width 107 height 26
